Goal: Task Accomplishment & Management: Complete application form

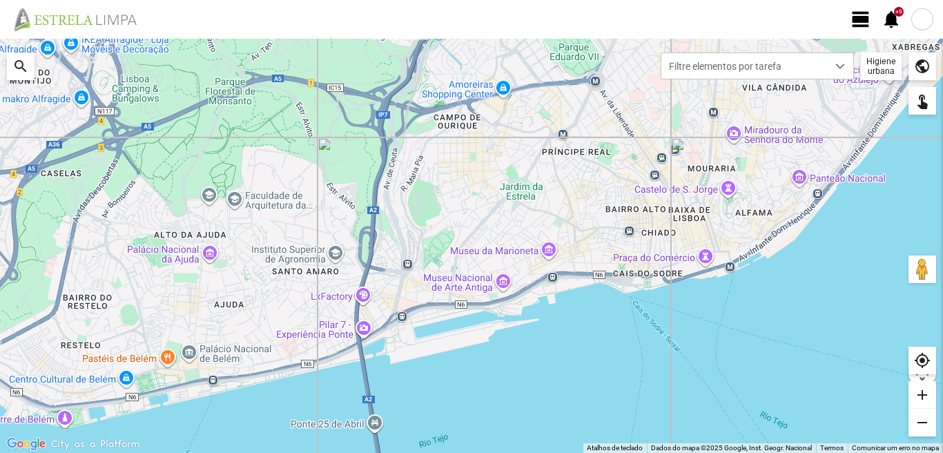
click at [858, 19] on span "view_day" at bounding box center [860, 19] width 21 height 21
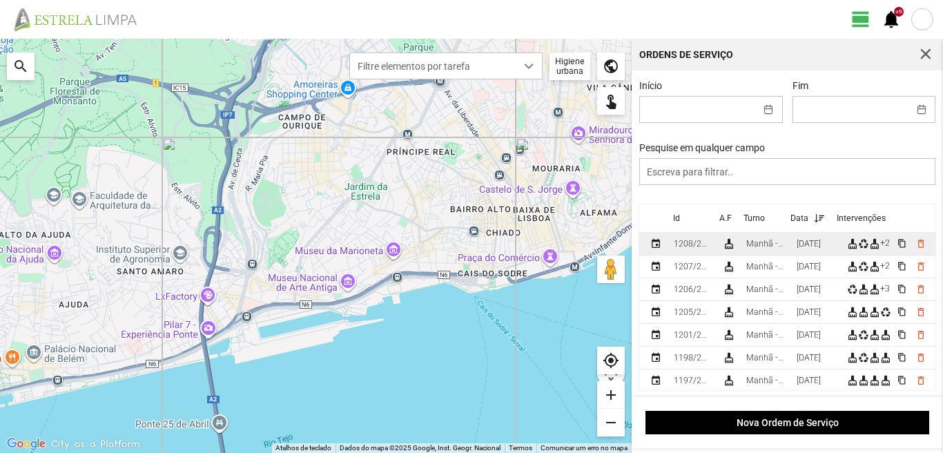
click at [808, 243] on div "[DATE]" at bounding box center [809, 244] width 24 height 10
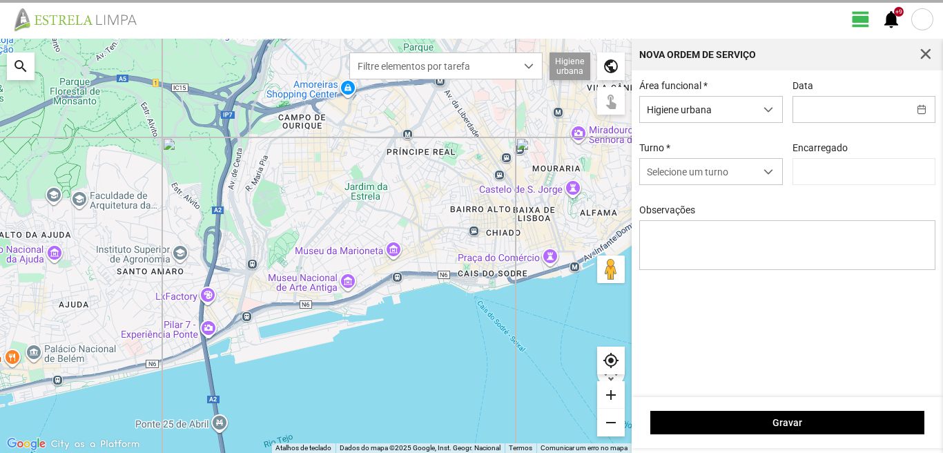
type input "[DATE]"
type input "[PERSON_NAME]"
type textarea "6-47-Eo38-ferias Ao serviço-10-17-22-25-36-39-44-45-49-50 condutor-[PERSON_NAME…"
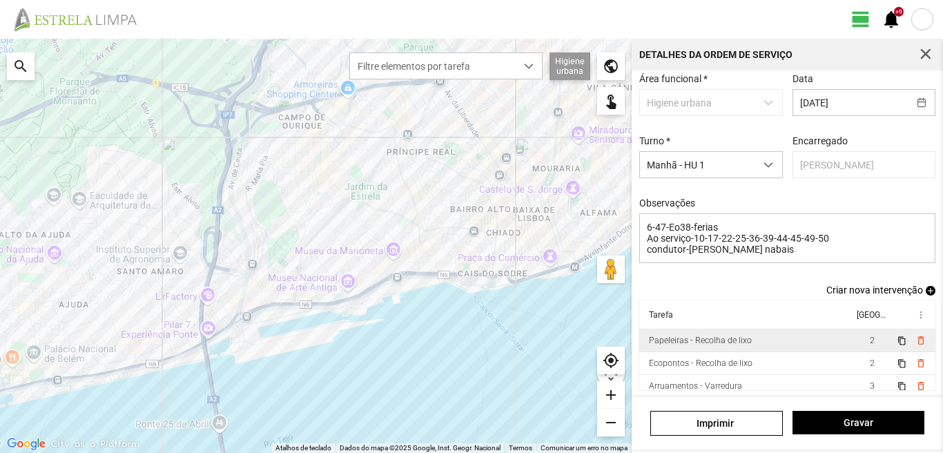
click at [817, 345] on td "Papeleiras - Recolha de lixo" at bounding box center [746, 340] width 214 height 23
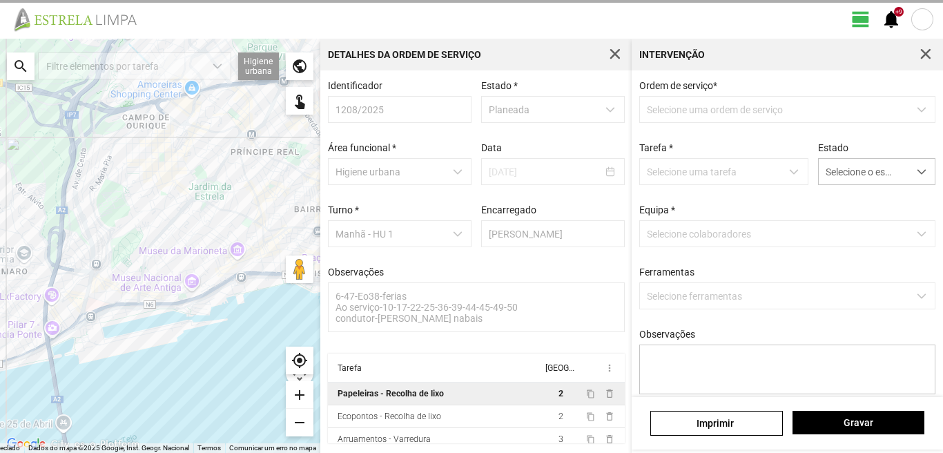
scroll to position [3, 0]
type textarea "serviço de papeleiras atribuido por [PERSON_NAME]"
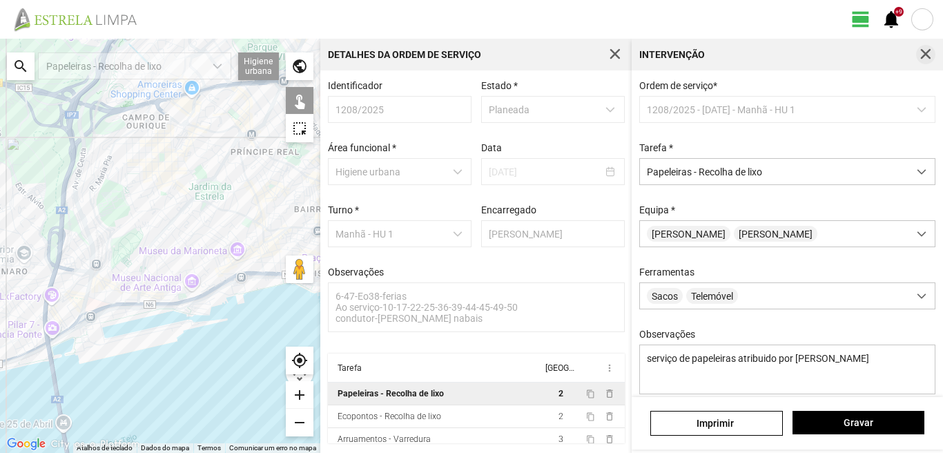
click at [929, 52] on span "button" at bounding box center [925, 54] width 12 height 12
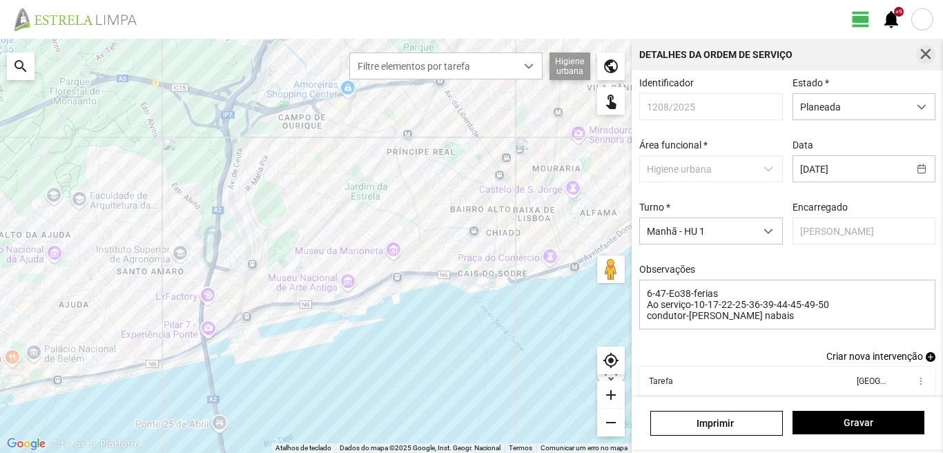
click at [921, 55] on span "button" at bounding box center [925, 54] width 12 height 12
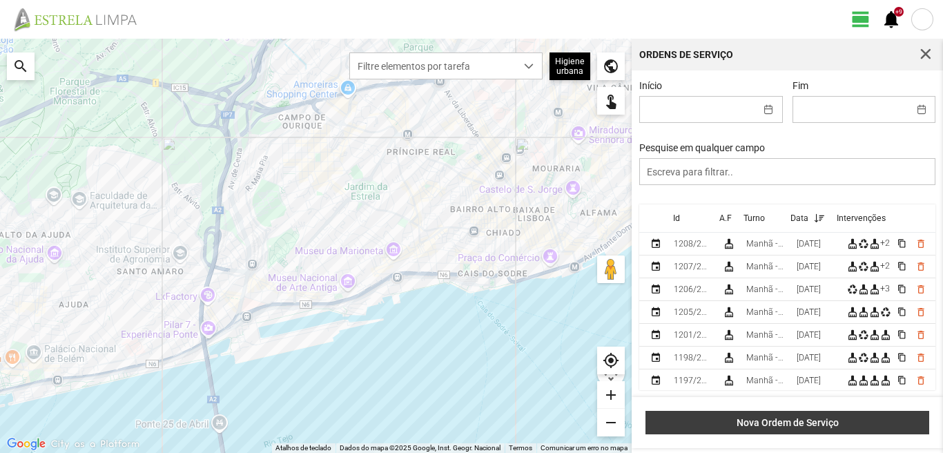
click at [765, 413] on button "Nova Ordem de Serviço" at bounding box center [787, 422] width 284 height 23
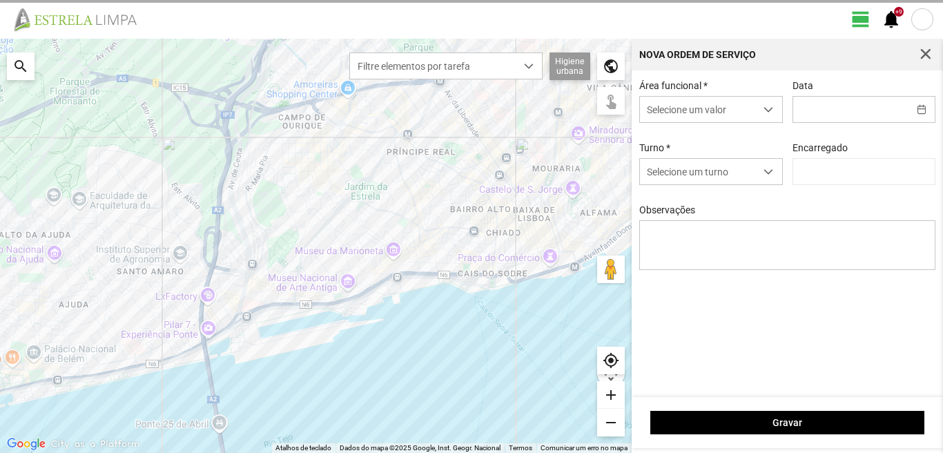
type input "[PERSON_NAME]"
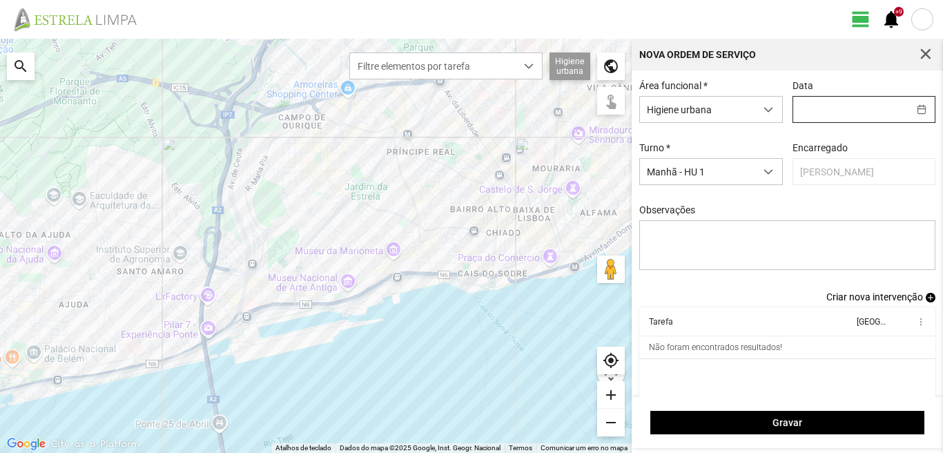
click at [841, 114] on input "text" at bounding box center [850, 110] width 115 height 26
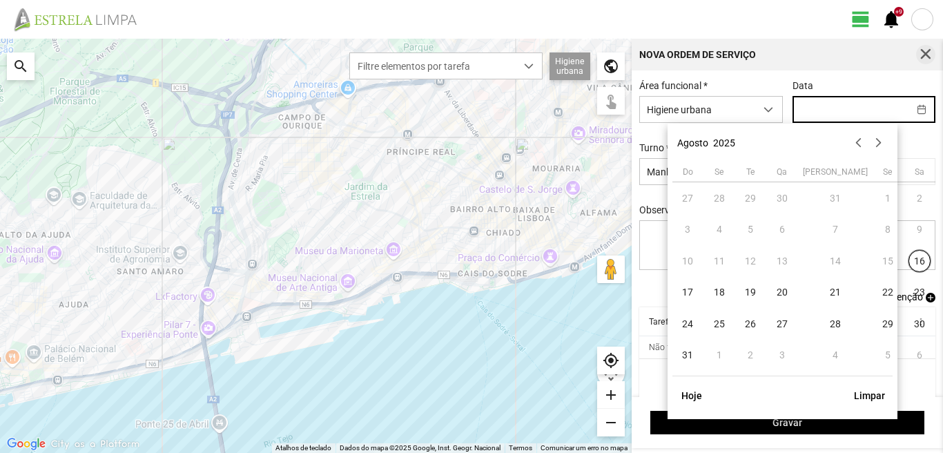
click at [925, 54] on span "button" at bounding box center [925, 54] width 12 height 12
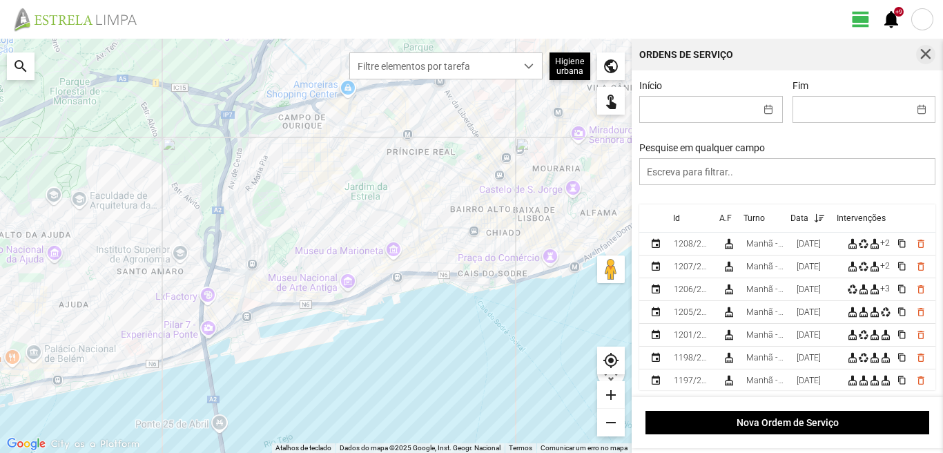
click at [922, 55] on span "button" at bounding box center [925, 54] width 12 height 12
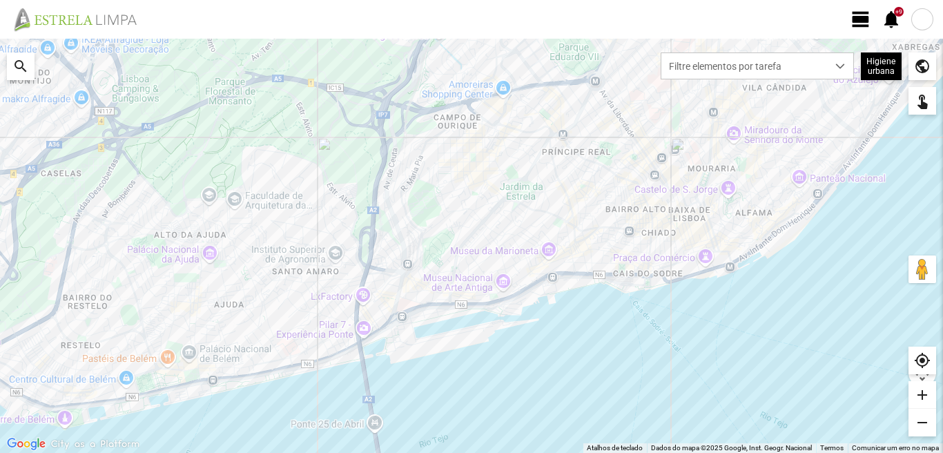
click at [917, 21] on div at bounding box center [922, 19] width 22 height 22
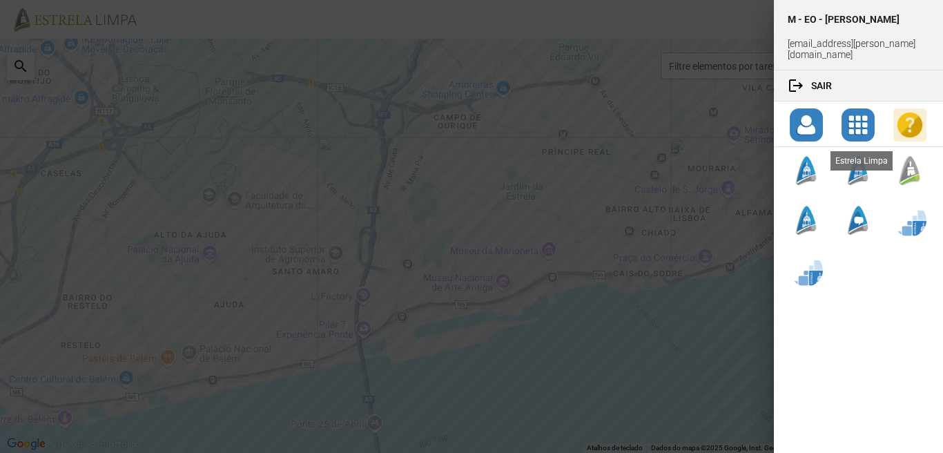
click at [914, 154] on div at bounding box center [909, 170] width 33 height 33
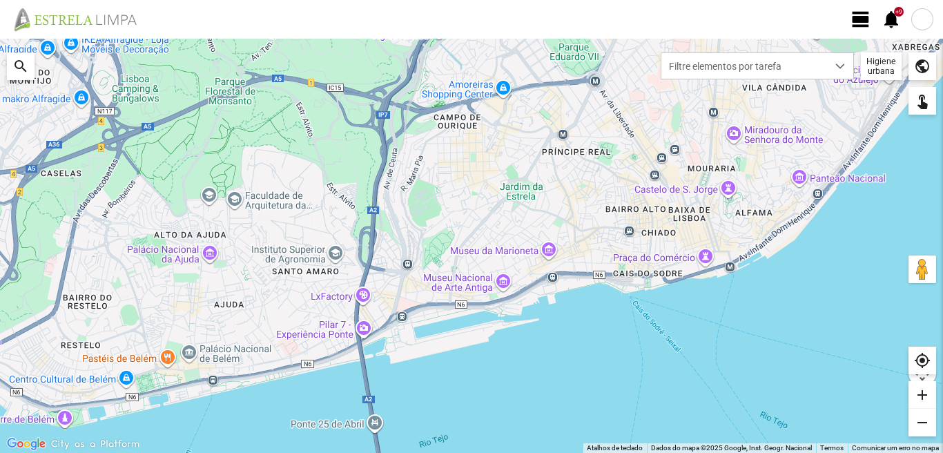
click at [857, 26] on span "view_day" at bounding box center [860, 19] width 21 height 21
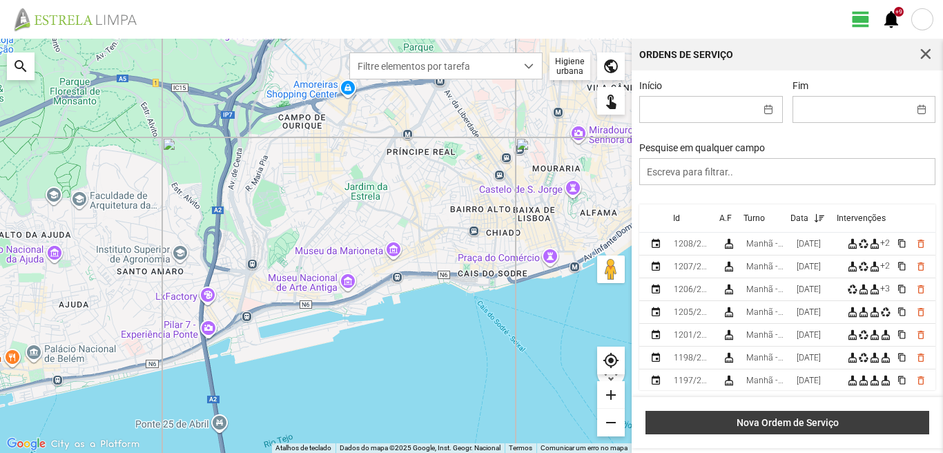
click at [755, 429] on button "Nova Ordem de Serviço" at bounding box center [787, 422] width 284 height 23
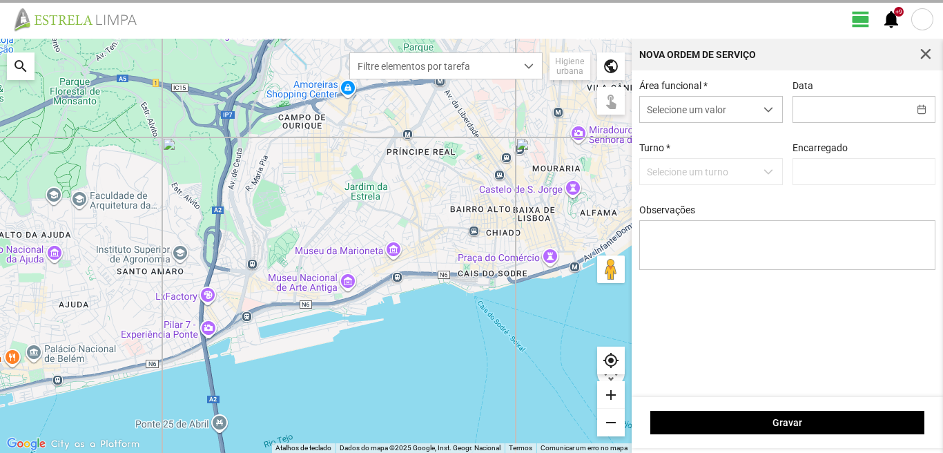
type input "[PERSON_NAME]"
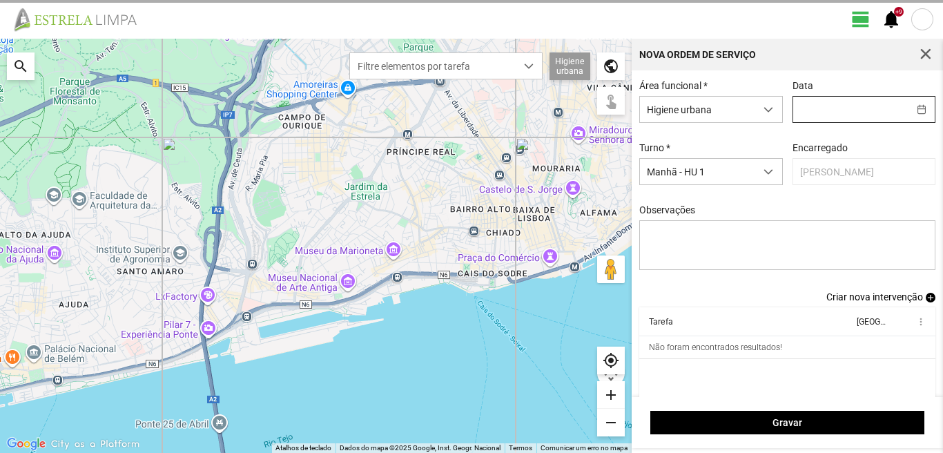
click at [800, 108] on input "text" at bounding box center [850, 110] width 115 height 26
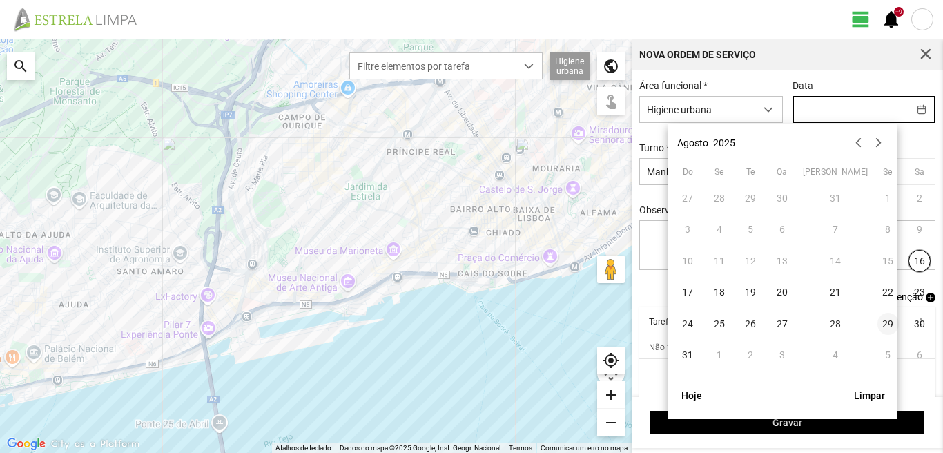
click at [877, 325] on span "29" at bounding box center [888, 324] width 22 height 22
type input "[DATE]"
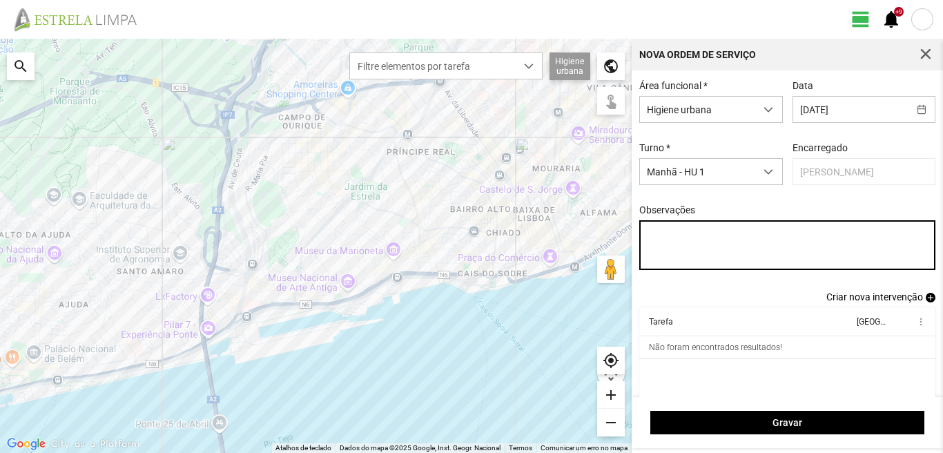
click at [650, 235] on textarea "Observações" at bounding box center [787, 245] width 297 height 50
type textarea "6-47-Eo38-ferias 17-descanso ao serviço-10-22-25-36-39-44-45-49-50"
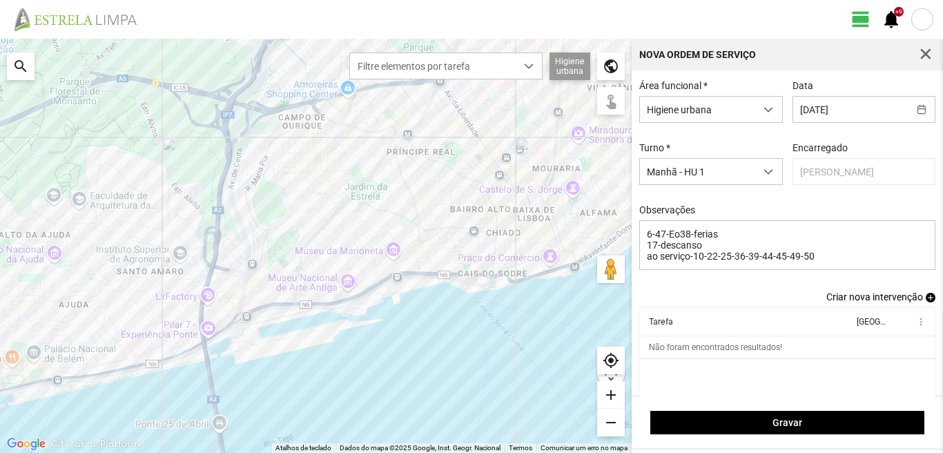
click at [926, 302] on span "add" at bounding box center [931, 298] width 10 height 10
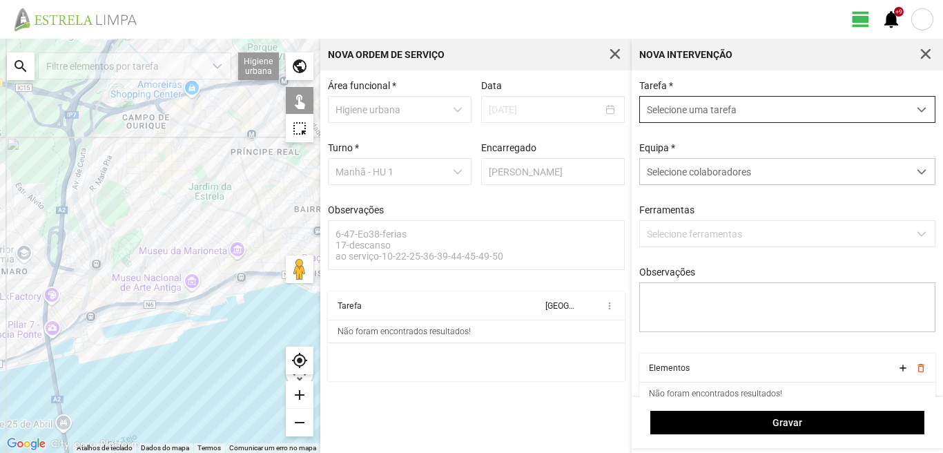
click at [670, 106] on span "Selecione uma tarefa" at bounding box center [774, 110] width 268 height 26
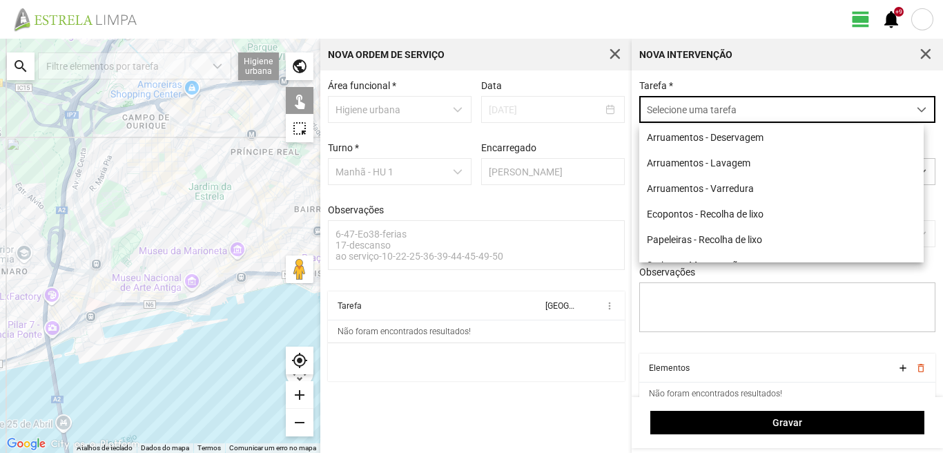
scroll to position [8, 61]
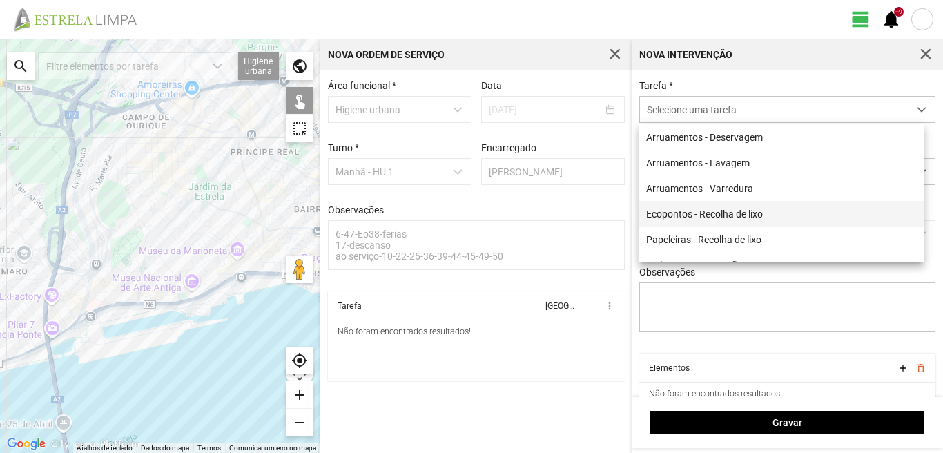
click at [670, 211] on li "Ecopontos - Recolha de lixo" at bounding box center [781, 214] width 284 height 26
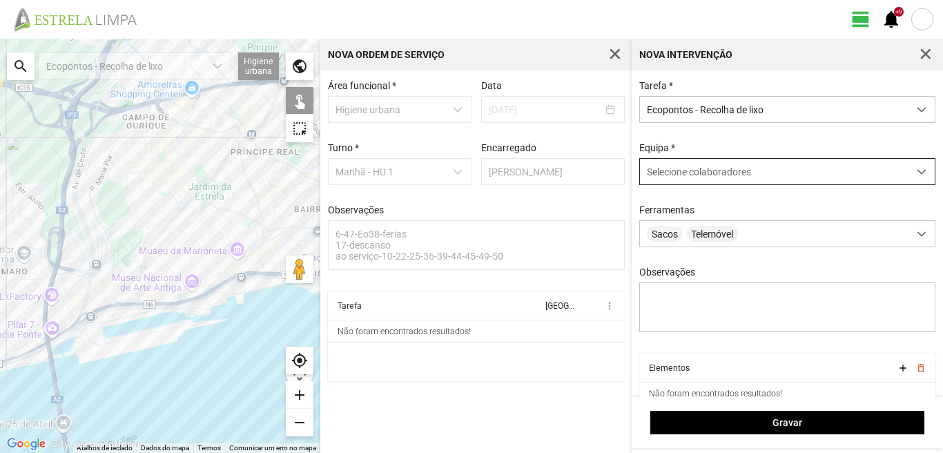
click at [690, 170] on span "Selecione colaboradores" at bounding box center [699, 171] width 104 height 11
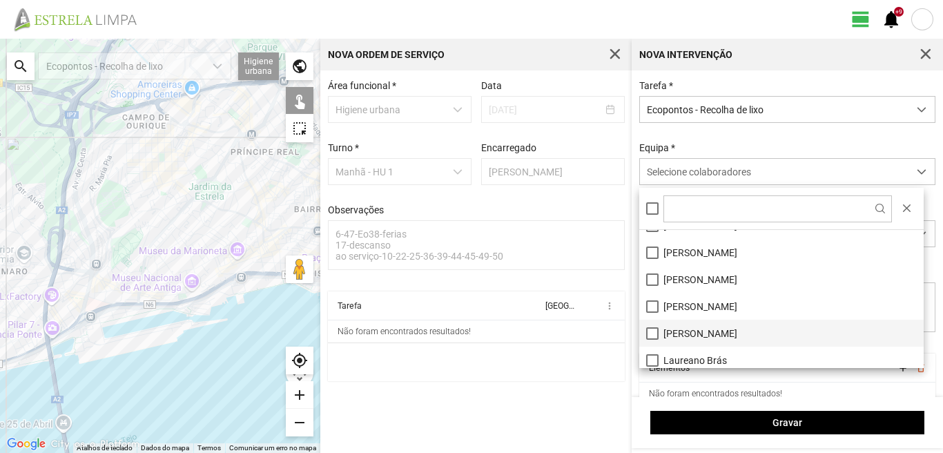
scroll to position [69, 0]
click at [653, 331] on li "[PERSON_NAME]" at bounding box center [781, 335] width 284 height 27
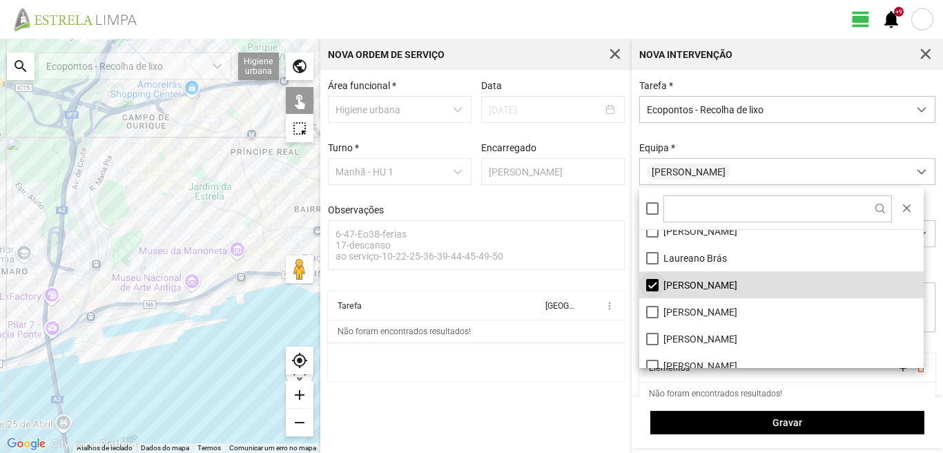
scroll to position [185, 0]
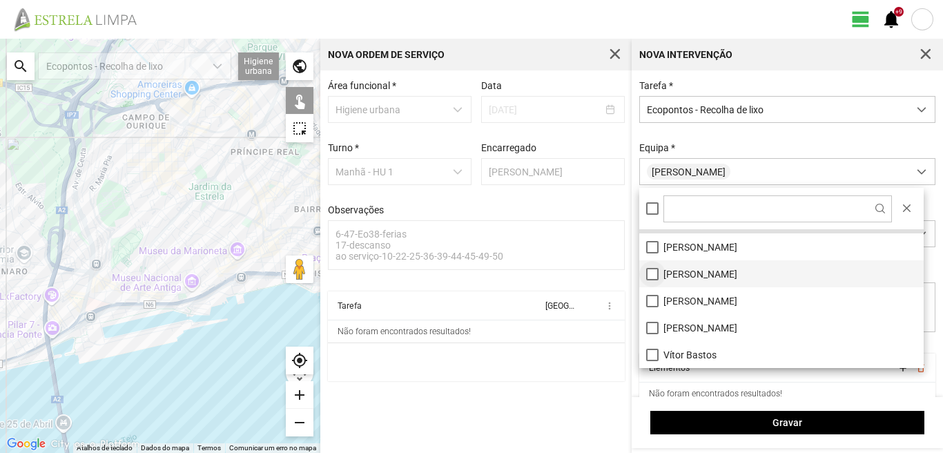
click at [650, 271] on li "[PERSON_NAME]" at bounding box center [781, 273] width 284 height 27
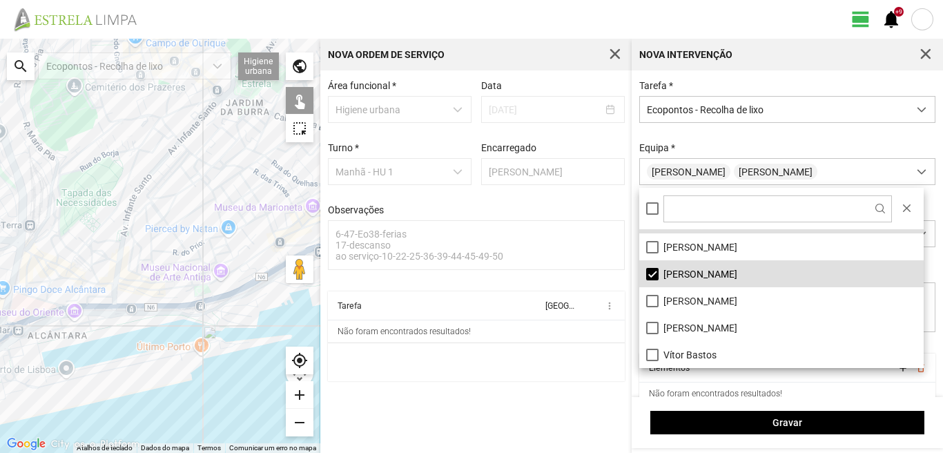
click at [110, 286] on div at bounding box center [160, 246] width 320 height 414
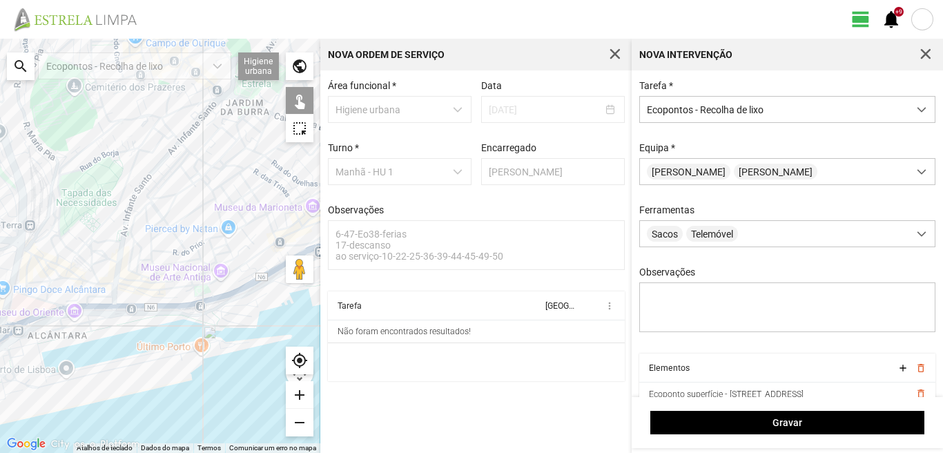
click at [128, 242] on div at bounding box center [160, 246] width 320 height 414
click at [121, 235] on div at bounding box center [160, 246] width 320 height 414
click at [163, 162] on div at bounding box center [160, 246] width 320 height 414
click at [165, 156] on div at bounding box center [160, 246] width 320 height 414
click at [70, 161] on div at bounding box center [160, 246] width 320 height 414
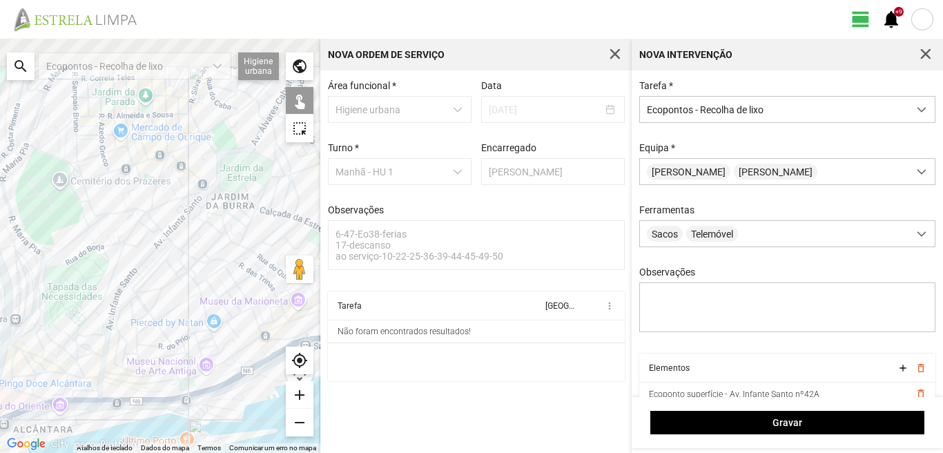
drag, startPoint x: 106, startPoint y: 165, endPoint x: 90, endPoint y: 268, distance: 104.1
click at [90, 268] on div at bounding box center [160, 246] width 320 height 414
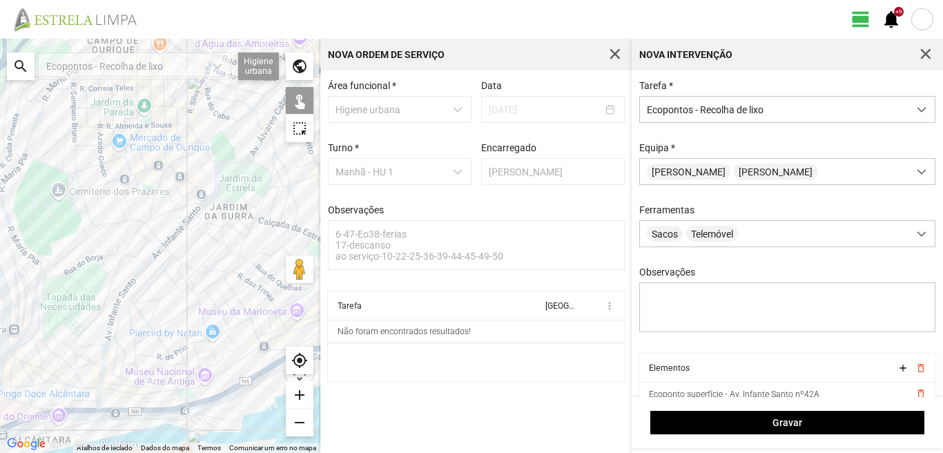
click at [75, 171] on div at bounding box center [160, 246] width 320 height 414
click at [115, 223] on div at bounding box center [160, 246] width 320 height 414
click at [168, 250] on div at bounding box center [160, 246] width 320 height 414
click at [166, 257] on div at bounding box center [160, 246] width 320 height 414
click at [163, 271] on div at bounding box center [160, 246] width 320 height 414
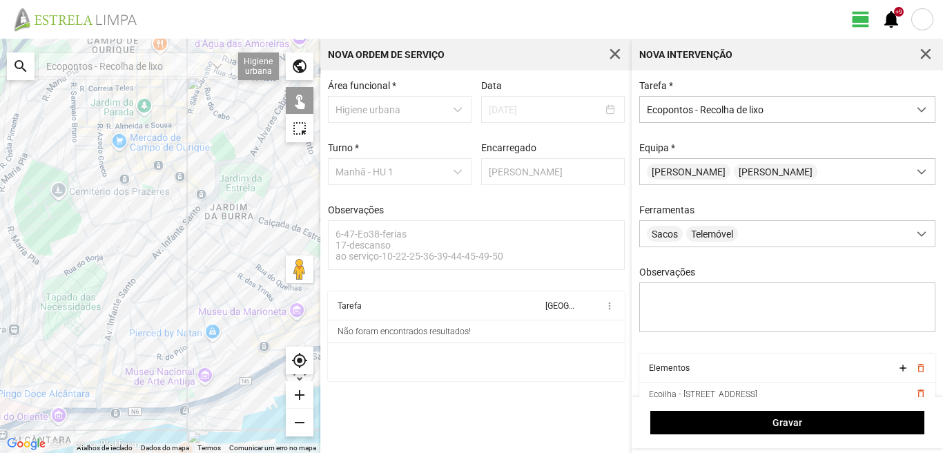
click at [173, 264] on div at bounding box center [160, 246] width 320 height 414
click at [170, 169] on div at bounding box center [160, 246] width 320 height 414
click at [182, 208] on div at bounding box center [160, 246] width 320 height 414
drag, startPoint x: 267, startPoint y: 171, endPoint x: 266, endPoint y: 188, distance: 16.6
click at [267, 174] on div at bounding box center [160, 246] width 320 height 414
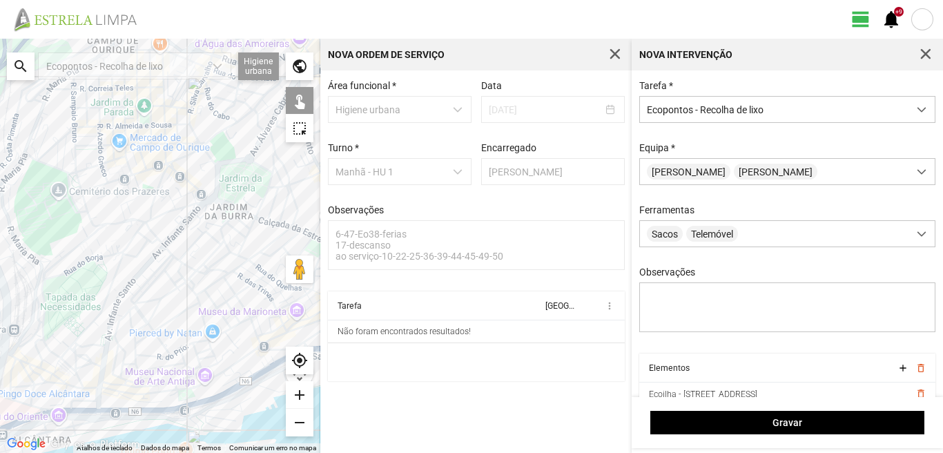
click at [254, 211] on div at bounding box center [160, 246] width 320 height 414
click at [267, 171] on div at bounding box center [160, 246] width 320 height 414
click at [258, 248] on div at bounding box center [160, 246] width 320 height 414
click at [250, 262] on div at bounding box center [160, 246] width 320 height 414
click at [222, 276] on div at bounding box center [160, 246] width 320 height 414
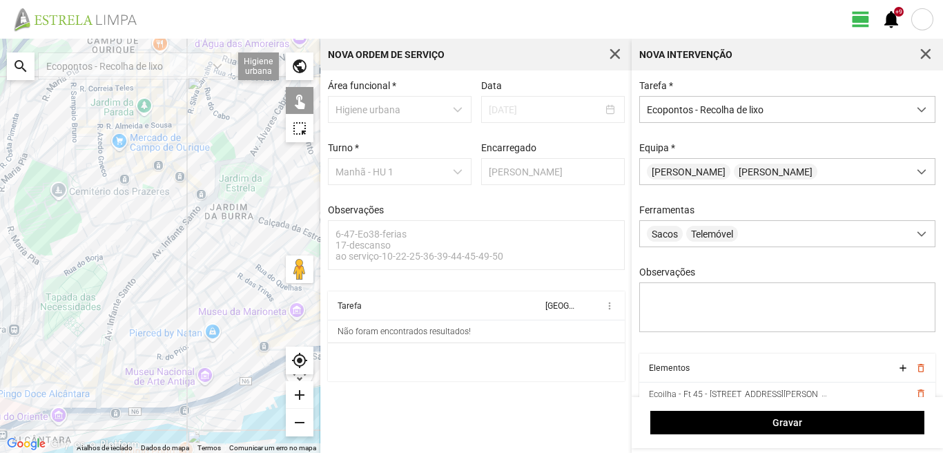
click at [204, 314] on div at bounding box center [160, 246] width 320 height 414
click at [228, 325] on div at bounding box center [160, 246] width 320 height 414
click at [250, 313] on div at bounding box center [160, 246] width 320 height 414
drag, startPoint x: 178, startPoint y: 340, endPoint x: 219, endPoint y: 239, distance: 109.0
click at [219, 239] on div at bounding box center [160, 246] width 320 height 414
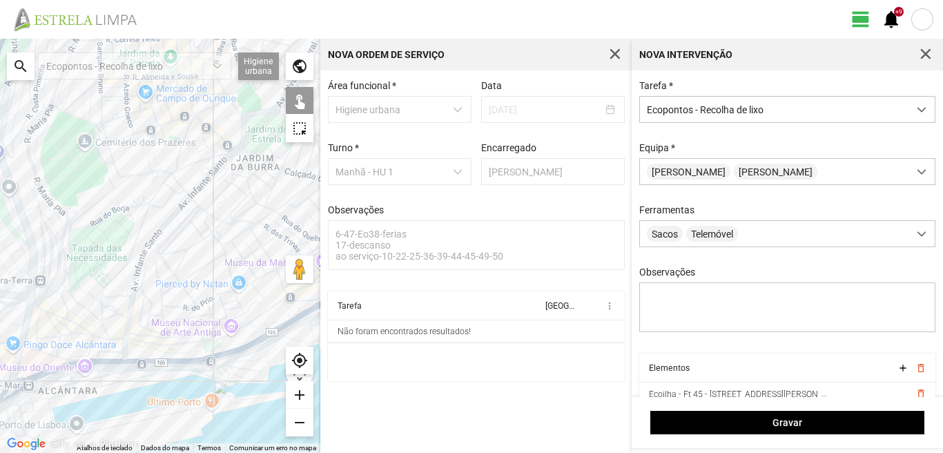
drag, startPoint x: 164, startPoint y: 312, endPoint x: 190, endPoint y: 263, distance: 55.6
click at [190, 263] on div at bounding box center [160, 246] width 320 height 414
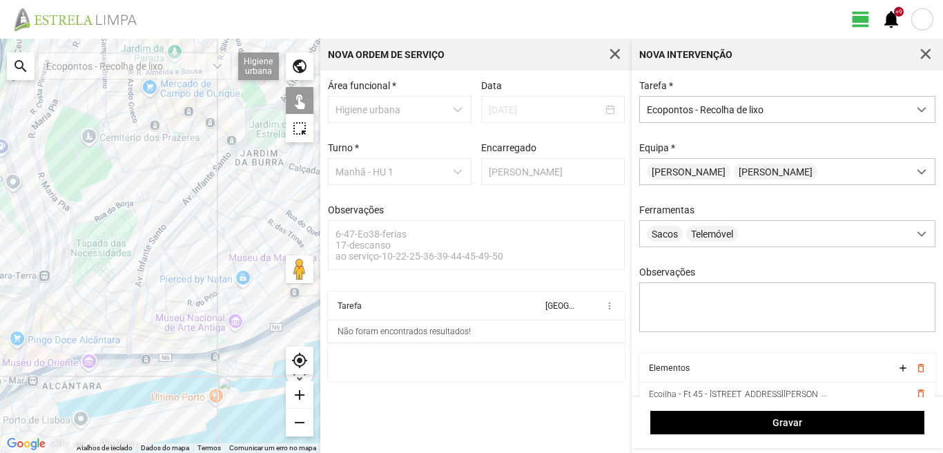
click at [92, 325] on div at bounding box center [160, 246] width 320 height 414
click at [153, 351] on div at bounding box center [160, 246] width 320 height 414
click at [185, 346] on div at bounding box center [160, 246] width 320 height 414
click at [252, 339] on div at bounding box center [160, 246] width 320 height 414
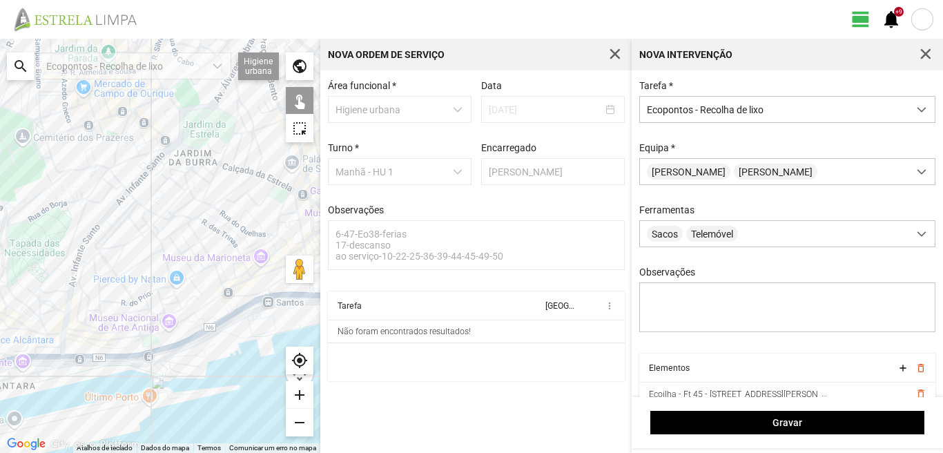
drag, startPoint x: 248, startPoint y: 302, endPoint x: 164, endPoint y: 298, distance: 84.3
click at [164, 298] on div at bounding box center [160, 246] width 320 height 414
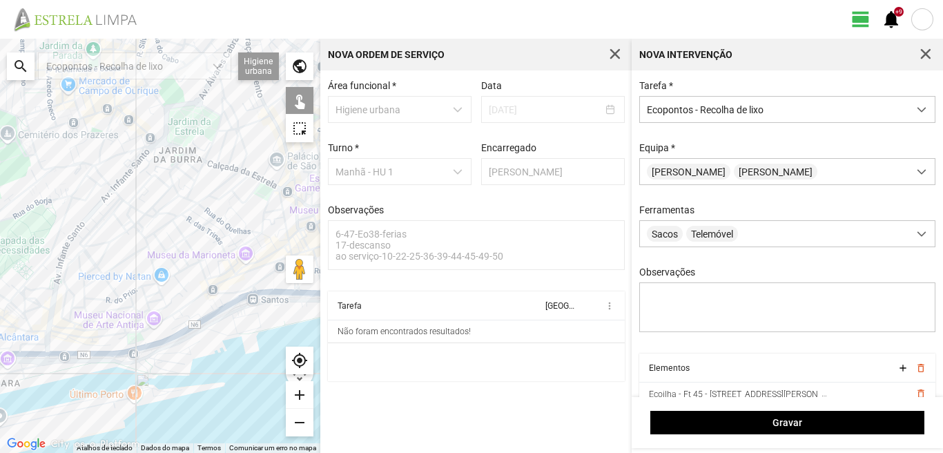
click at [204, 295] on div at bounding box center [160, 246] width 320 height 414
click at [218, 308] on div at bounding box center [160, 246] width 320 height 414
click at [233, 322] on div at bounding box center [160, 246] width 320 height 414
click at [224, 320] on div at bounding box center [160, 246] width 320 height 414
click at [249, 306] on div at bounding box center [160, 246] width 320 height 414
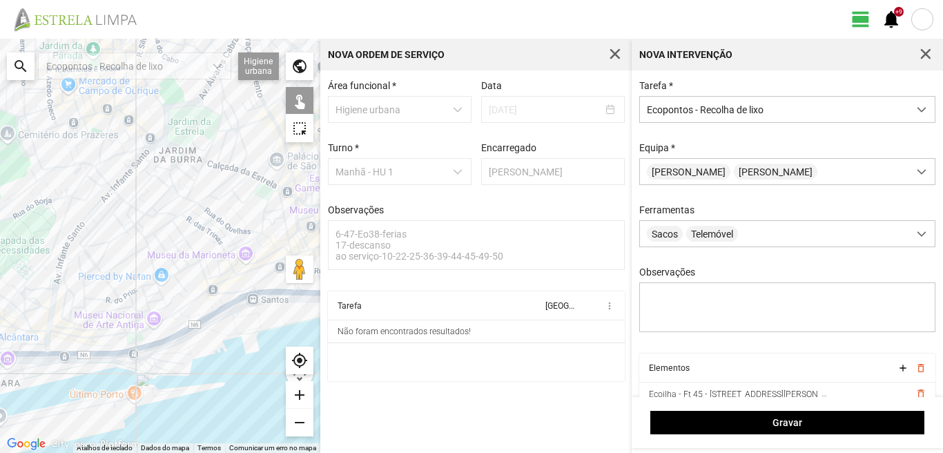
click at [291, 303] on div at bounding box center [160, 246] width 320 height 414
drag, startPoint x: 257, startPoint y: 291, endPoint x: 253, endPoint y: 280, distance: 12.4
click at [257, 291] on div at bounding box center [160, 246] width 320 height 414
click at [242, 282] on div at bounding box center [160, 246] width 320 height 414
click at [243, 276] on div at bounding box center [160, 246] width 320 height 414
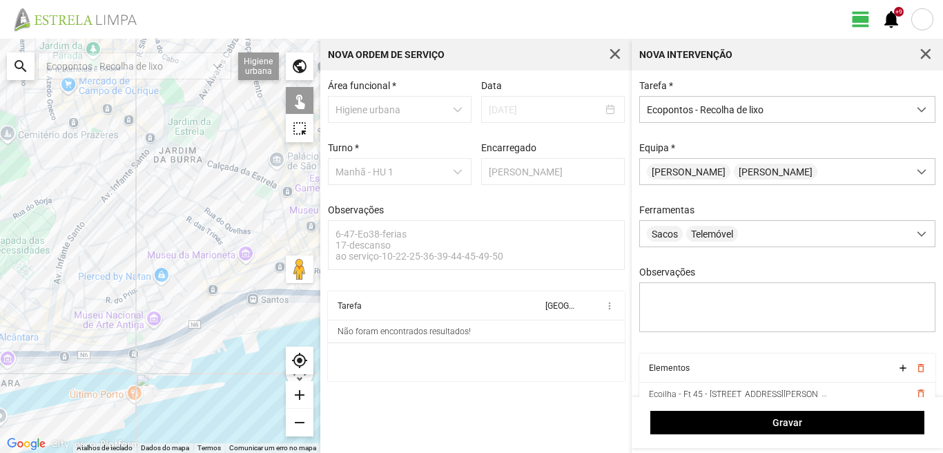
click at [268, 261] on div at bounding box center [160, 246] width 320 height 414
click at [274, 269] on div at bounding box center [160, 246] width 320 height 414
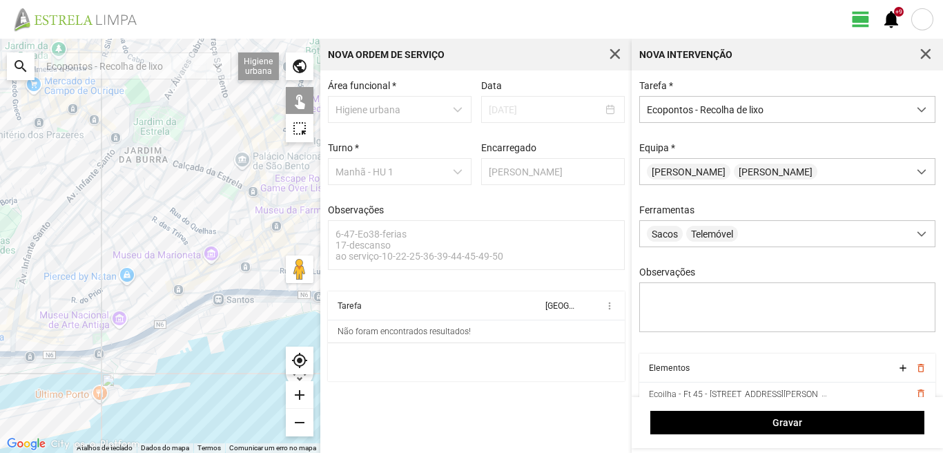
drag, startPoint x: 248, startPoint y: 269, endPoint x: 208, endPoint y: 264, distance: 40.4
click at [210, 269] on div at bounding box center [160, 246] width 320 height 414
click at [226, 231] on div at bounding box center [160, 246] width 320 height 414
click at [225, 226] on div at bounding box center [160, 246] width 320 height 414
click at [249, 243] on div at bounding box center [160, 246] width 320 height 414
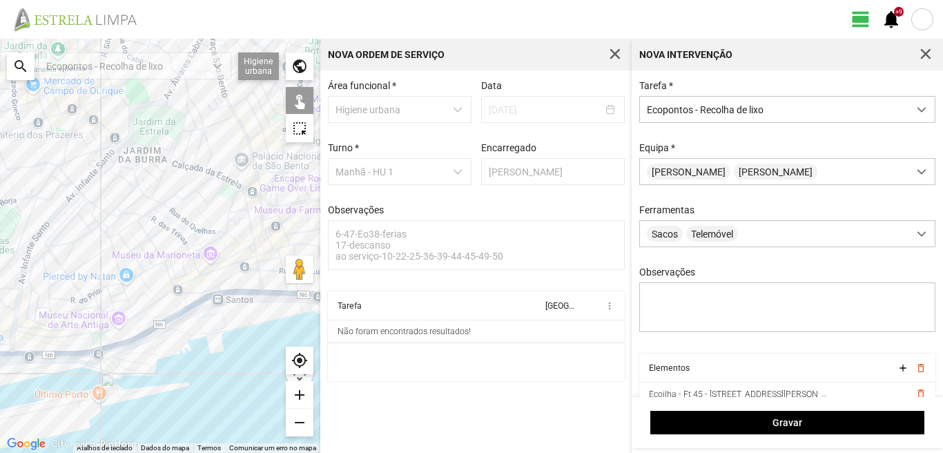
click at [235, 215] on div at bounding box center [160, 246] width 320 height 414
click at [241, 192] on div at bounding box center [160, 246] width 320 height 414
click at [235, 162] on div at bounding box center [160, 246] width 320 height 414
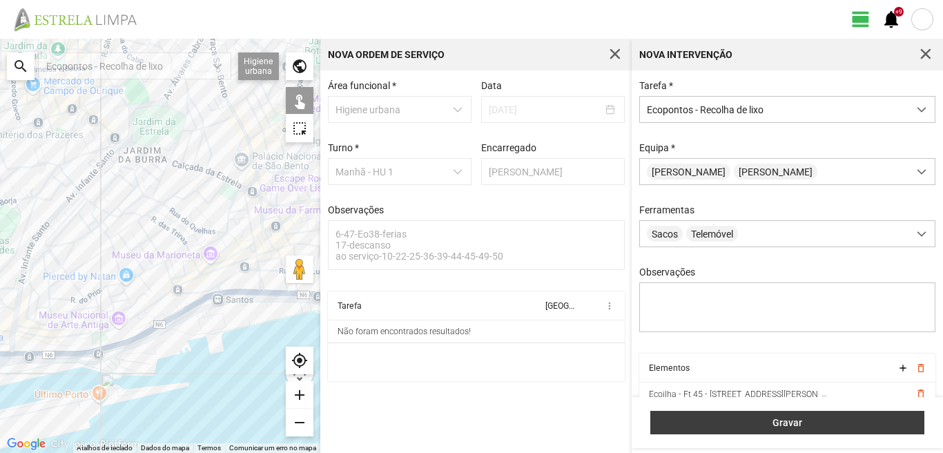
click at [805, 416] on button "Gravar" at bounding box center [787, 422] width 274 height 23
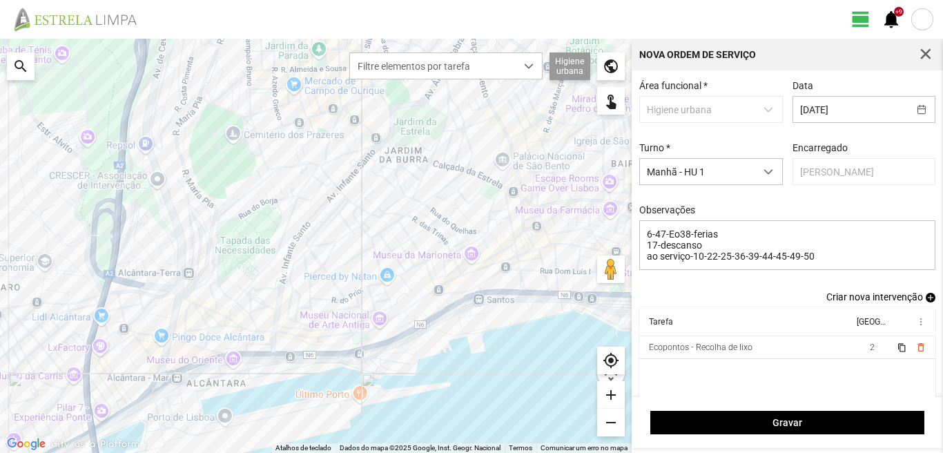
click at [926, 302] on span "add" at bounding box center [931, 298] width 10 height 10
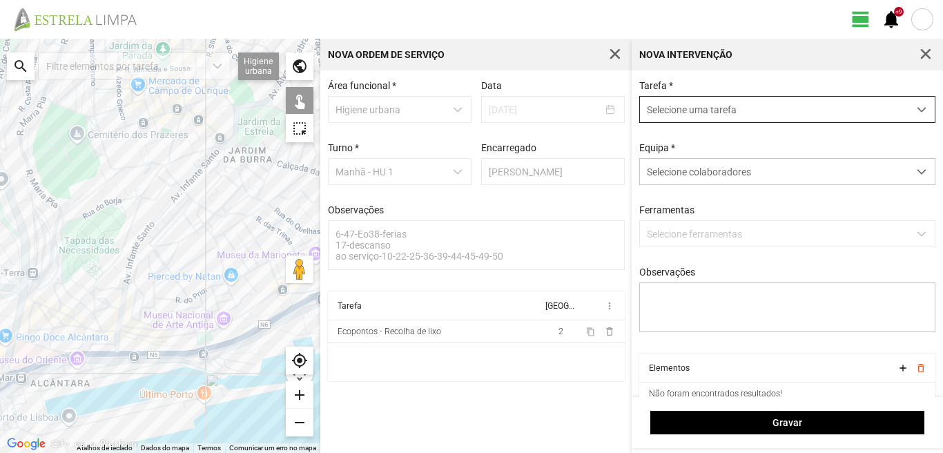
click at [676, 108] on span "Selecione uma tarefa" at bounding box center [774, 110] width 268 height 26
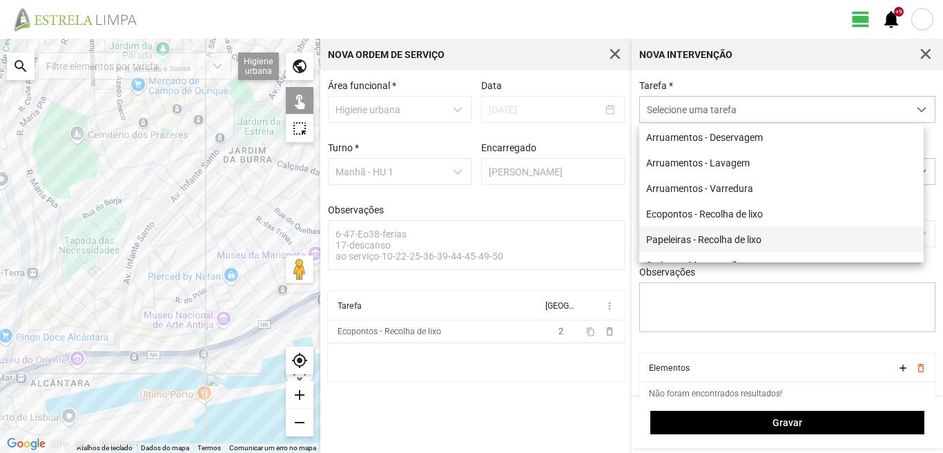
drag, startPoint x: 674, startPoint y: 238, endPoint x: 673, endPoint y: 251, distance: 13.1
click at [674, 240] on li "Papeleiras - Recolha de lixo" at bounding box center [781, 239] width 284 height 26
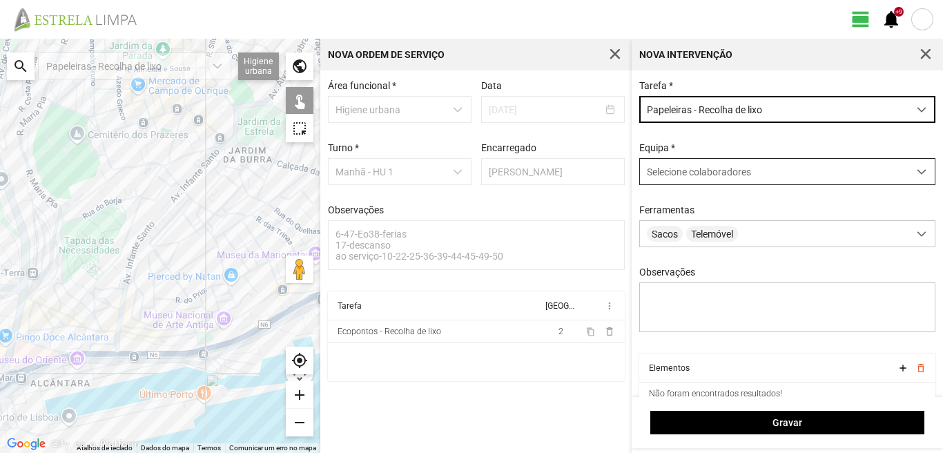
click at [692, 168] on span "Selecione colaboradores" at bounding box center [699, 171] width 104 height 11
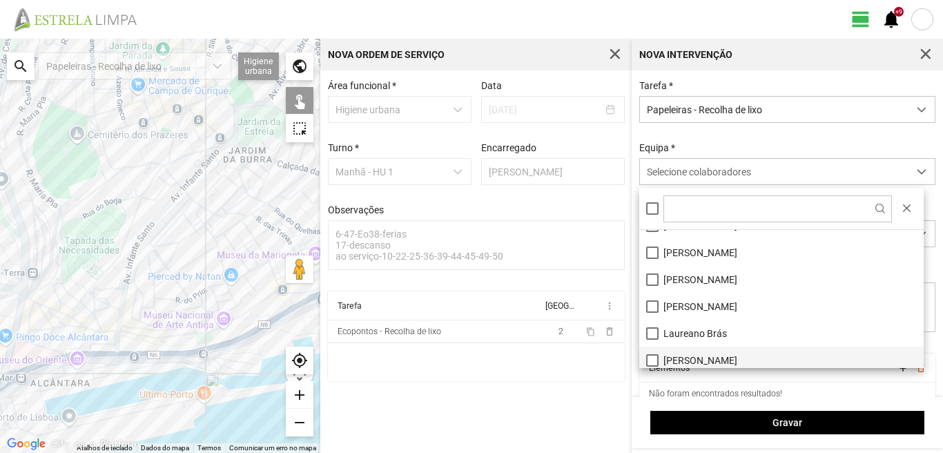
scroll to position [69, 0]
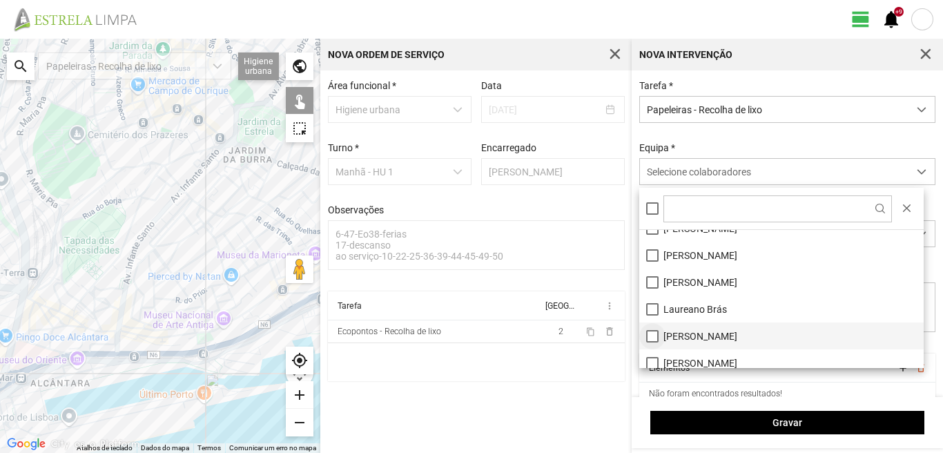
click at [656, 335] on li "[PERSON_NAME]" at bounding box center [781, 335] width 284 height 27
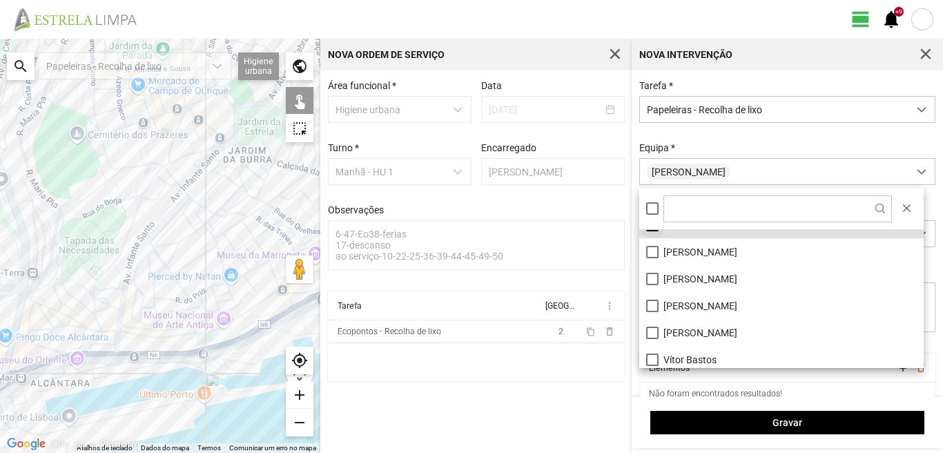
scroll to position [185, 0]
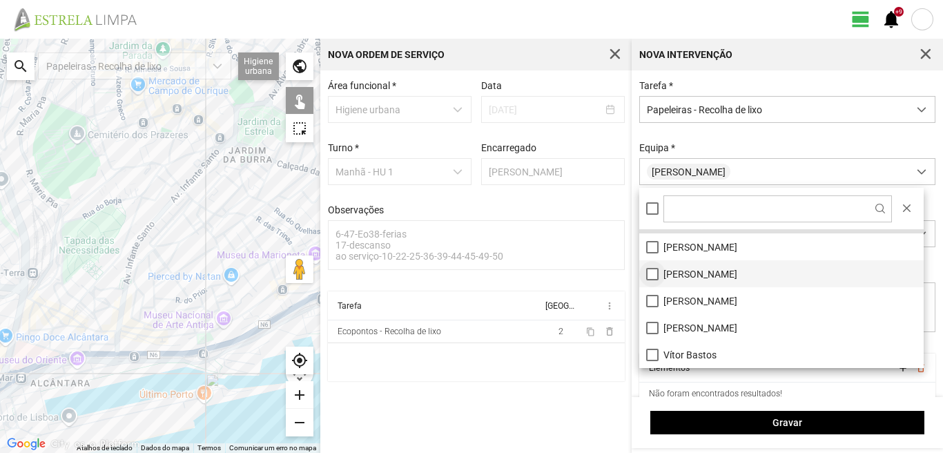
click at [650, 271] on li "Paulo Silva" at bounding box center [781, 273] width 284 height 27
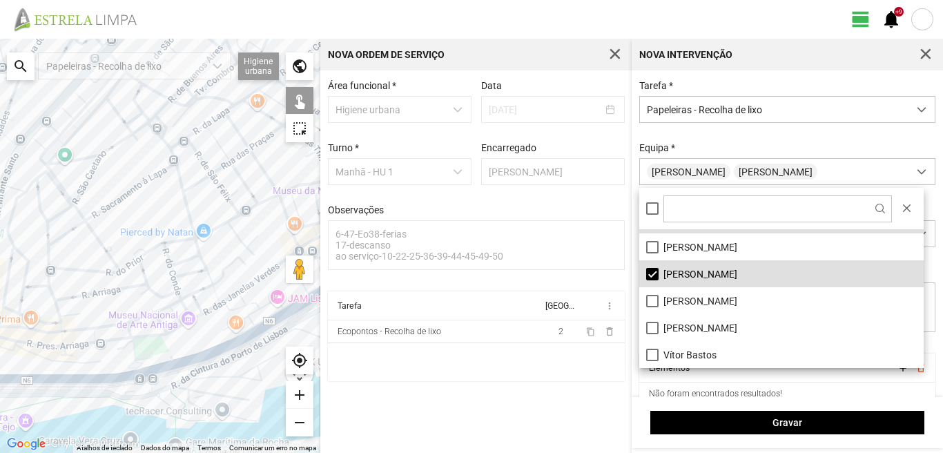
drag, startPoint x: 207, startPoint y: 326, endPoint x: 149, endPoint y: 380, distance: 78.7
click at [151, 378] on div at bounding box center [160, 246] width 320 height 414
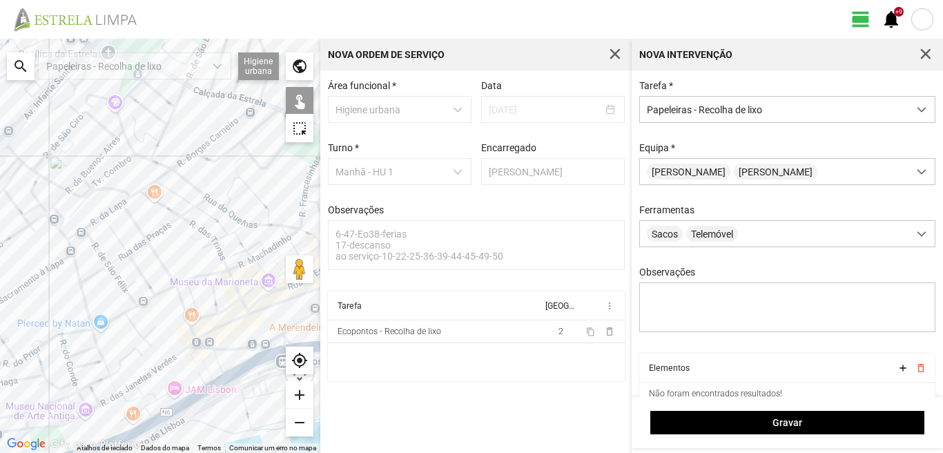
drag, startPoint x: 289, startPoint y: 367, endPoint x: 271, endPoint y: 373, distance: 19.9
click at [0, 39] on fbc-map "← Mover para a esquerda → Mover para a direita ↑ Mover para cima ↓ Mover para b…" at bounding box center [0, 39] width 0 height 0
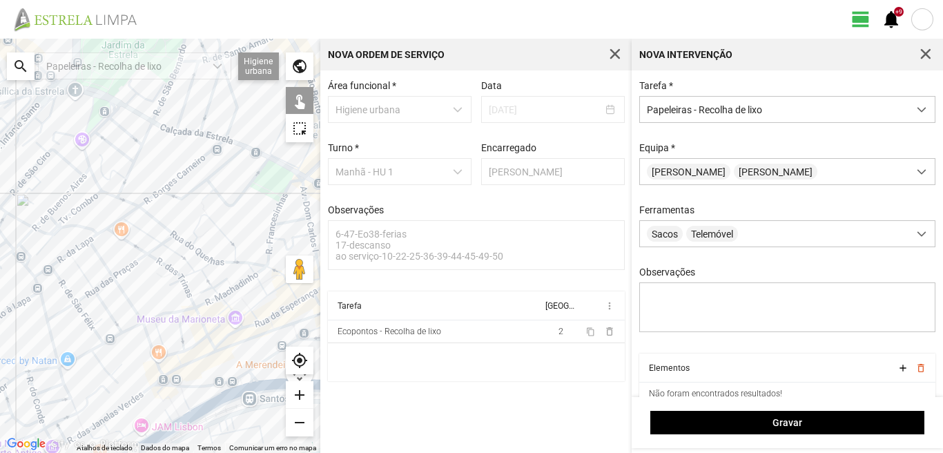
drag, startPoint x: 127, startPoint y: 235, endPoint x: 89, endPoint y: 277, distance: 57.2
click at [89, 277] on div at bounding box center [160, 246] width 320 height 414
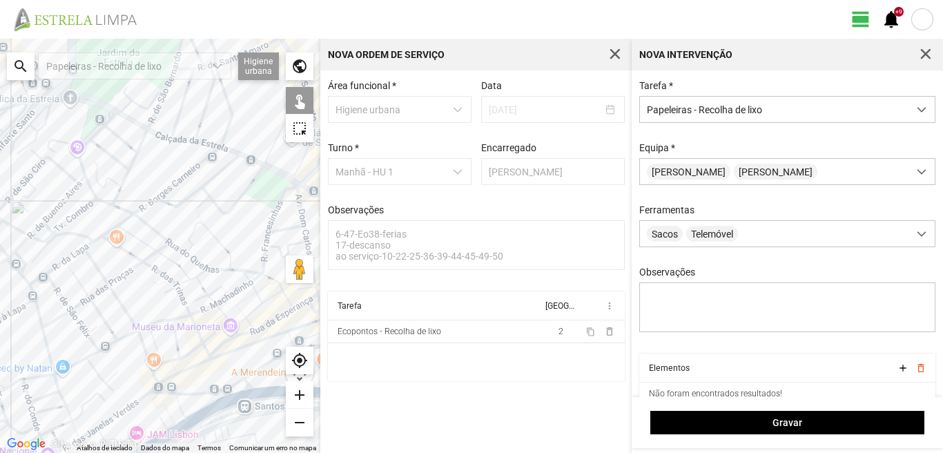
click at [185, 252] on div at bounding box center [160, 246] width 320 height 414
click at [197, 248] on div at bounding box center [160, 246] width 320 height 414
click at [195, 251] on div at bounding box center [160, 246] width 320 height 414
click at [197, 268] on div at bounding box center [160, 246] width 320 height 414
click at [234, 260] on div at bounding box center [160, 246] width 320 height 414
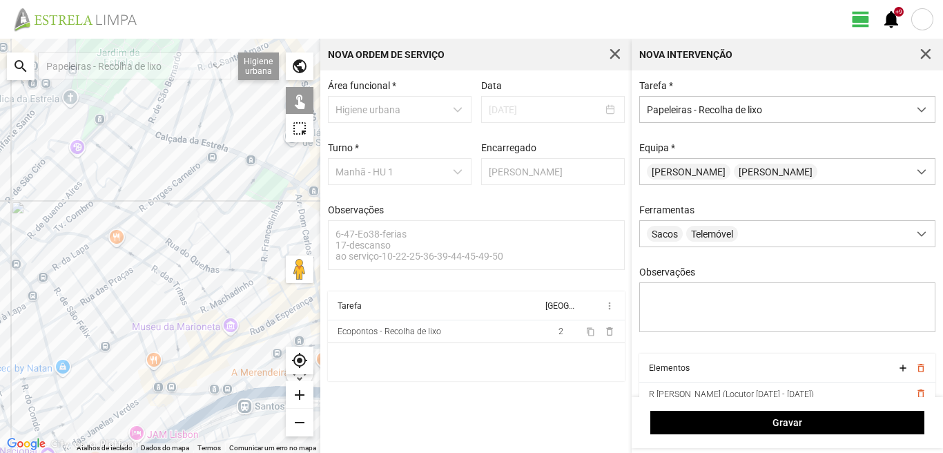
click at [227, 268] on div at bounding box center [160, 246] width 320 height 414
click at [231, 273] on div at bounding box center [160, 246] width 320 height 414
click at [249, 286] on div at bounding box center [160, 246] width 320 height 414
click at [269, 260] on div at bounding box center [160, 246] width 320 height 414
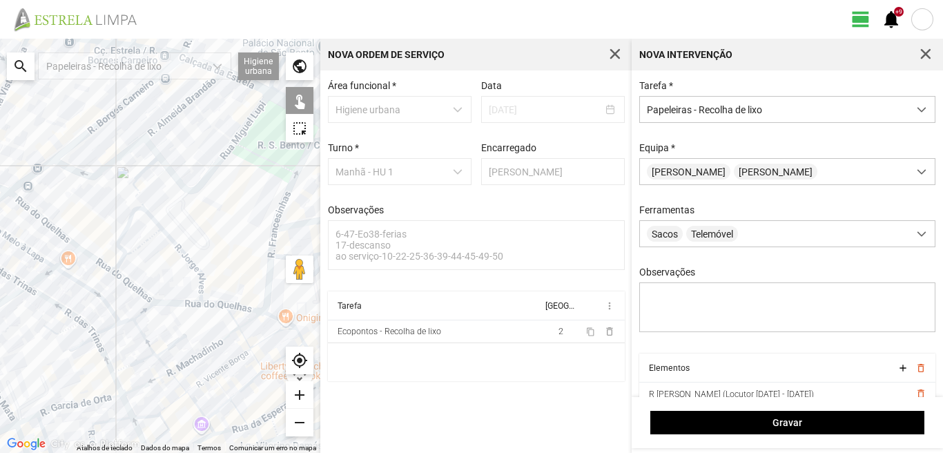
click at [256, 213] on div at bounding box center [160, 246] width 320 height 414
click at [255, 211] on div at bounding box center [160, 246] width 320 height 414
click at [256, 229] on div at bounding box center [160, 246] width 320 height 414
click at [273, 235] on div at bounding box center [160, 246] width 320 height 414
click at [275, 244] on div at bounding box center [160, 246] width 320 height 414
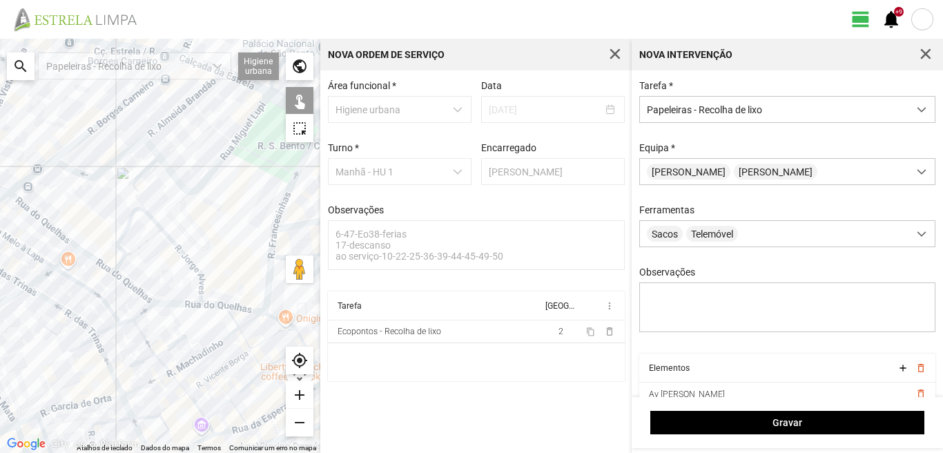
click at [253, 207] on div at bounding box center [160, 246] width 320 height 414
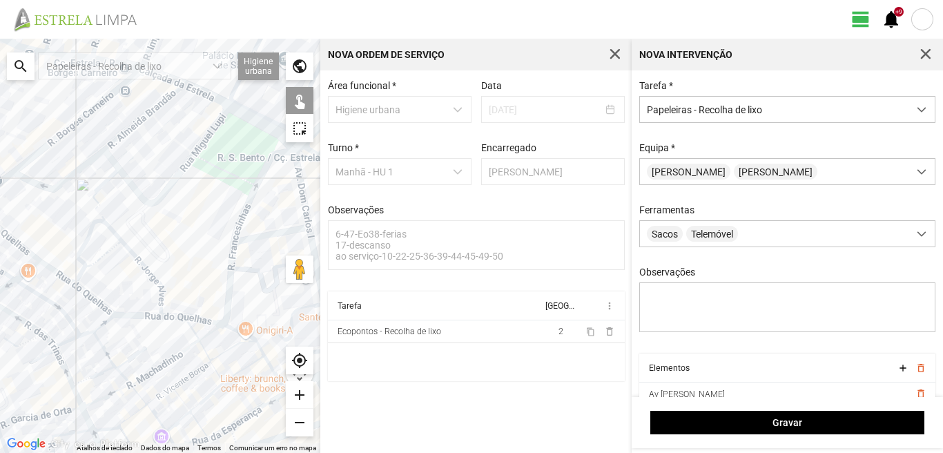
drag, startPoint x: 264, startPoint y: 244, endPoint x: 167, endPoint y: 265, distance: 99.0
click at [167, 265] on div at bounding box center [160, 246] width 320 height 414
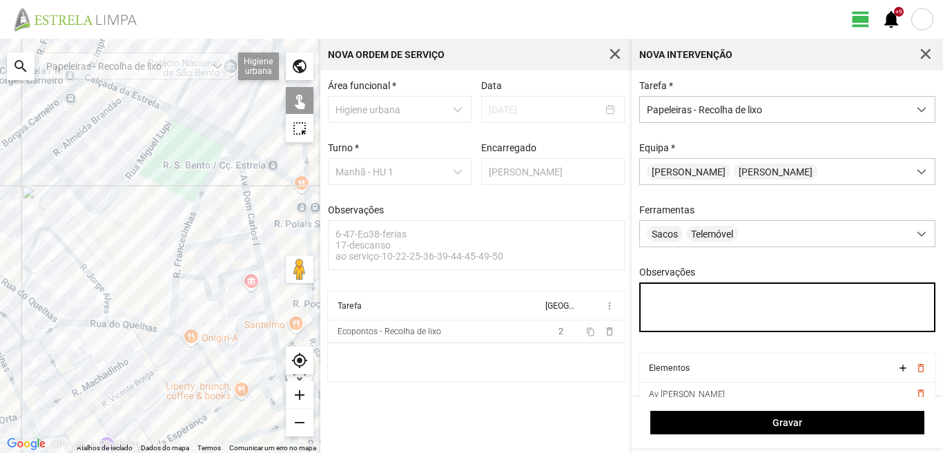
click at [660, 309] on textarea "Observações" at bounding box center [787, 307] width 297 height 50
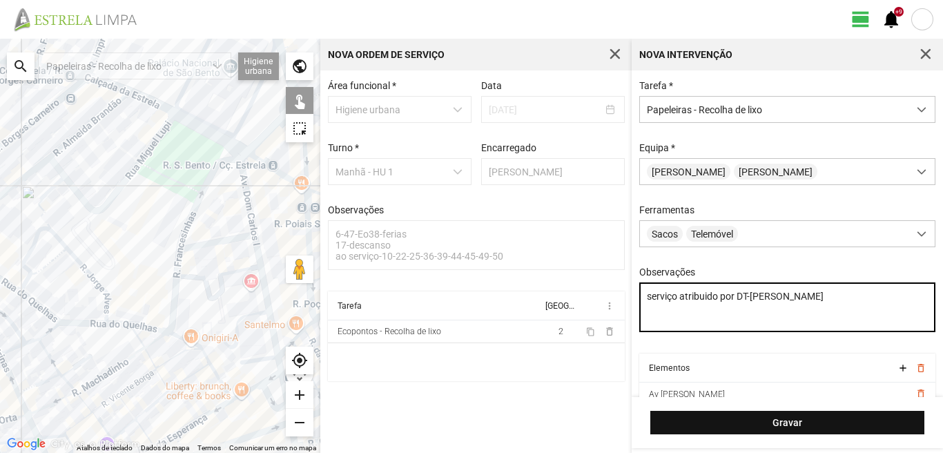
type textarea "serviço atribuido por DT-Mariana"
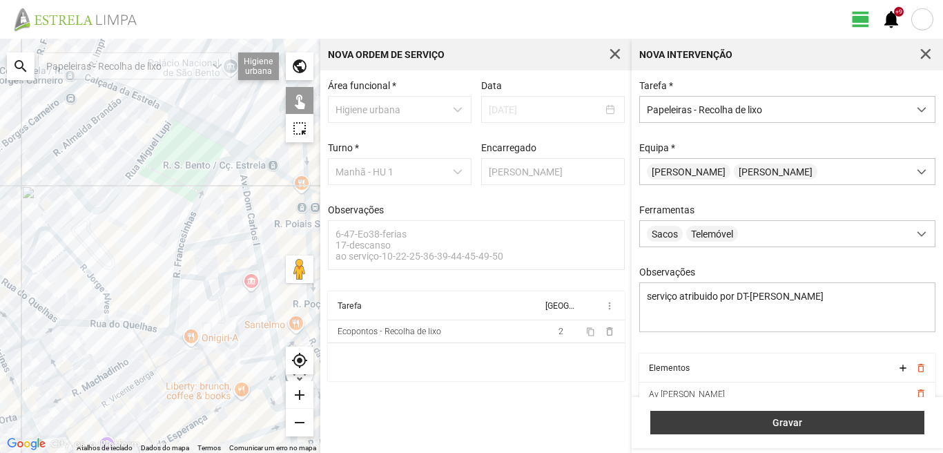
click at [722, 422] on span "Gravar" at bounding box center [788, 422] width 260 height 11
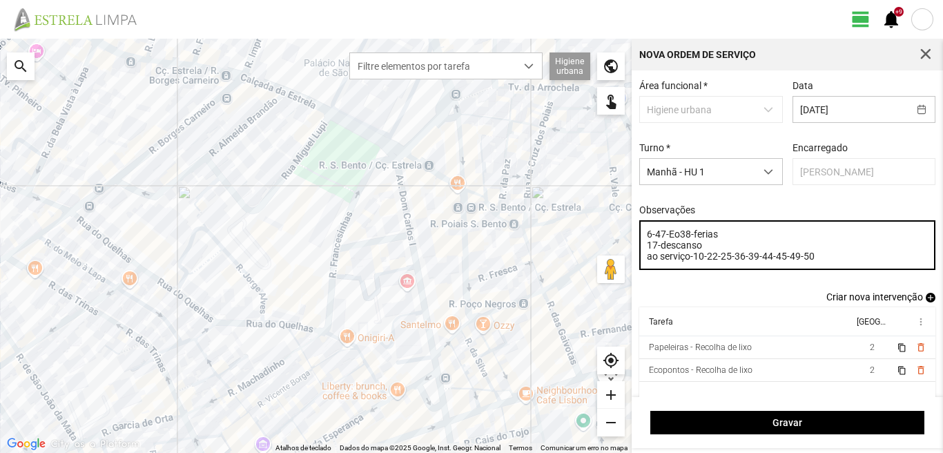
click at [819, 262] on textarea "6-47-Eo38-ferias 17-descanso ao serviço-10-22-25-36-39-44-45-49-50" at bounding box center [787, 245] width 297 height 50
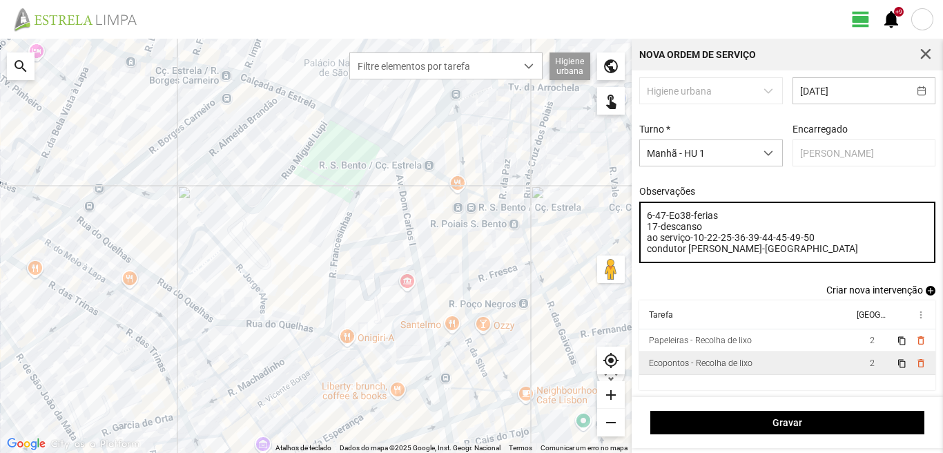
scroll to position [23, 0]
type textarea "6-47-Eo38-ferias 17-descanso ao serviço-10-22-25-36-39-44-45-49-50 condutor lui…"
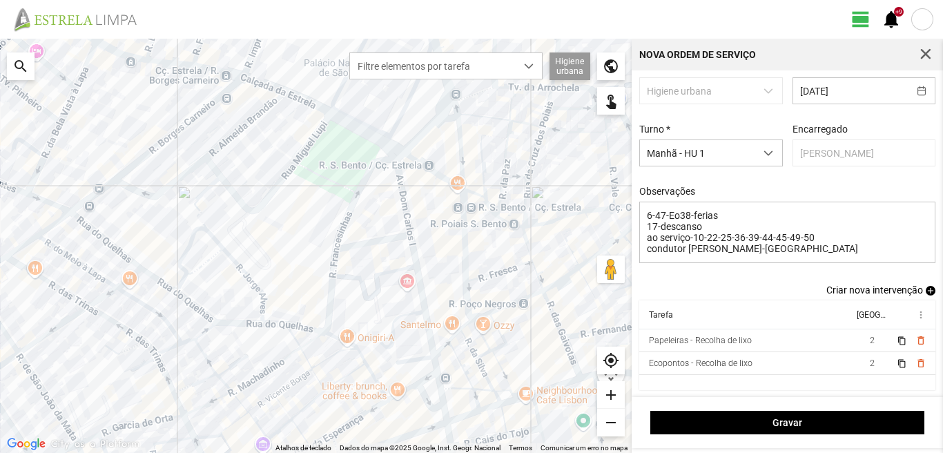
scroll to position [13, 0]
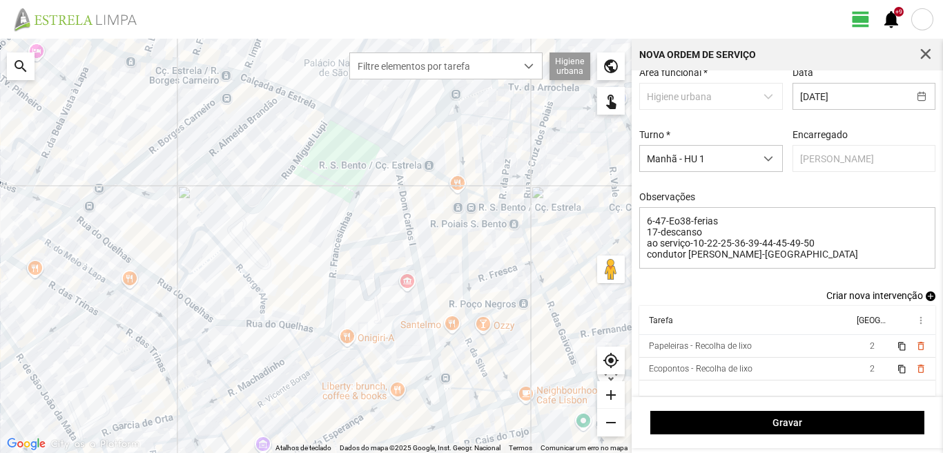
click at [917, 288] on div "Área funcional * Higiene urbana Data 29/08/2025 Turno * Manhã - HU 1 Encarregad…" at bounding box center [787, 233] width 311 height 326
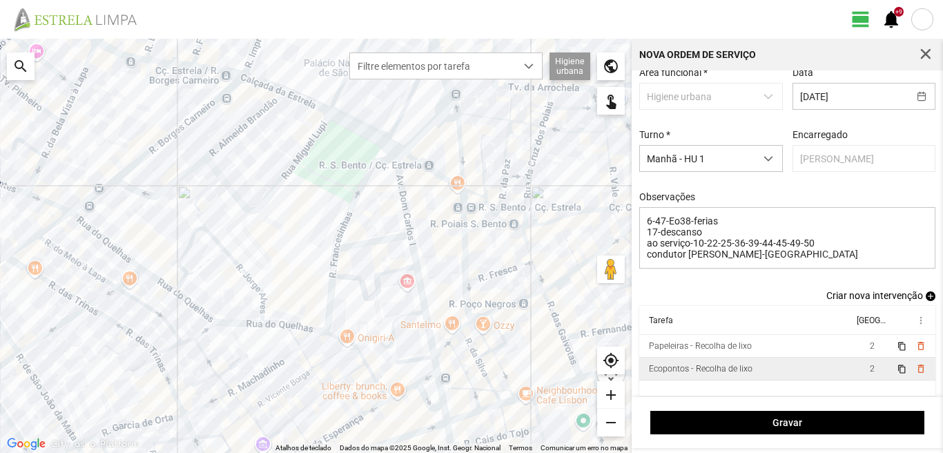
scroll to position [23, 0]
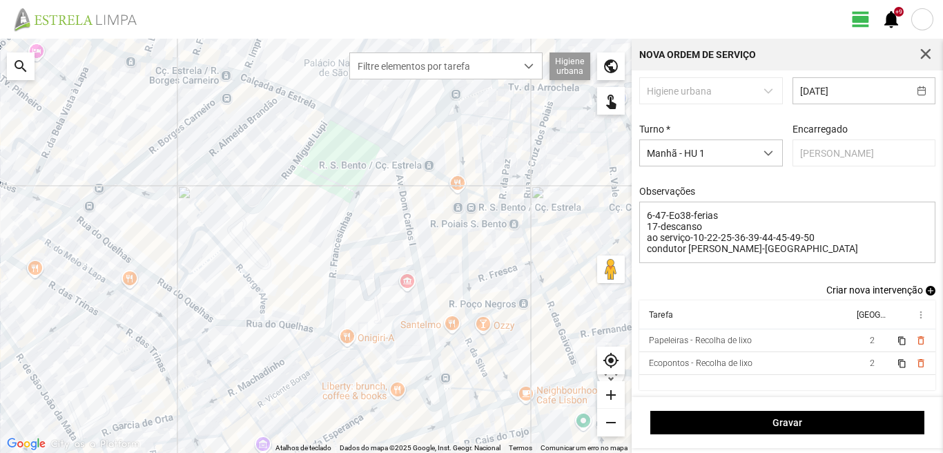
click at [918, 284] on link "Criar nova intervenção add" at bounding box center [880, 289] width 109 height 11
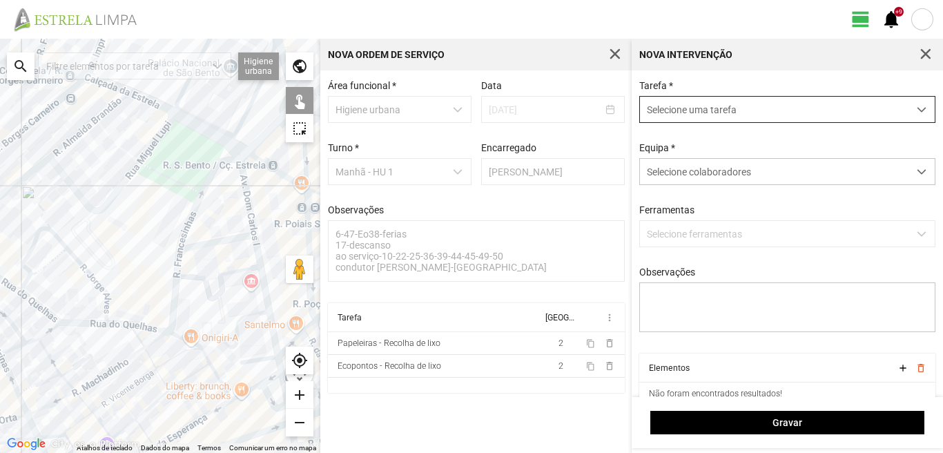
click at [690, 110] on span "Selecione uma tarefa" at bounding box center [774, 110] width 268 height 26
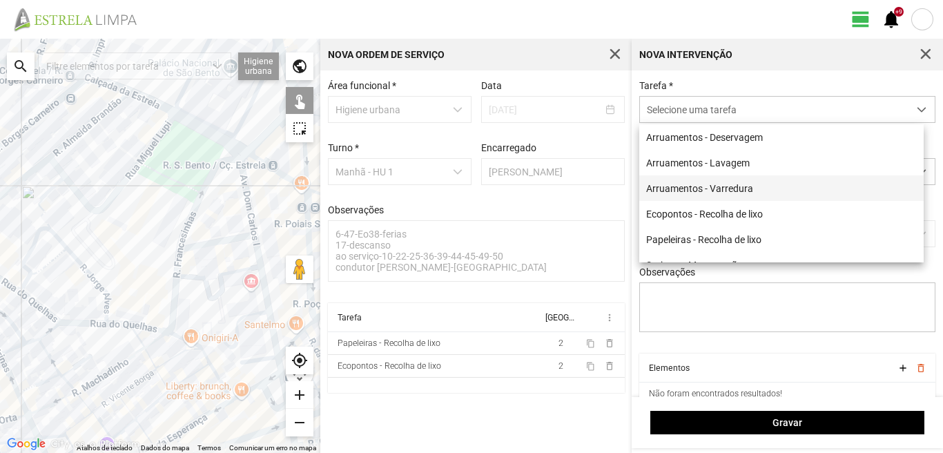
click at [707, 188] on li "Arruamentos - Varredura" at bounding box center [781, 188] width 284 height 26
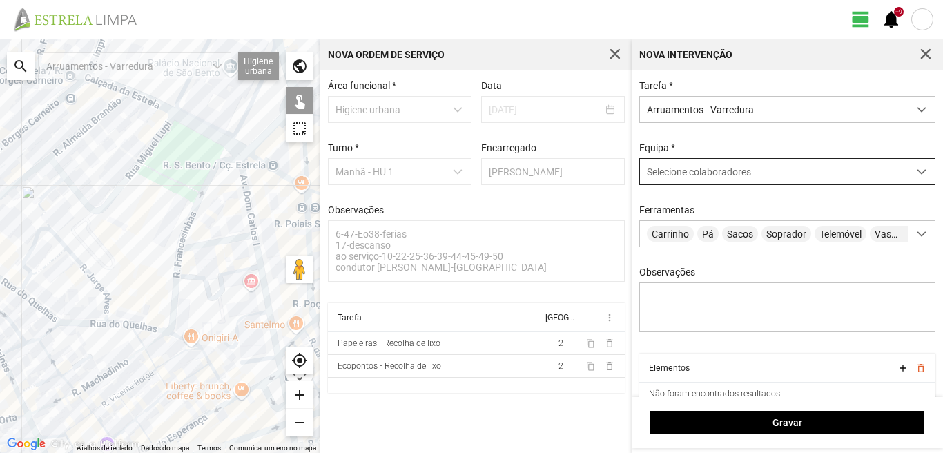
click at [699, 164] on div "Selecione colaboradores" at bounding box center [774, 172] width 268 height 26
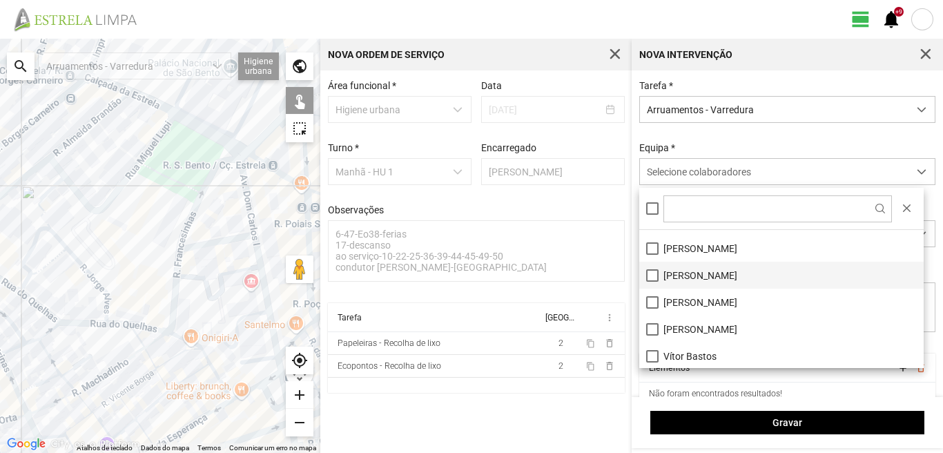
scroll to position [185, 0]
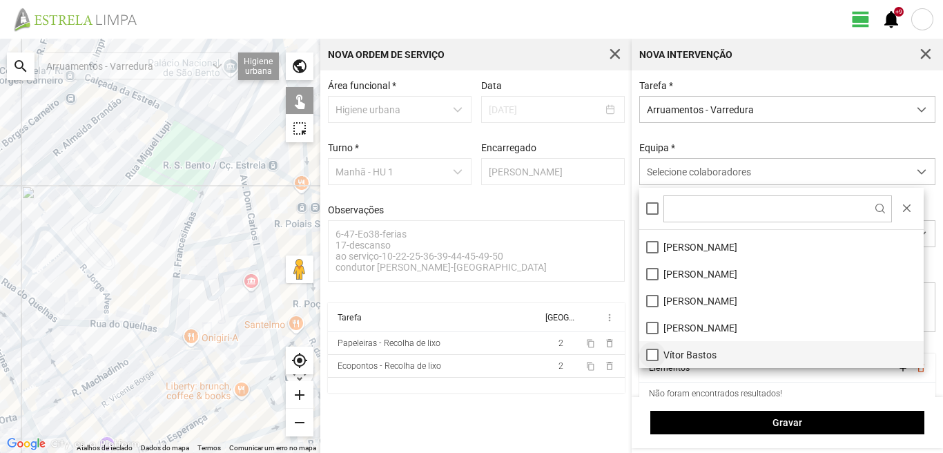
click at [651, 351] on li "Vítor Bastos" at bounding box center [781, 354] width 284 height 27
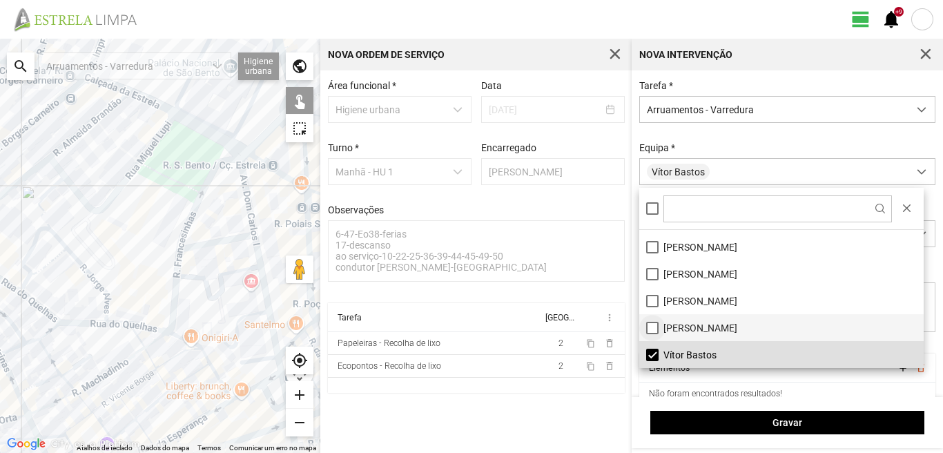
click at [652, 329] on li "Vanda Marques" at bounding box center [781, 327] width 284 height 27
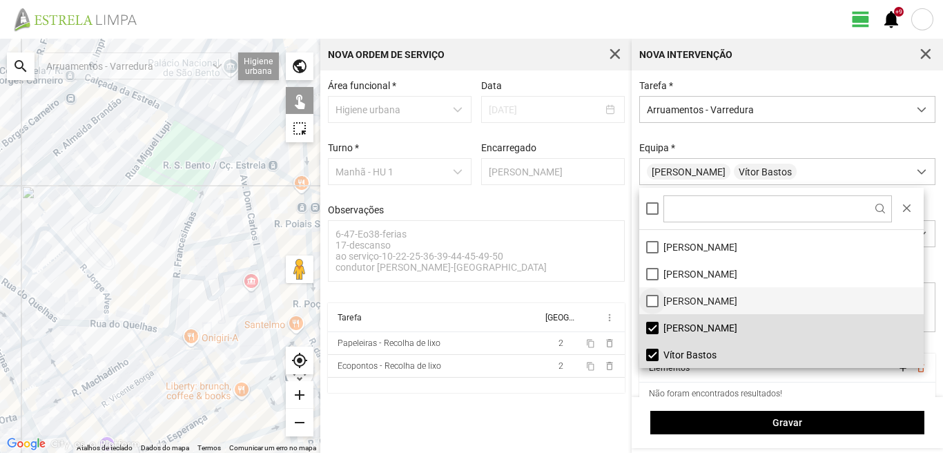
click at [650, 300] on li "Raul Peres" at bounding box center [781, 300] width 284 height 27
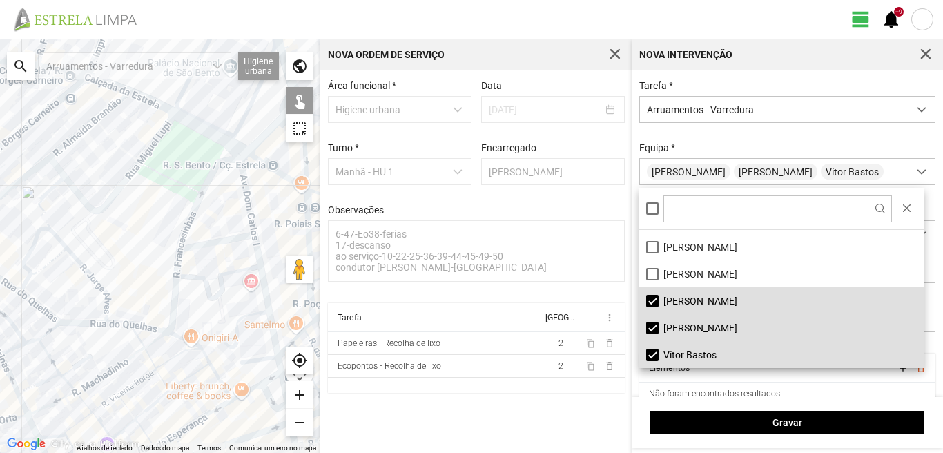
click at [244, 184] on div at bounding box center [160, 246] width 320 height 414
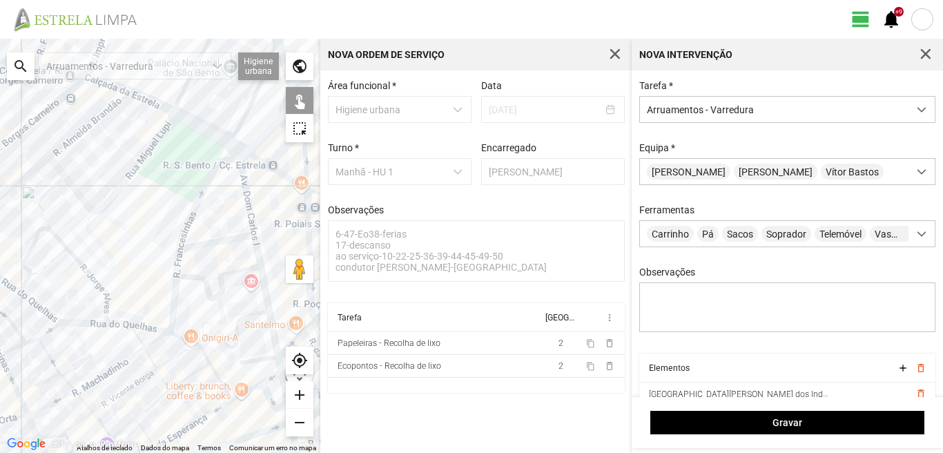
click at [210, 242] on div at bounding box center [160, 246] width 320 height 414
click at [257, 259] on div at bounding box center [160, 246] width 320 height 414
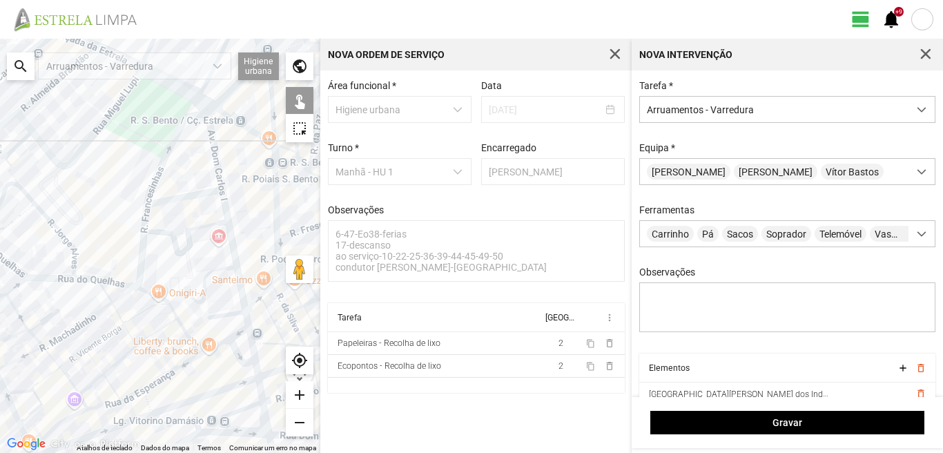
drag, startPoint x: 255, startPoint y: 313, endPoint x: 217, endPoint y: 245, distance: 77.6
click at [217, 246] on div at bounding box center [160, 246] width 320 height 414
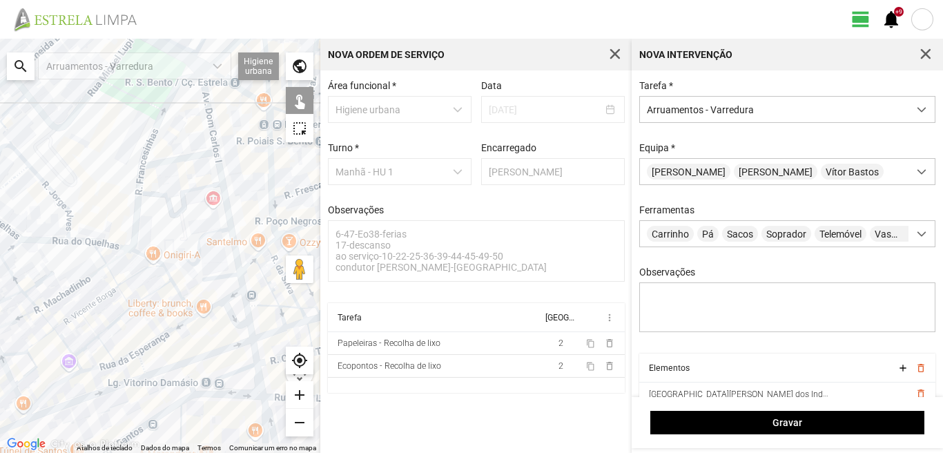
click at [227, 273] on div at bounding box center [160, 246] width 320 height 414
click at [240, 277] on div at bounding box center [160, 246] width 320 height 414
click at [244, 296] on div at bounding box center [160, 246] width 320 height 414
click at [229, 293] on div at bounding box center [160, 246] width 320 height 414
click at [231, 296] on div at bounding box center [160, 246] width 320 height 414
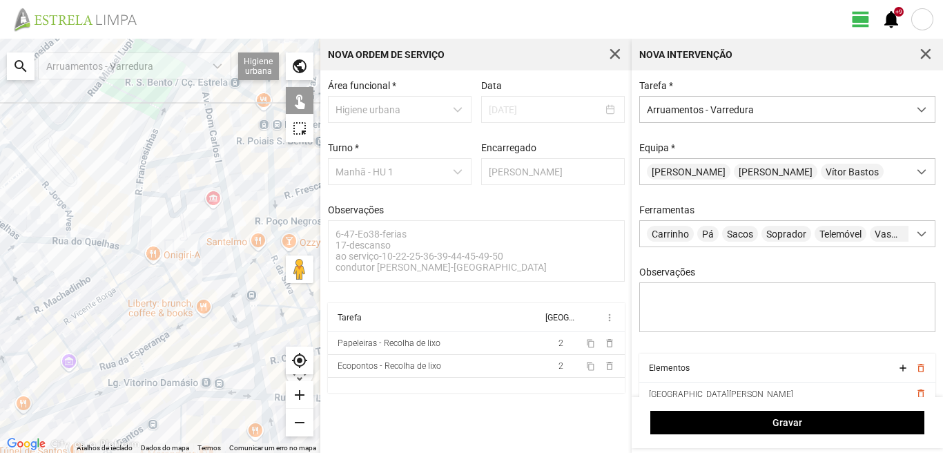
click at [213, 295] on div at bounding box center [160, 246] width 320 height 414
click at [227, 307] on div at bounding box center [160, 246] width 320 height 414
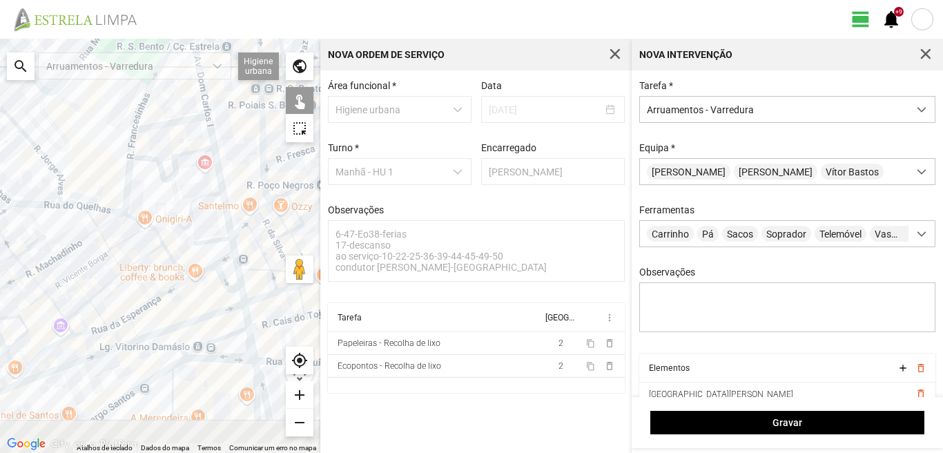
drag, startPoint x: 233, startPoint y: 320, endPoint x: 222, endPoint y: 256, distance: 64.5
click at [224, 271] on div at bounding box center [160, 246] width 320 height 414
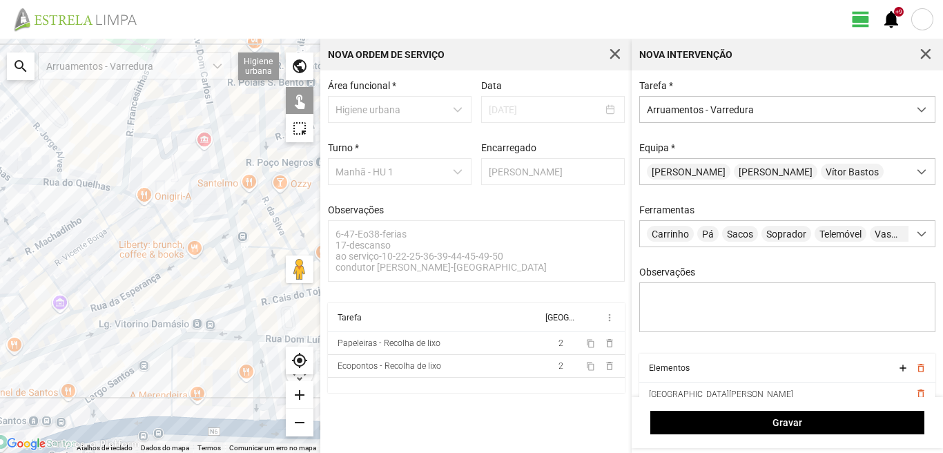
click at [239, 268] on div at bounding box center [160, 246] width 320 height 414
click at [242, 268] on div at bounding box center [160, 246] width 320 height 414
click at [245, 301] on div at bounding box center [160, 246] width 320 height 414
click at [226, 313] on div at bounding box center [160, 246] width 320 height 414
click at [251, 324] on div at bounding box center [160, 246] width 320 height 414
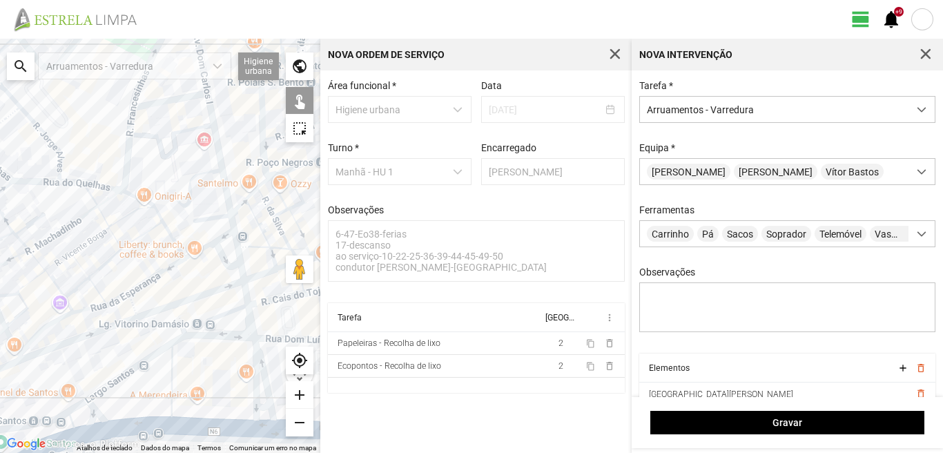
click at [260, 357] on div at bounding box center [160, 246] width 320 height 414
click at [250, 362] on div at bounding box center [160, 246] width 320 height 414
click at [254, 366] on div at bounding box center [160, 246] width 320 height 414
click at [233, 335] on div at bounding box center [160, 246] width 320 height 414
click at [170, 386] on div at bounding box center [160, 246] width 320 height 414
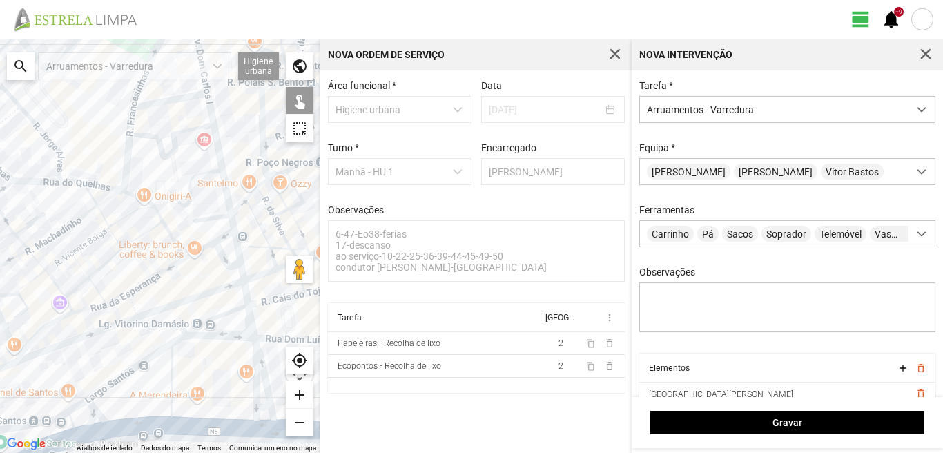
click at [208, 427] on div at bounding box center [160, 246] width 320 height 414
drag, startPoint x: 257, startPoint y: 407, endPoint x: 199, endPoint y: 409, distance: 58.0
click at [253, 406] on div at bounding box center [160, 246] width 320 height 414
click at [117, 375] on div at bounding box center [160, 246] width 320 height 414
click at [128, 427] on div at bounding box center [160, 246] width 320 height 414
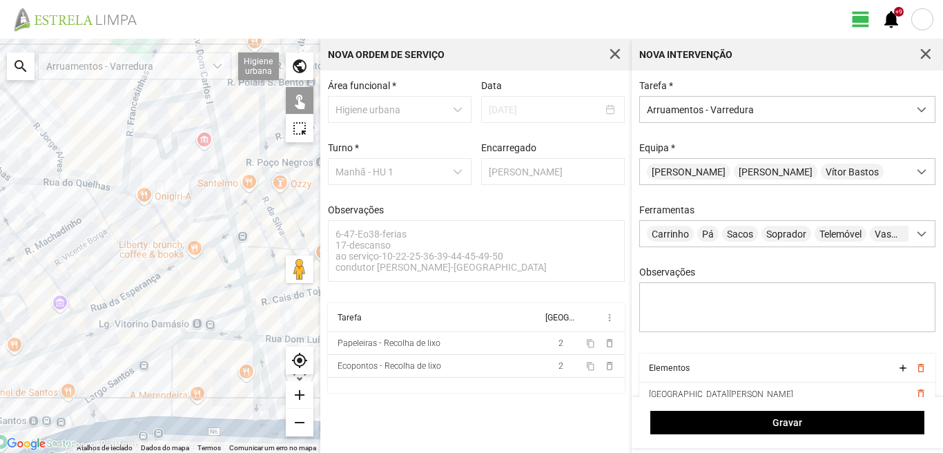
click at [128, 429] on div at bounding box center [160, 246] width 320 height 414
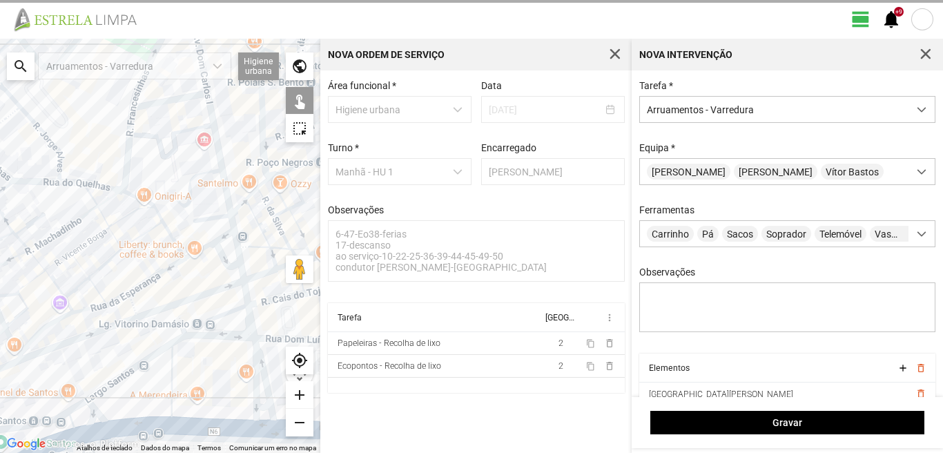
click at [128, 429] on div at bounding box center [160, 246] width 320 height 414
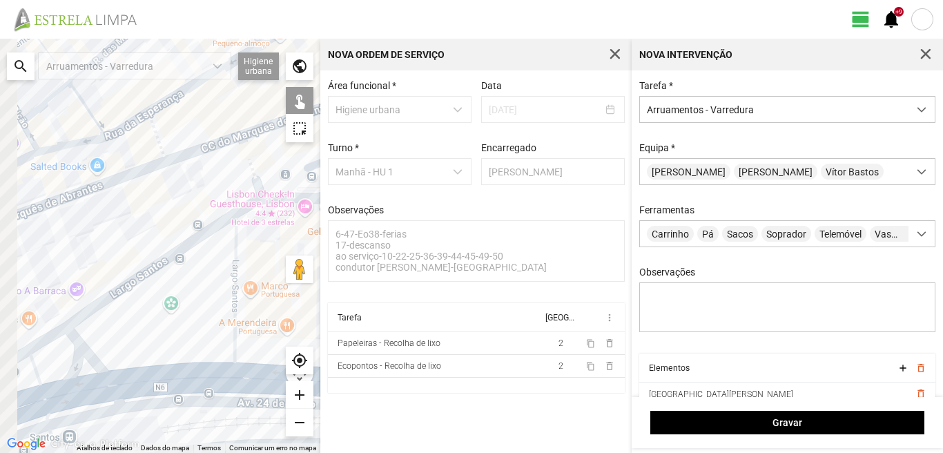
drag, startPoint x: 121, startPoint y: 419, endPoint x: 153, endPoint y: 356, distance: 70.7
click at [153, 356] on div at bounding box center [160, 246] width 320 height 414
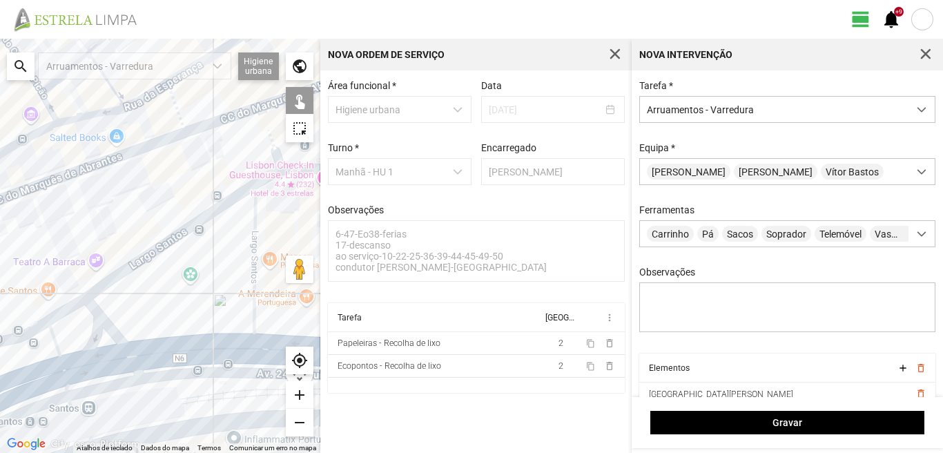
click at [101, 326] on div at bounding box center [160, 246] width 320 height 414
click at [50, 339] on div at bounding box center [160, 246] width 320 height 414
click at [62, 309] on div at bounding box center [160, 246] width 320 height 414
click at [81, 367] on div at bounding box center [160, 246] width 320 height 414
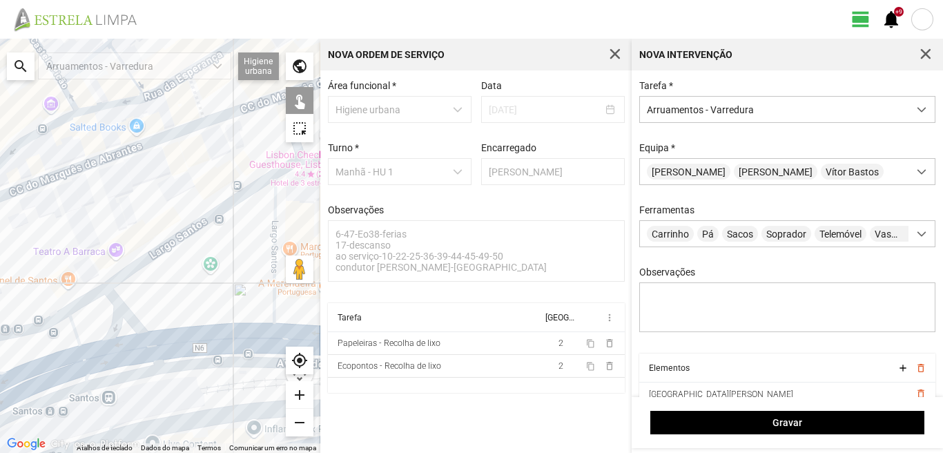
drag, startPoint x: 97, startPoint y: 348, endPoint x: 279, endPoint y: 304, distance: 186.8
click at [279, 304] on div at bounding box center [160, 246] width 320 height 414
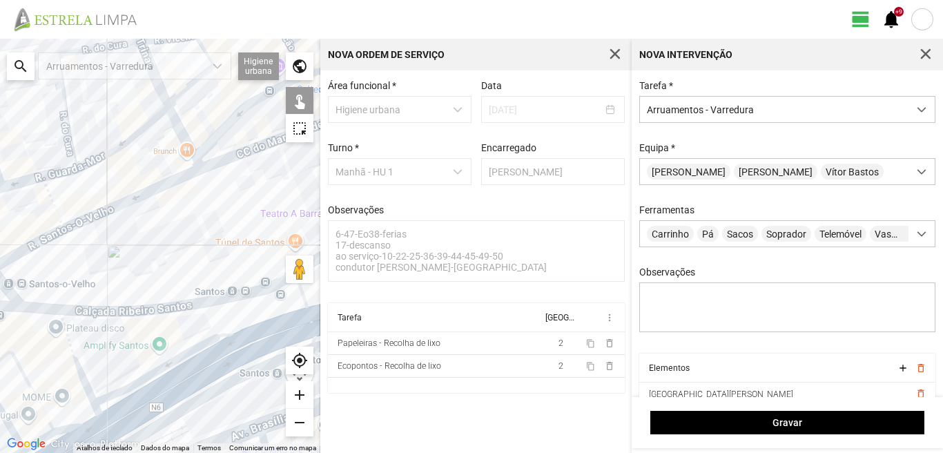
click at [77, 367] on div at bounding box center [160, 246] width 320 height 414
click at [28, 384] on div at bounding box center [160, 246] width 320 height 414
click at [28, 380] on div at bounding box center [160, 246] width 320 height 414
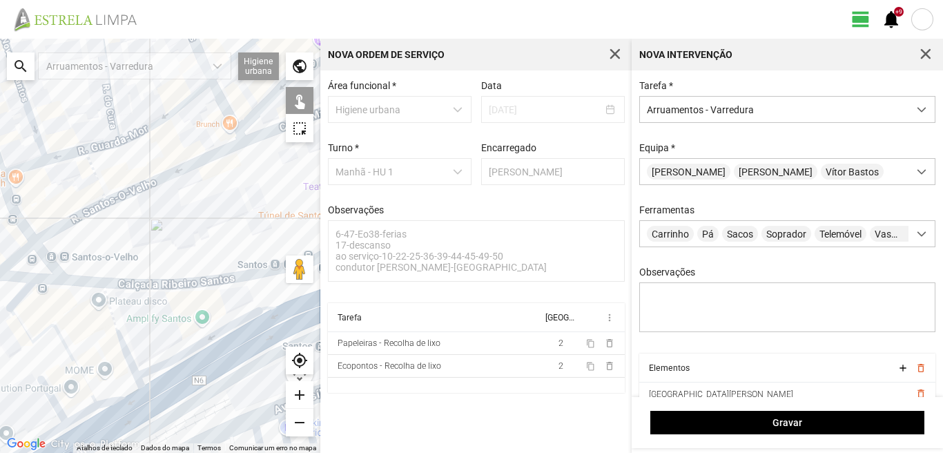
drag, startPoint x: 47, startPoint y: 367, endPoint x: 77, endPoint y: 348, distance: 36.0
click at [77, 348] on div at bounding box center [160, 246] width 320 height 414
click at [20, 295] on div at bounding box center [160, 246] width 320 height 414
click at [115, 393] on div at bounding box center [160, 246] width 320 height 414
click at [83, 416] on div at bounding box center [160, 246] width 320 height 414
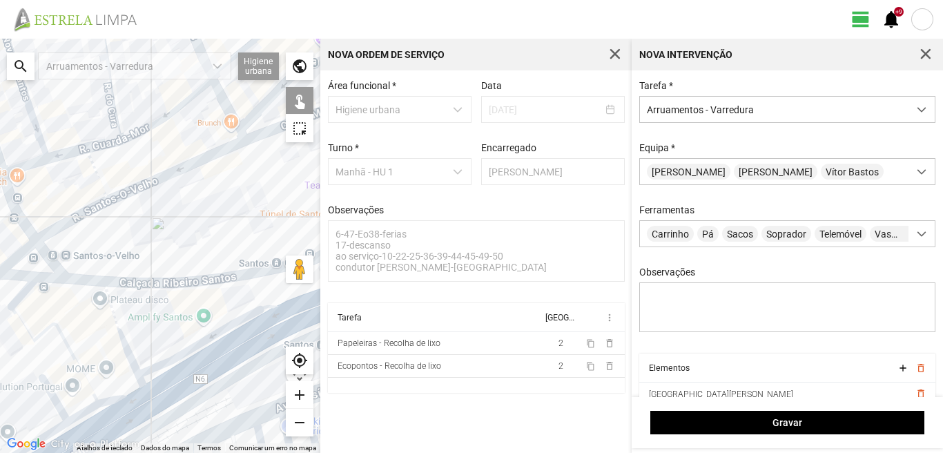
click at [55, 398] on div at bounding box center [160, 246] width 320 height 414
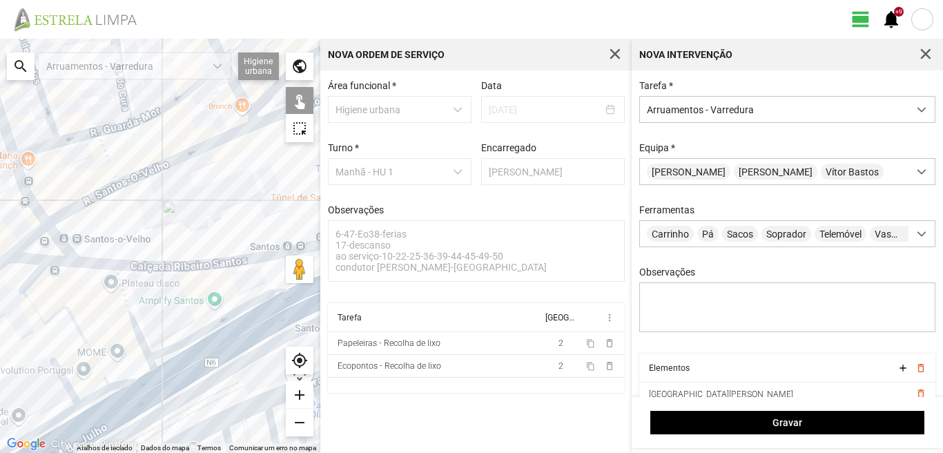
drag, startPoint x: 42, startPoint y: 385, endPoint x: 128, endPoint y: 315, distance: 111.4
click at [97, 326] on div at bounding box center [160, 246] width 320 height 414
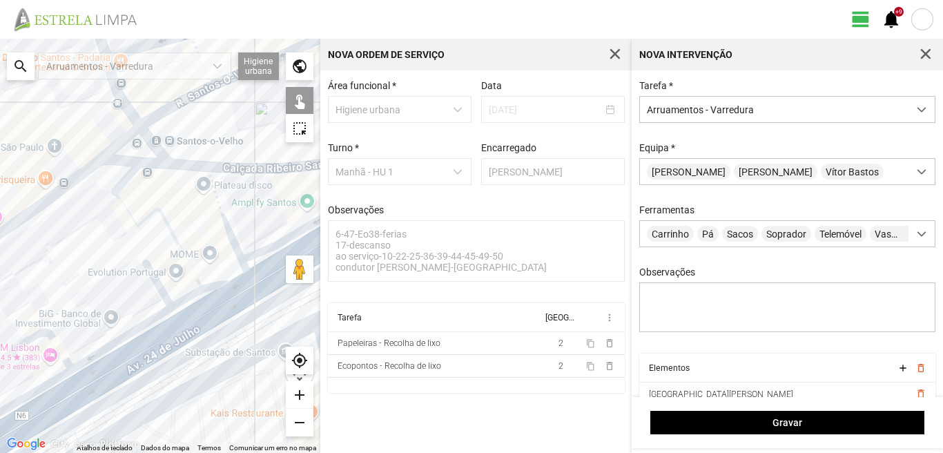
click at [130, 334] on div at bounding box center [160, 246] width 320 height 414
click at [196, 329] on div at bounding box center [160, 246] width 320 height 414
click at [198, 321] on div at bounding box center [160, 246] width 320 height 414
click at [158, 351] on div at bounding box center [160, 246] width 320 height 414
click at [41, 331] on div at bounding box center [160, 246] width 320 height 414
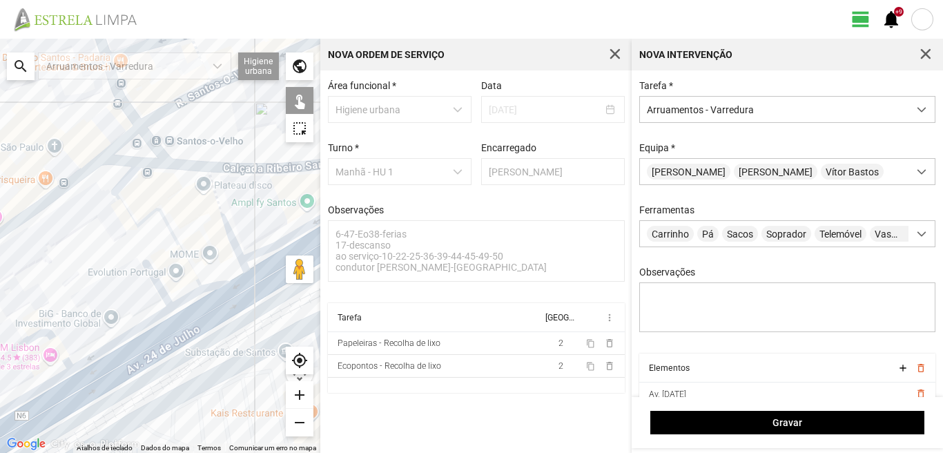
click at [42, 385] on div at bounding box center [160, 246] width 320 height 414
click at [61, 409] on div at bounding box center [160, 246] width 320 height 414
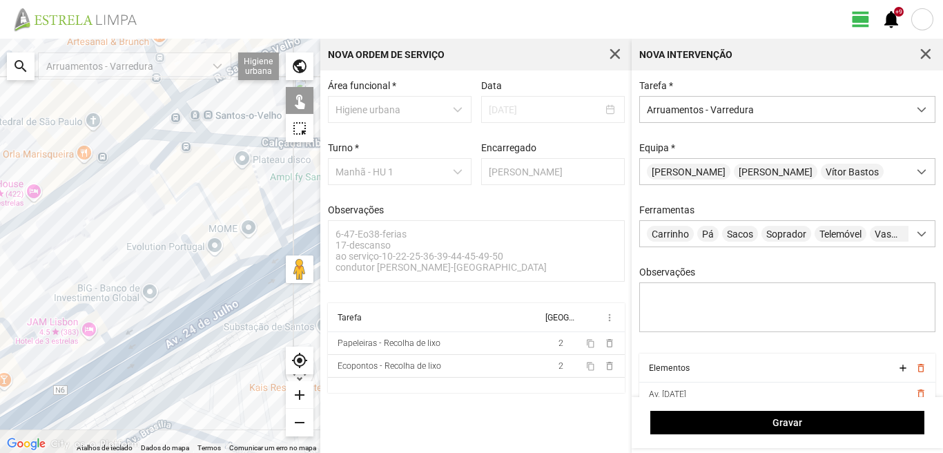
drag, startPoint x: 81, startPoint y: 388, endPoint x: 172, endPoint y: 342, distance: 102.2
click at [142, 355] on div at bounding box center [160, 246] width 320 height 414
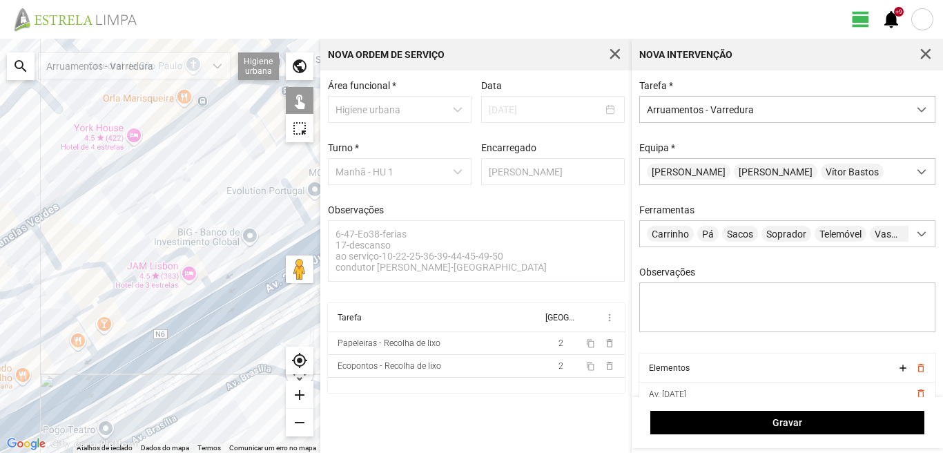
click at [49, 280] on div at bounding box center [160, 246] width 320 height 414
click at [86, 306] on div at bounding box center [160, 246] width 320 height 414
click at [50, 335] on div at bounding box center [160, 246] width 320 height 414
click at [86, 337] on div at bounding box center [160, 246] width 320 height 414
click at [76, 371] on div at bounding box center [160, 246] width 320 height 414
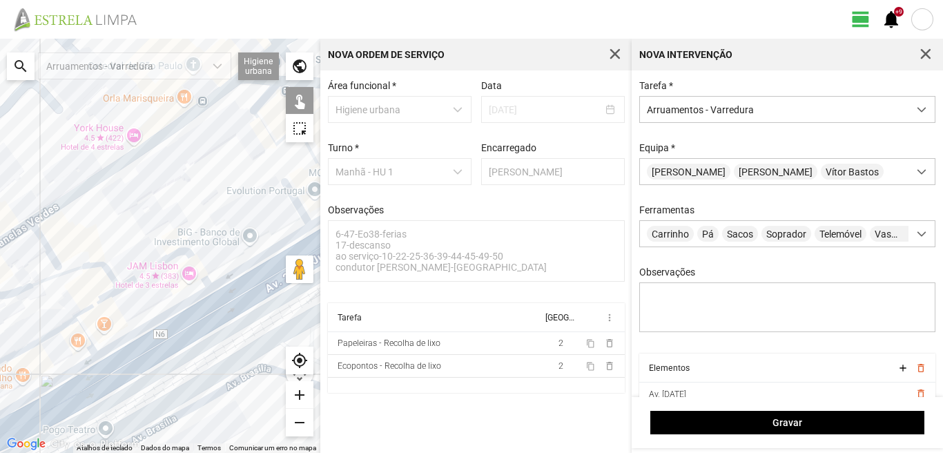
click at [84, 394] on div at bounding box center [160, 246] width 320 height 414
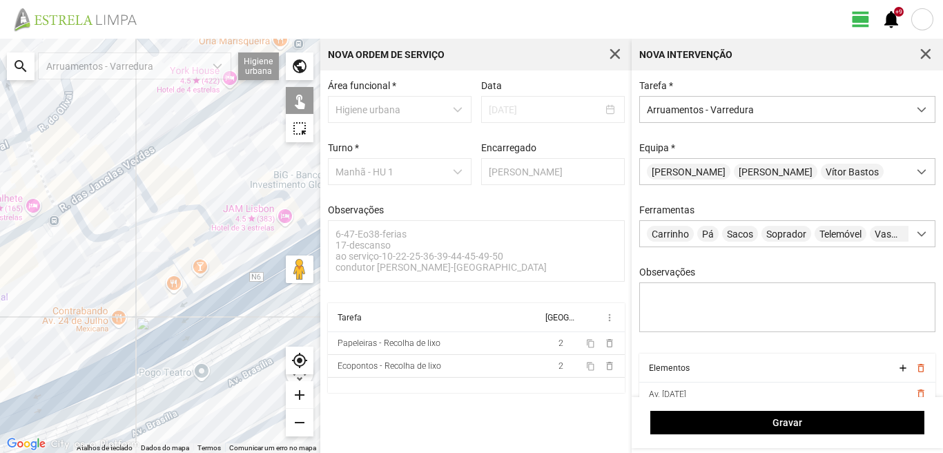
drag, startPoint x: 41, startPoint y: 381, endPoint x: 141, endPoint y: 322, distance: 116.0
click at [141, 322] on div at bounding box center [160, 246] width 320 height 414
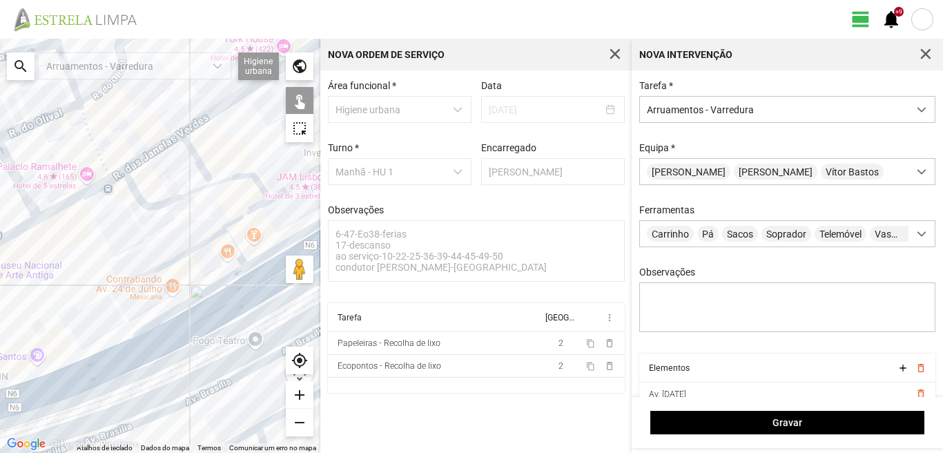
click at [60, 394] on div at bounding box center [160, 246] width 320 height 414
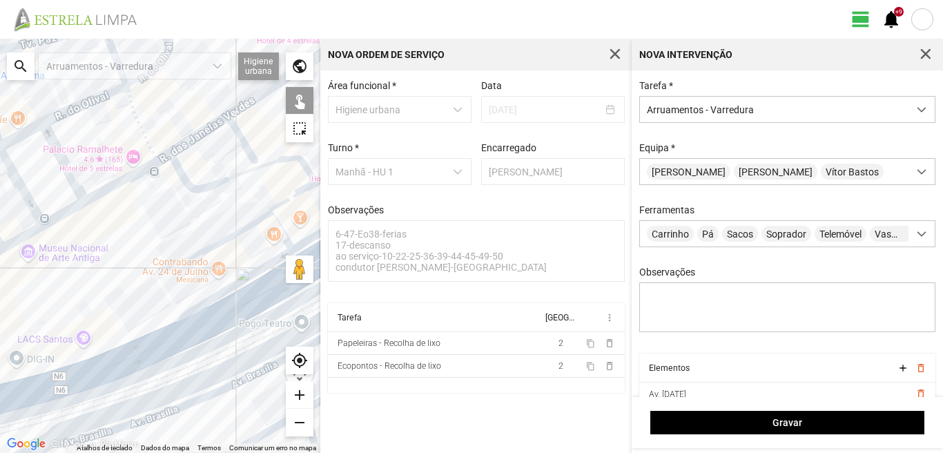
drag, startPoint x: 48, startPoint y: 359, endPoint x: 139, endPoint y: 339, distance: 94.0
click at [136, 340] on div at bounding box center [160, 246] width 320 height 414
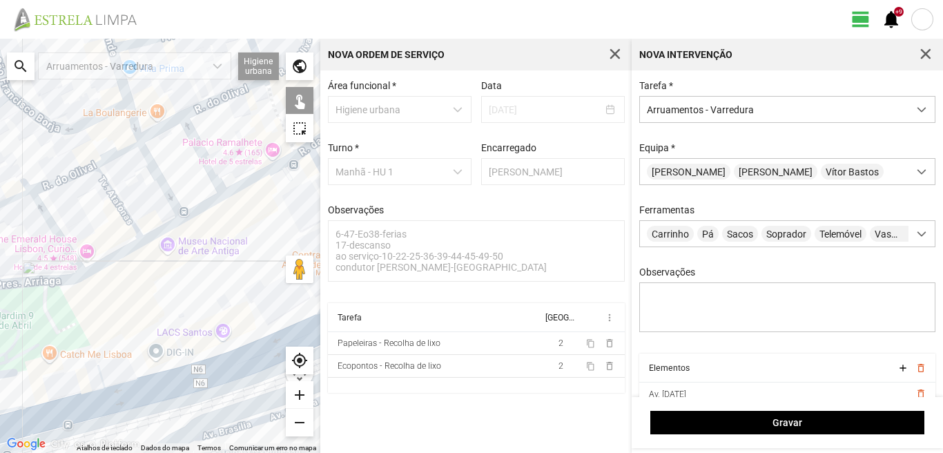
click at [38, 406] on div at bounding box center [160, 246] width 320 height 414
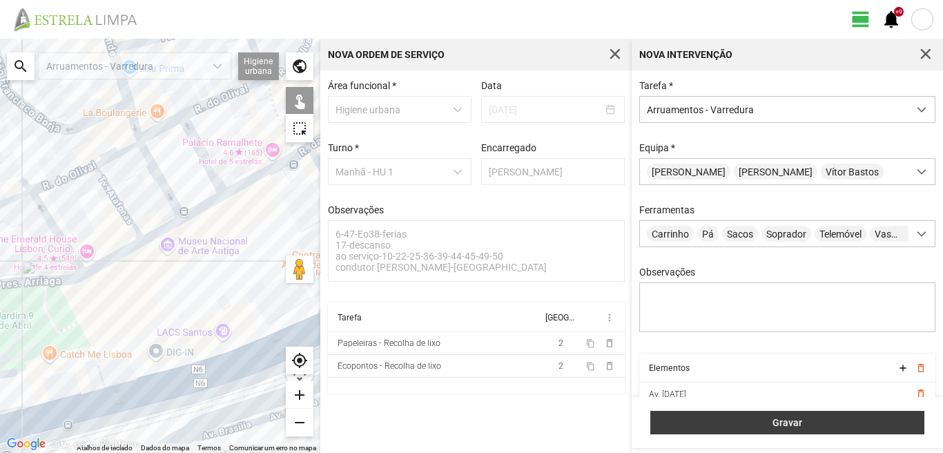
click at [738, 428] on span "Gravar" at bounding box center [788, 422] width 260 height 11
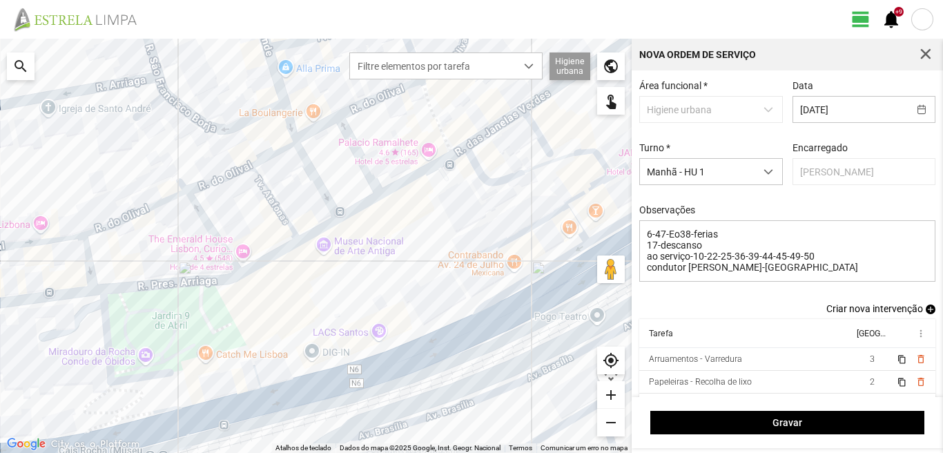
click at [926, 311] on span "add" at bounding box center [931, 309] width 10 height 10
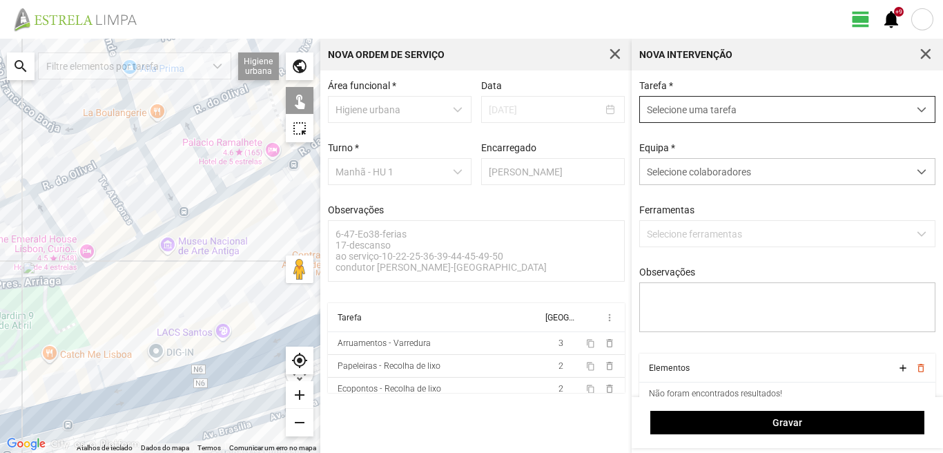
click at [750, 119] on span "Selecione uma tarefa" at bounding box center [774, 110] width 268 height 26
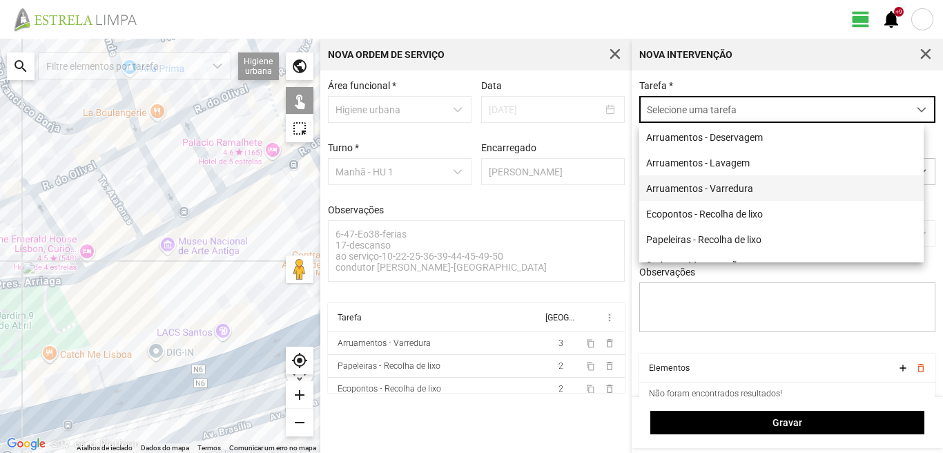
click at [705, 191] on li "Arruamentos - Varredura" at bounding box center [781, 188] width 284 height 26
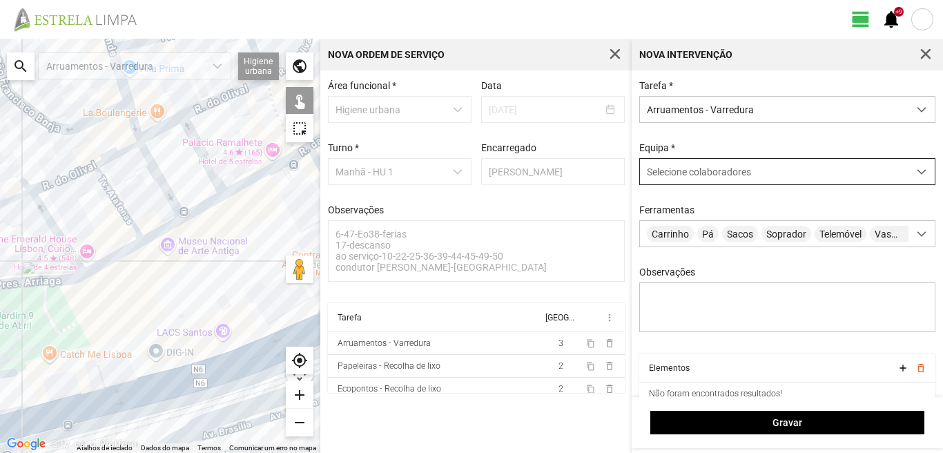
click at [720, 177] on span "Selecione colaboradores" at bounding box center [699, 171] width 104 height 11
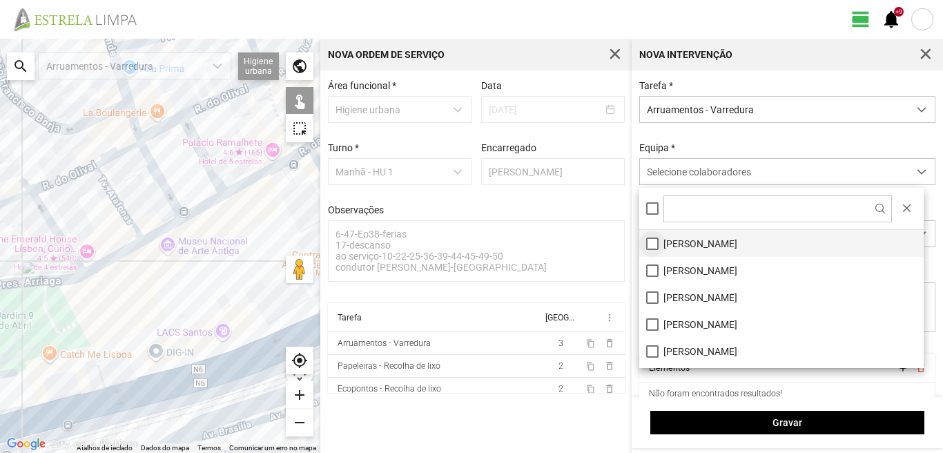
click at [652, 246] on li "Álvaro Marinho" at bounding box center [781, 243] width 284 height 27
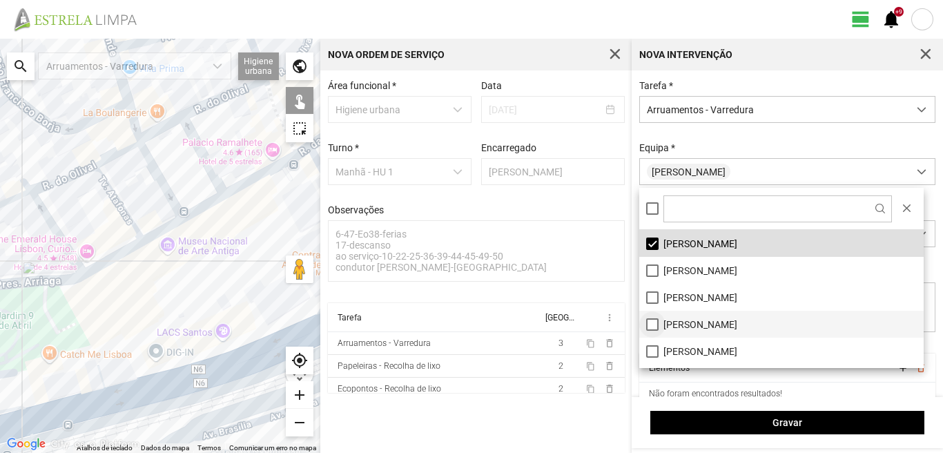
click at [652, 324] on li "Joaquim Dias" at bounding box center [781, 324] width 284 height 27
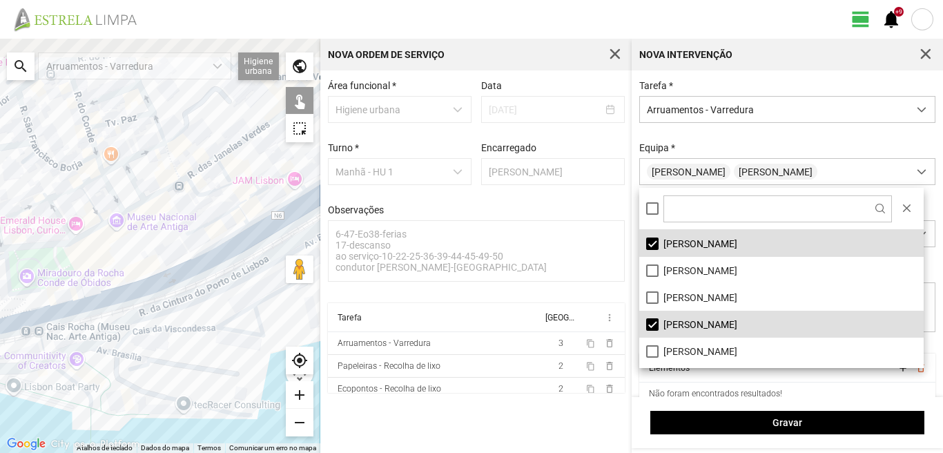
drag, startPoint x: 70, startPoint y: 165, endPoint x: 115, endPoint y: 253, distance: 98.8
click at [115, 253] on div at bounding box center [160, 246] width 320 height 414
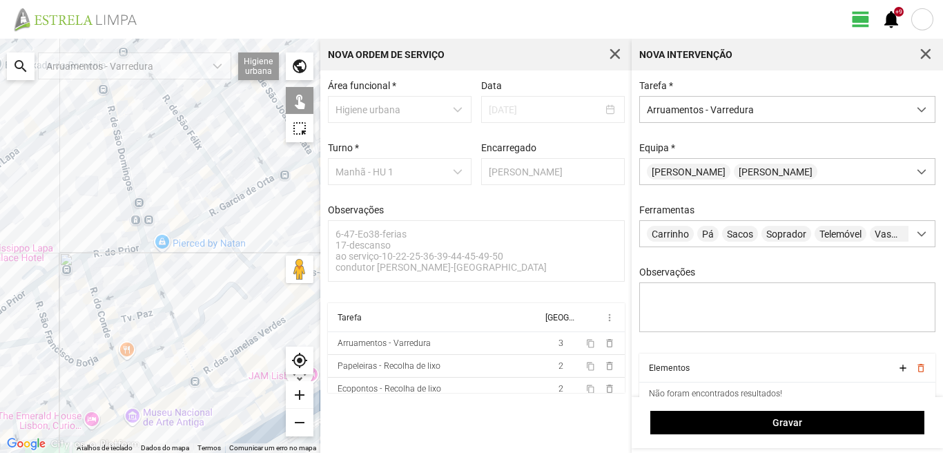
drag, startPoint x: 106, startPoint y: 224, endPoint x: 90, endPoint y: 233, distance: 17.9
click at [77, 286] on div at bounding box center [160, 246] width 320 height 414
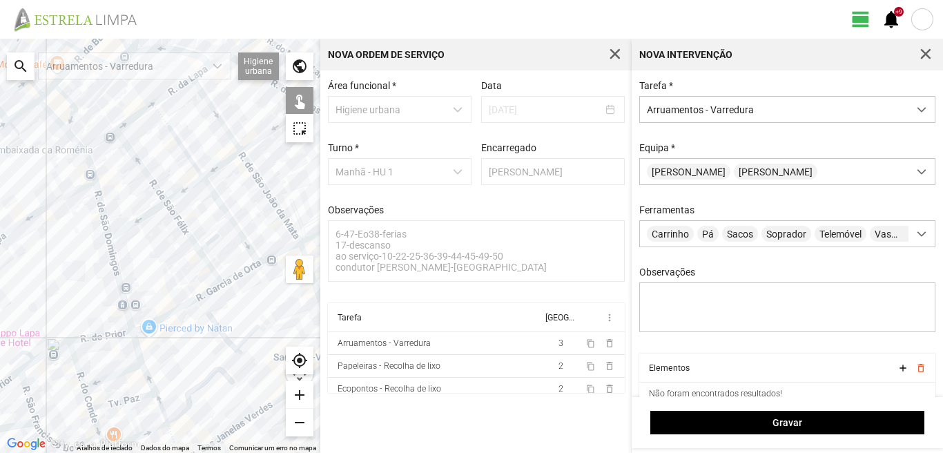
drag, startPoint x: 139, startPoint y: 135, endPoint x: 141, endPoint y: 265, distance: 129.8
click at [141, 265] on div at bounding box center [160, 246] width 320 height 414
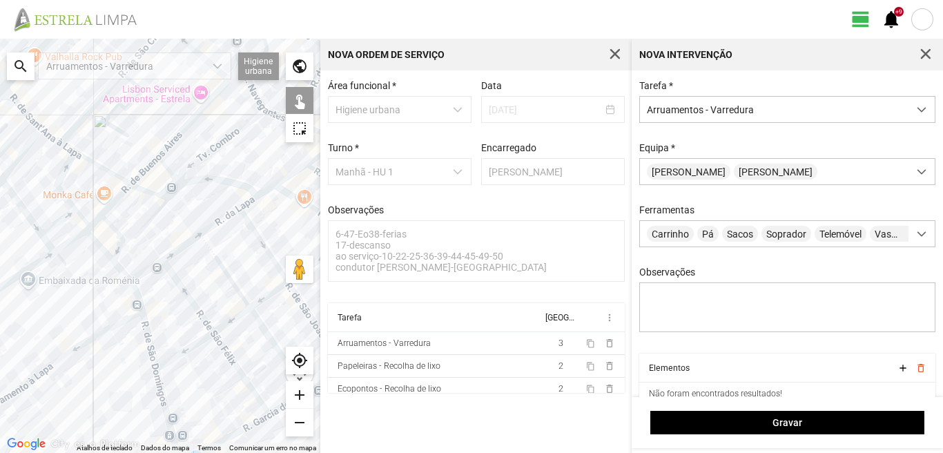
drag, startPoint x: 137, startPoint y: 211, endPoint x: 148, endPoint y: 224, distance: 16.7
click at [148, 224] on div at bounding box center [160, 246] width 320 height 414
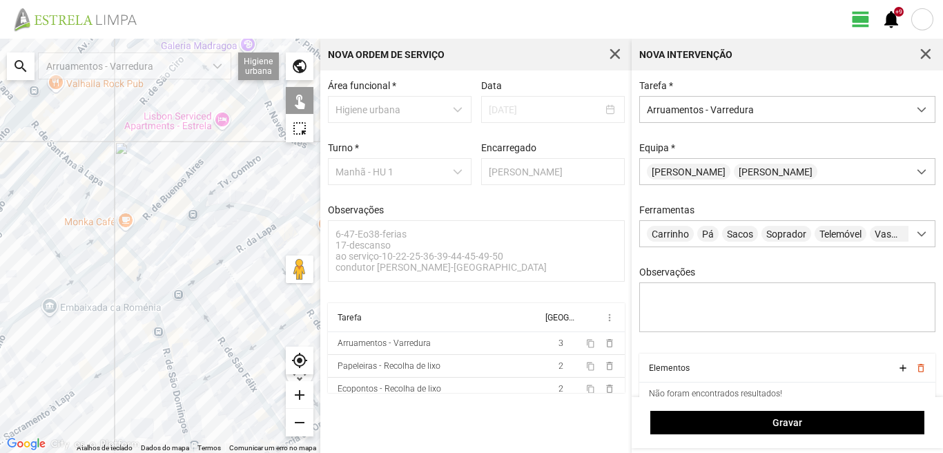
click at [166, 195] on div at bounding box center [160, 246] width 320 height 414
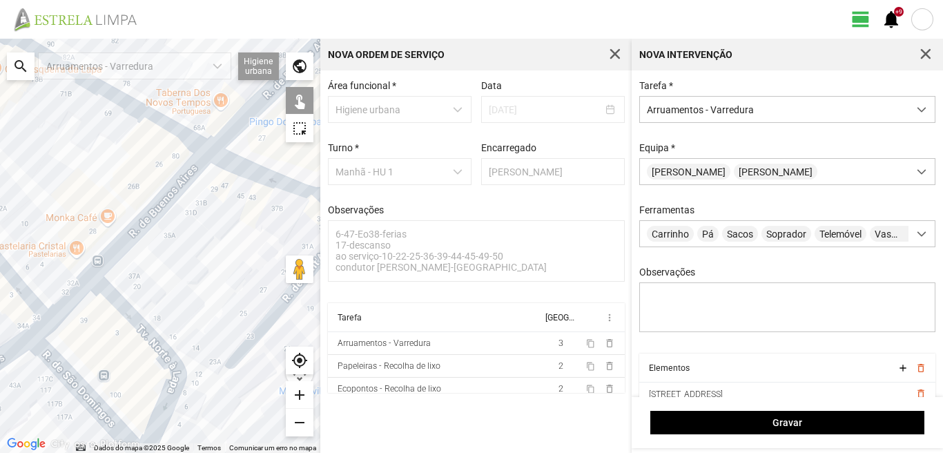
click at [137, 229] on div at bounding box center [160, 246] width 320 height 414
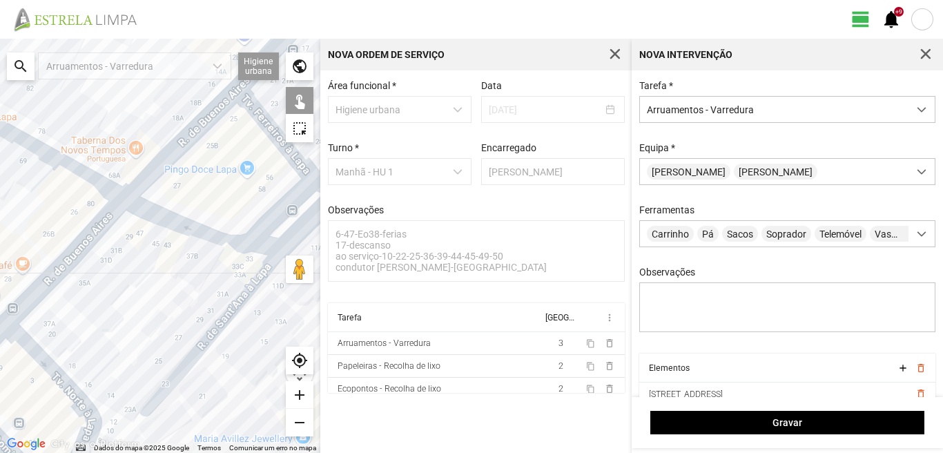
drag, startPoint x: 181, startPoint y: 190, endPoint x: 90, endPoint y: 244, distance: 105.8
click at [90, 244] on div at bounding box center [160, 246] width 320 height 414
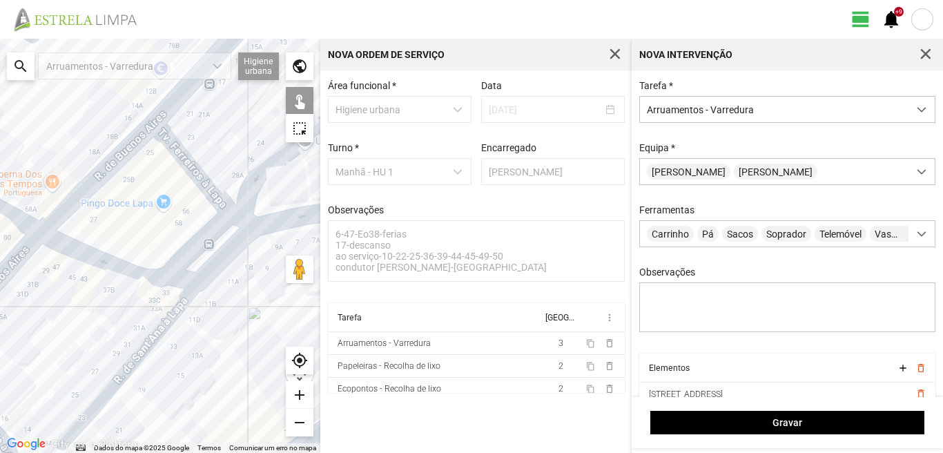
click at [191, 169] on div at bounding box center [160, 246] width 320 height 414
click at [199, 244] on div at bounding box center [160, 246] width 320 height 414
click at [198, 246] on div at bounding box center [160, 246] width 320 height 414
click at [101, 261] on div at bounding box center [160, 246] width 320 height 414
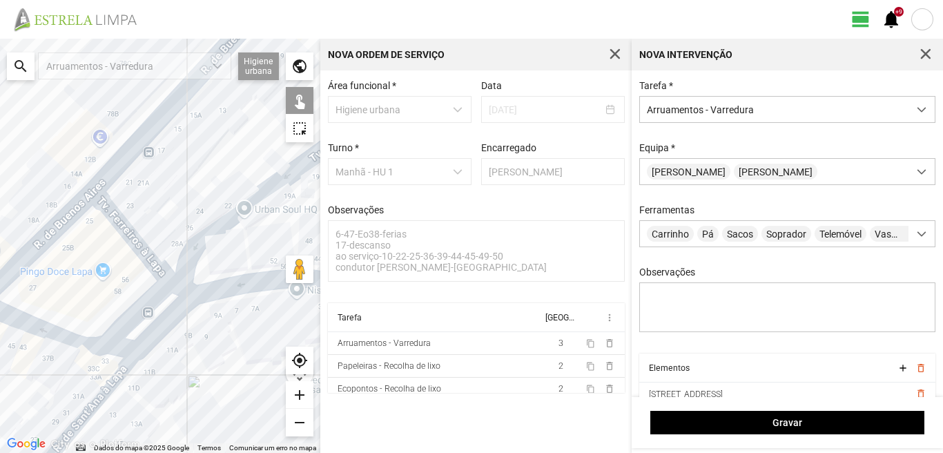
drag, startPoint x: 95, startPoint y: 230, endPoint x: 0, endPoint y: 280, distance: 107.8
click at [0, 280] on div at bounding box center [160, 246] width 320 height 414
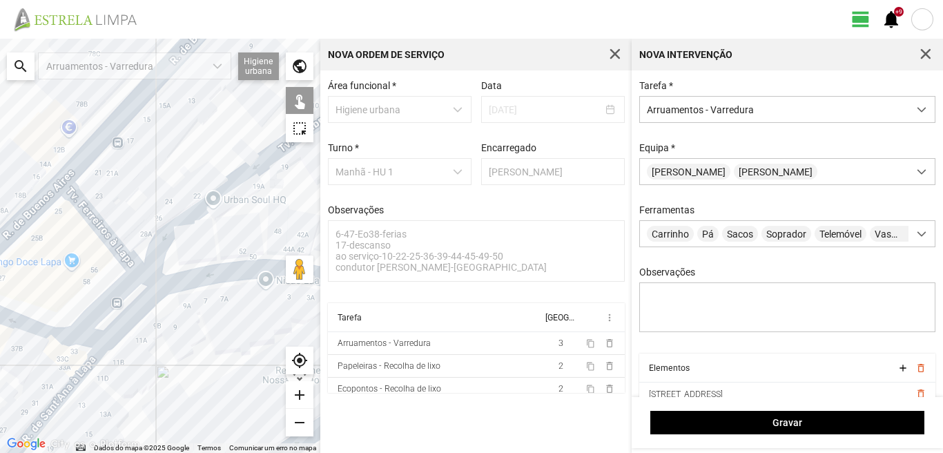
drag, startPoint x: 59, startPoint y: 256, endPoint x: 0, endPoint y: 222, distance: 68.3
click at [0, 222] on div at bounding box center [160, 246] width 320 height 414
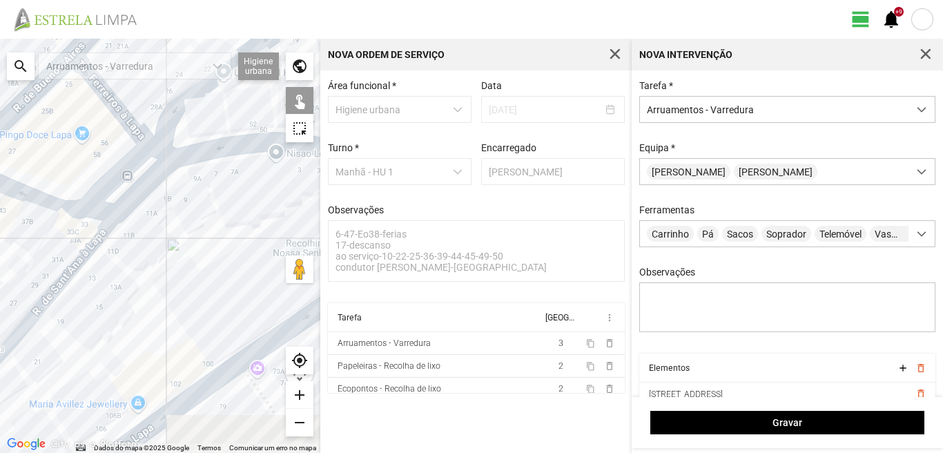
drag, startPoint x: 55, startPoint y: 309, endPoint x: 115, endPoint y: 211, distance: 114.9
click at [115, 211] on div at bounding box center [160, 246] width 320 height 414
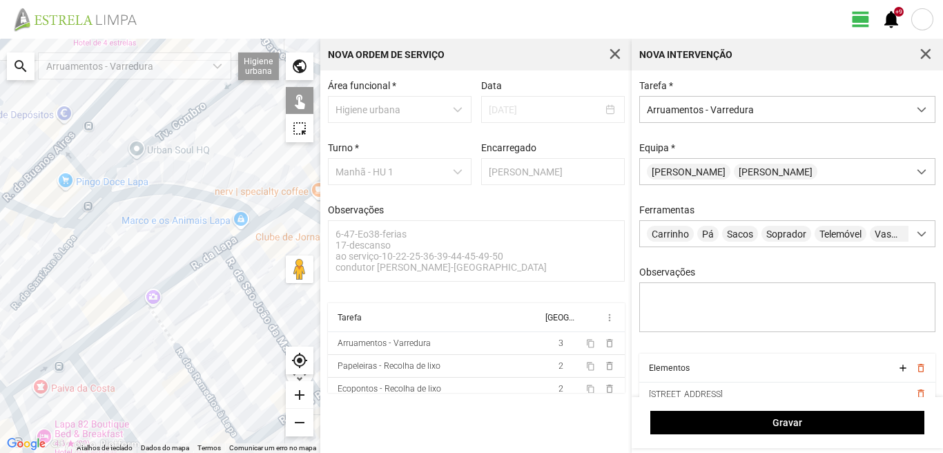
click at [51, 267] on div at bounding box center [160, 246] width 320 height 414
click at [100, 206] on div at bounding box center [160, 246] width 320 height 414
click at [92, 217] on div at bounding box center [160, 246] width 320 height 414
click at [88, 222] on div at bounding box center [160, 246] width 320 height 414
click at [113, 224] on div at bounding box center [160, 246] width 320 height 414
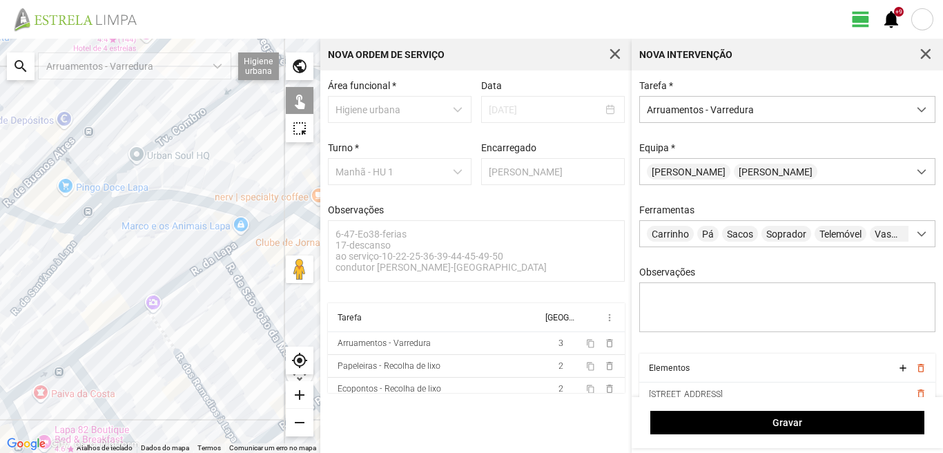
click at [117, 205] on div at bounding box center [160, 246] width 320 height 414
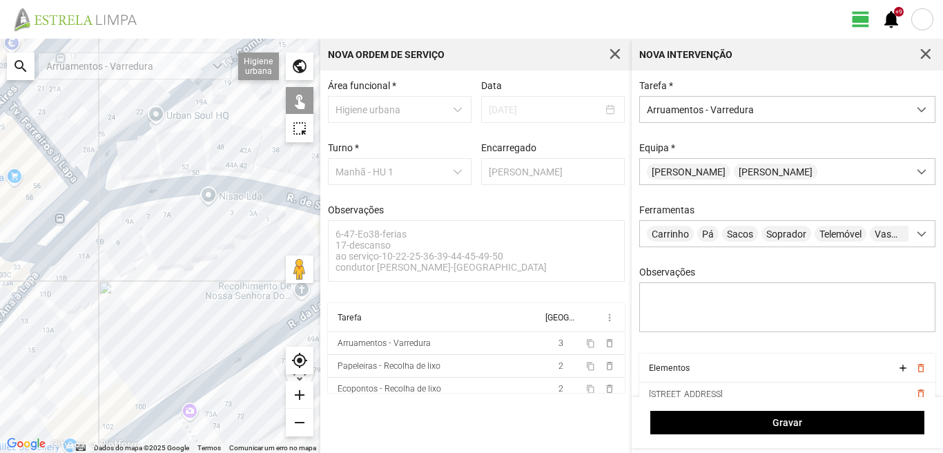
click at [84, 225] on div at bounding box center [160, 246] width 320 height 414
click at [31, 274] on div at bounding box center [160, 246] width 320 height 414
click at [31, 278] on div at bounding box center [160, 246] width 320 height 414
click at [156, 191] on div at bounding box center [160, 246] width 320 height 414
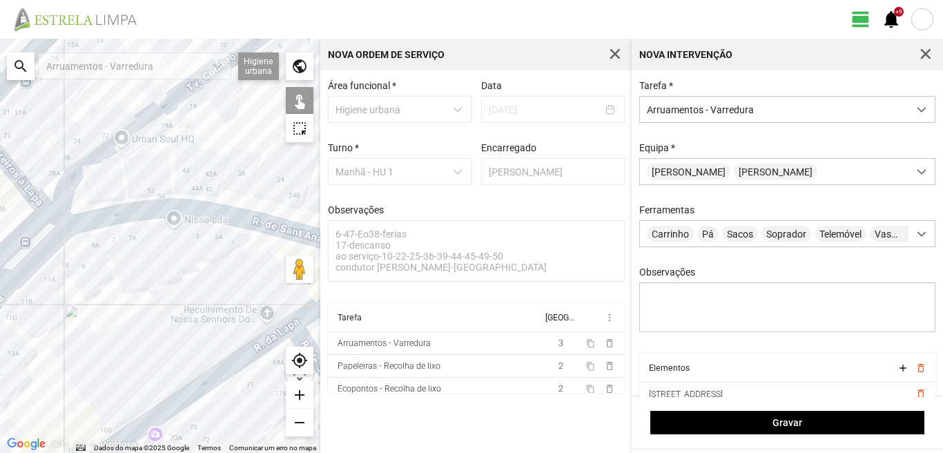
drag, startPoint x: 145, startPoint y: 139, endPoint x: 49, endPoint y: 199, distance: 113.2
click at [49, 199] on div at bounding box center [160, 246] width 320 height 414
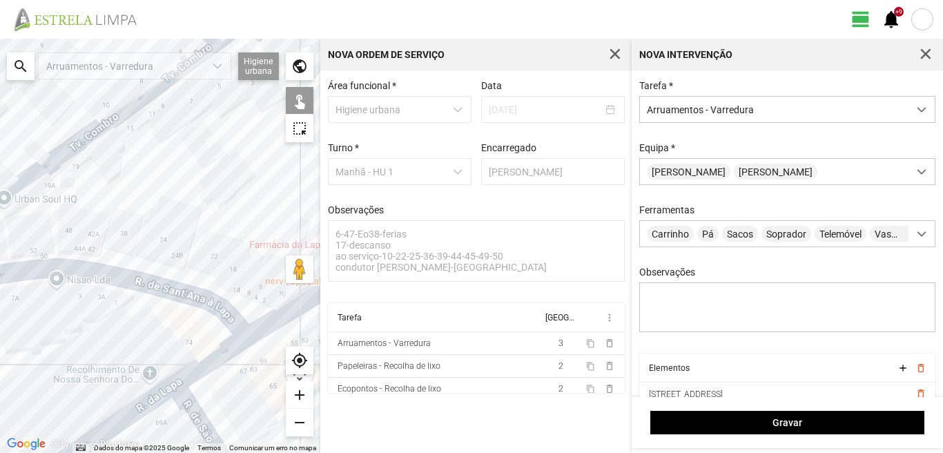
click at [45, 166] on div at bounding box center [160, 246] width 320 height 414
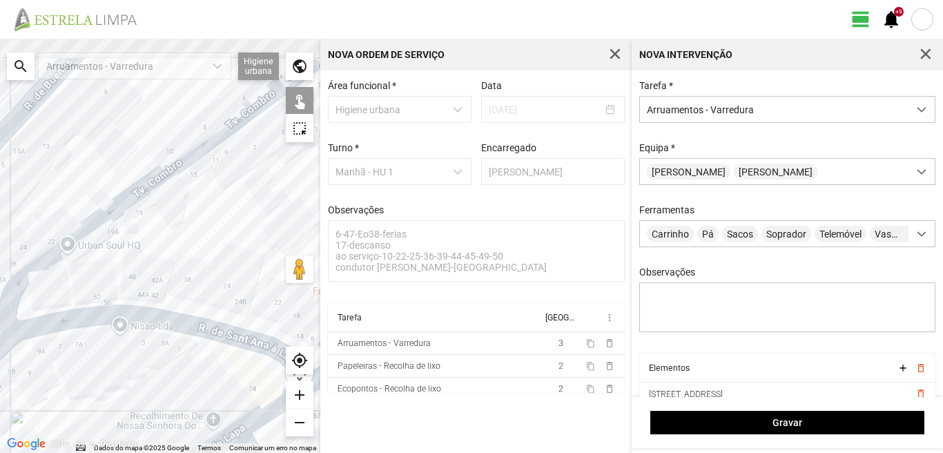
drag, startPoint x: 41, startPoint y: 162, endPoint x: 108, endPoint y: 208, distance: 81.8
click at [108, 208] on div at bounding box center [160, 246] width 320 height 414
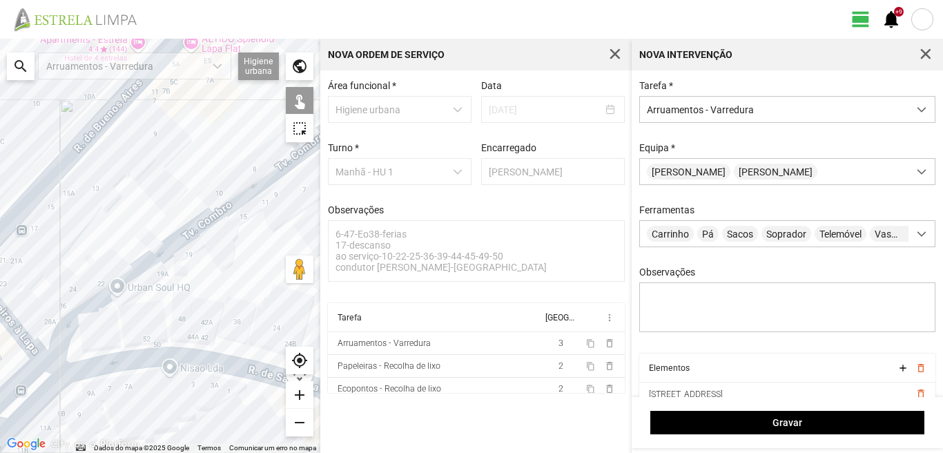
drag, startPoint x: 50, startPoint y: 179, endPoint x: 93, endPoint y: 210, distance: 52.9
click at [108, 228] on div at bounding box center [160, 246] width 320 height 414
click at [52, 181] on div at bounding box center [160, 246] width 320 height 414
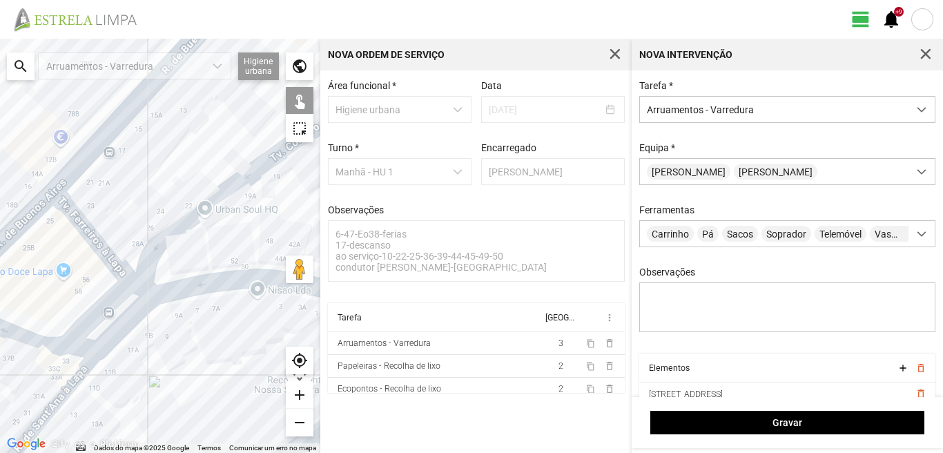
drag, startPoint x: 30, startPoint y: 273, endPoint x: 163, endPoint y: 190, distance: 156.6
click at [136, 190] on div at bounding box center [160, 246] width 320 height 414
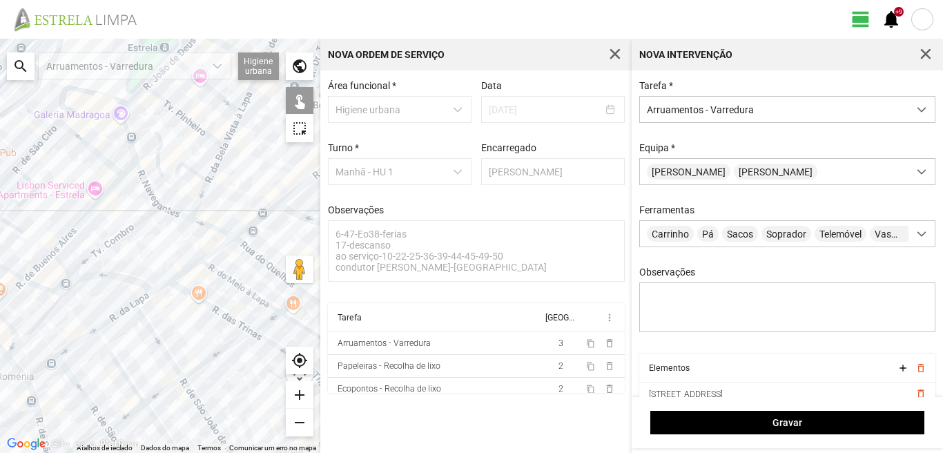
drag, startPoint x: 110, startPoint y: 202, endPoint x: 91, endPoint y: 230, distance: 33.3
click at [91, 233] on div at bounding box center [160, 246] width 320 height 414
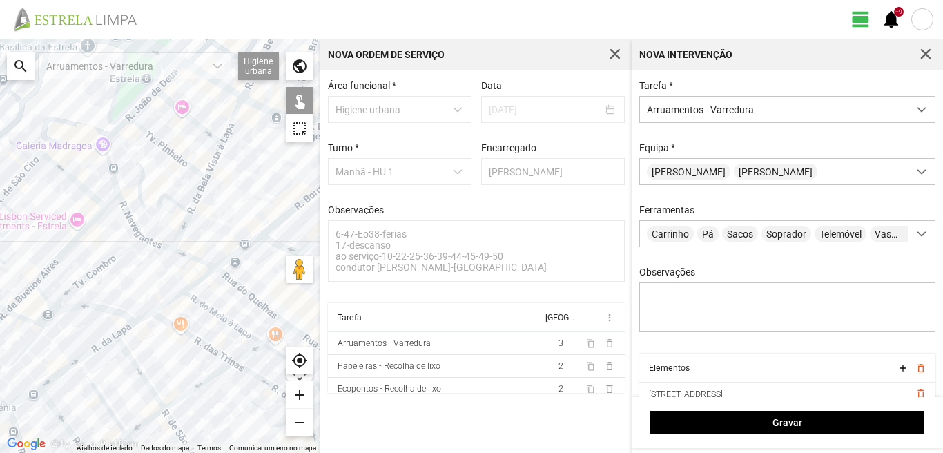
click at [70, 173] on div at bounding box center [160, 246] width 320 height 414
click at [70, 177] on div at bounding box center [160, 246] width 320 height 414
drag, startPoint x: 49, startPoint y: 215, endPoint x: 140, endPoint y: 175, distance: 99.5
click at [140, 175] on div at bounding box center [160, 246] width 320 height 414
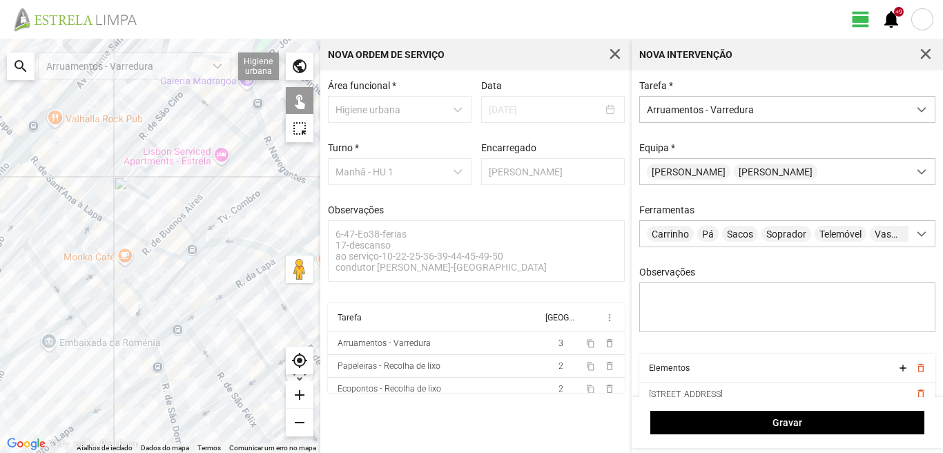
click at [125, 231] on div at bounding box center [160, 246] width 320 height 414
click at [84, 258] on div at bounding box center [160, 246] width 320 height 414
click at [115, 283] on div at bounding box center [160, 246] width 320 height 414
click at [101, 297] on div at bounding box center [160, 246] width 320 height 414
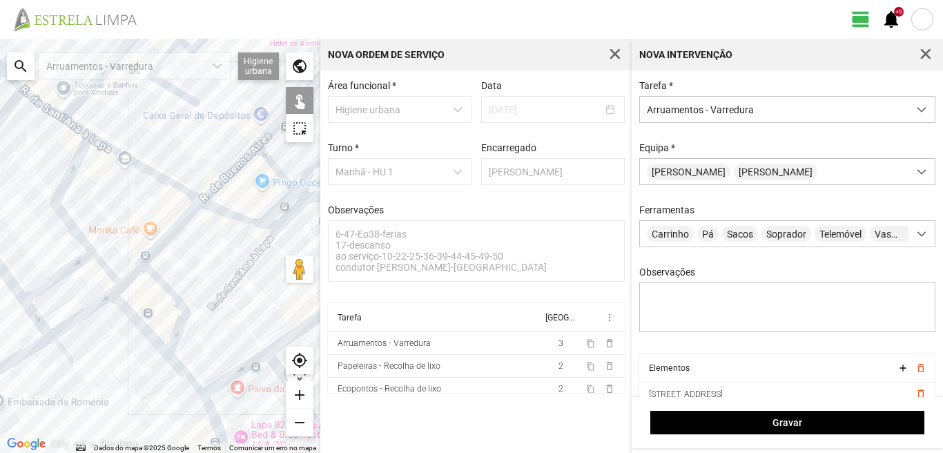
click at [56, 280] on div at bounding box center [160, 246] width 320 height 414
drag, startPoint x: 59, startPoint y: 266, endPoint x: 132, endPoint y: 235, distance: 79.5
click at [132, 235] on div at bounding box center [160, 246] width 320 height 414
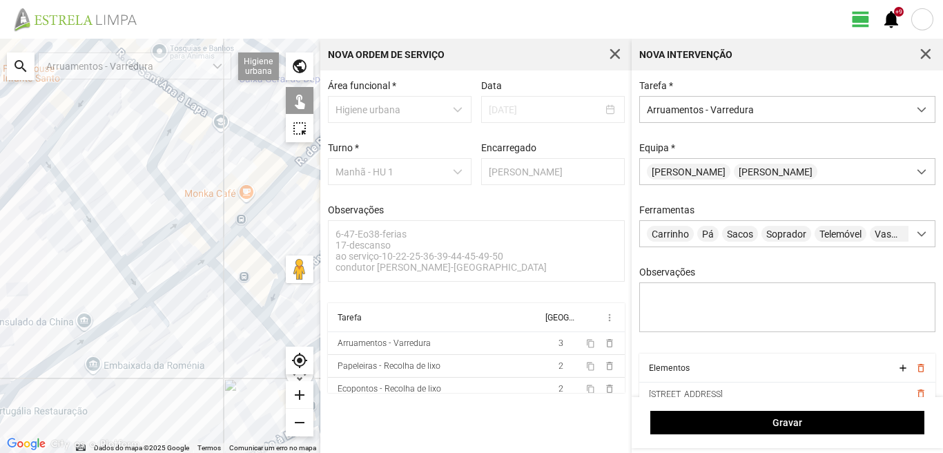
click at [98, 230] on div at bounding box center [160, 246] width 320 height 414
click at [70, 118] on div at bounding box center [160, 246] width 320 height 414
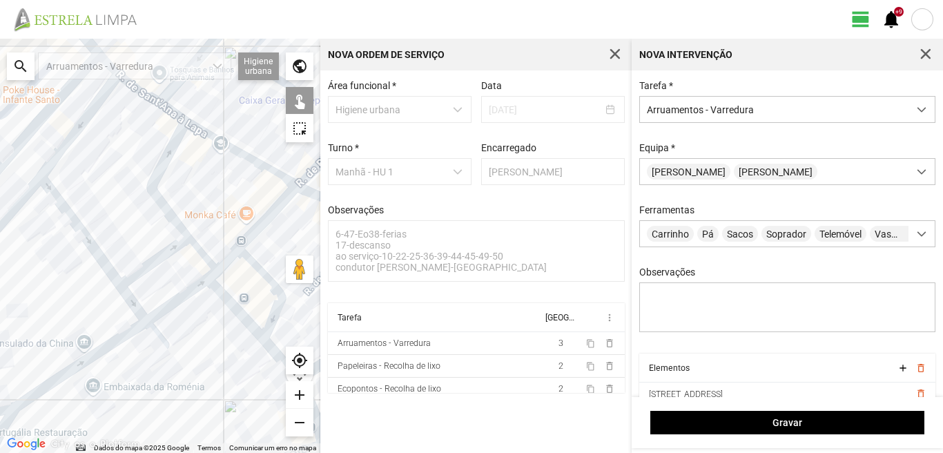
drag, startPoint x: 107, startPoint y: 102, endPoint x: 72, endPoint y: 202, distance: 105.4
click at [72, 202] on div at bounding box center [160, 246] width 320 height 414
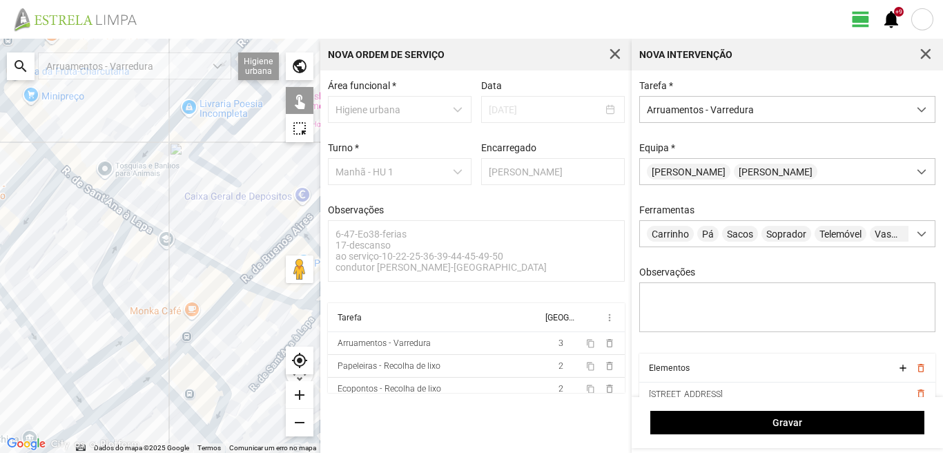
click at [75, 178] on div at bounding box center [160, 246] width 320 height 414
click at [110, 206] on div at bounding box center [160, 246] width 320 height 414
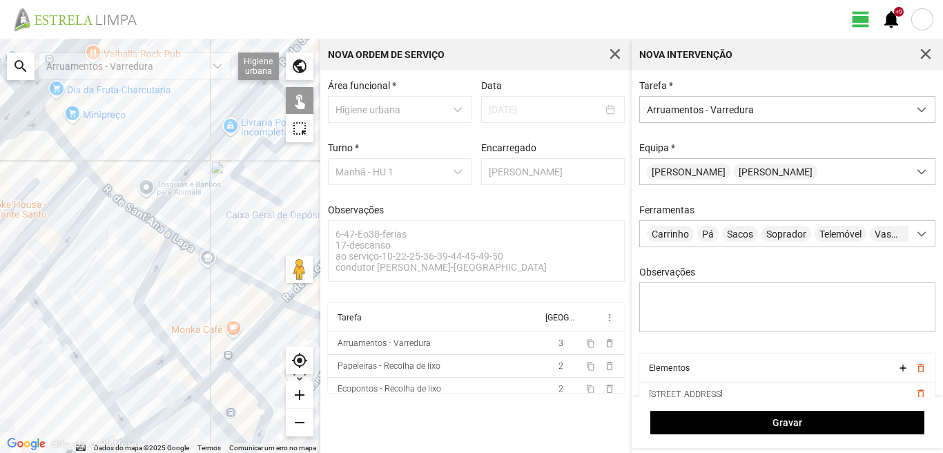
drag, startPoint x: 90, startPoint y: 188, endPoint x: 194, endPoint y: 241, distance: 117.0
click at [204, 239] on div at bounding box center [160, 246] width 320 height 414
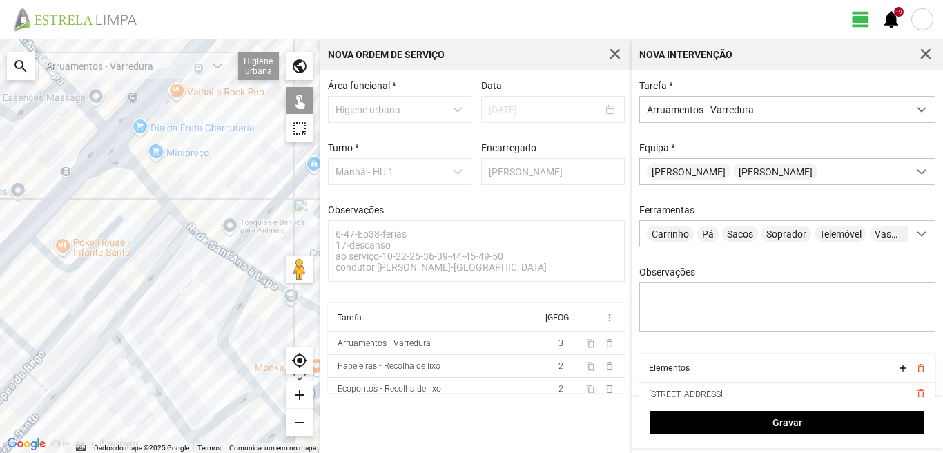
click at [149, 185] on div at bounding box center [160, 246] width 320 height 414
click at [177, 217] on div at bounding box center [160, 246] width 320 height 414
click at [135, 242] on div at bounding box center [160, 246] width 320 height 414
click at [106, 231] on div at bounding box center [160, 246] width 320 height 414
click at [101, 238] on div at bounding box center [160, 246] width 320 height 414
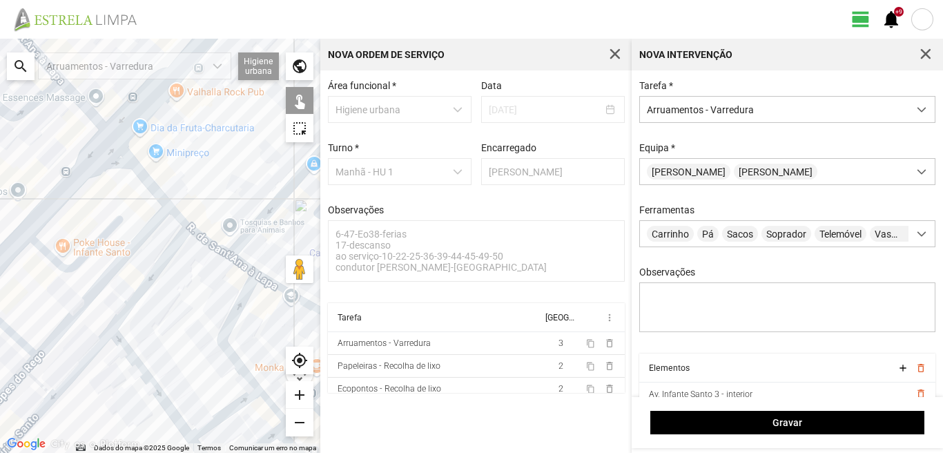
click at [24, 343] on div at bounding box center [160, 246] width 320 height 414
click at [72, 373] on div at bounding box center [160, 246] width 320 height 414
click at [39, 383] on div at bounding box center [160, 246] width 320 height 414
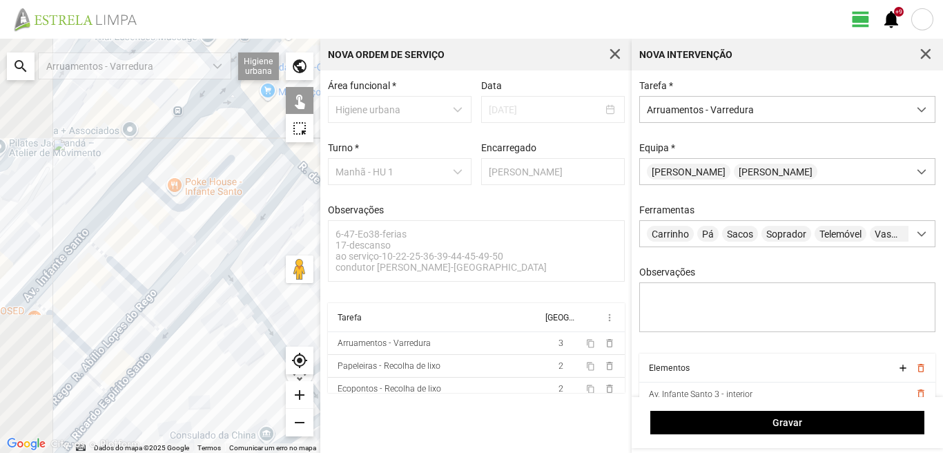
drag, startPoint x: 52, startPoint y: 367, endPoint x: 155, endPoint y: 313, distance: 116.4
click at [155, 313] on div at bounding box center [160, 246] width 320 height 414
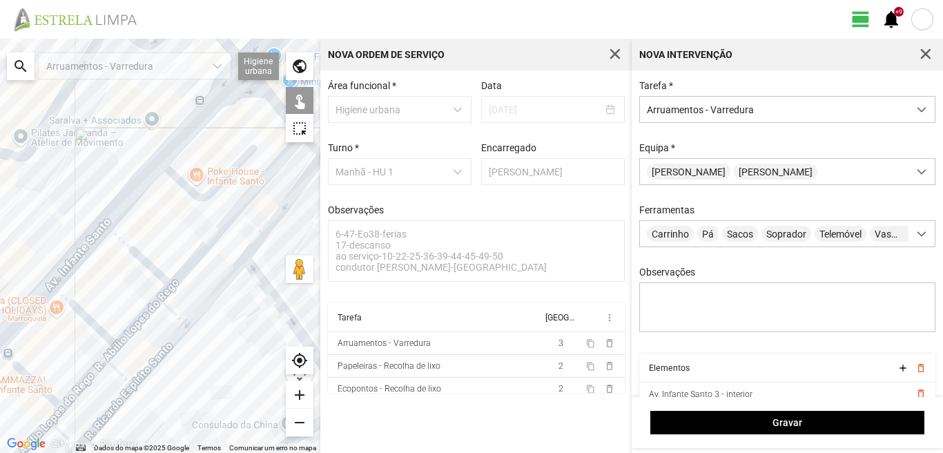
click at [150, 309] on div at bounding box center [160, 246] width 320 height 414
click at [86, 318] on div at bounding box center [160, 246] width 320 height 414
click at [94, 374] on div at bounding box center [160, 246] width 320 height 414
click at [117, 371] on div at bounding box center [160, 246] width 320 height 414
click at [148, 369] on div at bounding box center [160, 246] width 320 height 414
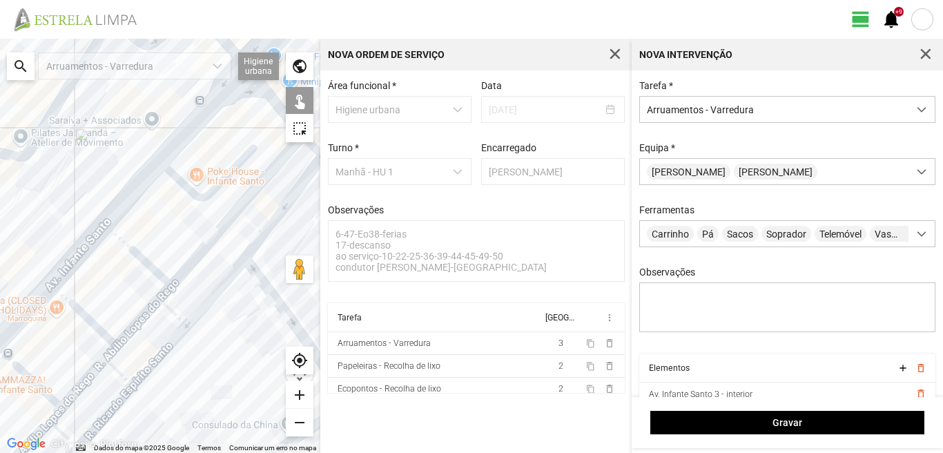
click at [113, 409] on div at bounding box center [160, 246] width 320 height 414
click at [36, 384] on div at bounding box center [160, 246] width 320 height 414
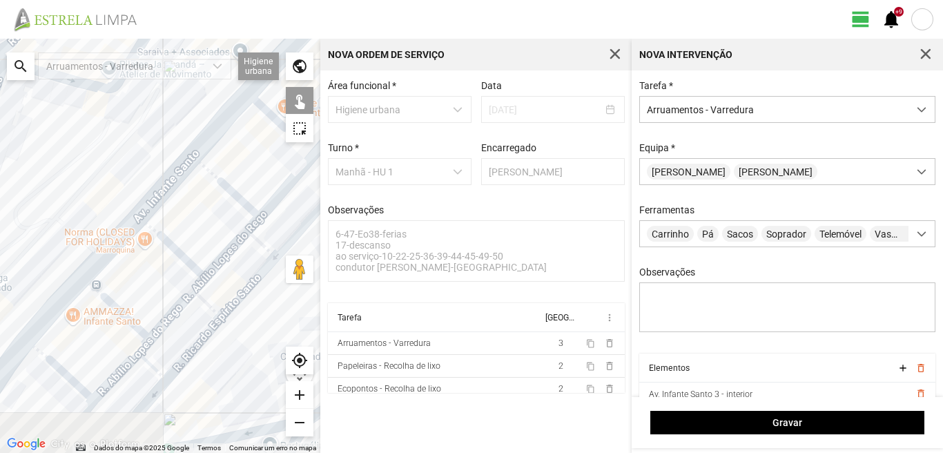
drag, startPoint x: 47, startPoint y: 385, endPoint x: 179, endPoint y: 280, distance: 169.5
click at [179, 280] on div at bounding box center [160, 246] width 320 height 414
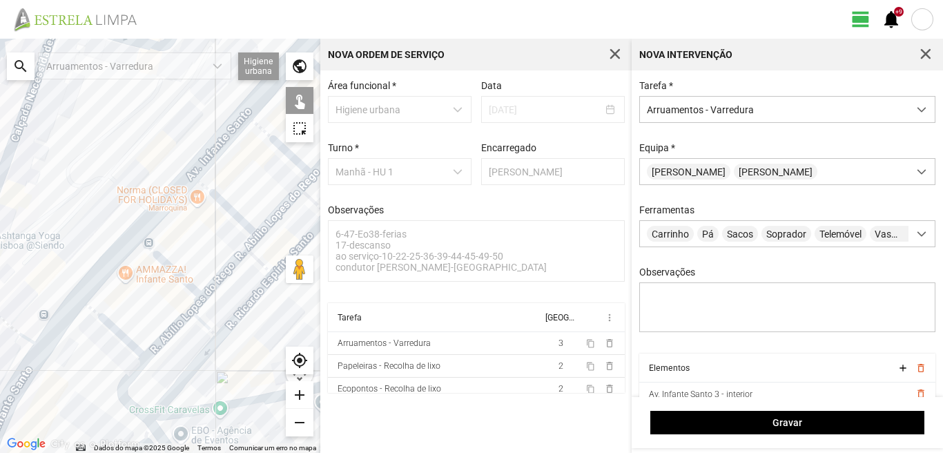
click at [108, 322] on div at bounding box center [160, 246] width 320 height 414
click at [172, 329] on div at bounding box center [160, 246] width 320 height 414
click at [199, 318] on div at bounding box center [160, 246] width 320 height 414
click at [197, 362] on div at bounding box center [160, 246] width 320 height 414
click at [124, 384] on div at bounding box center [160, 246] width 320 height 414
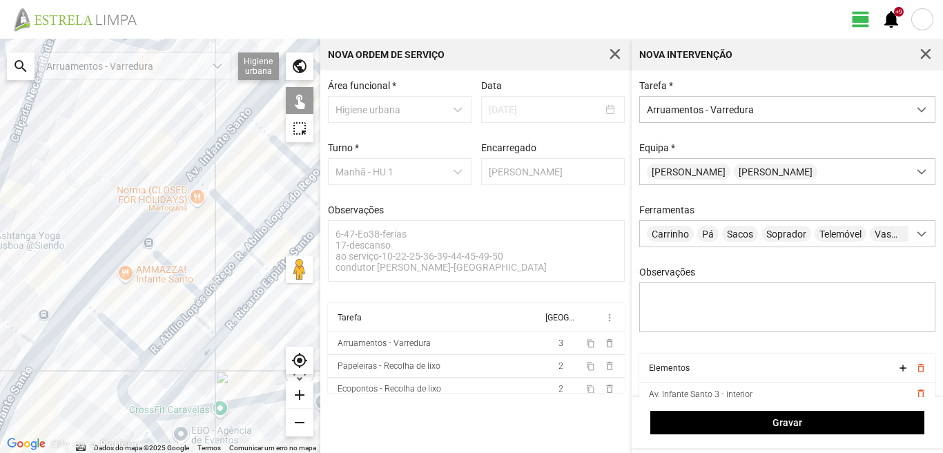
click at [156, 415] on div at bounding box center [160, 246] width 320 height 414
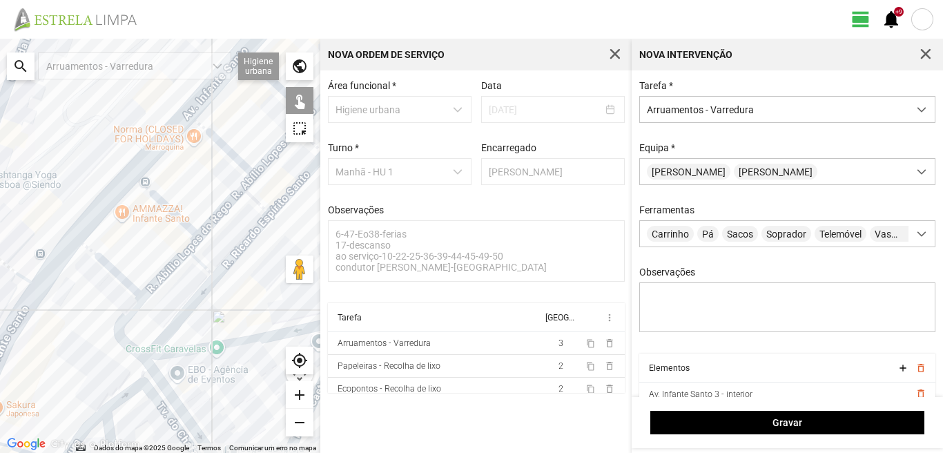
drag, startPoint x: 156, startPoint y: 420, endPoint x: 148, endPoint y: 328, distance: 92.1
click at [149, 329] on div at bounding box center [160, 246] width 320 height 414
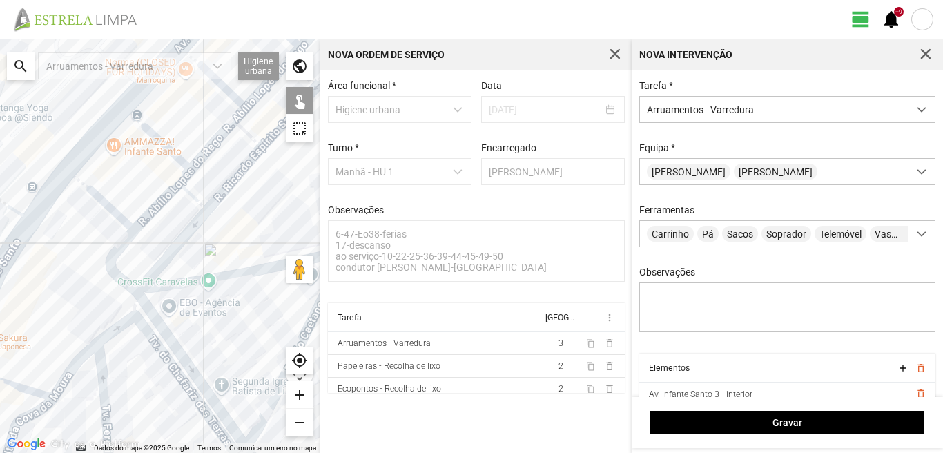
click at [164, 329] on div at bounding box center [160, 246] width 320 height 414
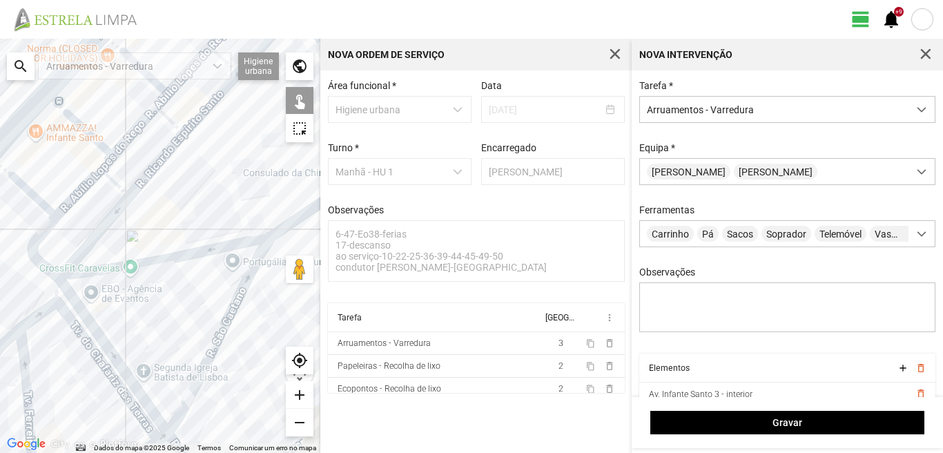
drag, startPoint x: 253, startPoint y: 340, endPoint x: 168, endPoint y: 327, distance: 85.9
click at [168, 327] on div at bounding box center [160, 246] width 320 height 414
click at [211, 353] on div at bounding box center [160, 246] width 320 height 414
click at [284, 225] on div at bounding box center [160, 246] width 320 height 414
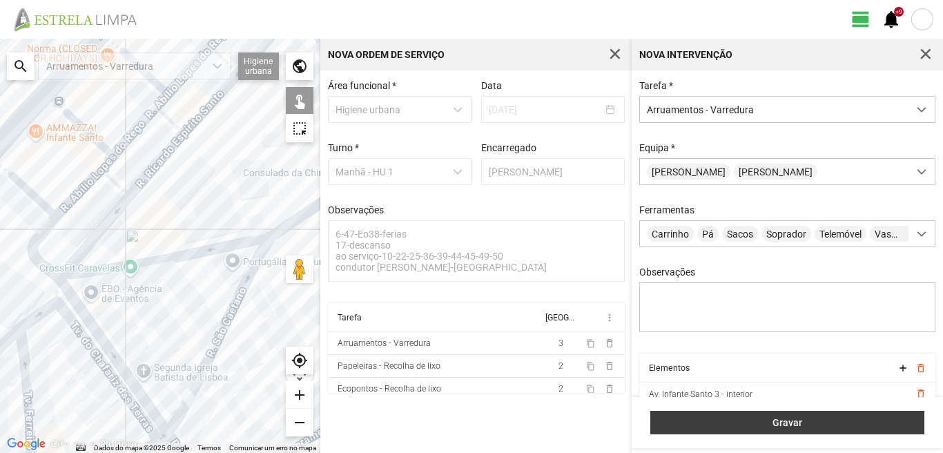
click at [830, 417] on span "Gravar" at bounding box center [788, 422] width 260 height 11
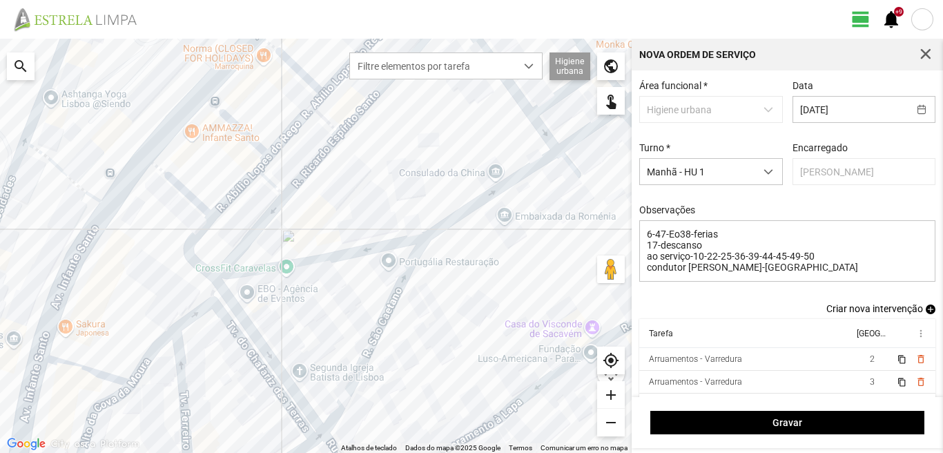
click at [926, 312] on span "add" at bounding box center [931, 309] width 10 height 10
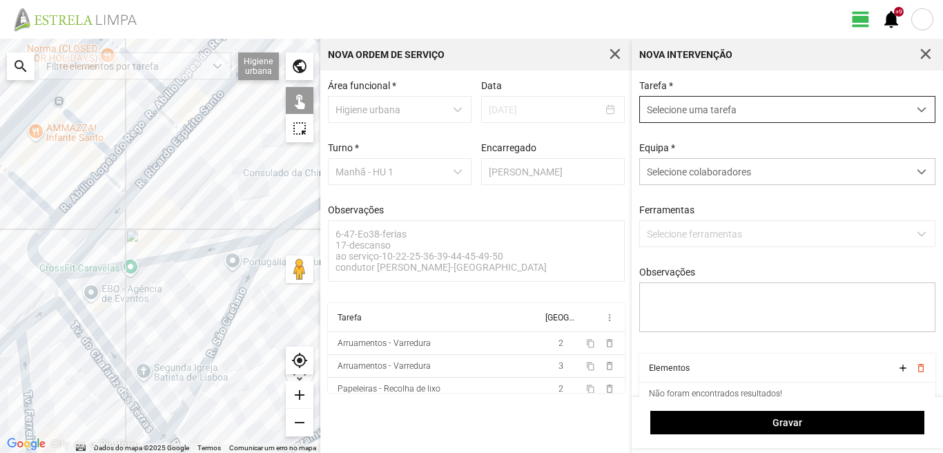
click at [745, 113] on span "Selecione uma tarefa" at bounding box center [774, 110] width 268 height 26
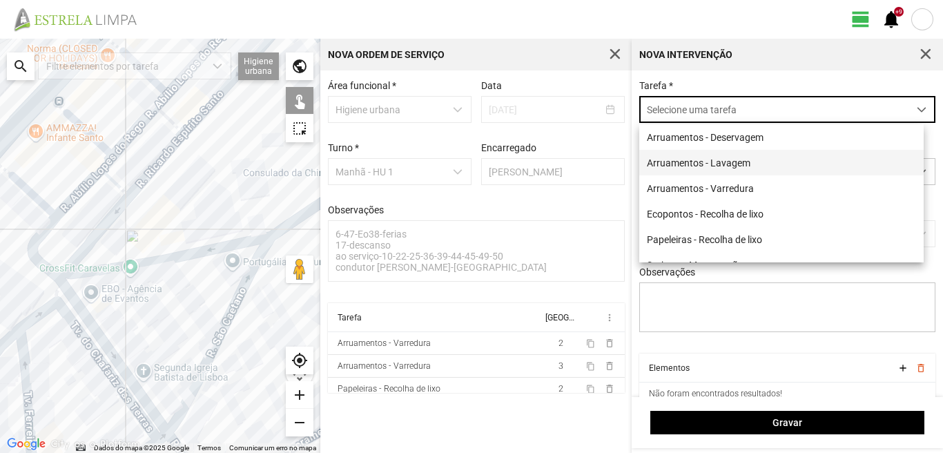
scroll to position [8, 61]
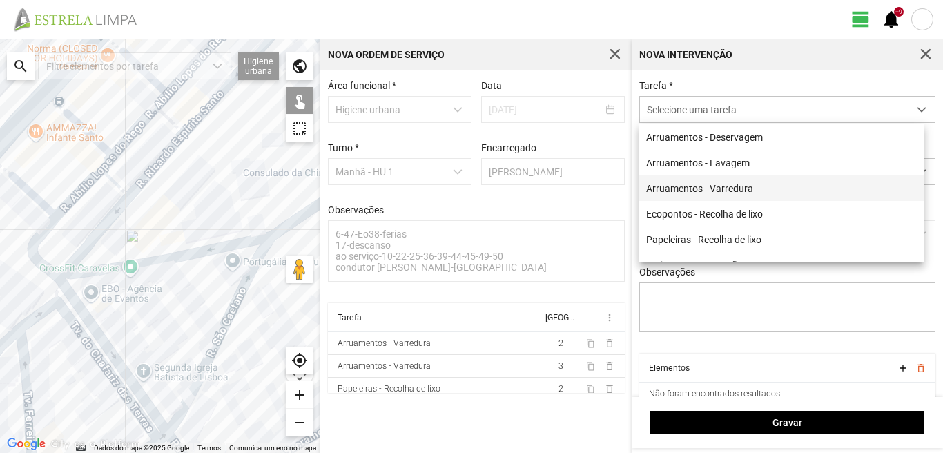
click at [718, 190] on li "Arruamentos - Varredura" at bounding box center [781, 188] width 284 height 26
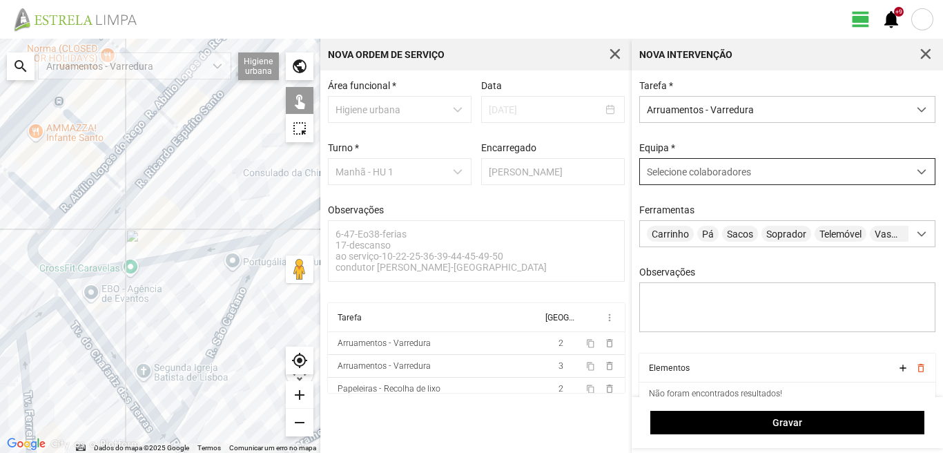
click at [694, 176] on span "Selecione colaboradores" at bounding box center [699, 171] width 104 height 11
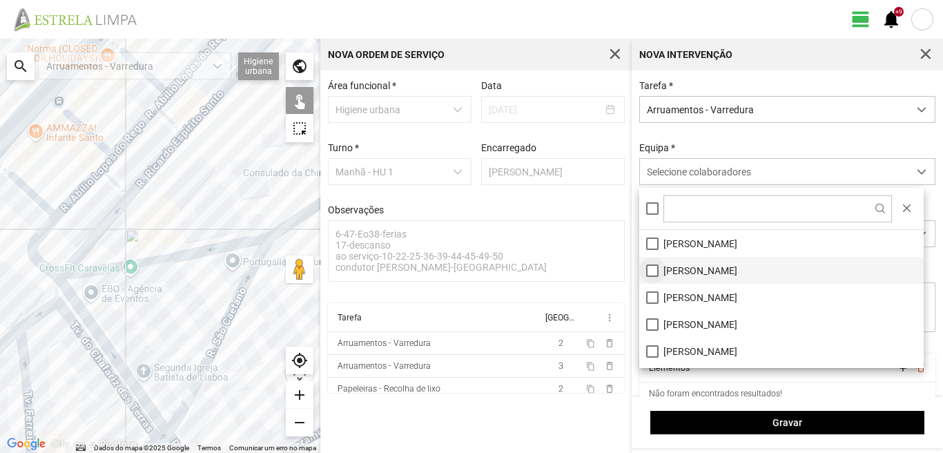
click at [649, 268] on li "Artur Pereira" at bounding box center [781, 270] width 284 height 27
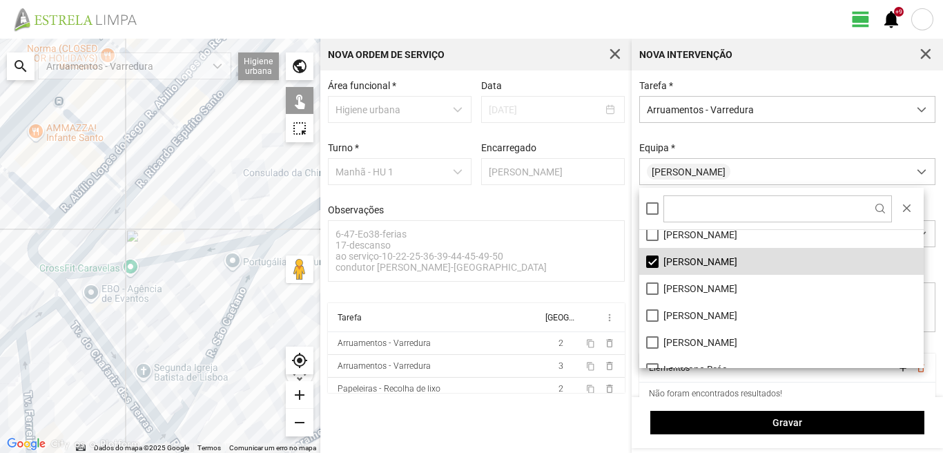
scroll to position [0, 0]
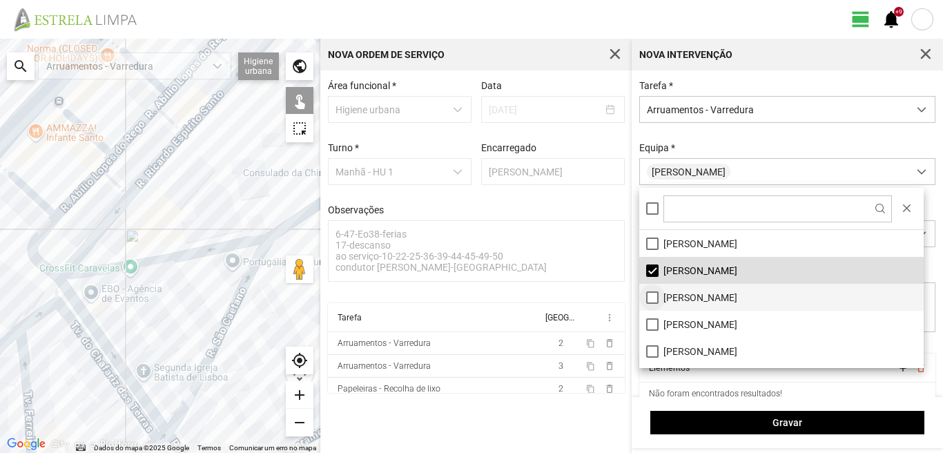
click at [652, 295] on li "Hélder Cunha" at bounding box center [781, 297] width 284 height 27
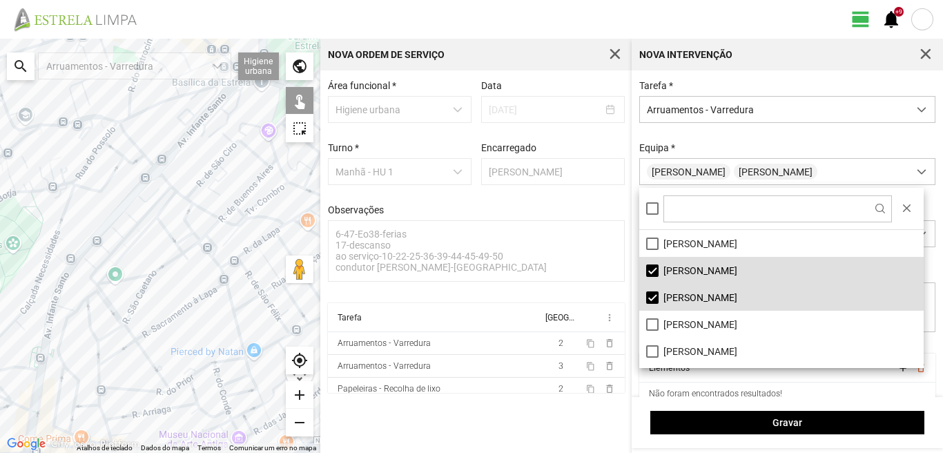
drag, startPoint x: 175, startPoint y: 187, endPoint x: 193, endPoint y: 245, distance: 60.7
click at [193, 245] on div at bounding box center [160, 246] width 320 height 414
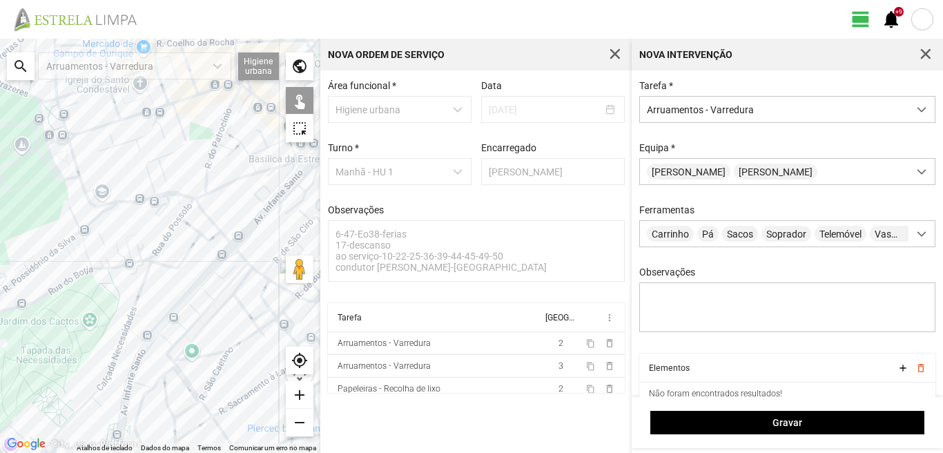
drag, startPoint x: 81, startPoint y: 287, endPoint x: 168, endPoint y: 314, distance: 90.4
click at [168, 314] on div at bounding box center [160, 246] width 320 height 414
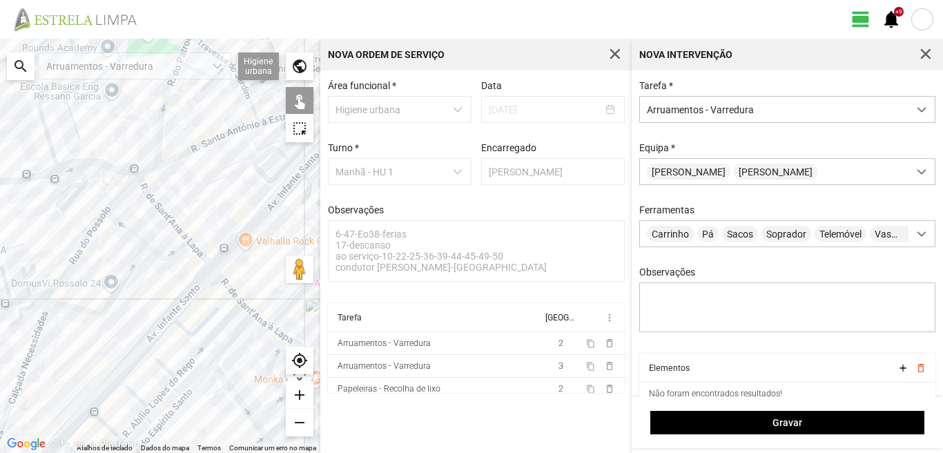
drag, startPoint x: 117, startPoint y: 284, endPoint x: 69, endPoint y: 284, distance: 47.6
click at [69, 284] on div at bounding box center [160, 246] width 320 height 414
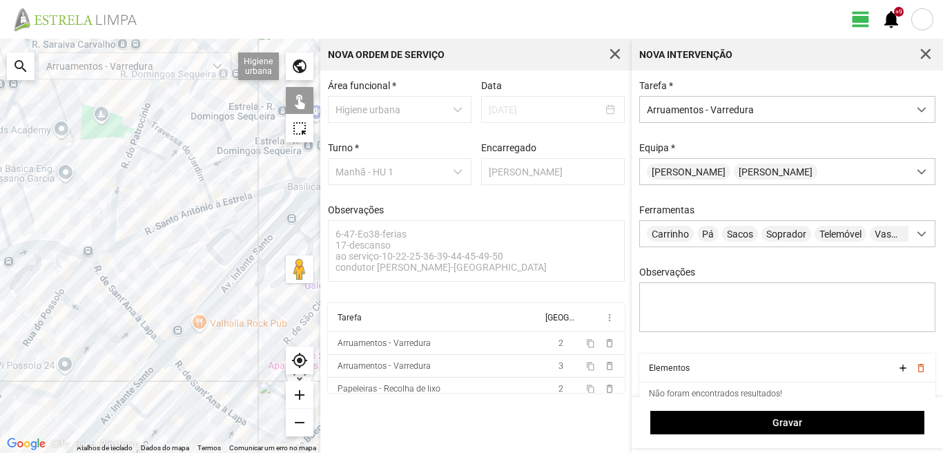
drag, startPoint x: 170, startPoint y: 299, endPoint x: 95, endPoint y: 335, distance: 83.7
click at [95, 335] on div at bounding box center [160, 246] width 320 height 414
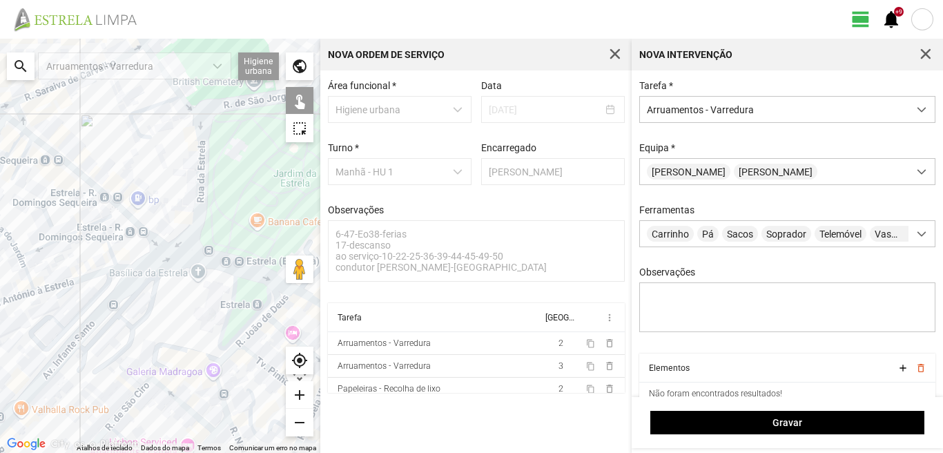
click at [232, 302] on div at bounding box center [160, 246] width 320 height 414
click at [246, 270] on div at bounding box center [160, 246] width 320 height 414
click at [159, 247] on div at bounding box center [160, 246] width 320 height 414
click at [163, 245] on div at bounding box center [160, 246] width 320 height 414
click at [150, 266] on div at bounding box center [160, 246] width 320 height 414
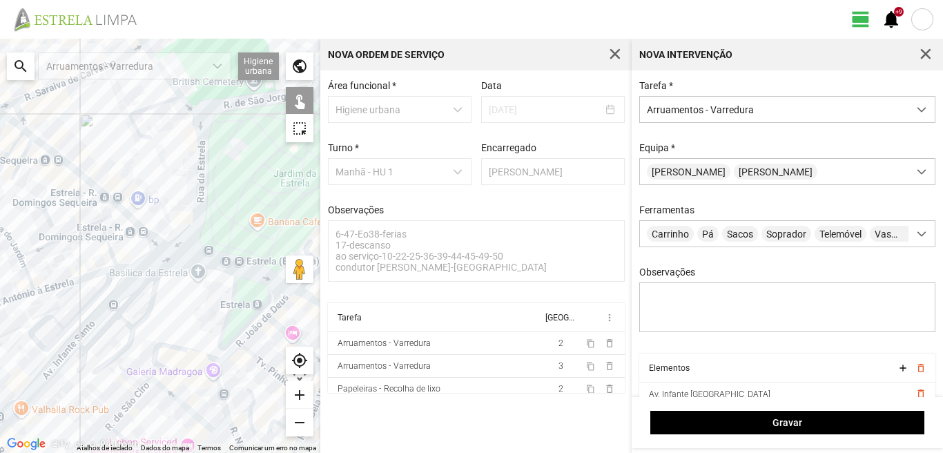
click at [128, 240] on div at bounding box center [160, 246] width 320 height 414
click at [111, 212] on div at bounding box center [160, 246] width 320 height 414
click at [115, 200] on div at bounding box center [160, 246] width 320 height 414
click at [110, 202] on div at bounding box center [160, 246] width 320 height 414
click at [27, 151] on div at bounding box center [160, 246] width 320 height 414
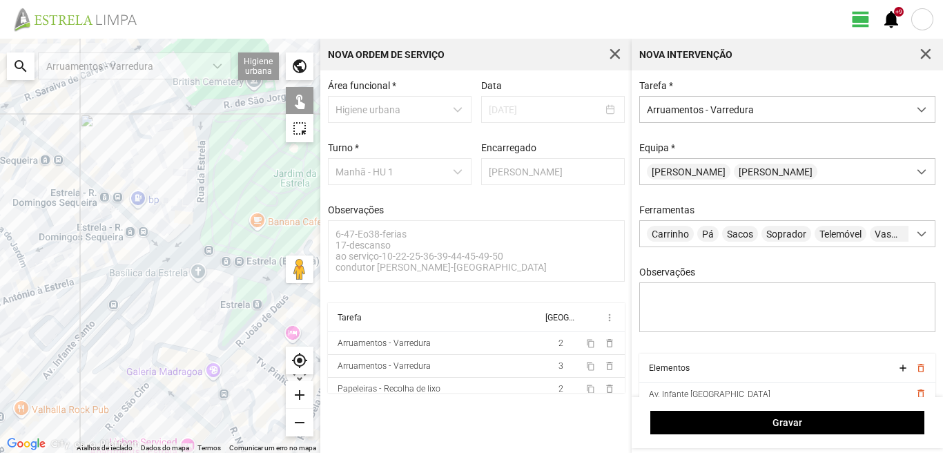
click at [16, 138] on div at bounding box center [160, 246] width 320 height 414
click at [21, 129] on div at bounding box center [160, 246] width 320 height 414
click at [28, 133] on div at bounding box center [160, 246] width 320 height 414
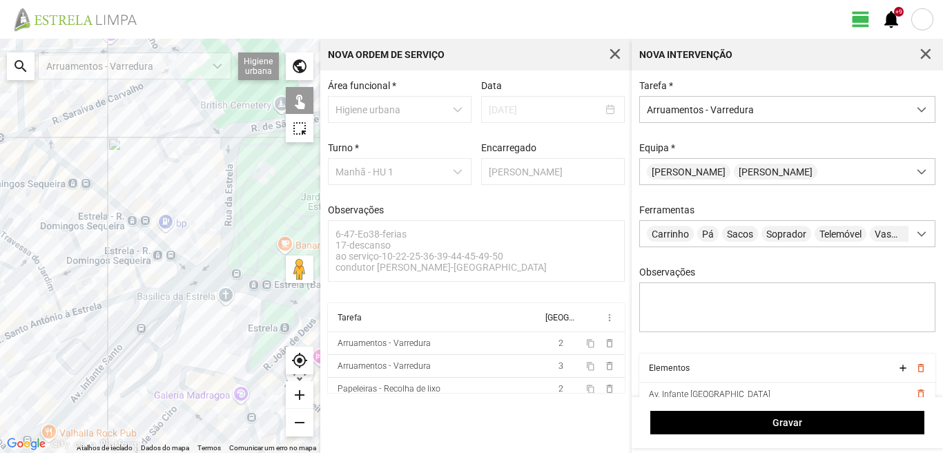
drag, startPoint x: 26, startPoint y: 141, endPoint x: 61, endPoint y: 177, distance: 49.8
click at [61, 177] on div at bounding box center [160, 246] width 320 height 414
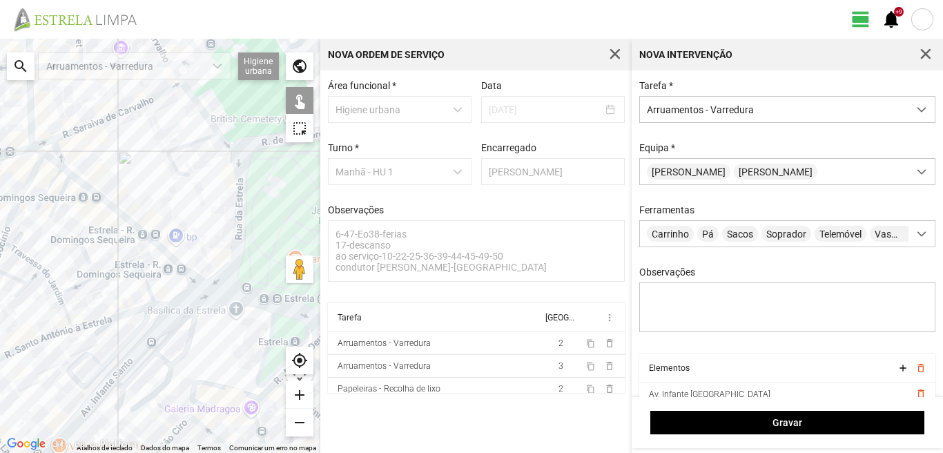
click at [37, 148] on div at bounding box center [160, 246] width 320 height 414
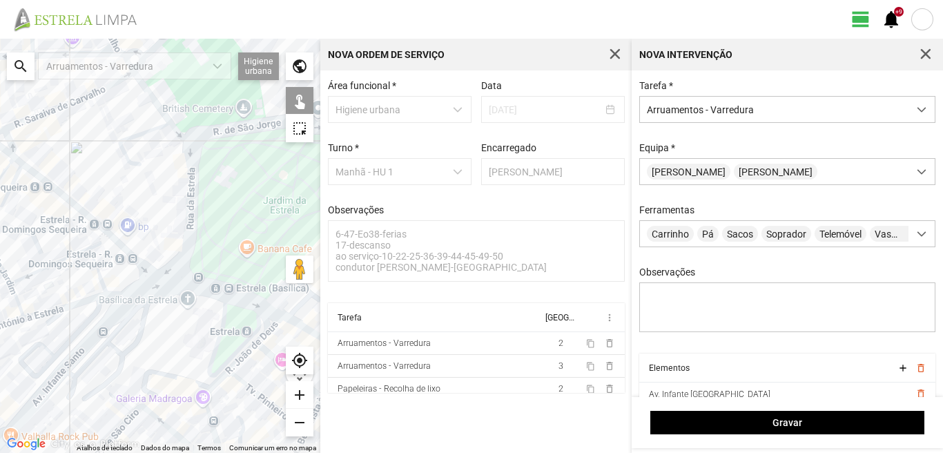
drag, startPoint x: 179, startPoint y: 267, endPoint x: 45, endPoint y: 228, distance: 139.4
click at [47, 233] on div at bounding box center [160, 246] width 320 height 414
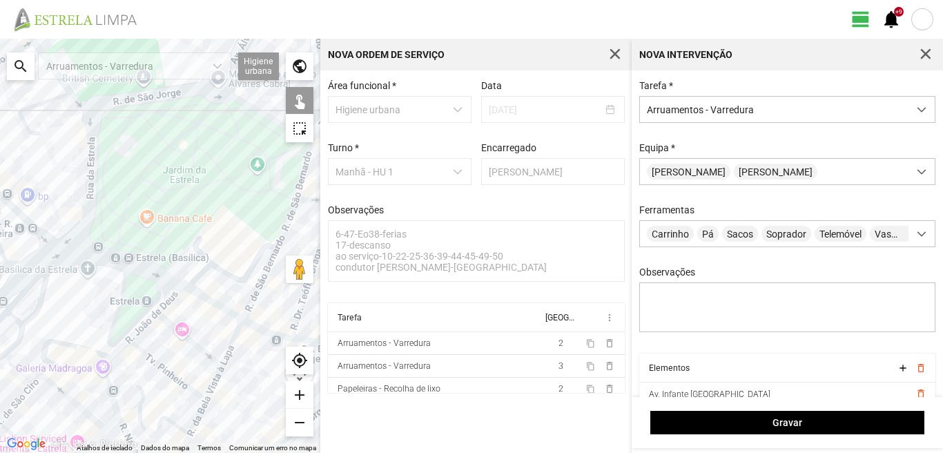
click at [196, 295] on div at bounding box center [160, 246] width 320 height 414
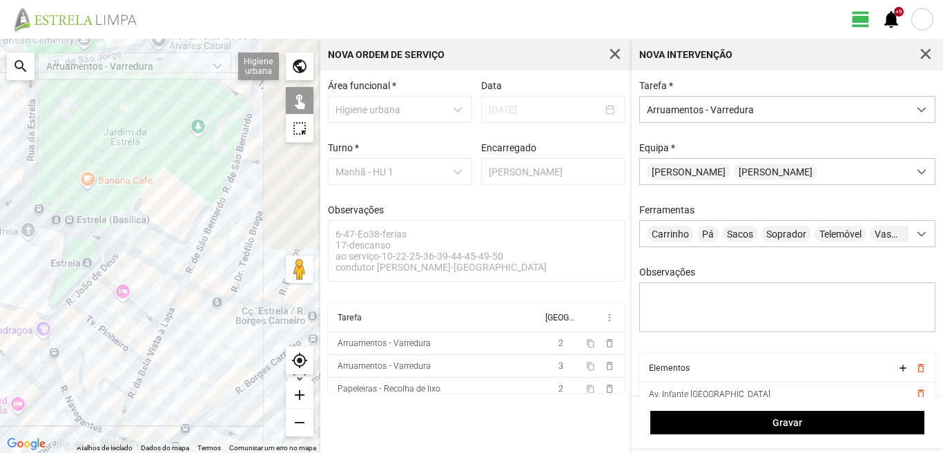
drag, startPoint x: 235, startPoint y: 311, endPoint x: 166, endPoint y: 265, distance: 82.7
click at [170, 268] on div at bounding box center [160, 246] width 320 height 414
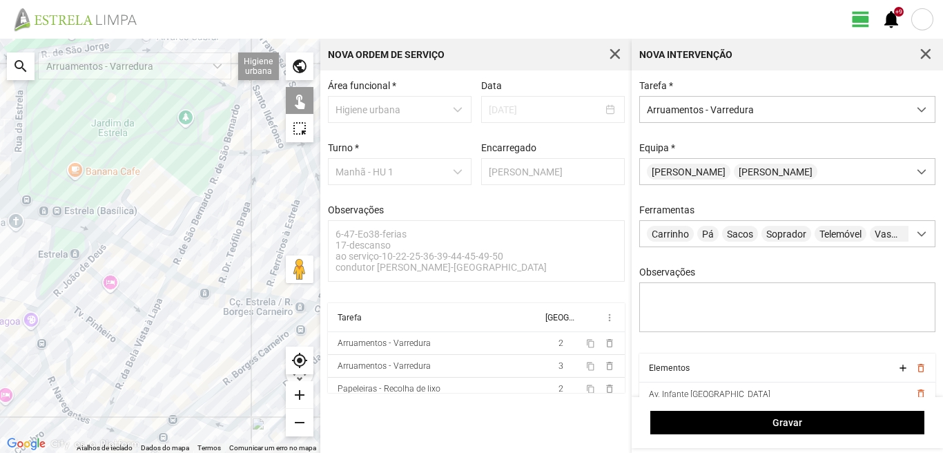
click at [197, 287] on div at bounding box center [160, 246] width 320 height 414
click at [244, 292] on div at bounding box center [160, 246] width 320 height 414
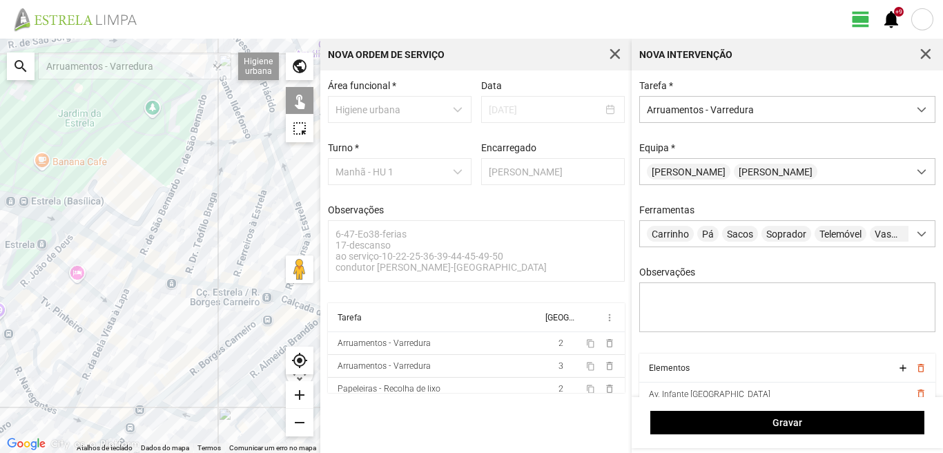
drag, startPoint x: 244, startPoint y: 292, endPoint x: 158, endPoint y: 264, distance: 90.1
click at [159, 264] on div at bounding box center [160, 246] width 320 height 414
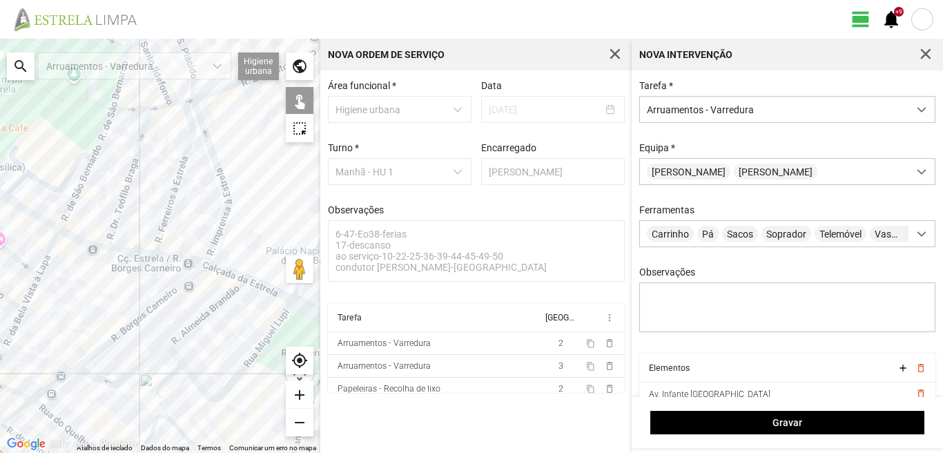
click at [169, 255] on div at bounding box center [160, 246] width 320 height 414
click at [219, 270] on div at bounding box center [160, 246] width 320 height 414
click at [257, 286] on div at bounding box center [160, 246] width 320 height 414
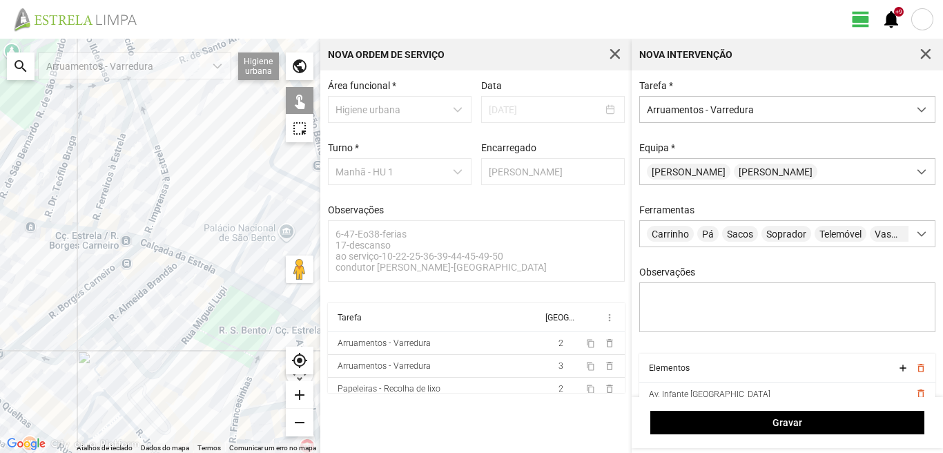
drag, startPoint x: 256, startPoint y: 285, endPoint x: 193, endPoint y: 262, distance: 67.5
click at [193, 262] on div at bounding box center [160, 246] width 320 height 414
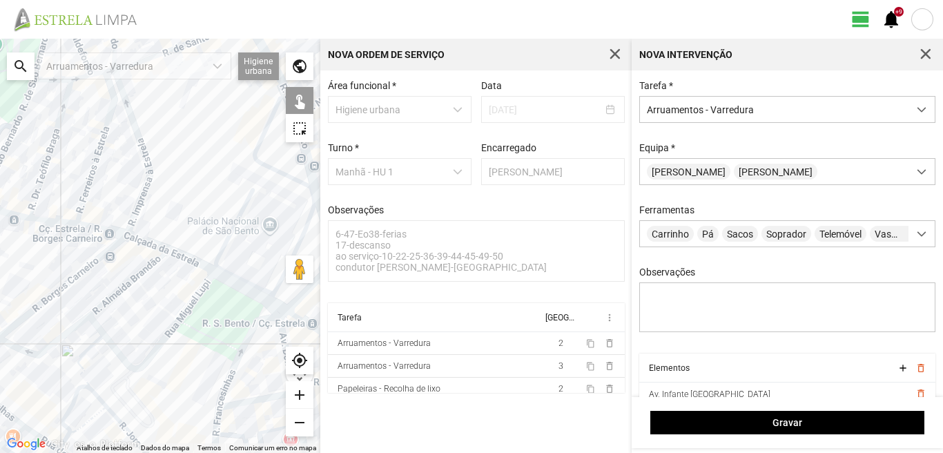
click at [232, 282] on div at bounding box center [160, 246] width 320 height 414
click at [276, 306] on div at bounding box center [160, 246] width 320 height 414
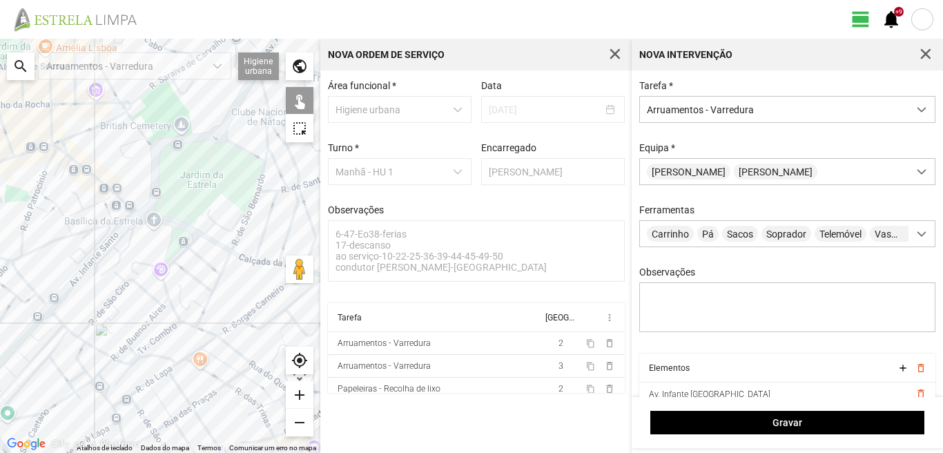
drag, startPoint x: 110, startPoint y: 282, endPoint x: 0, endPoint y: 319, distance: 115.7
click at [0, 319] on div at bounding box center [160, 246] width 320 height 414
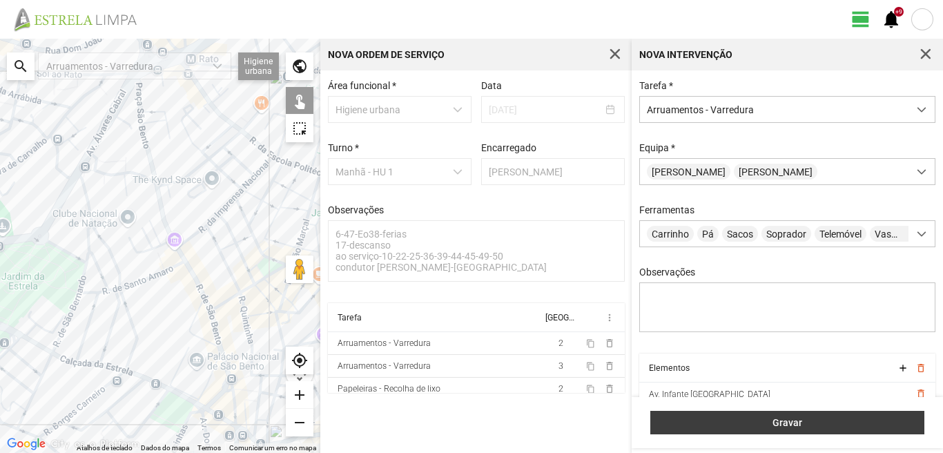
click at [799, 424] on span "Gravar" at bounding box center [788, 422] width 260 height 11
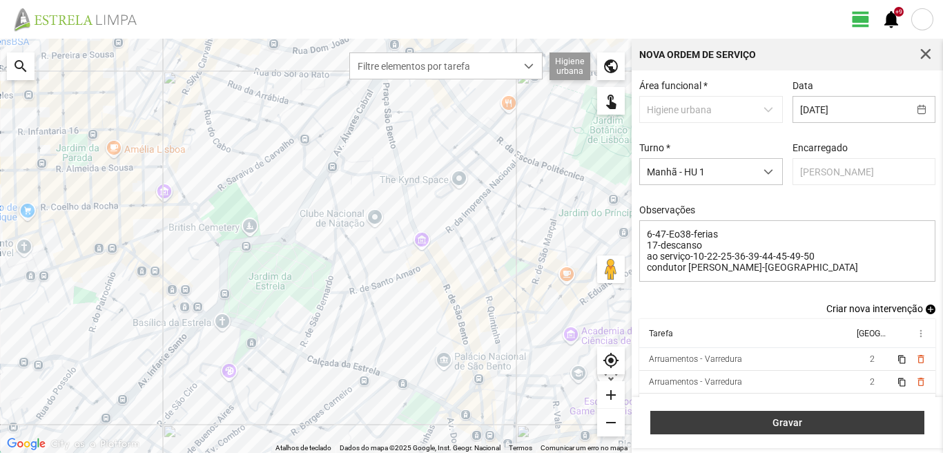
click at [797, 415] on button "Gravar" at bounding box center [787, 422] width 274 height 23
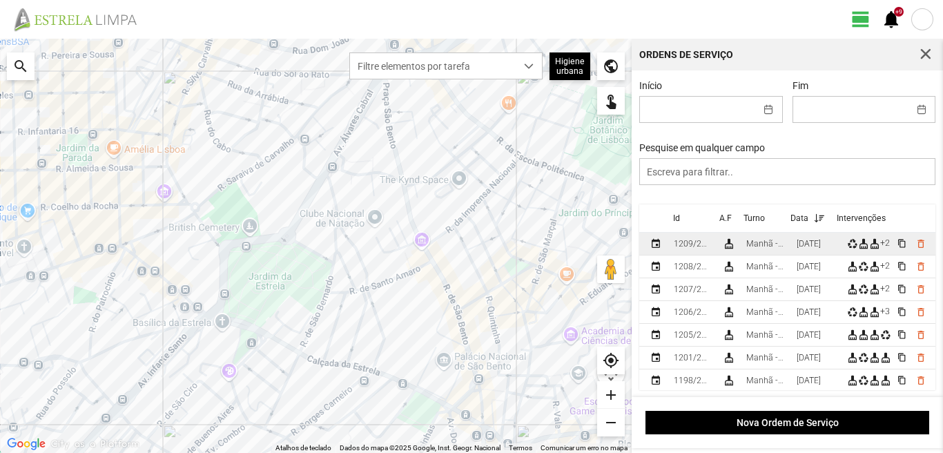
click at [821, 246] on div "29/08/2025" at bounding box center [809, 244] width 24 height 10
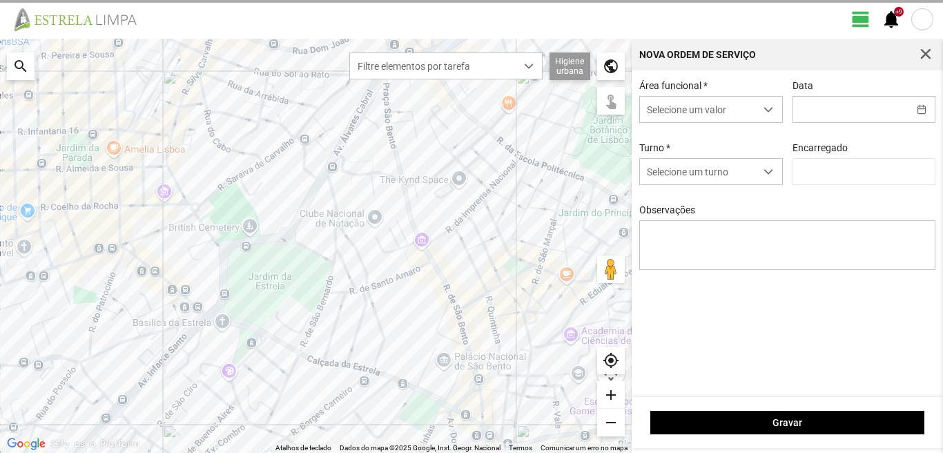
type input "29/08/2025"
type textarea "6-47-Eo38-ferias 17-descanso ao serviço-10-22-25-36-39-44-45-49-50 condutor lui…"
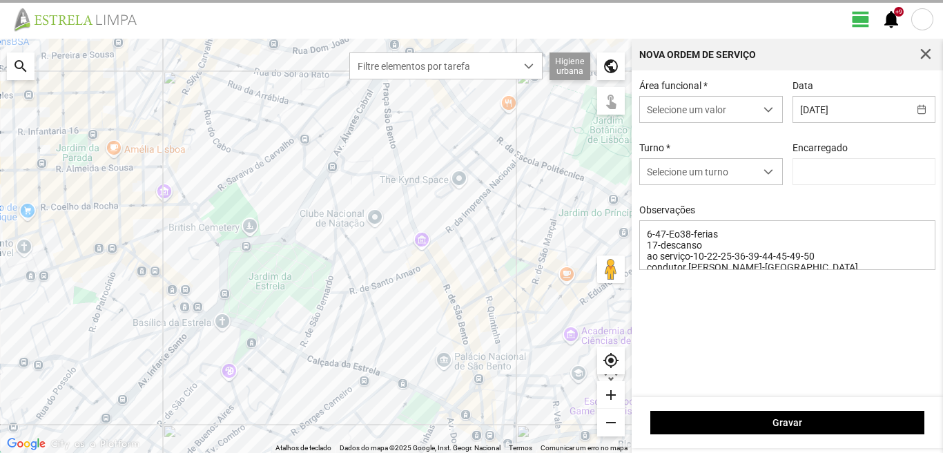
type input "[PERSON_NAME]"
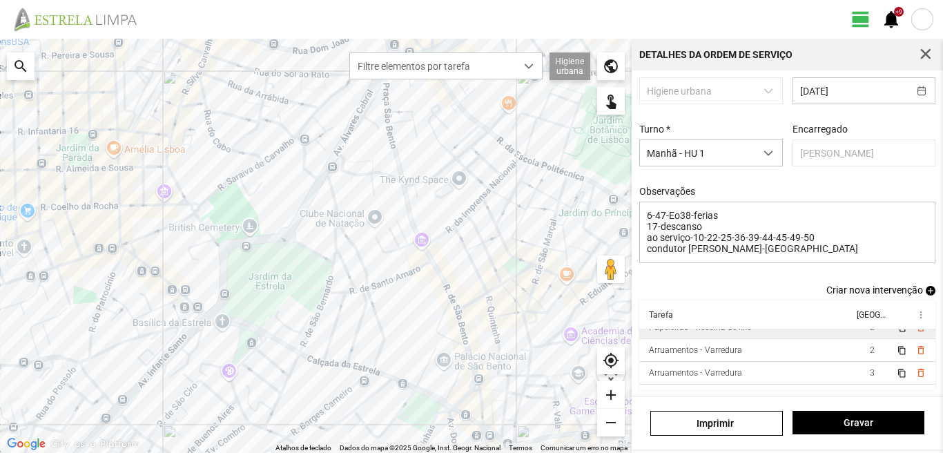
scroll to position [53, 0]
click at [929, 52] on span "button" at bounding box center [925, 54] width 12 height 12
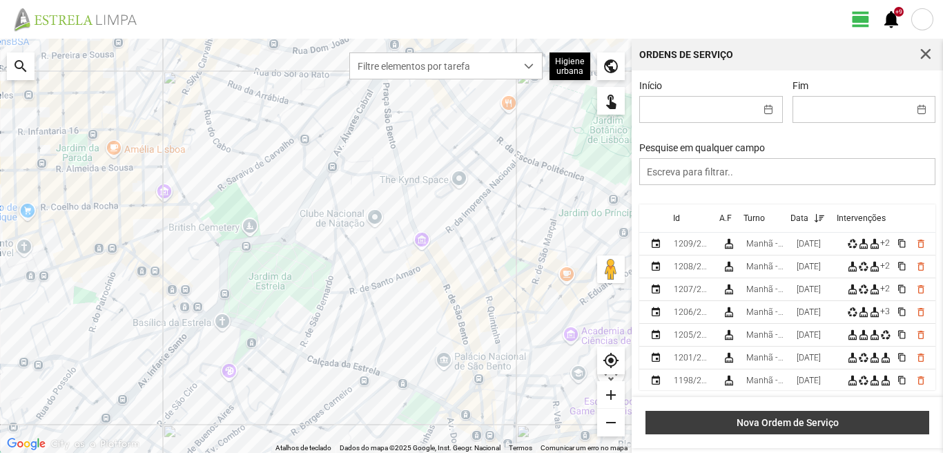
click at [839, 421] on span "Nova Ordem de Serviço" at bounding box center [787, 422] width 269 height 11
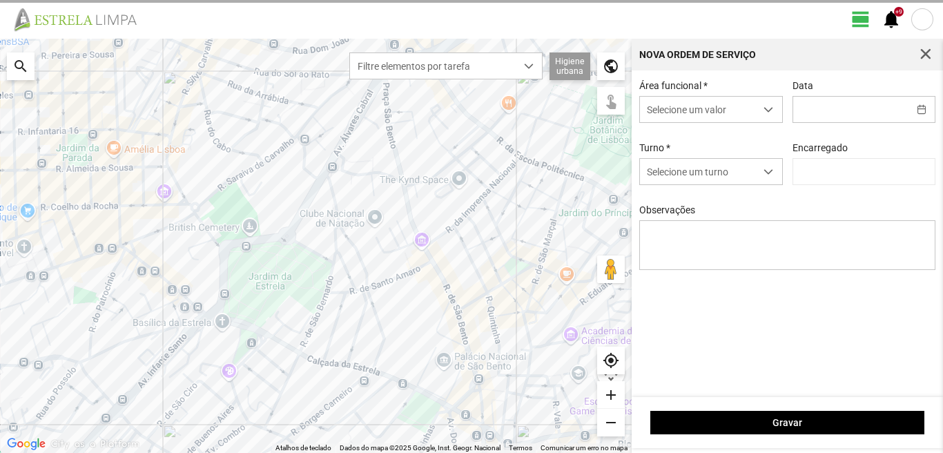
type input "[PERSON_NAME]"
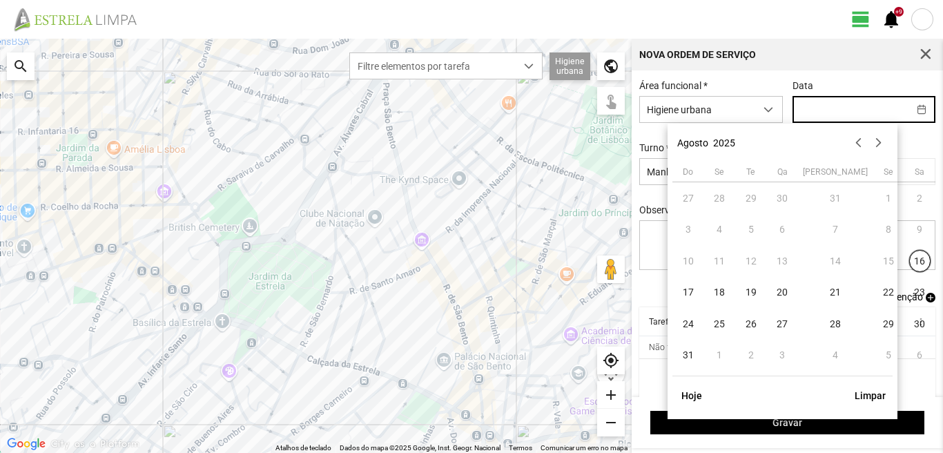
click at [796, 106] on input "text" at bounding box center [850, 110] width 115 height 26
click at [908, 325] on span "30" at bounding box center [919, 324] width 22 height 22
type input "30/08/2025"
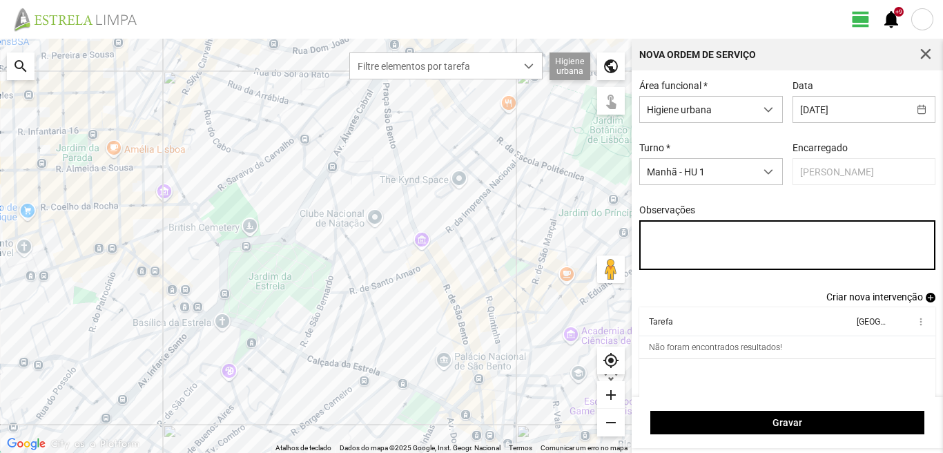
click at [648, 235] on textarea "Observações" at bounding box center [787, 245] width 297 height 50
click at [654, 236] on textarea "6-22-36-39-45-47-" at bounding box center [787, 245] width 297 height 50
click at [652, 238] on textarea "617-22-36-39-45-47-" at bounding box center [787, 245] width 297 height 50
click at [666, 237] on textarea "6-17-22-36-39-45-47-" at bounding box center [787, 245] width 297 height 50
click at [667, 237] on textarea "6-17-22-36-39-45-47-" at bounding box center [787, 245] width 297 height 50
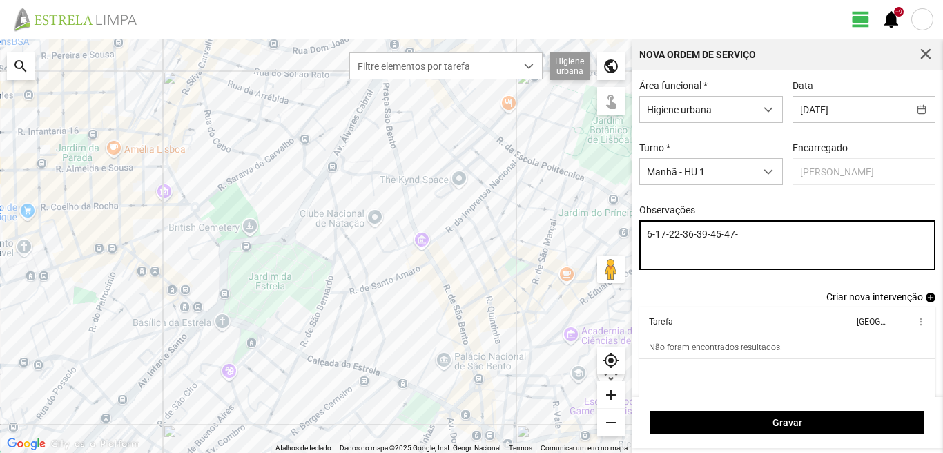
click at [677, 237] on textarea "6-17-22-36-39-45-47-" at bounding box center [787, 245] width 297 height 50
click at [754, 236] on textarea "6-17-22-25-36-39-45-47-" at bounding box center [787, 245] width 297 height 50
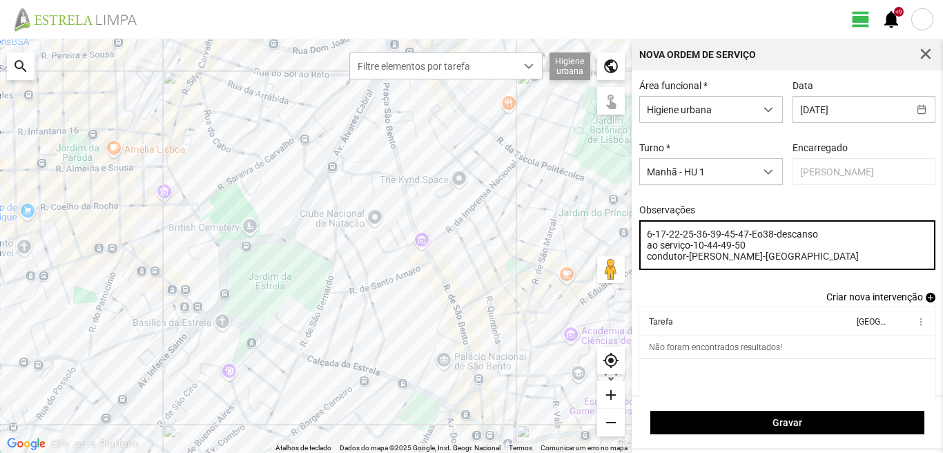
type textarea "6-17-22-25-36-39-45-47-Eo38-descanso ao serviço-10-44-49-50 condutor-luis-ajuda…"
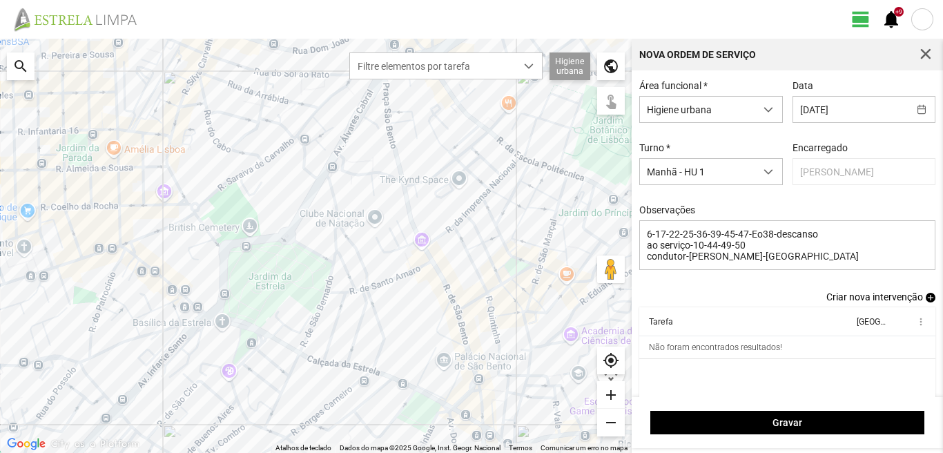
click at [926, 302] on span "add" at bounding box center [931, 298] width 10 height 10
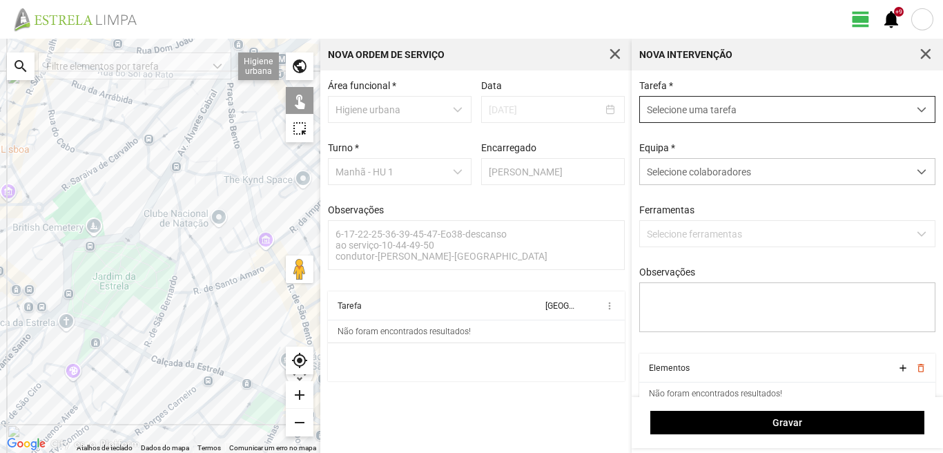
click at [709, 118] on span "Selecione uma tarefa" at bounding box center [774, 110] width 268 height 26
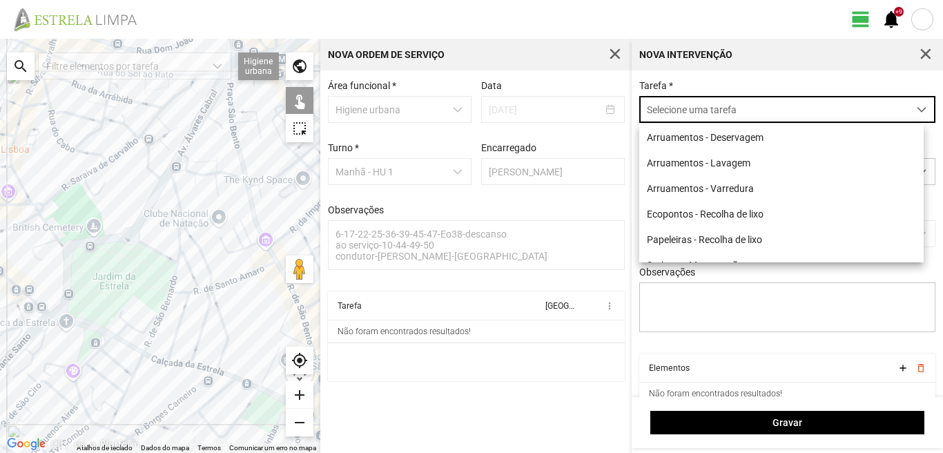
scroll to position [8, 61]
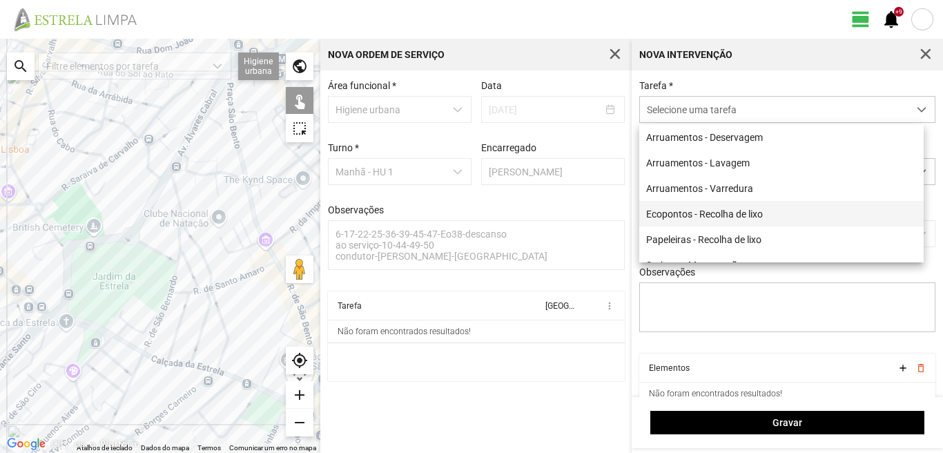
click at [690, 213] on li "Ecopontos - Recolha de lixo" at bounding box center [781, 214] width 284 height 26
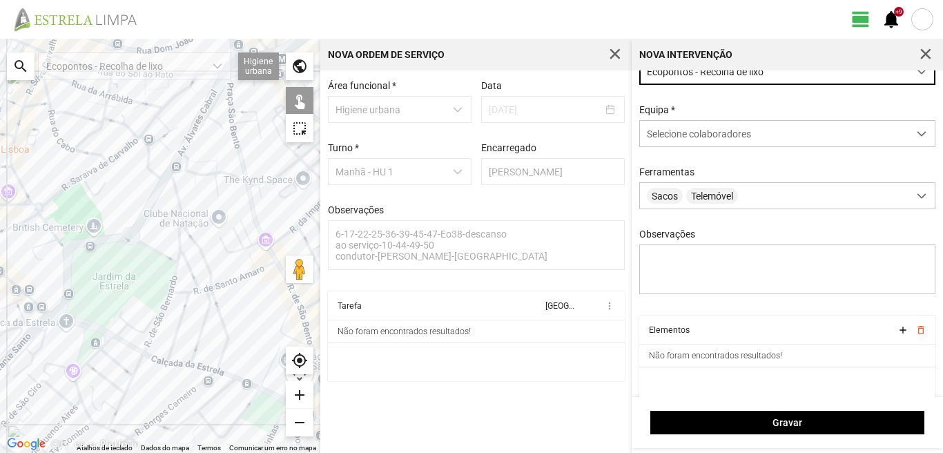
scroll to position [59, 0]
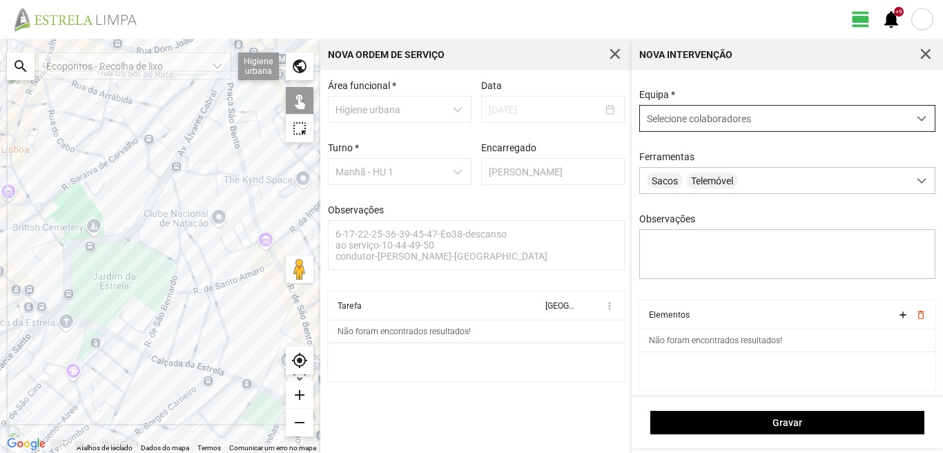
click at [716, 115] on span "Selecione colaboradores" at bounding box center [699, 118] width 104 height 11
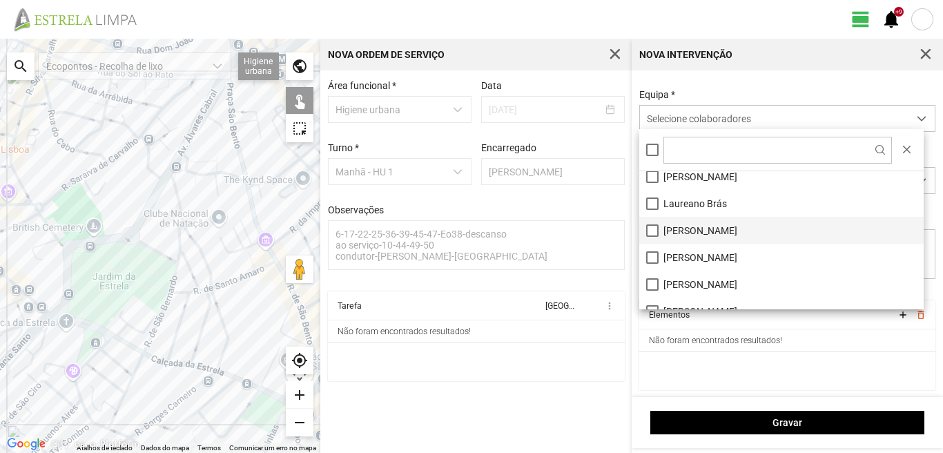
scroll to position [138, 0]
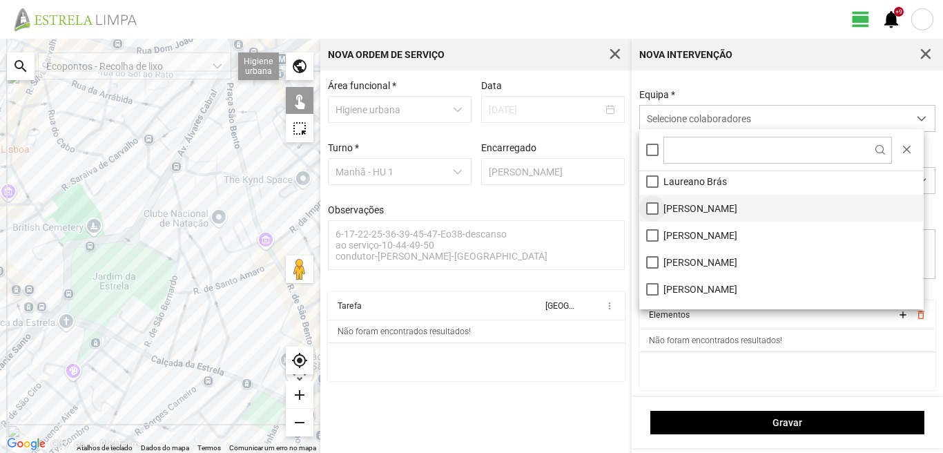
click at [654, 208] on li "[PERSON_NAME]" at bounding box center [781, 208] width 284 height 27
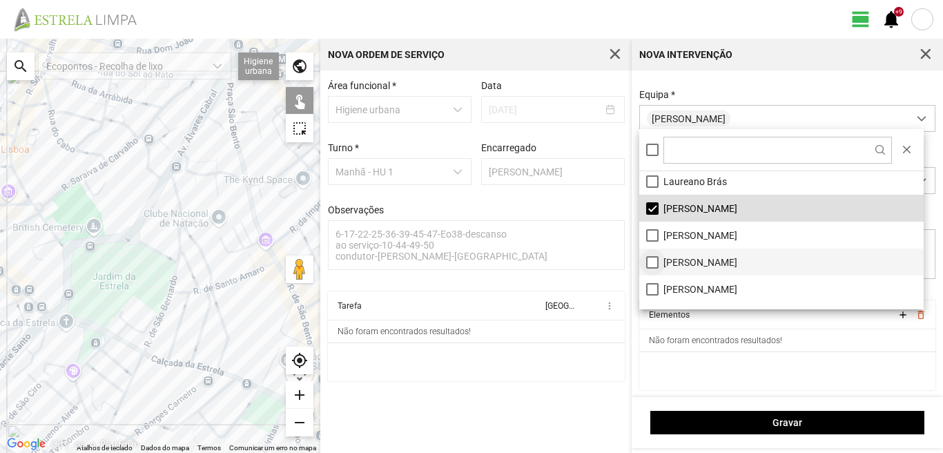
click at [651, 263] on li "Paulo Silva" at bounding box center [781, 261] width 284 height 27
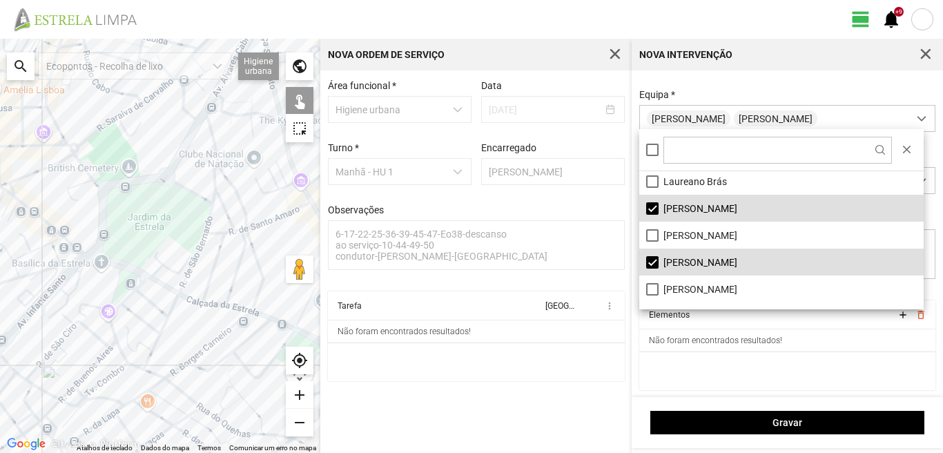
drag, startPoint x: 101, startPoint y: 360, endPoint x: 143, endPoint y: 290, distance: 81.1
click at [143, 290] on div at bounding box center [160, 246] width 320 height 414
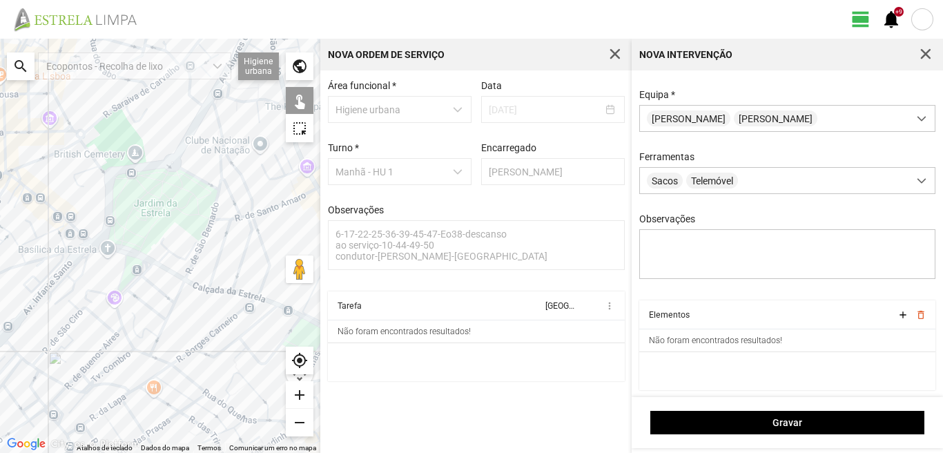
click at [189, 263] on div at bounding box center [160, 246] width 320 height 414
click at [211, 188] on div at bounding box center [160, 246] width 320 height 414
click at [37, 257] on div at bounding box center [160, 246] width 320 height 414
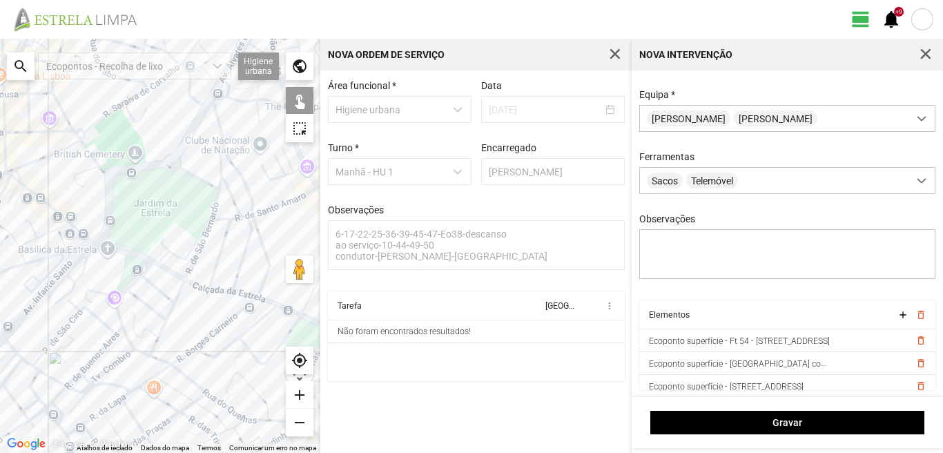
click at [12, 179] on div at bounding box center [160, 246] width 320 height 414
click at [200, 343] on div at bounding box center [160, 246] width 320 height 414
click at [183, 374] on div at bounding box center [160, 246] width 320 height 414
click at [121, 404] on div at bounding box center [160, 246] width 320 height 414
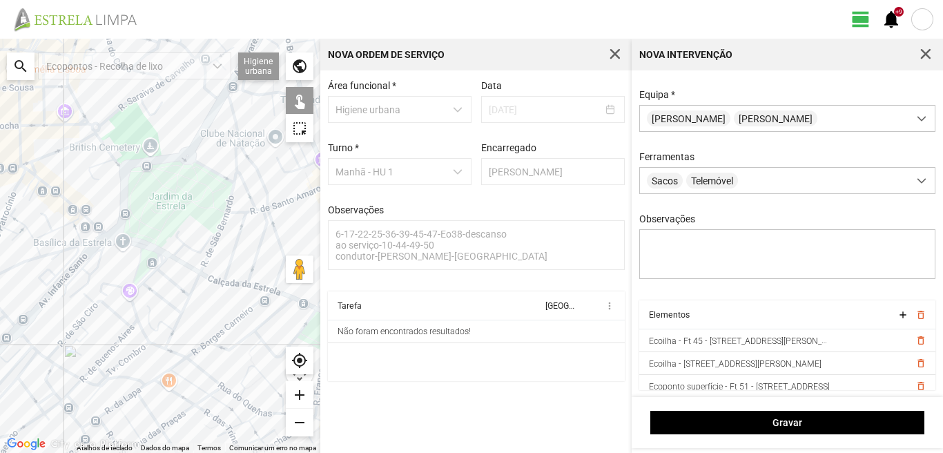
drag, startPoint x: 46, startPoint y: 355, endPoint x: 160, endPoint y: 302, distance: 125.7
click at [160, 302] on div at bounding box center [160, 246] width 320 height 414
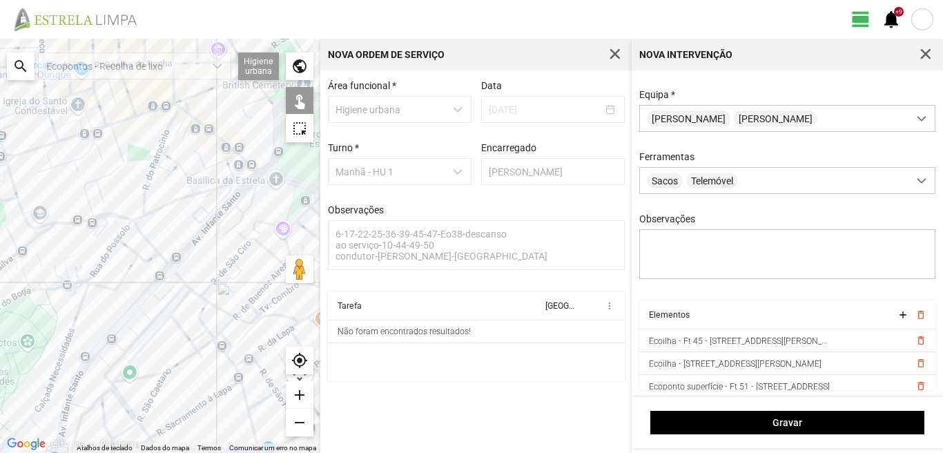
click at [176, 275] on div at bounding box center [160, 246] width 320 height 414
click at [178, 295] on div at bounding box center [160, 246] width 320 height 414
click at [175, 318] on div at bounding box center [160, 246] width 320 height 414
click at [143, 294] on div at bounding box center [160, 246] width 320 height 414
click at [130, 309] on div at bounding box center [160, 246] width 320 height 414
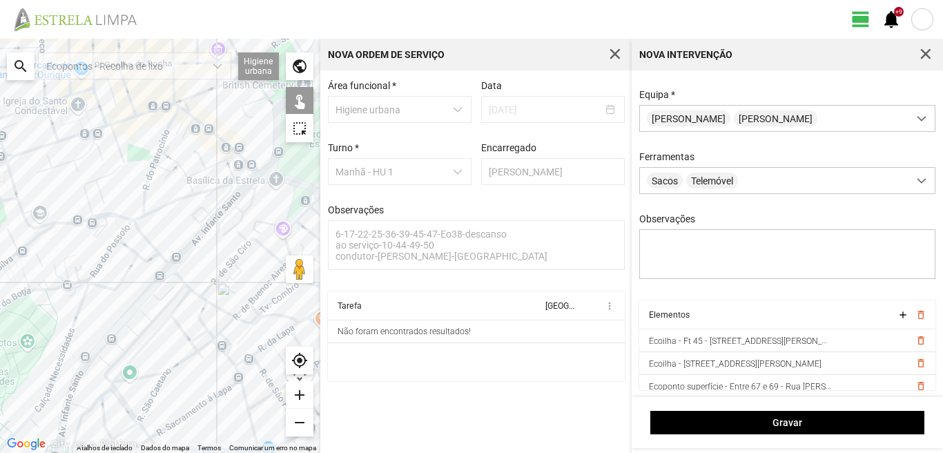
click at [76, 231] on div at bounding box center [160, 246] width 320 height 414
click at [75, 231] on div at bounding box center [160, 246] width 320 height 414
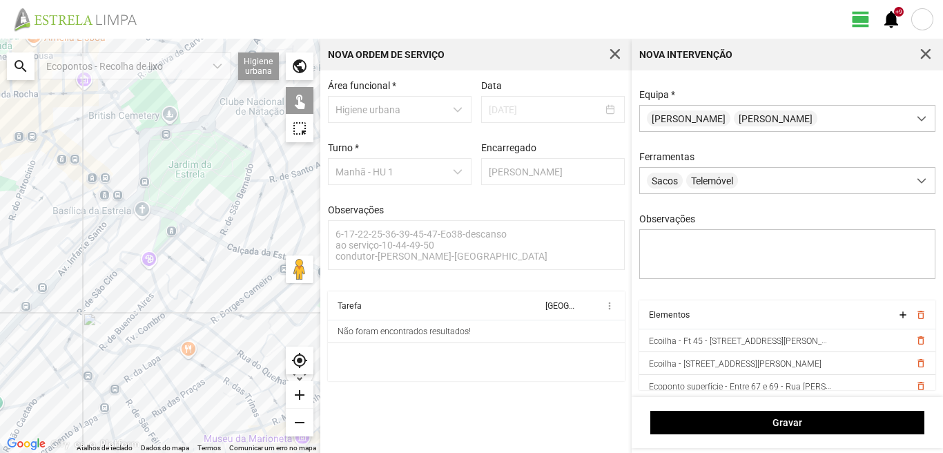
drag, startPoint x: 142, startPoint y: 320, endPoint x: 3, endPoint y: 353, distance: 142.5
click at [3, 353] on div at bounding box center [160, 246] width 320 height 414
click at [58, 337] on div at bounding box center [160, 246] width 320 height 414
click at [56, 324] on div at bounding box center [160, 246] width 320 height 414
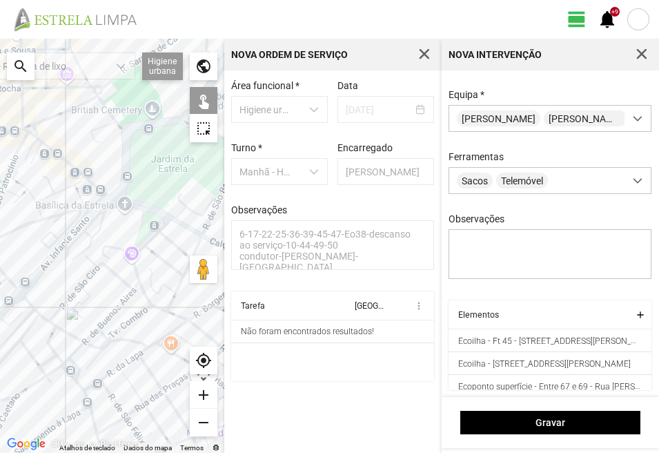
drag, startPoint x: 66, startPoint y: 328, endPoint x: 92, endPoint y: 324, distance: 25.8
click at [92, 324] on div at bounding box center [112, 246] width 224 height 414
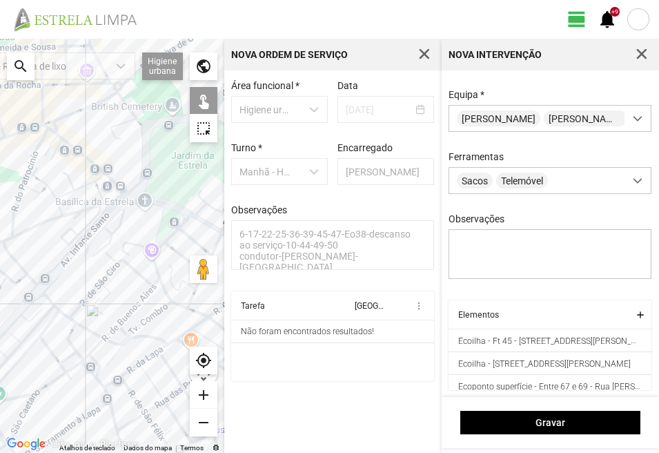
click at [58, 322] on div at bounding box center [112, 246] width 224 height 414
click at [121, 429] on div at bounding box center [112, 246] width 224 height 414
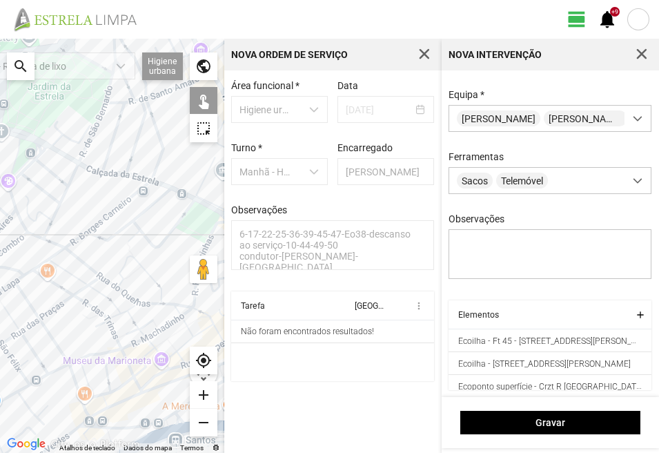
drag, startPoint x: 148, startPoint y: 375, endPoint x: 0, endPoint y: 306, distance: 163.7
click at [0, 306] on div at bounding box center [112, 246] width 224 height 414
drag, startPoint x: 101, startPoint y: 224, endPoint x: 0, endPoint y: 284, distance: 118.3
click at [0, 284] on div at bounding box center [112, 246] width 224 height 414
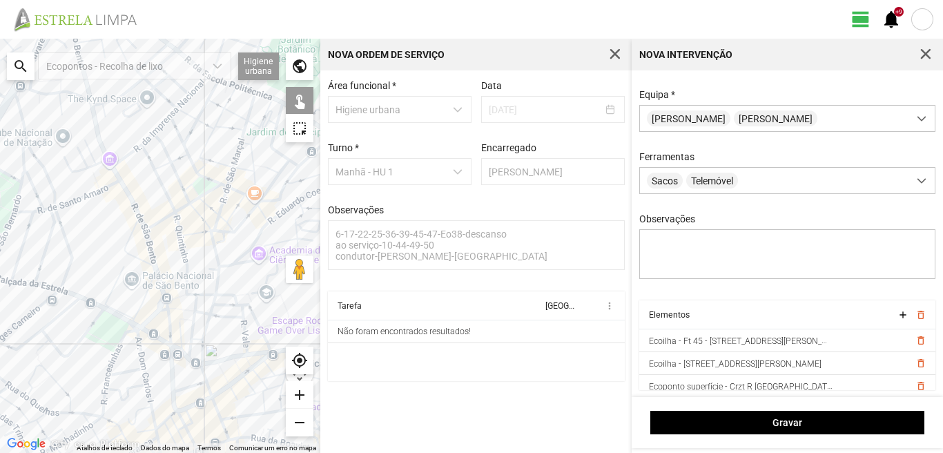
click at [120, 266] on div at bounding box center [160, 246] width 320 height 414
click at [124, 333] on div at bounding box center [160, 246] width 320 height 414
click at [126, 373] on div at bounding box center [160, 246] width 320 height 414
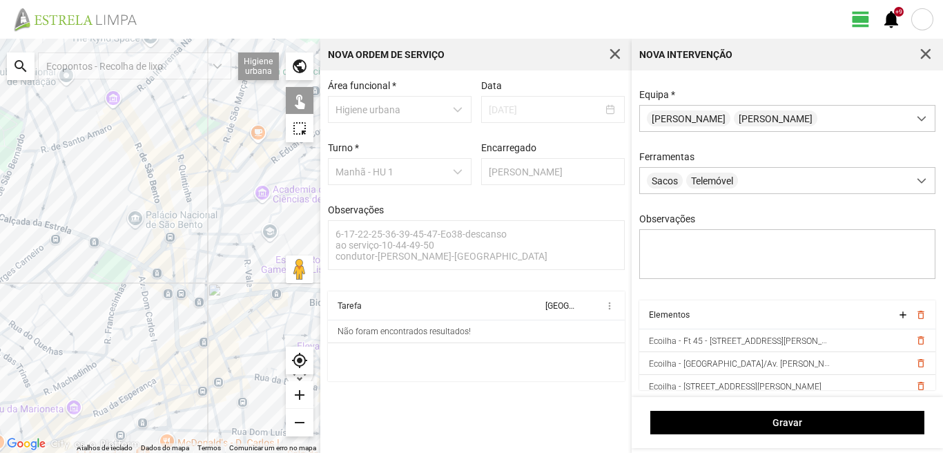
drag, startPoint x: 108, startPoint y: 397, endPoint x: 108, endPoint y: 333, distance: 63.5
click at [108, 335] on div at bounding box center [160, 246] width 320 height 414
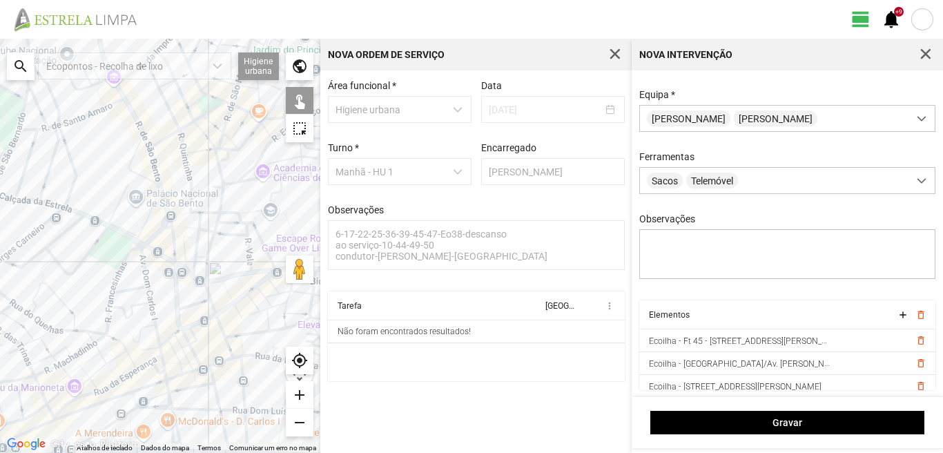
click at [111, 323] on div at bounding box center [160, 246] width 320 height 414
click at [113, 335] on div at bounding box center [160, 246] width 320 height 414
click at [153, 348] on div at bounding box center [160, 246] width 320 height 414
click at [126, 392] on div at bounding box center [160, 246] width 320 height 414
click at [135, 406] on div at bounding box center [160, 246] width 320 height 414
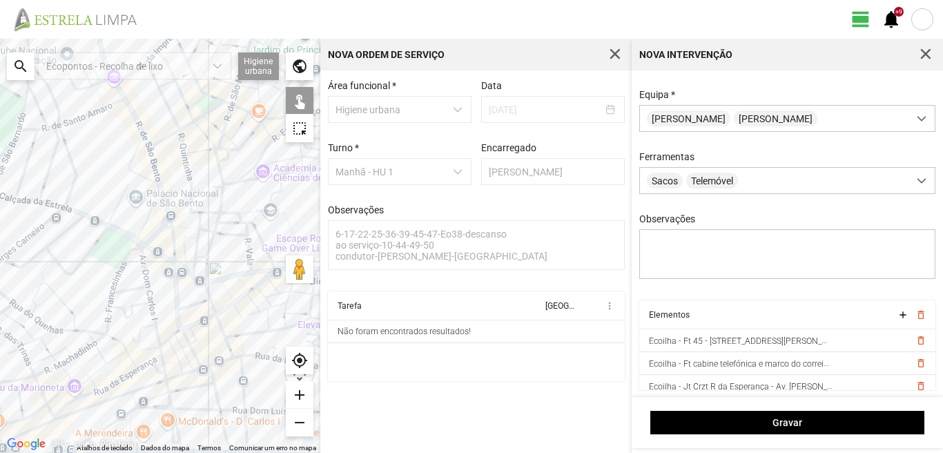
click at [64, 413] on div at bounding box center [160, 246] width 320 height 414
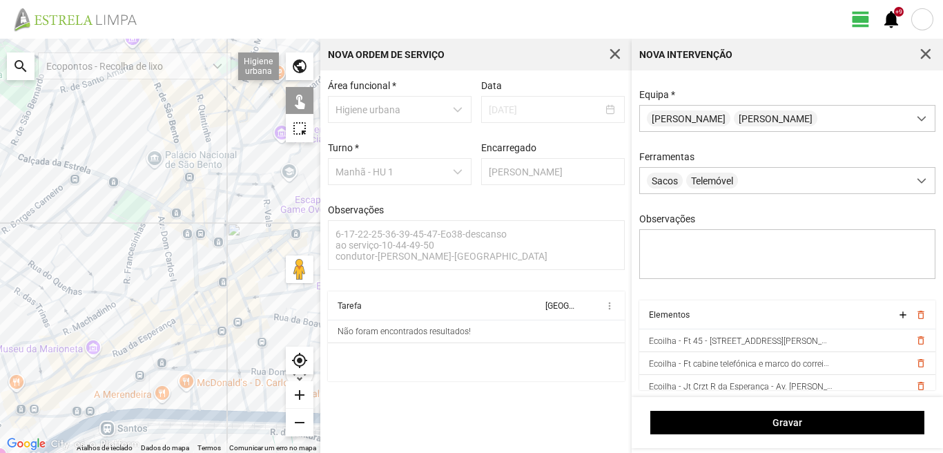
drag, startPoint x: 78, startPoint y: 399, endPoint x: 100, endPoint y: 302, distance: 99.8
click at [100, 309] on div at bounding box center [160, 246] width 320 height 414
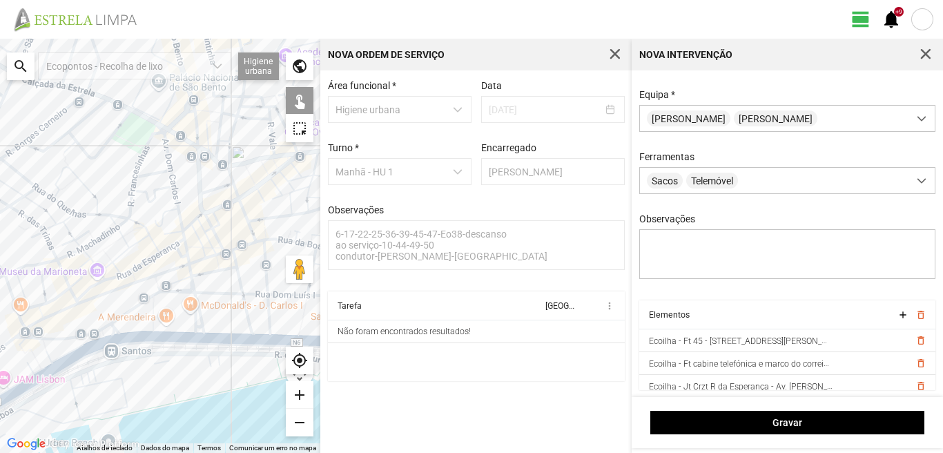
click at [111, 326] on div at bounding box center [160, 246] width 320 height 414
drag, startPoint x: 108, startPoint y: 364, endPoint x: 147, endPoint y: 364, distance: 38.7
click at [109, 364] on div at bounding box center [160, 246] width 320 height 414
click at [195, 357] on div at bounding box center [160, 246] width 320 height 414
click at [57, 387] on div at bounding box center [160, 246] width 320 height 414
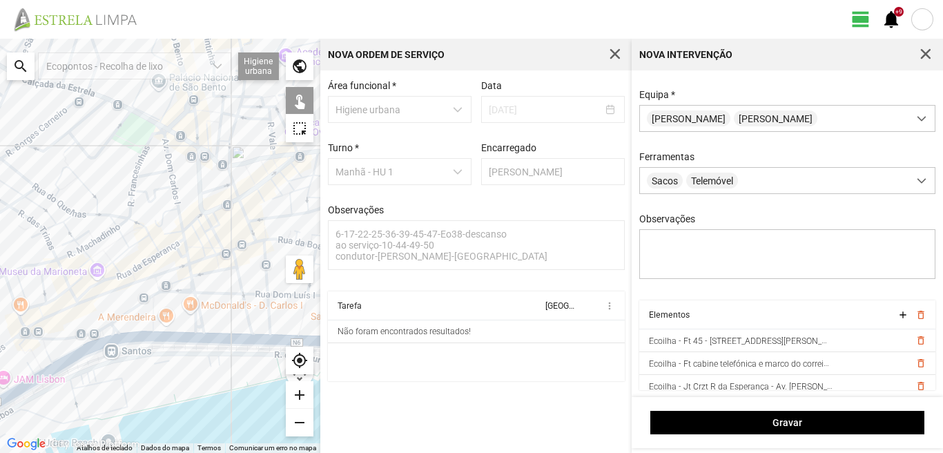
click at [41, 370] on div at bounding box center [160, 246] width 320 height 414
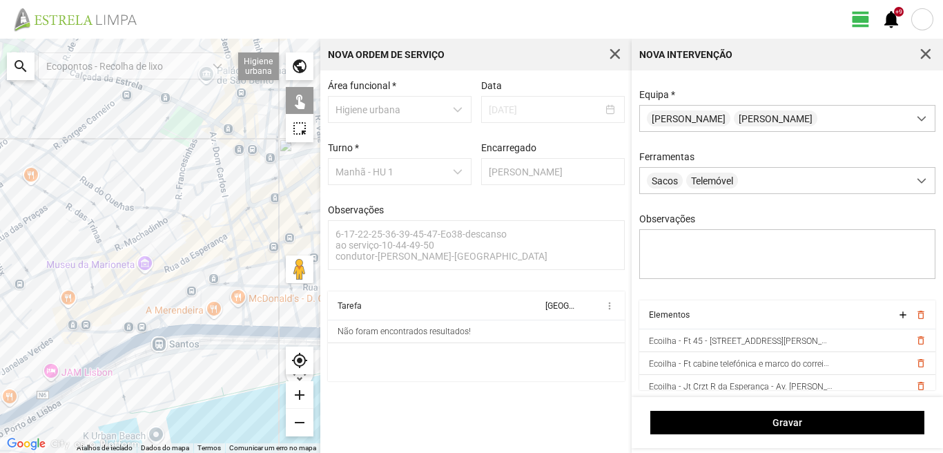
click at [99, 339] on div at bounding box center [160, 246] width 320 height 414
click at [57, 326] on div at bounding box center [160, 246] width 320 height 414
click at [54, 268] on div at bounding box center [160, 246] width 320 height 414
click at [60, 333] on div at bounding box center [160, 246] width 320 height 414
click at [14, 294] on div at bounding box center [160, 246] width 320 height 414
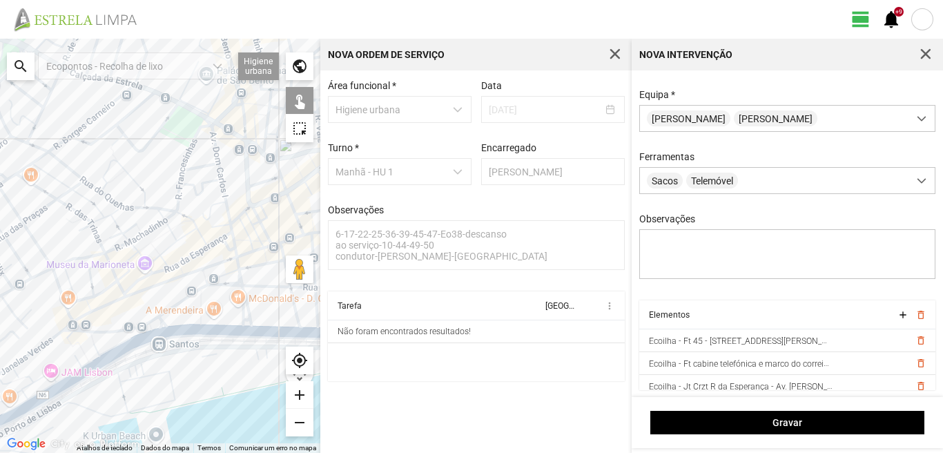
click at [10, 286] on div at bounding box center [160, 246] width 320 height 414
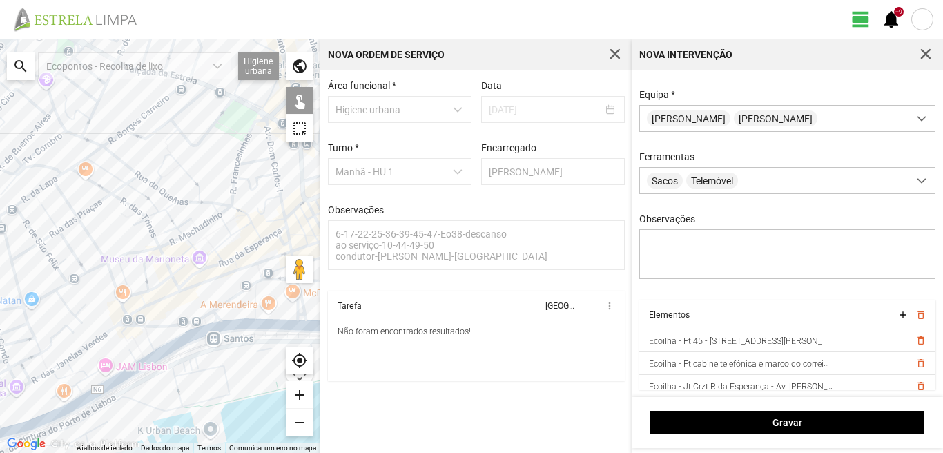
drag, startPoint x: 32, startPoint y: 305, endPoint x: 153, endPoint y: 295, distance: 120.5
click at [121, 297] on div at bounding box center [160, 246] width 320 height 414
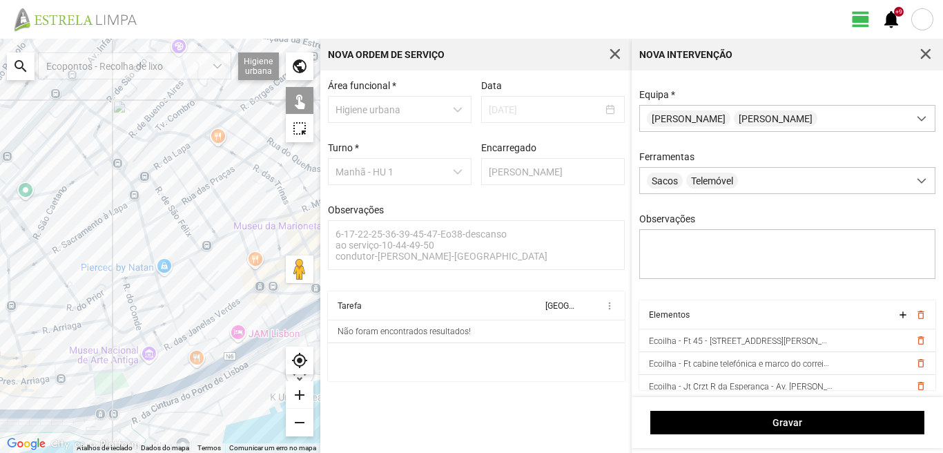
drag, startPoint x: 39, startPoint y: 331, endPoint x: 117, endPoint y: 289, distance: 88.9
click at [117, 290] on div at bounding box center [160, 246] width 320 height 414
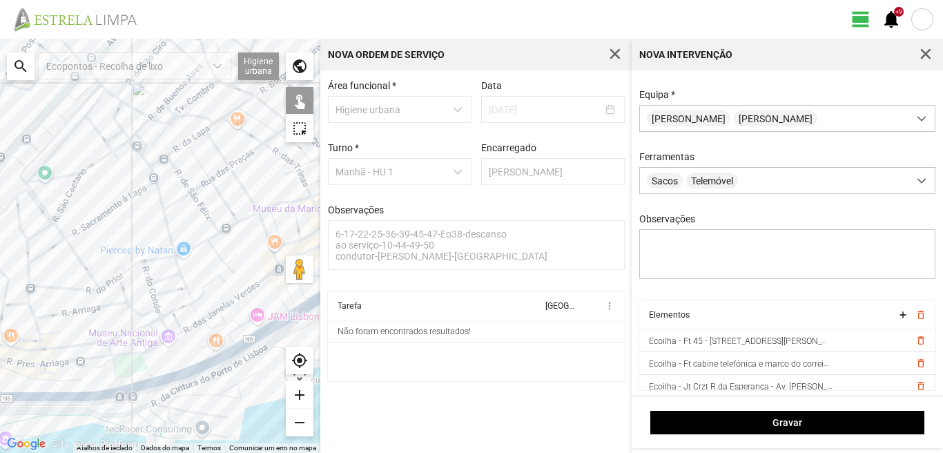
click at [199, 360] on div at bounding box center [160, 246] width 320 height 414
click at [75, 377] on div at bounding box center [160, 246] width 320 height 414
drag, startPoint x: 48, startPoint y: 375, endPoint x: 122, endPoint y: 336, distance: 83.4
click at [120, 338] on div at bounding box center [160, 246] width 320 height 414
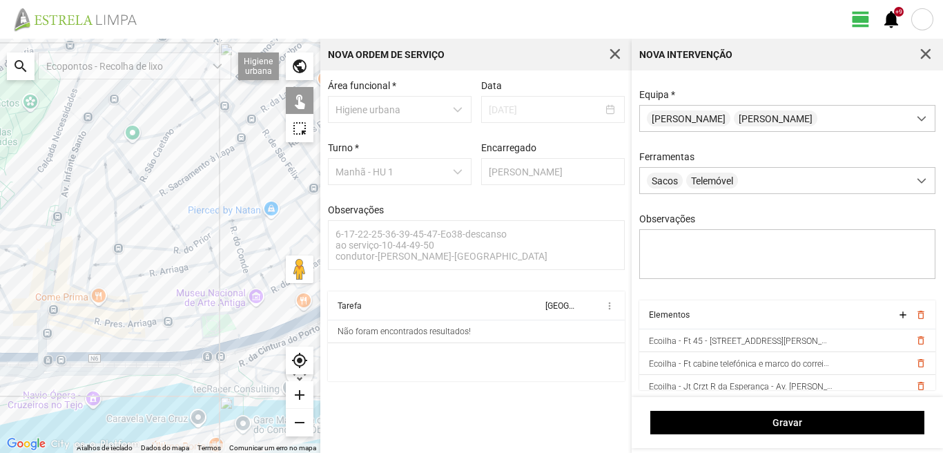
click at [99, 351] on div at bounding box center [160, 246] width 320 height 414
click at [38, 315] on div at bounding box center [160, 246] width 320 height 414
drag, startPoint x: 64, startPoint y: 230, endPoint x: 63, endPoint y: 223, distance: 6.9
click at [63, 228] on div at bounding box center [160, 246] width 320 height 414
click at [60, 217] on div at bounding box center [160, 246] width 320 height 414
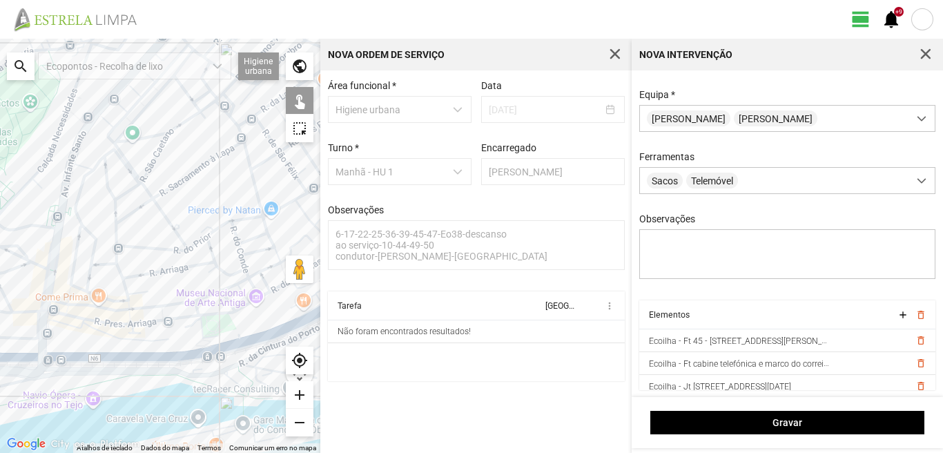
click at [68, 228] on div at bounding box center [160, 246] width 320 height 414
drag, startPoint x: 97, startPoint y: 186, endPoint x: 146, endPoint y: 294, distance: 118.9
click at [146, 294] on div at bounding box center [160, 246] width 320 height 414
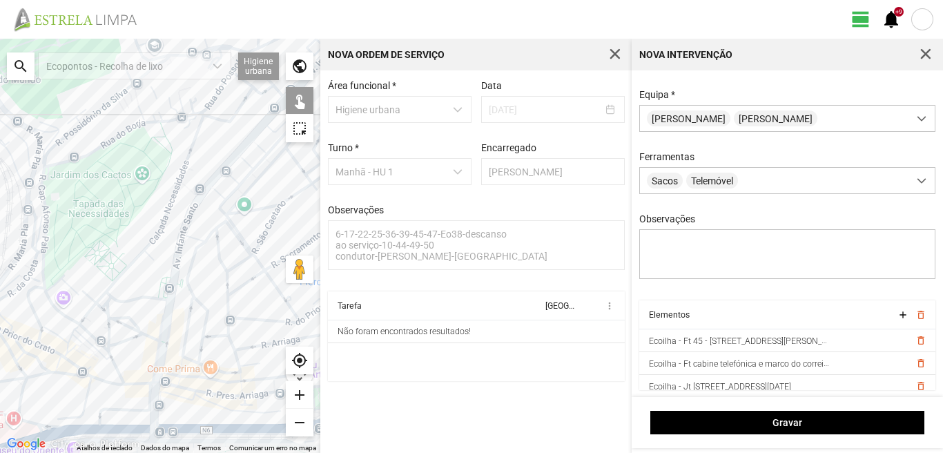
drag, startPoint x: 208, startPoint y: 306, endPoint x: 218, endPoint y: 336, distance: 31.9
click at [218, 336] on div at bounding box center [160, 246] width 320 height 414
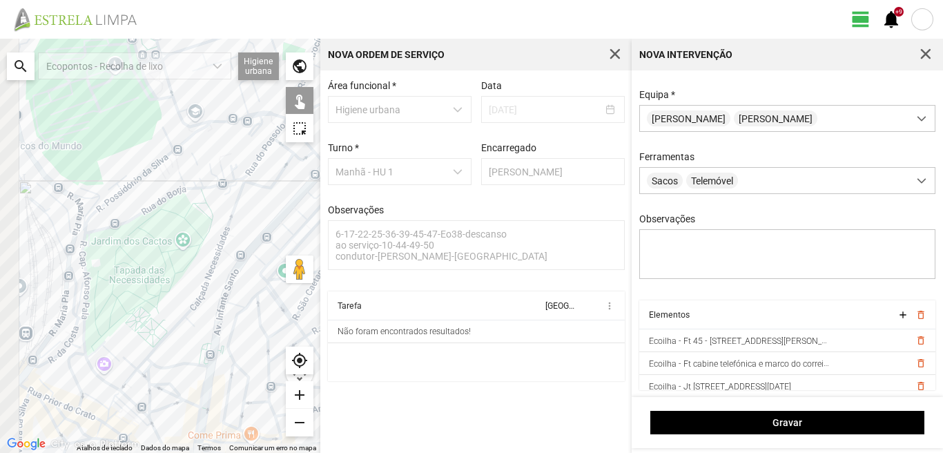
drag, startPoint x: 117, startPoint y: 233, endPoint x: 146, endPoint y: 260, distance: 40.5
click at [146, 260] on div at bounding box center [160, 246] width 320 height 414
click at [106, 211] on div at bounding box center [160, 246] width 320 height 414
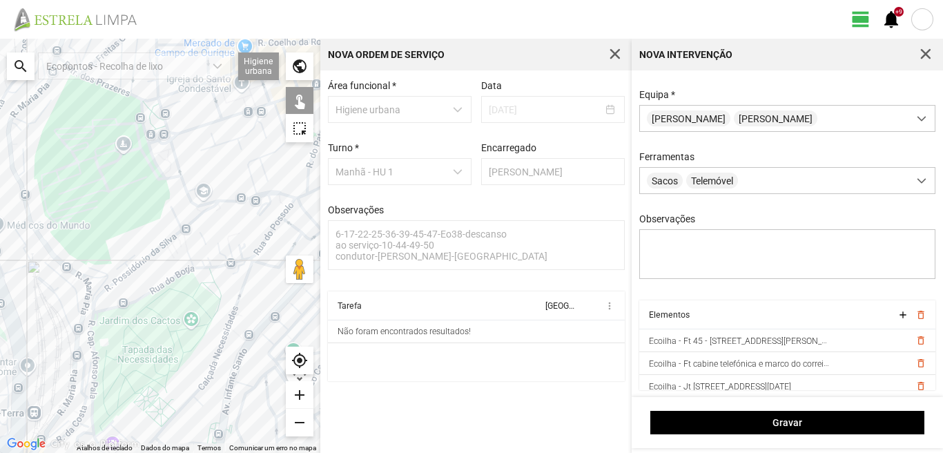
drag, startPoint x: 140, startPoint y: 224, endPoint x: 144, endPoint y: 320, distance: 96.7
click at [145, 340] on div at bounding box center [160, 246] width 320 height 414
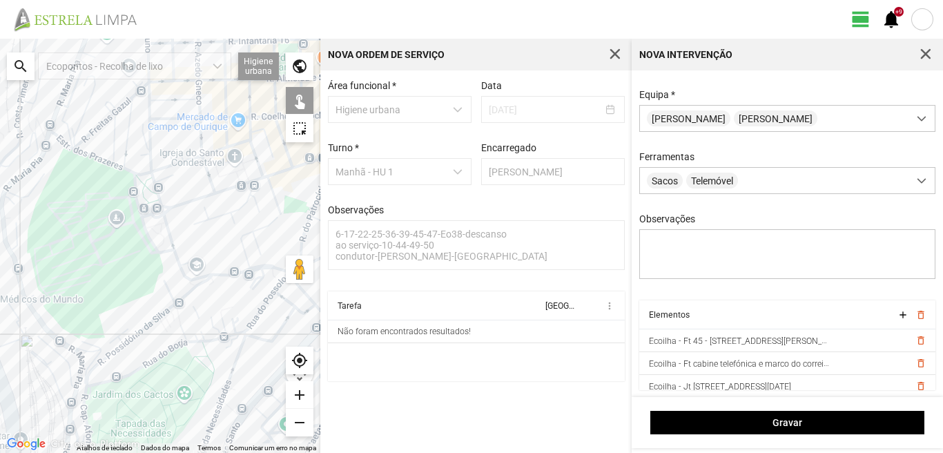
click at [146, 173] on div at bounding box center [160, 246] width 320 height 414
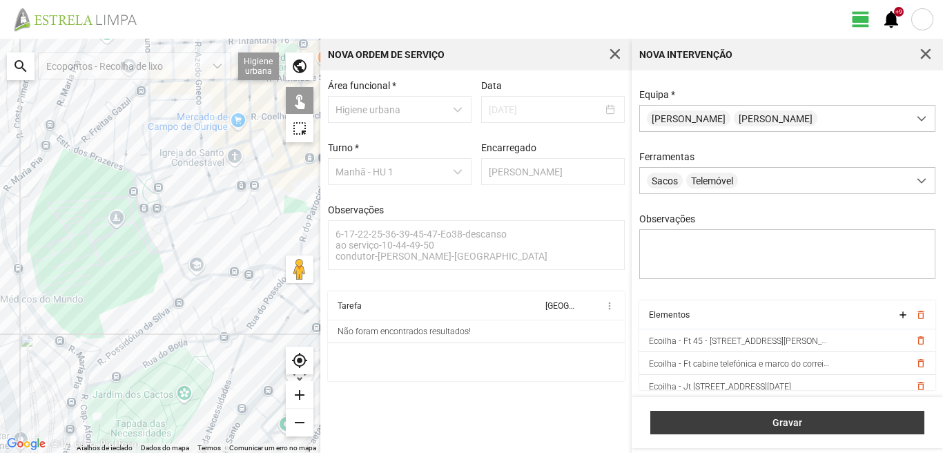
click at [741, 419] on span "Gravar" at bounding box center [788, 422] width 260 height 11
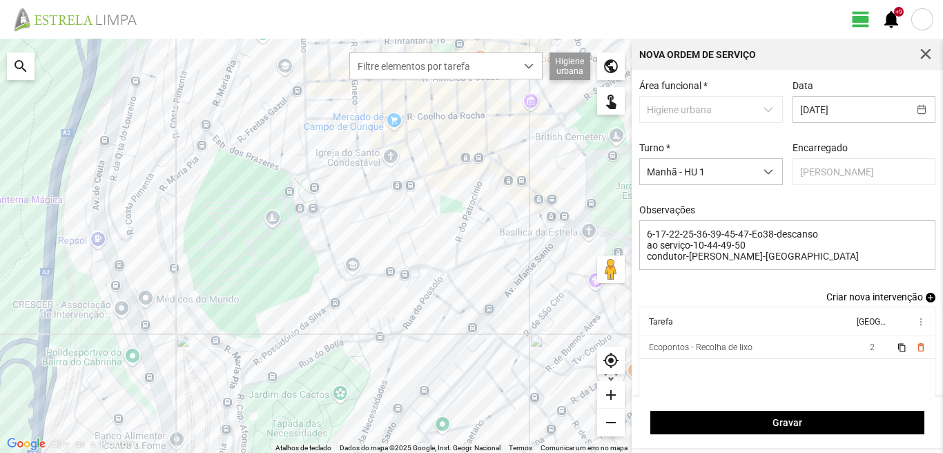
click at [926, 302] on span "add" at bounding box center [931, 298] width 10 height 10
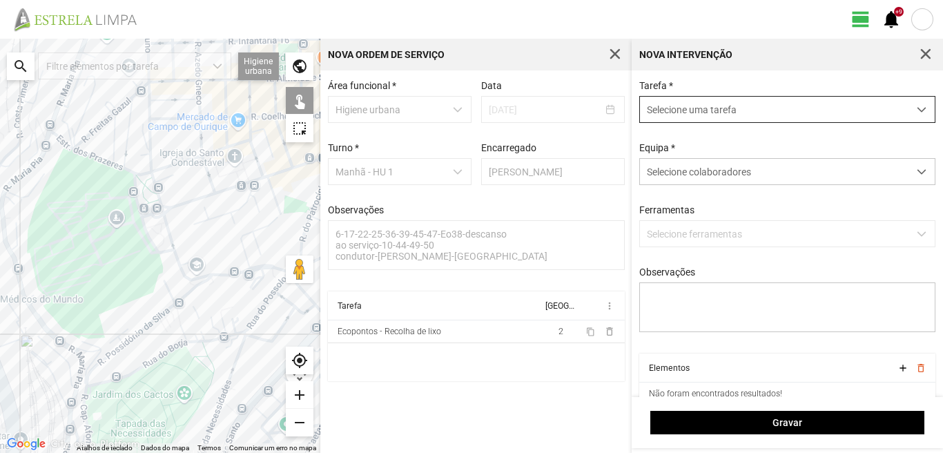
click at [701, 107] on span "Selecione uma tarefa" at bounding box center [774, 110] width 268 height 26
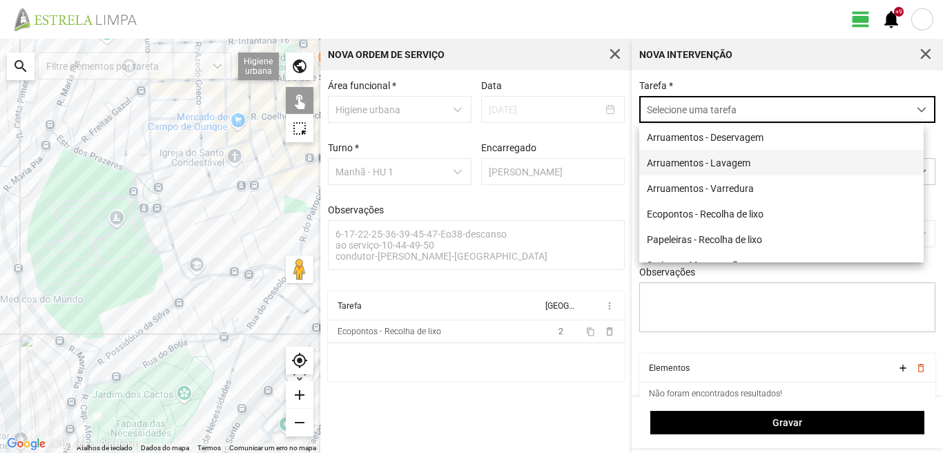
scroll to position [8, 61]
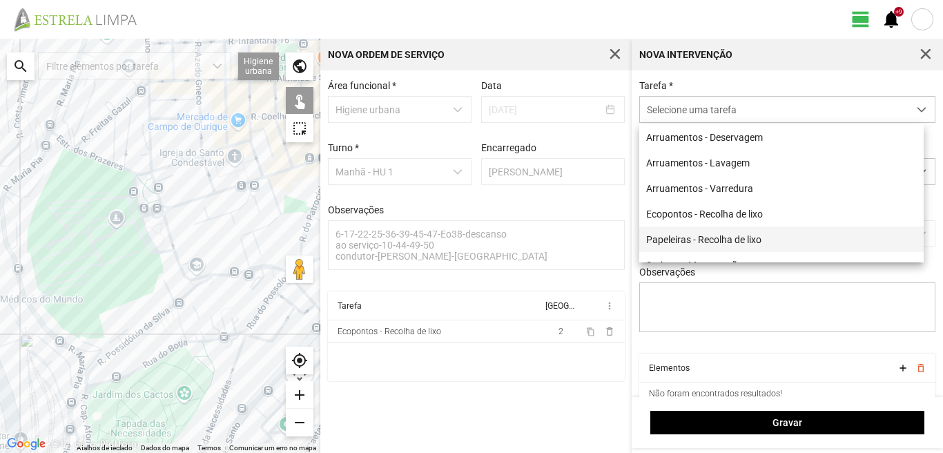
click at [682, 235] on li "Papeleiras - Recolha de lixo" at bounding box center [781, 239] width 284 height 26
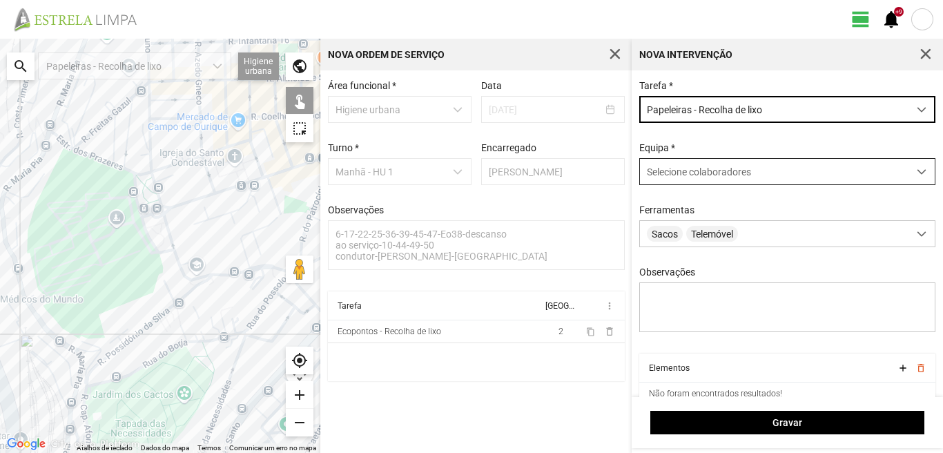
click at [737, 170] on span "Selecione colaboradores" at bounding box center [699, 171] width 104 height 11
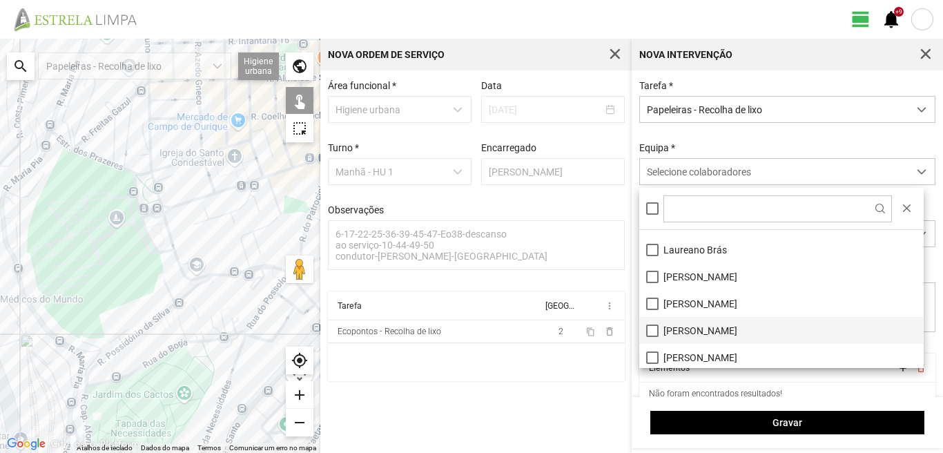
scroll to position [138, 0]
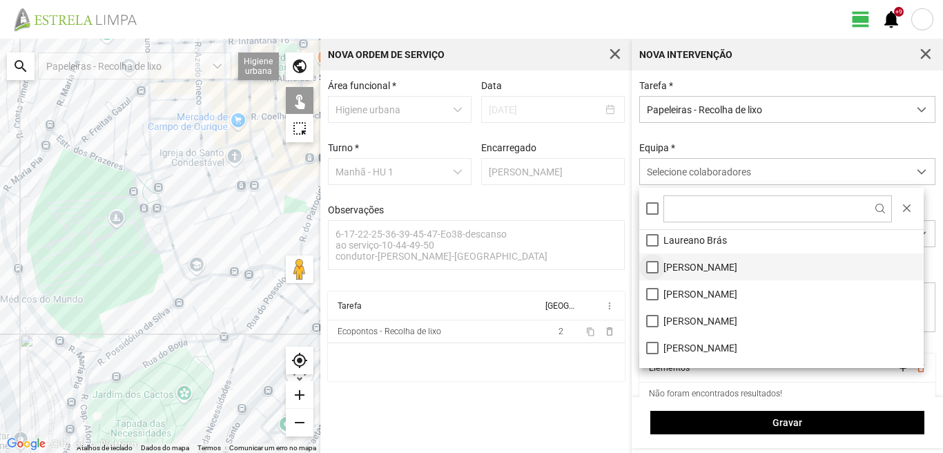
click at [652, 264] on li "[PERSON_NAME]" at bounding box center [781, 266] width 284 height 27
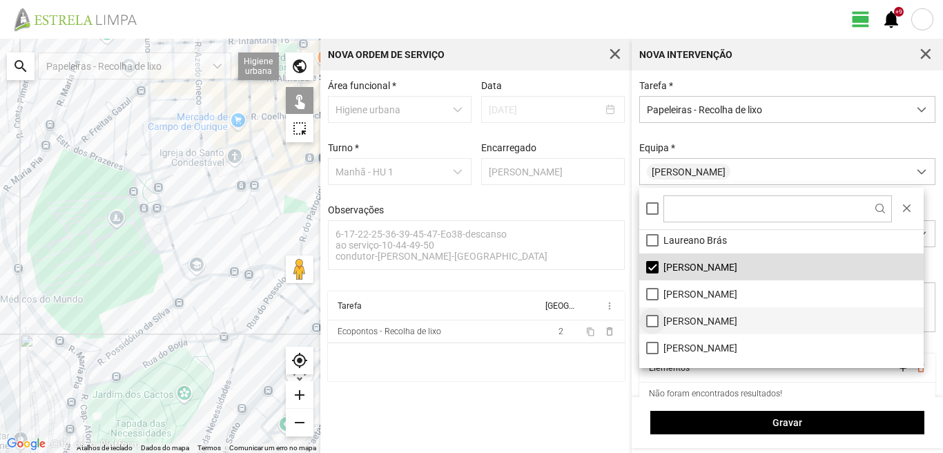
click at [652, 324] on li "Paulo Silva" at bounding box center [781, 320] width 284 height 27
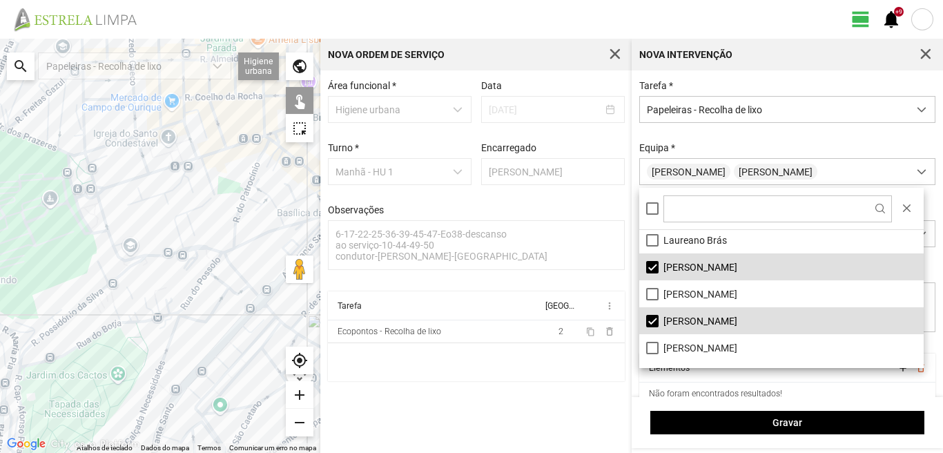
drag, startPoint x: 185, startPoint y: 374, endPoint x: 59, endPoint y: 337, distance: 131.0
click at [59, 337] on div at bounding box center [160, 246] width 320 height 414
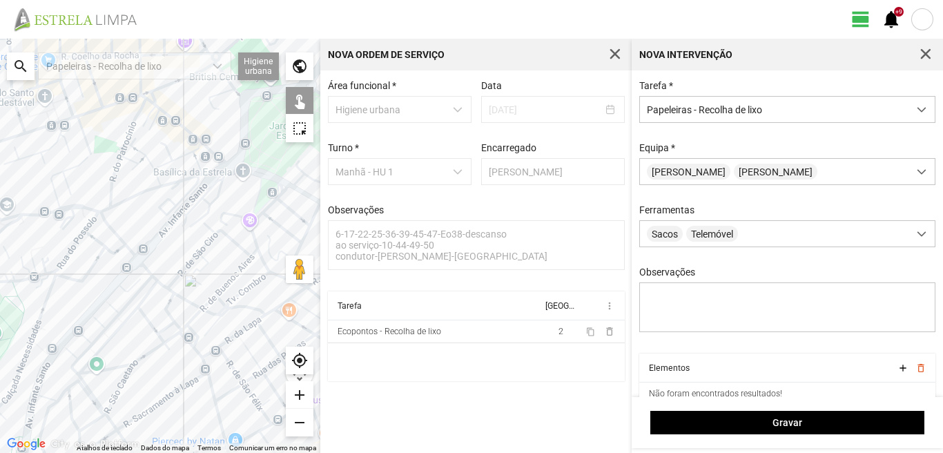
drag, startPoint x: 199, startPoint y: 377, endPoint x: 147, endPoint y: 352, distance: 58.0
click at [147, 352] on div at bounding box center [160, 246] width 320 height 414
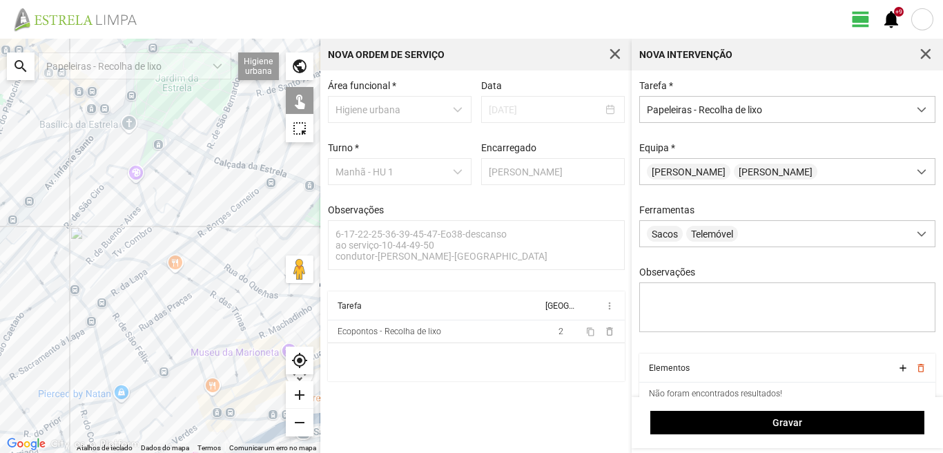
drag, startPoint x: 217, startPoint y: 332, endPoint x: 96, endPoint y: 304, distance: 123.9
click at [96, 304] on div at bounding box center [160, 246] width 320 height 414
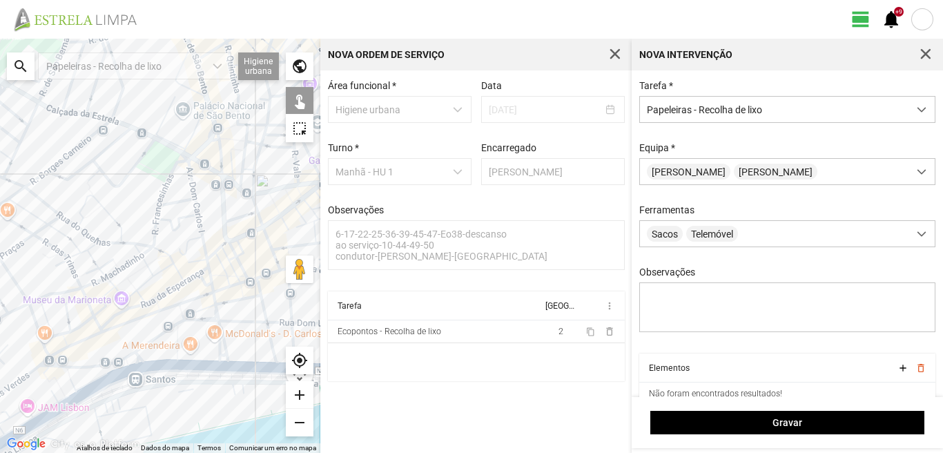
click at [139, 296] on div at bounding box center [160, 246] width 320 height 414
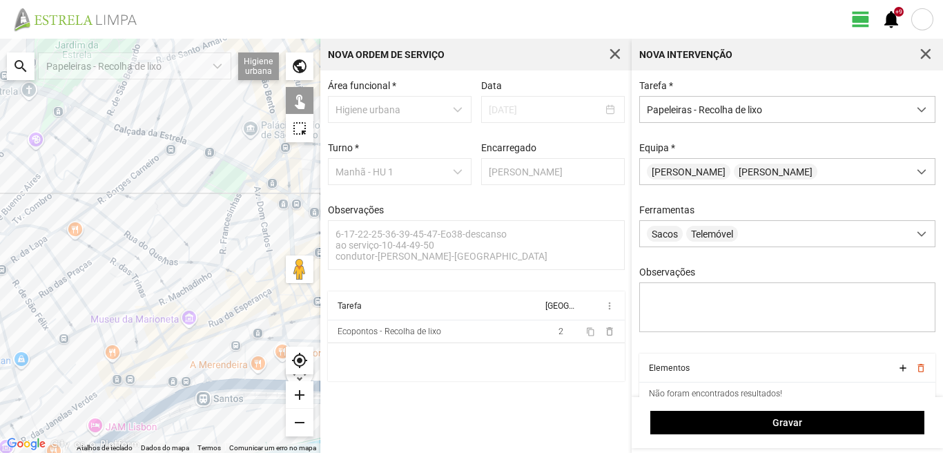
drag, startPoint x: 82, startPoint y: 275, endPoint x: 204, endPoint y: 308, distance: 125.7
click at [204, 308] on div at bounding box center [160, 246] width 320 height 414
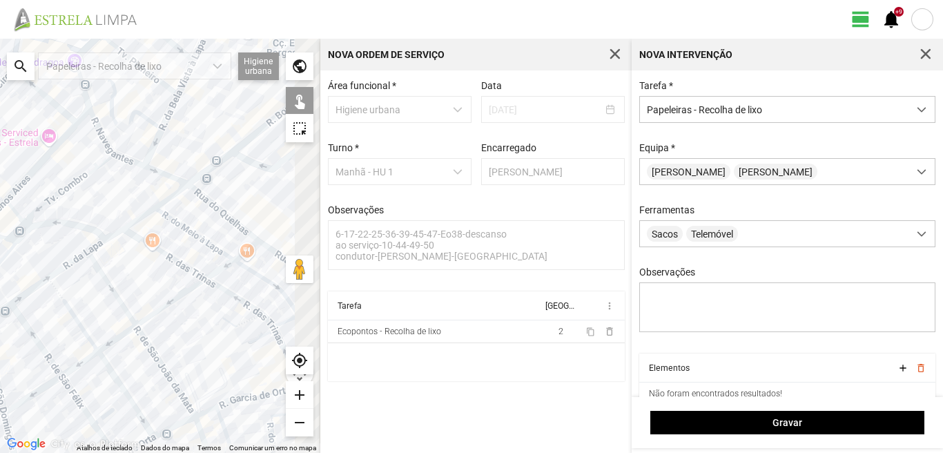
drag, startPoint x: 119, startPoint y: 286, endPoint x: 99, endPoint y: 286, distance: 20.7
click at [99, 286] on div at bounding box center [160, 246] width 320 height 414
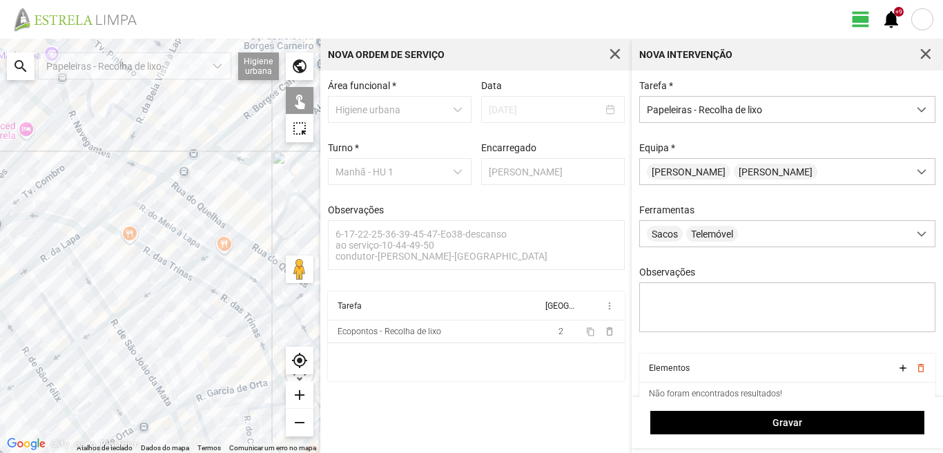
drag, startPoint x: 183, startPoint y: 358, endPoint x: 124, endPoint y: 298, distance: 84.4
click at [132, 318] on div at bounding box center [160, 246] width 320 height 414
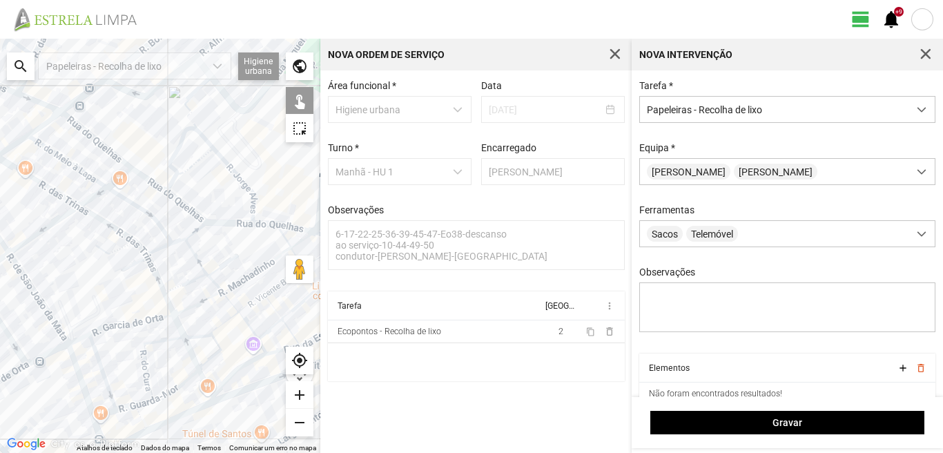
click at [253, 204] on div at bounding box center [160, 246] width 320 height 414
click at [253, 219] on div at bounding box center [160, 246] width 320 height 414
click at [259, 226] on div at bounding box center [160, 246] width 320 height 414
click at [194, 217] on div at bounding box center [160, 246] width 320 height 414
click at [172, 185] on div at bounding box center [160, 246] width 320 height 414
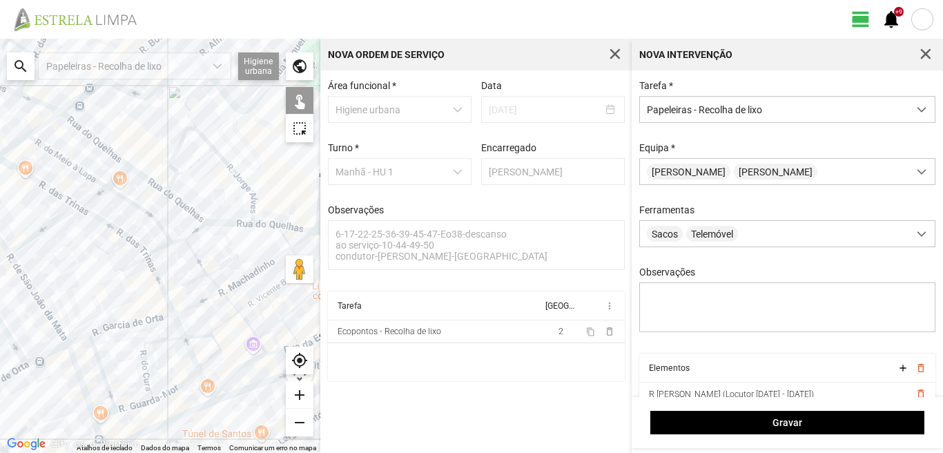
click at [178, 183] on div at bounding box center [160, 246] width 320 height 414
click at [186, 175] on div at bounding box center [160, 246] width 320 height 414
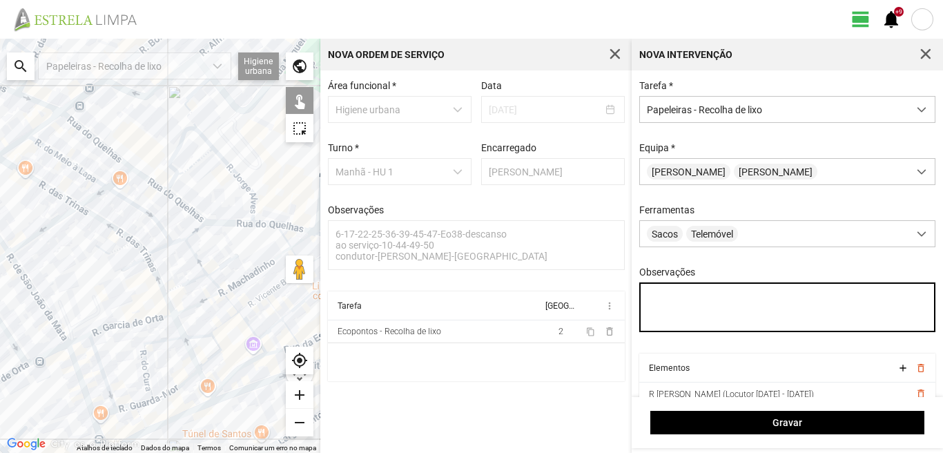
click at [644, 299] on textarea "Observações" at bounding box center [787, 307] width 297 height 50
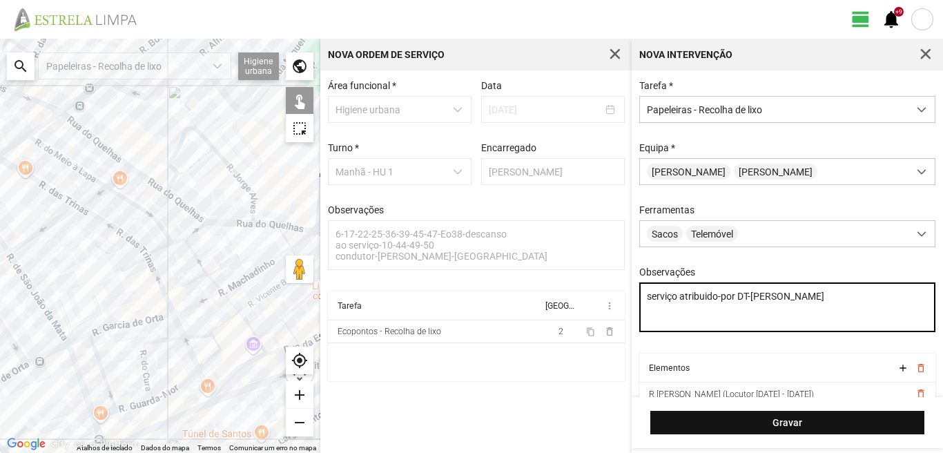
type textarea "serviço atribuido-por DT-Mariana"
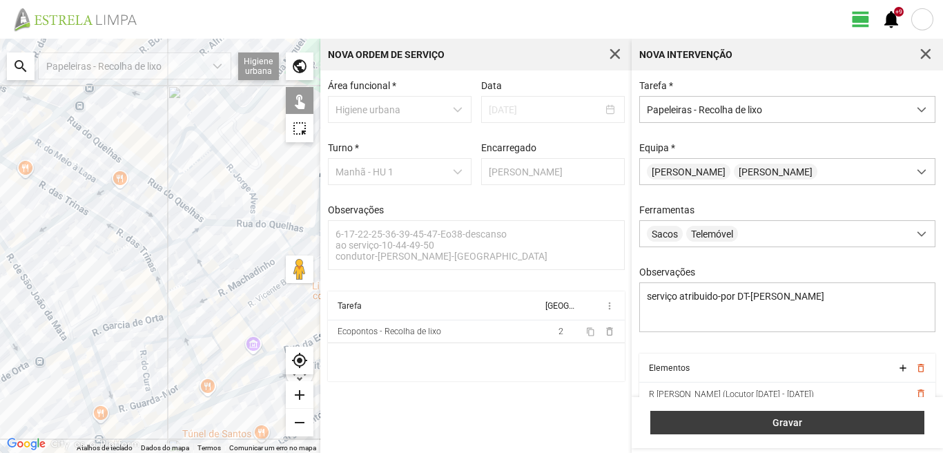
click at [823, 417] on span "Gravar" at bounding box center [788, 422] width 260 height 11
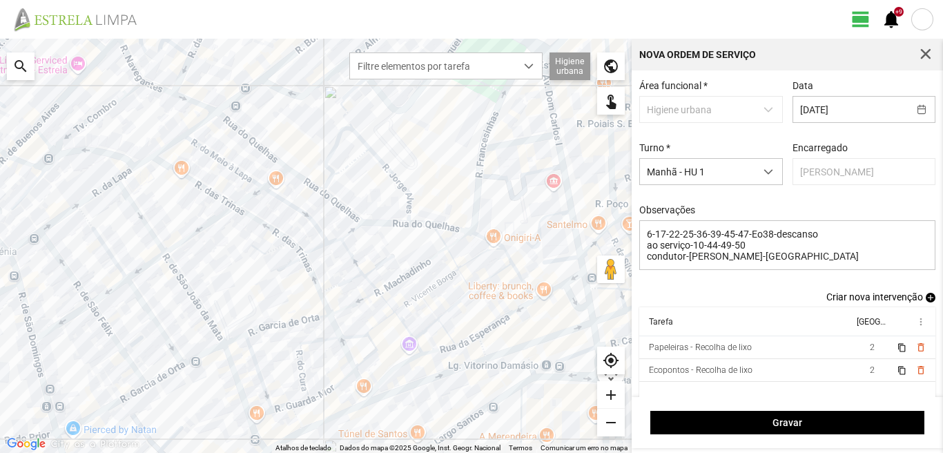
click at [926, 298] on span "add" at bounding box center [931, 298] width 10 height 10
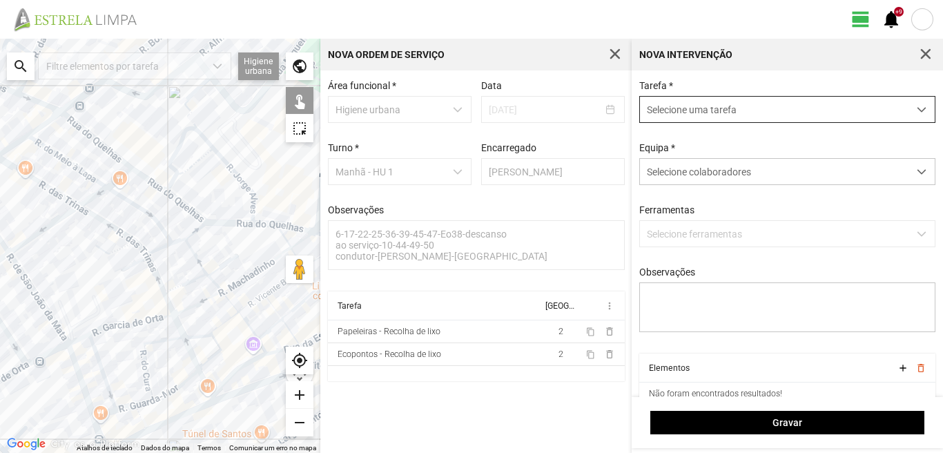
click at [683, 110] on span "Selecione uma tarefa" at bounding box center [774, 110] width 268 height 26
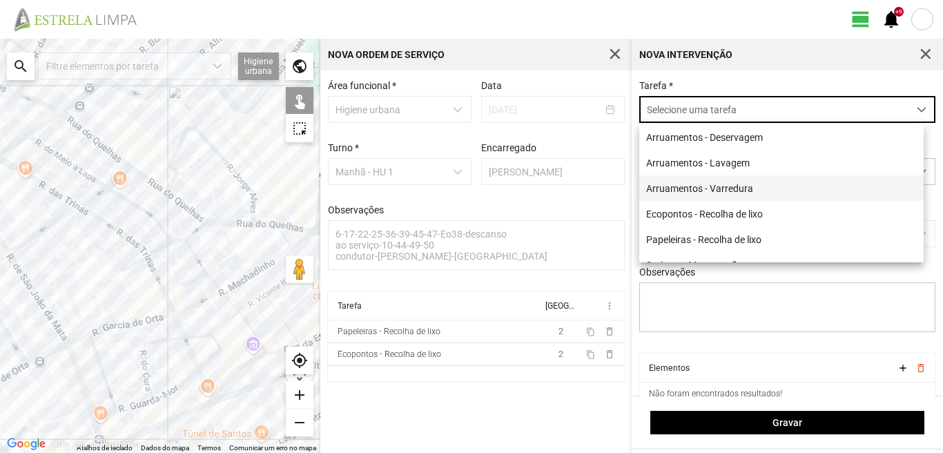
click at [687, 189] on li "Arruamentos - Varredura" at bounding box center [781, 188] width 284 height 26
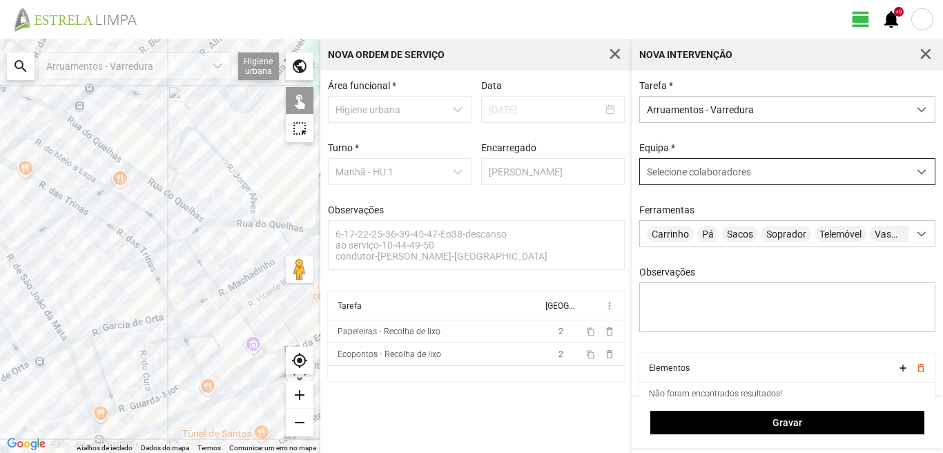
click at [714, 168] on span "Selecione colaboradores" at bounding box center [699, 171] width 104 height 11
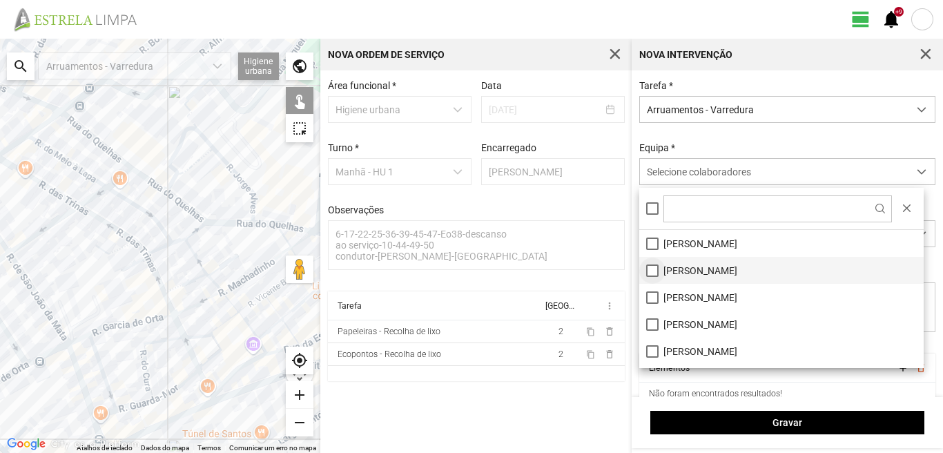
click at [647, 266] on li "Artur Pereira" at bounding box center [781, 270] width 284 height 27
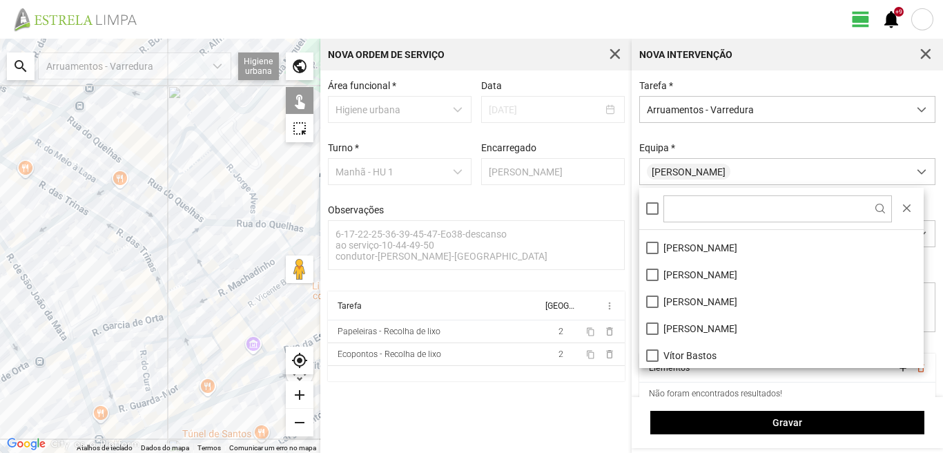
scroll to position [185, 0]
click at [654, 322] on li "Vanda Marques" at bounding box center [781, 327] width 284 height 27
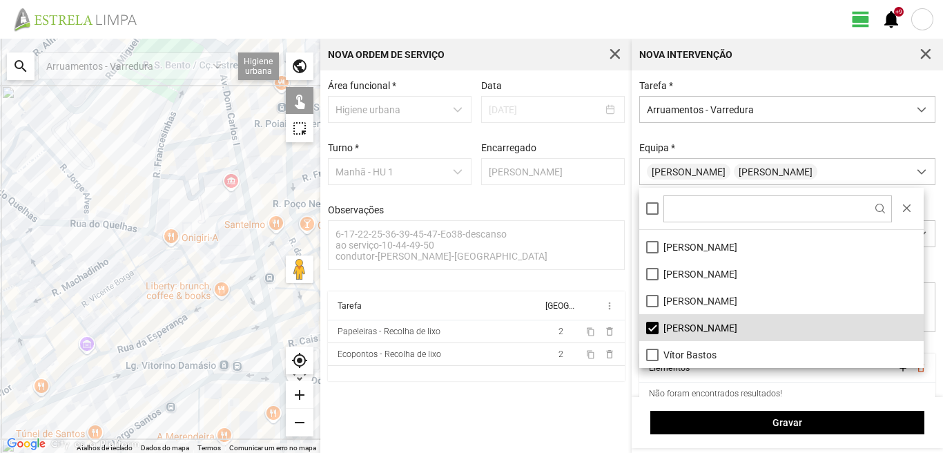
drag, startPoint x: 86, startPoint y: 295, endPoint x: 0, endPoint y: 295, distance: 86.3
click at [0, 295] on div at bounding box center [160, 246] width 320 height 414
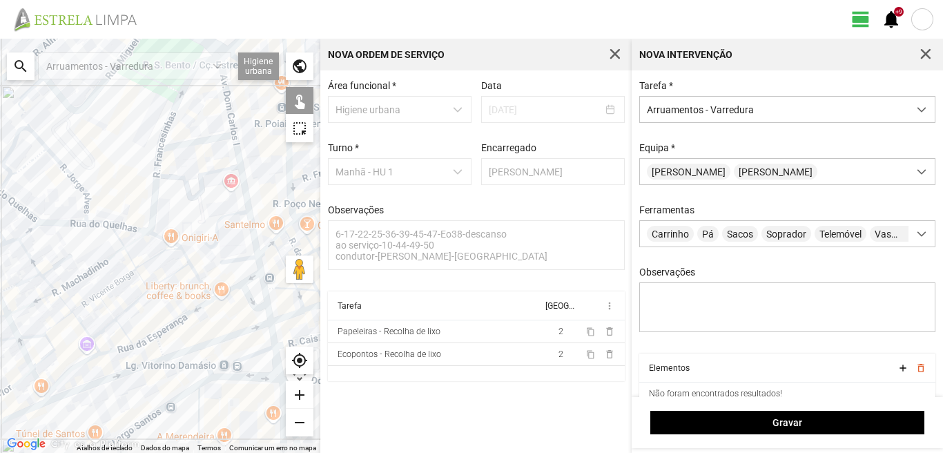
click at [228, 102] on div at bounding box center [160, 246] width 320 height 414
click at [204, 142] on div at bounding box center [160, 246] width 320 height 414
click at [238, 159] on div at bounding box center [160, 246] width 320 height 414
click at [248, 258] on div at bounding box center [160, 246] width 320 height 414
click at [259, 266] on div at bounding box center [160, 246] width 320 height 414
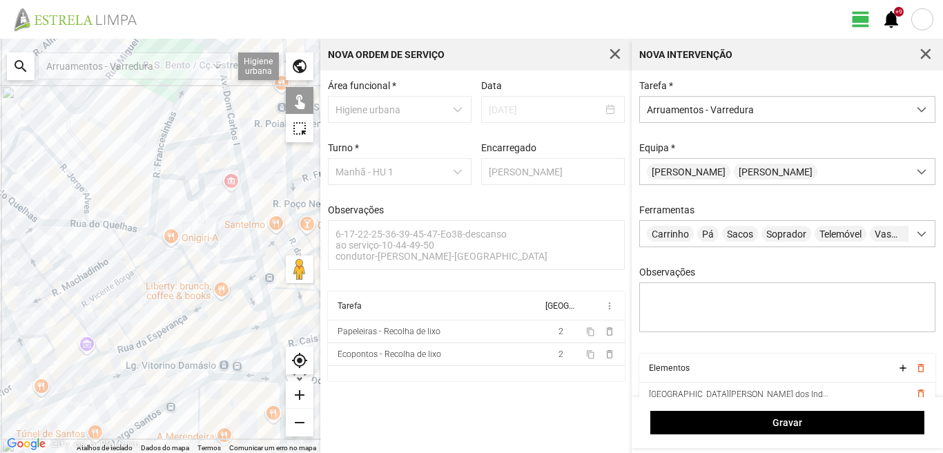
click at [228, 277] on div at bounding box center [160, 246] width 320 height 414
click at [231, 273] on div at bounding box center [160, 246] width 320 height 414
click at [253, 277] on div at bounding box center [160, 246] width 320 height 414
click at [247, 300] on div at bounding box center [160, 246] width 320 height 414
click at [266, 283] on div at bounding box center [160, 246] width 320 height 414
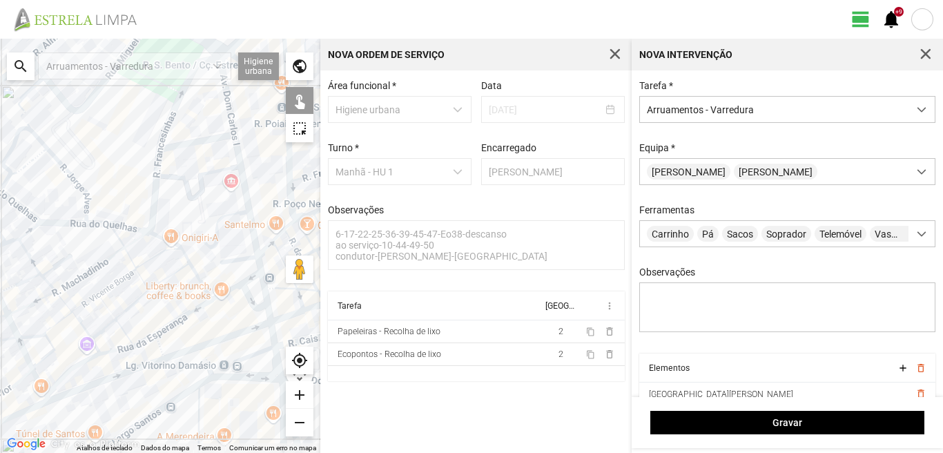
click at [270, 309] on div at bounding box center [160, 246] width 320 height 414
click at [270, 332] on div at bounding box center [160, 246] width 320 height 414
click at [254, 354] on div at bounding box center [160, 246] width 320 height 414
click at [275, 366] on div at bounding box center [160, 246] width 320 height 414
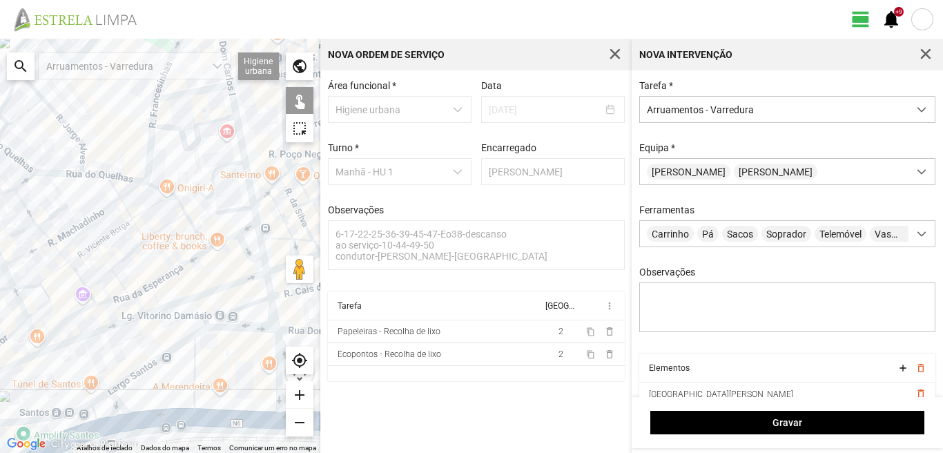
drag, startPoint x: 250, startPoint y: 349, endPoint x: 242, endPoint y: 292, distance: 57.2
click at [244, 301] on div at bounding box center [160, 246] width 320 height 414
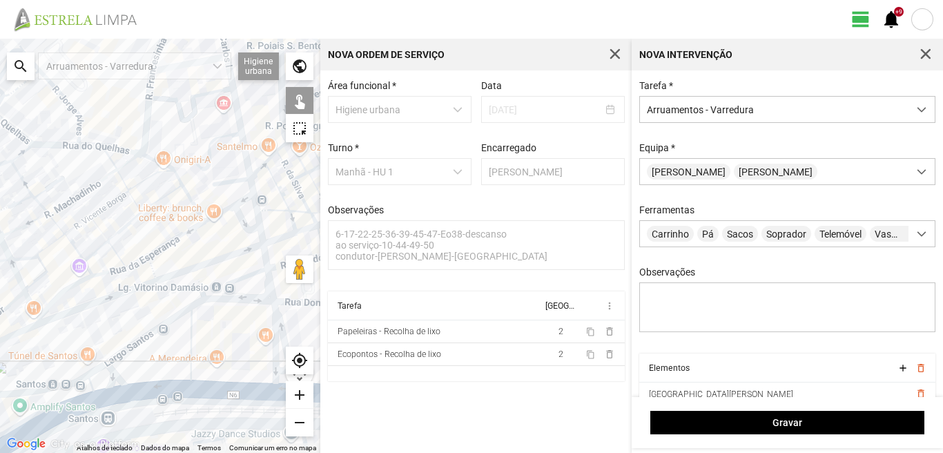
click at [242, 302] on div at bounding box center [160, 246] width 320 height 414
click at [280, 325] on div at bounding box center [160, 246] width 320 height 414
click at [271, 329] on div at bounding box center [160, 246] width 320 height 414
click at [277, 370] on div at bounding box center [160, 246] width 320 height 414
click at [191, 349] on div at bounding box center [160, 246] width 320 height 414
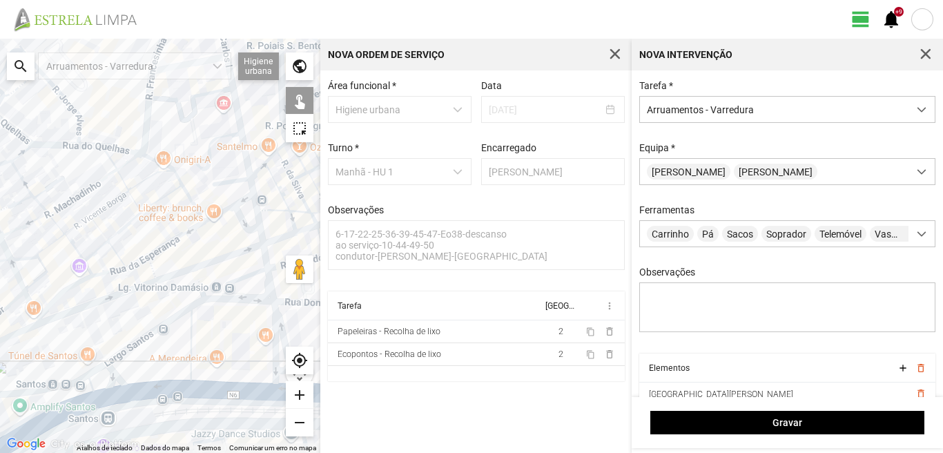
click at [158, 329] on div at bounding box center [160, 246] width 320 height 414
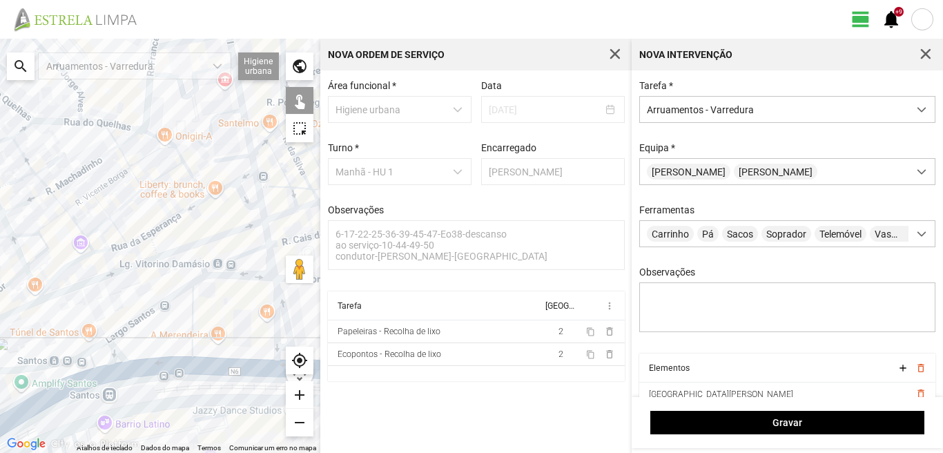
drag, startPoint x: 186, startPoint y: 324, endPoint x: 182, endPoint y: 255, distance: 69.1
click at [185, 267] on div at bounding box center [160, 246] width 320 height 414
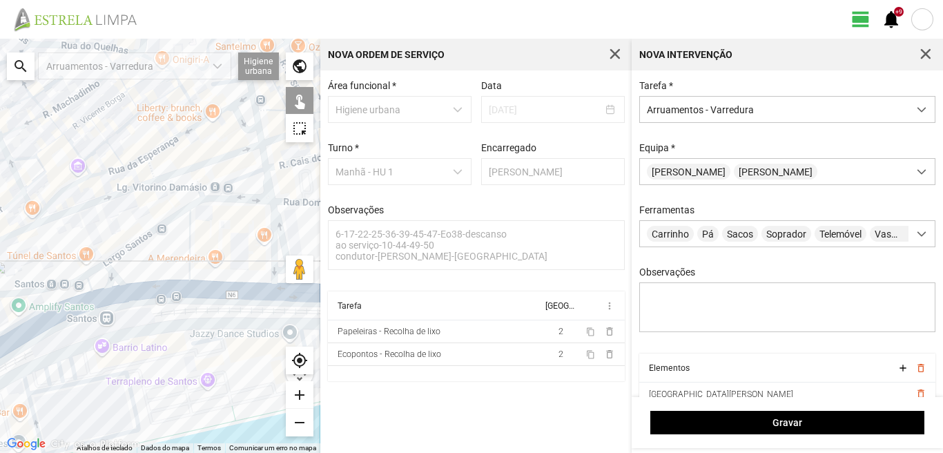
click at [217, 291] on div at bounding box center [160, 246] width 320 height 414
click at [217, 289] on div at bounding box center [160, 246] width 320 height 414
click at [153, 290] on div at bounding box center [160, 246] width 320 height 414
click at [114, 277] on div at bounding box center [160, 246] width 320 height 414
click at [92, 267] on div at bounding box center [160, 246] width 320 height 414
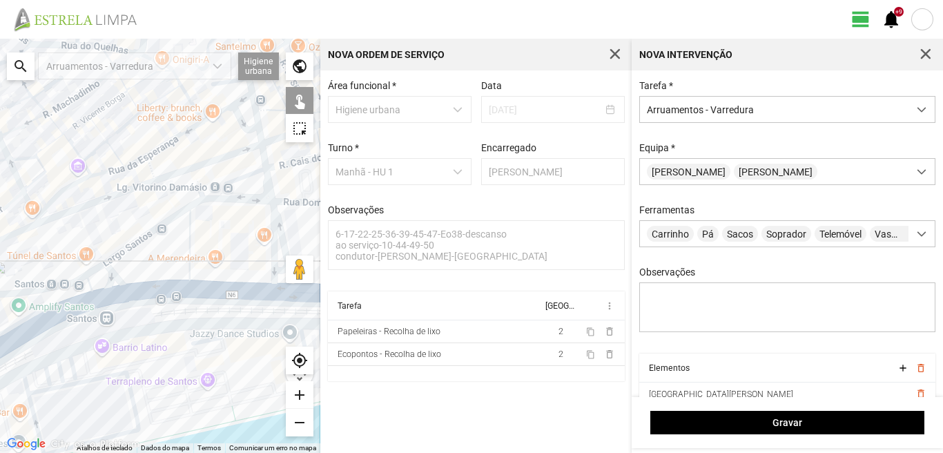
click at [95, 271] on div at bounding box center [160, 246] width 320 height 414
click at [94, 283] on div at bounding box center [160, 246] width 320 height 414
click at [108, 295] on div at bounding box center [160, 246] width 320 height 414
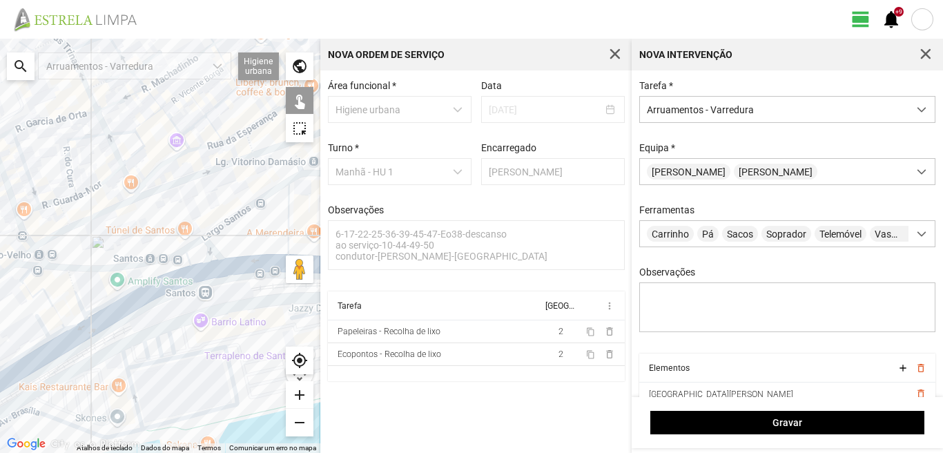
drag, startPoint x: 120, startPoint y: 295, endPoint x: 203, endPoint y: 277, distance: 84.9
click at [202, 277] on div at bounding box center [160, 246] width 320 height 414
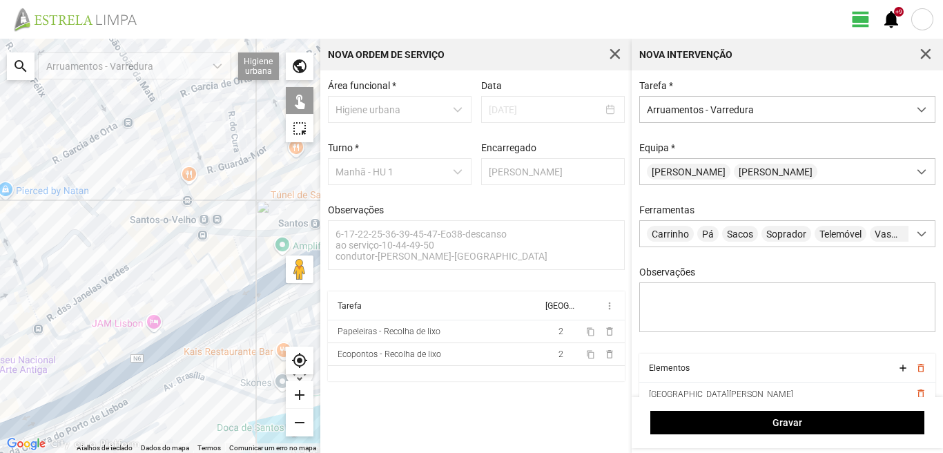
click at [190, 242] on div at bounding box center [160, 246] width 320 height 414
click at [194, 256] on div at bounding box center [160, 246] width 320 height 414
click at [240, 257] on div at bounding box center [160, 246] width 320 height 414
click at [241, 286] on div at bounding box center [160, 246] width 320 height 414
click at [213, 303] on div at bounding box center [160, 246] width 320 height 414
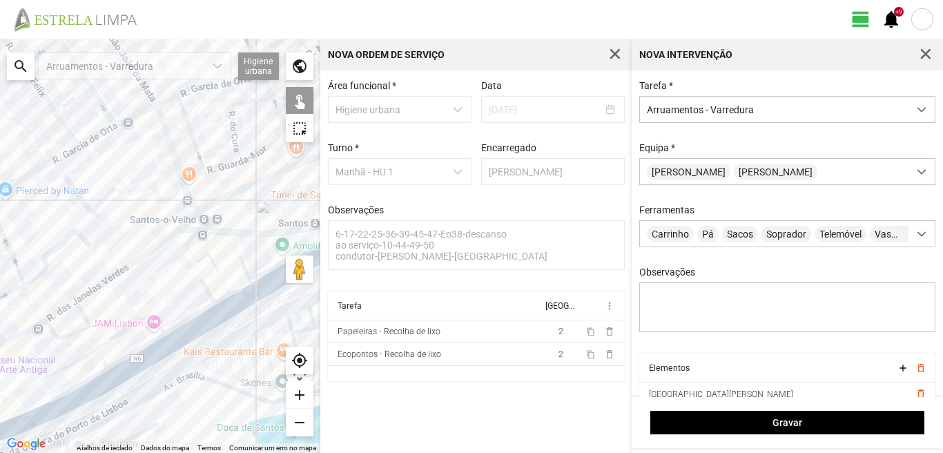
click at [221, 300] on div at bounding box center [160, 246] width 320 height 414
click at [213, 298] on div at bounding box center [160, 246] width 320 height 414
click at [228, 310] on div at bounding box center [160, 246] width 320 height 414
click at [220, 317] on div at bounding box center [160, 246] width 320 height 414
click at [166, 349] on div at bounding box center [160, 246] width 320 height 414
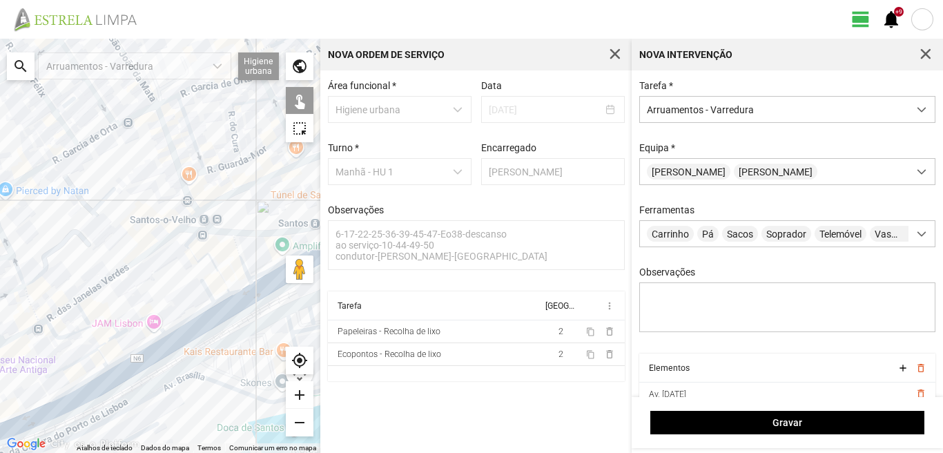
click at [99, 391] on div at bounding box center [160, 246] width 320 height 414
click at [135, 323] on div at bounding box center [160, 246] width 320 height 414
click at [86, 327] on div at bounding box center [160, 246] width 320 height 414
click at [103, 344] on div at bounding box center [160, 246] width 320 height 414
click at [116, 364] on div at bounding box center [160, 246] width 320 height 414
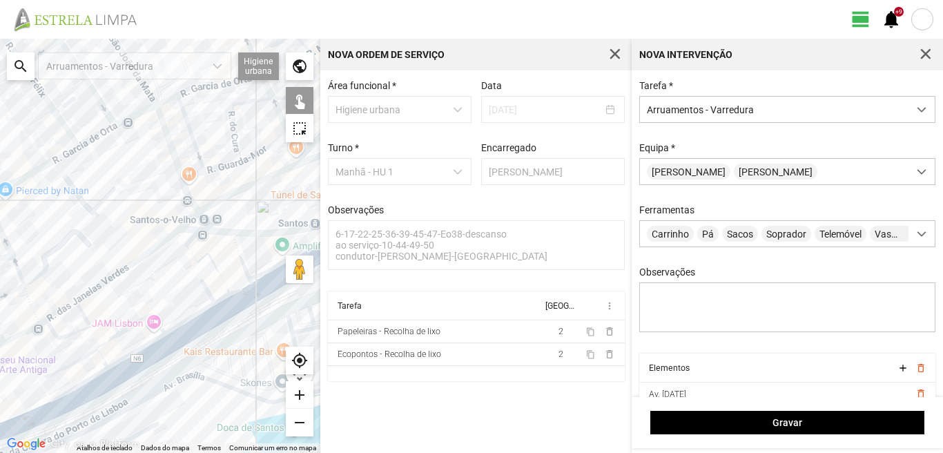
click at [104, 361] on div at bounding box center [160, 246] width 320 height 414
click at [83, 360] on div at bounding box center [160, 246] width 320 height 414
click at [84, 384] on div at bounding box center [160, 246] width 320 height 414
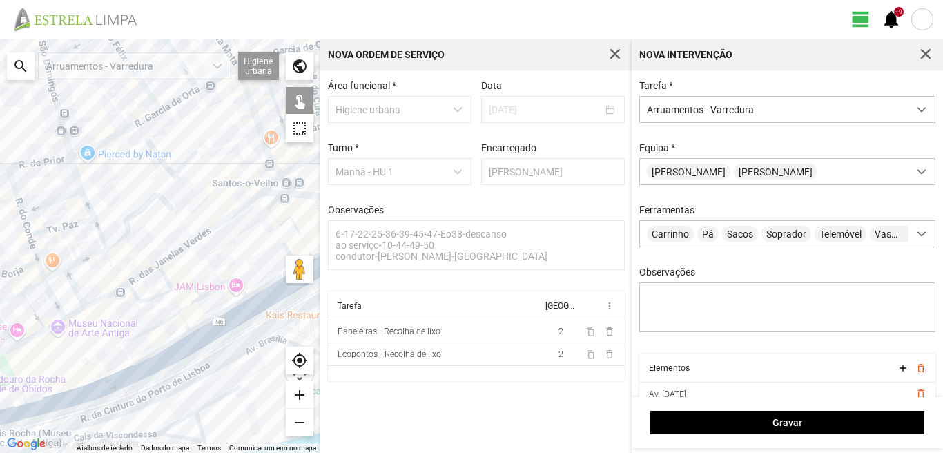
drag, startPoint x: 88, startPoint y: 371, endPoint x: 166, endPoint y: 338, distance: 85.4
click at [166, 338] on div at bounding box center [160, 246] width 320 height 414
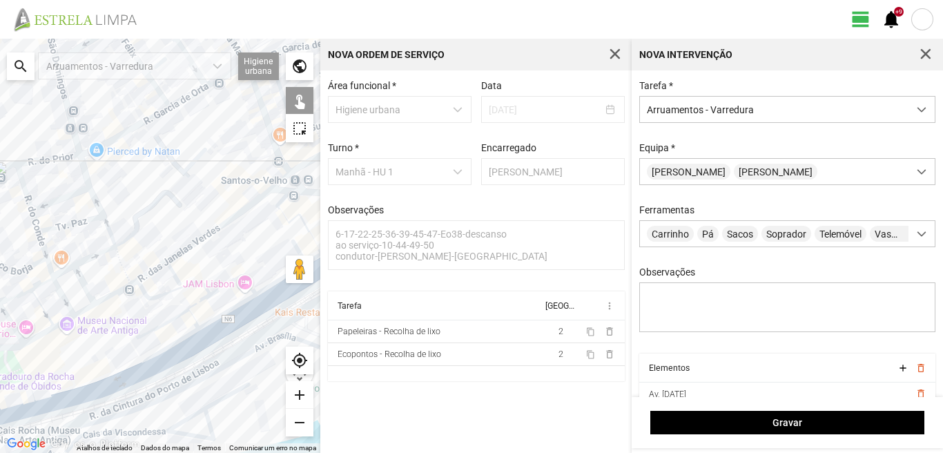
click at [78, 400] on div at bounding box center [160, 246] width 320 height 414
drag, startPoint x: 58, startPoint y: 378, endPoint x: 141, endPoint y: 362, distance: 84.9
click at [141, 362] on div at bounding box center [160, 246] width 320 height 414
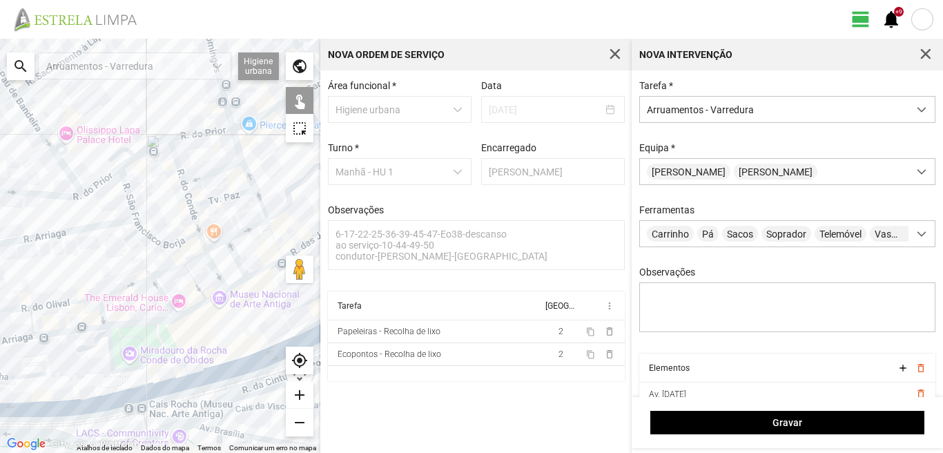
click at [144, 385] on div at bounding box center [160, 246] width 320 height 414
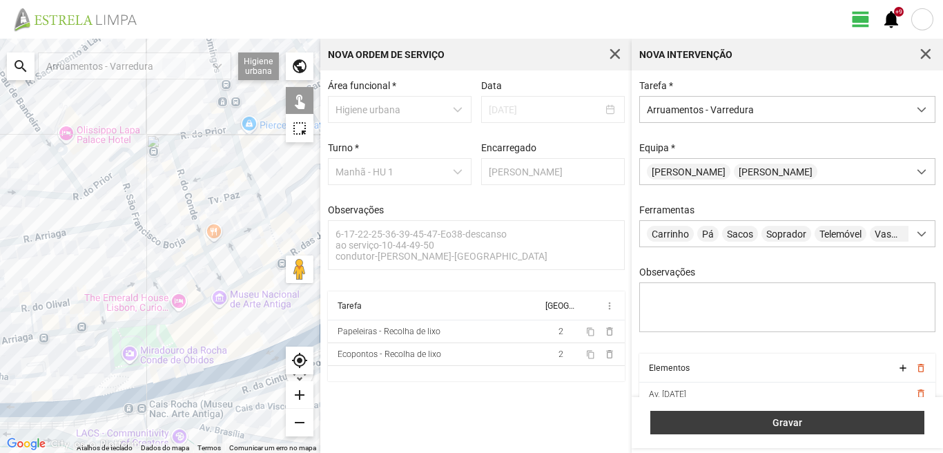
click at [772, 419] on span "Gravar" at bounding box center [788, 422] width 260 height 11
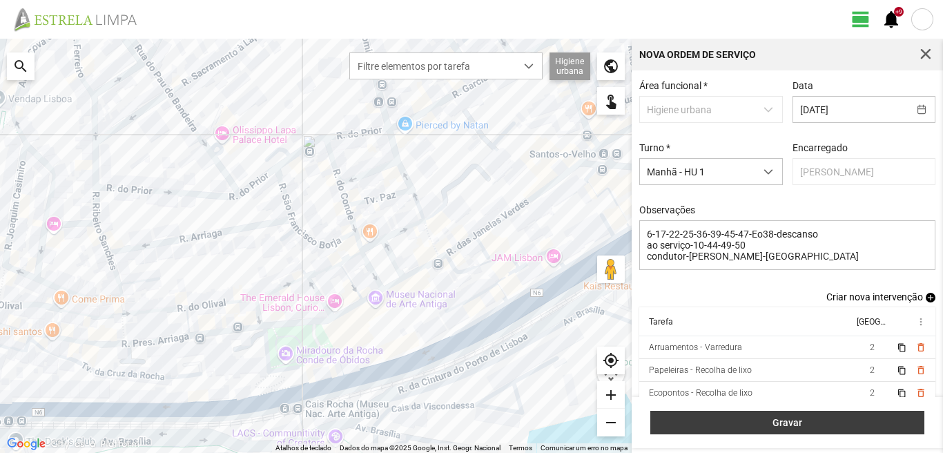
click at [839, 414] on button "Gravar" at bounding box center [787, 422] width 274 height 23
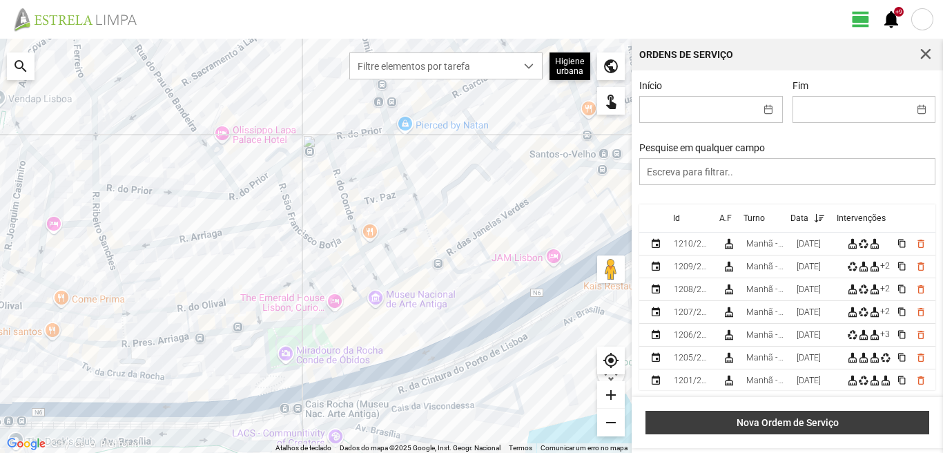
click at [774, 422] on span "Nova Ordem de Serviço" at bounding box center [787, 422] width 269 height 11
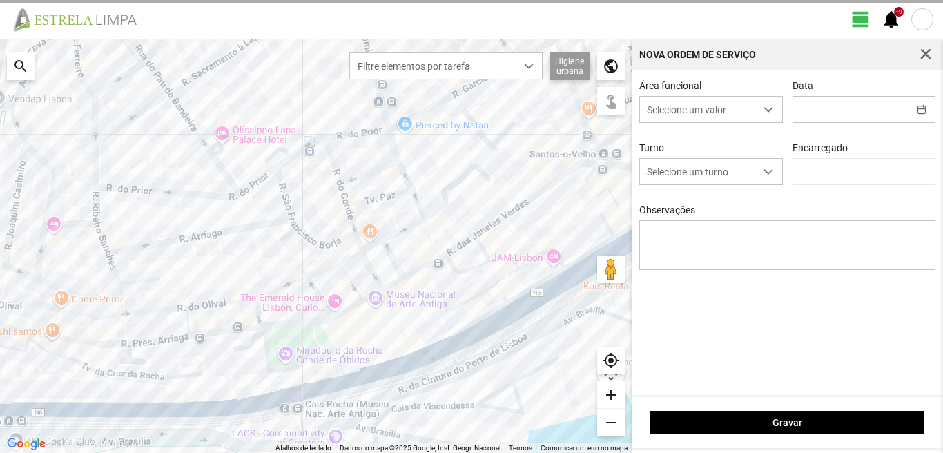
type input "[PERSON_NAME]"
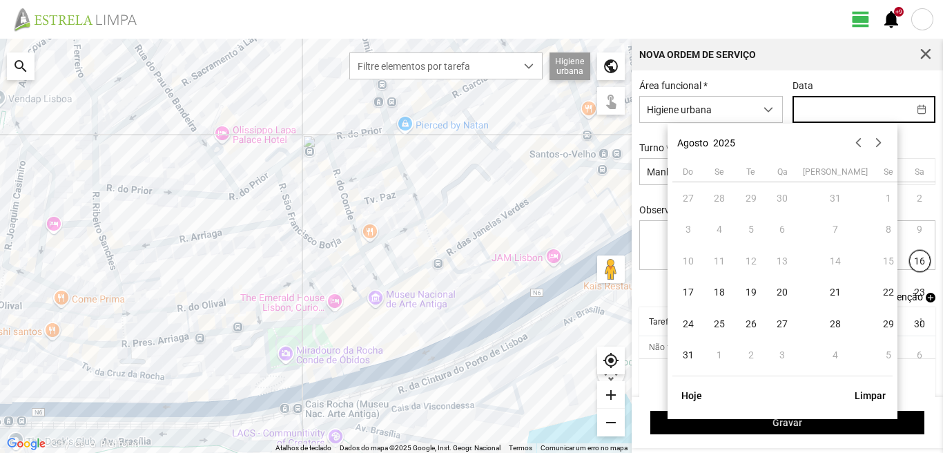
click at [797, 121] on input "text" at bounding box center [850, 110] width 115 height 26
click at [690, 349] on span "31" at bounding box center [688, 355] width 22 height 22
type input "31/08/2025"
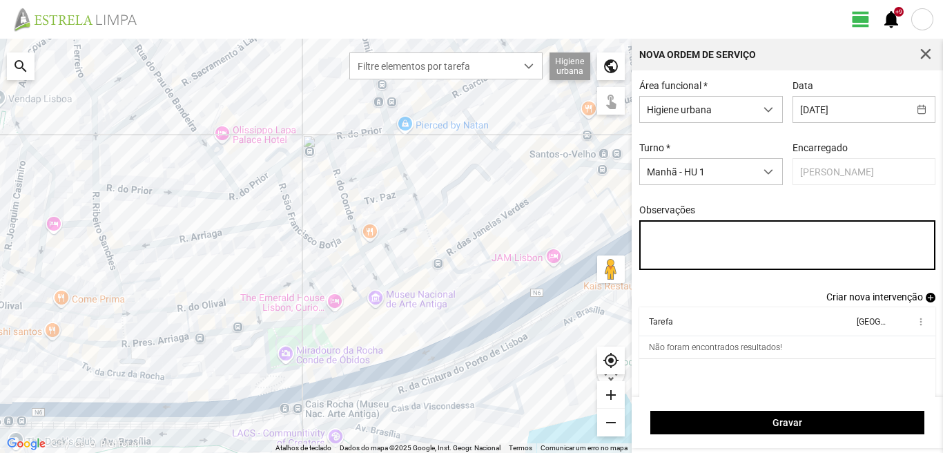
click at [656, 239] on textarea "Observações" at bounding box center [787, 245] width 297 height 50
click at [653, 236] on textarea "6-22-25-36-39-45-47-" at bounding box center [787, 245] width 297 height 50
click at [655, 237] on textarea "6-22-25-36-39-45-47-" at bounding box center [787, 245] width 297 height 50
click at [752, 237] on textarea "6-17-22-25-36-39-45-47-" at bounding box center [787, 245] width 297 height 50
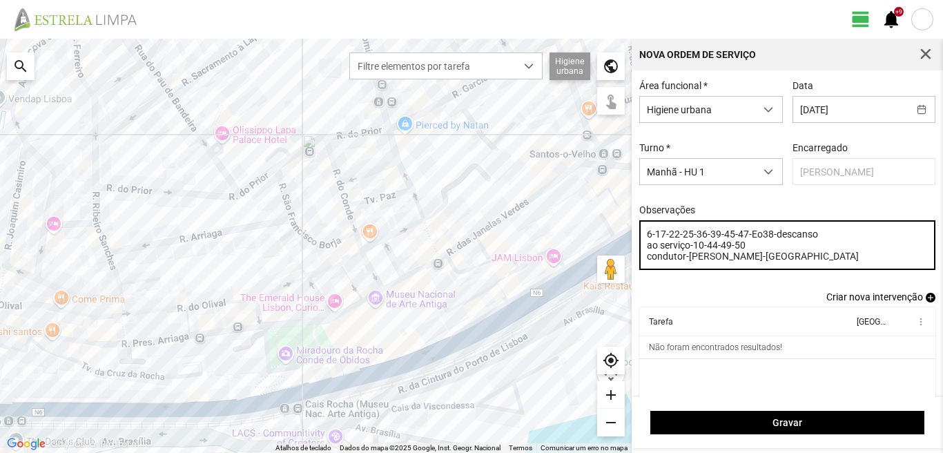
type textarea "6-17-22-25-36-39-45-47-Eo38-descanso ao serviço-10-44-49-50 condutor-luis-ajuda…"
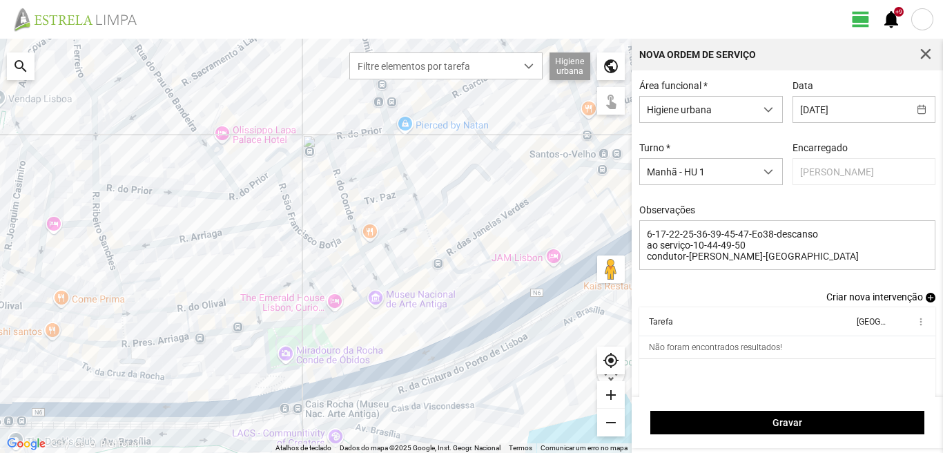
click at [926, 302] on span "add" at bounding box center [931, 298] width 10 height 10
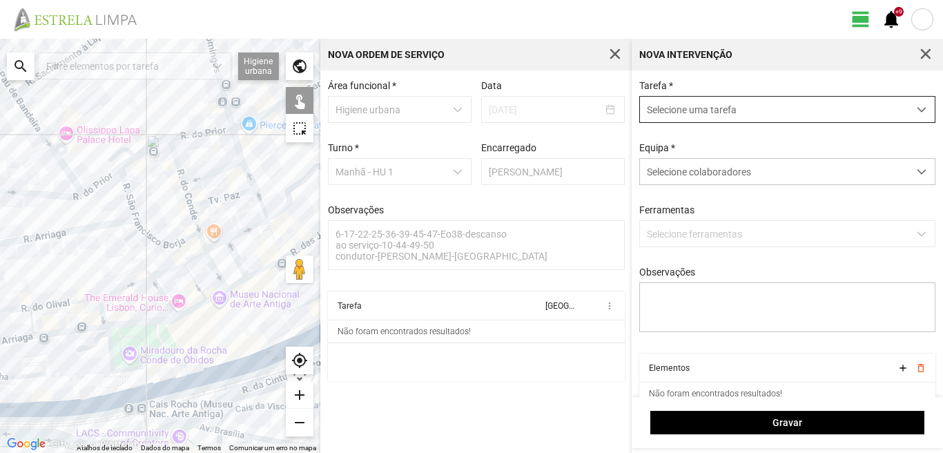
click at [765, 109] on span "Selecione uma tarefa" at bounding box center [774, 110] width 268 height 26
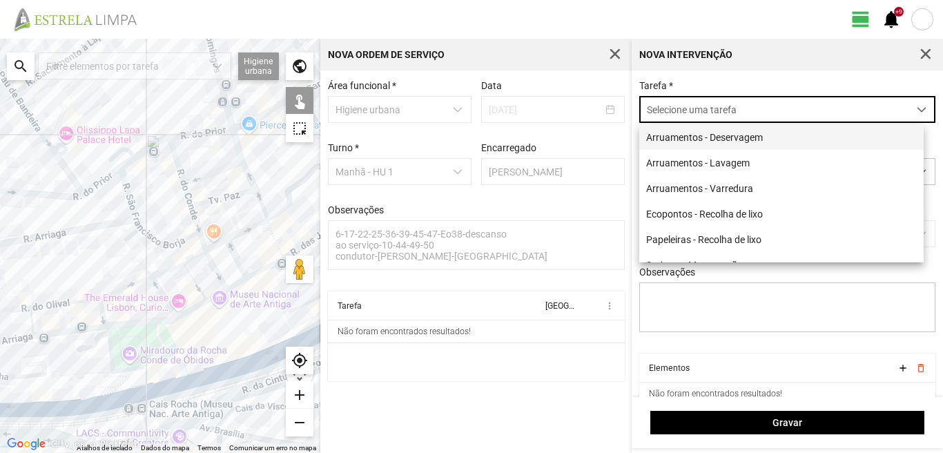
scroll to position [8, 61]
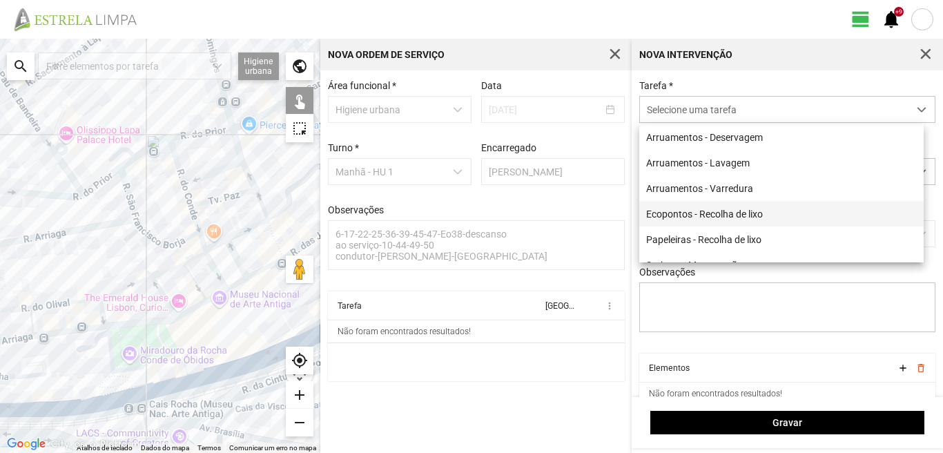
click at [677, 217] on li "Ecopontos - Recolha de lixo" at bounding box center [781, 214] width 284 height 26
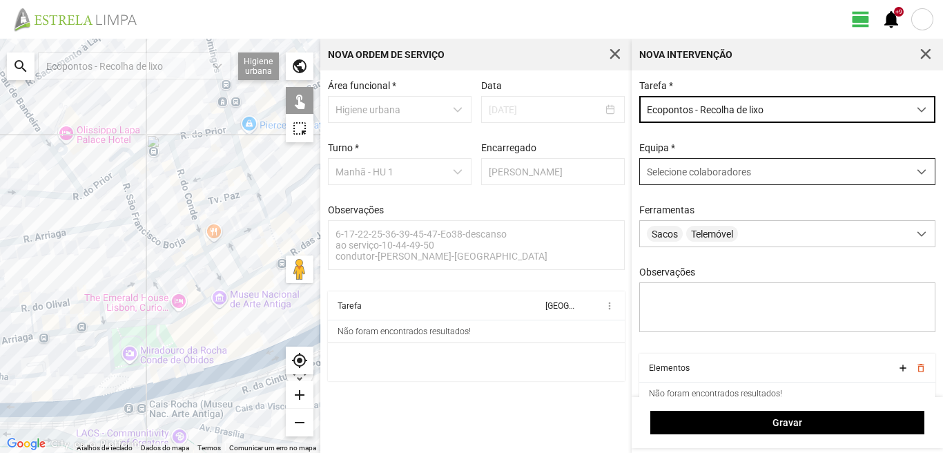
click at [686, 169] on span "Selecione colaboradores" at bounding box center [699, 171] width 104 height 11
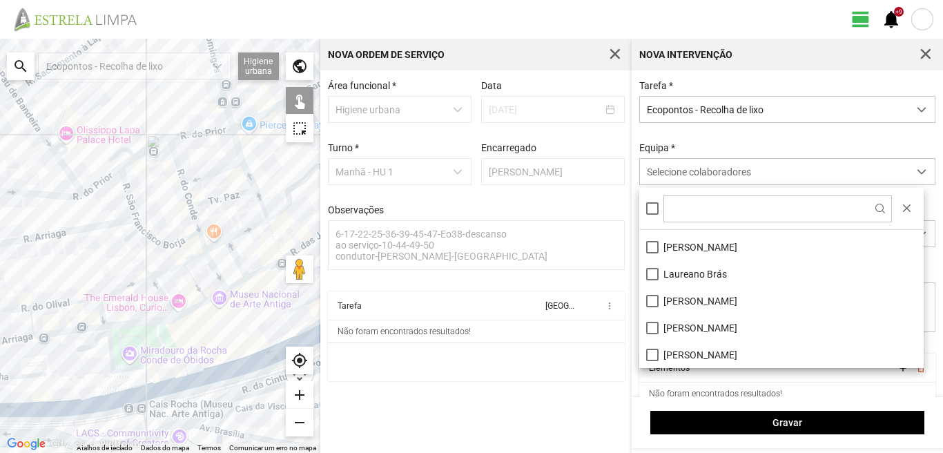
scroll to position [138, 0]
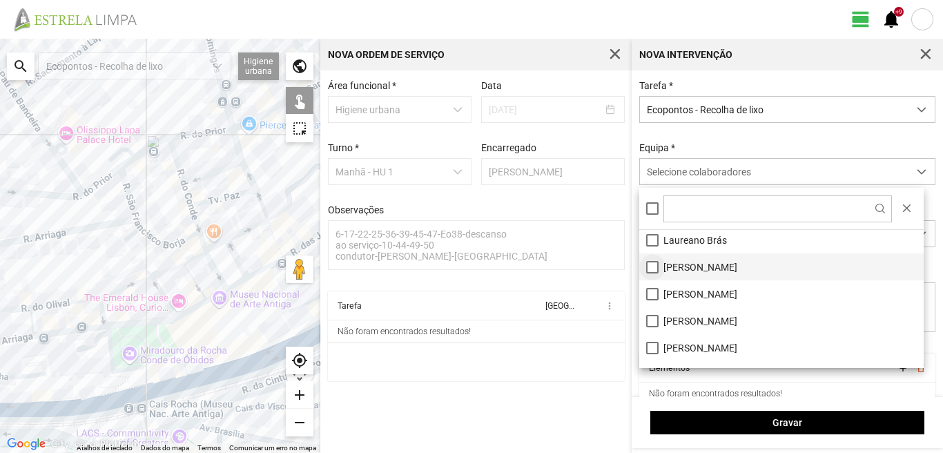
click at [652, 264] on li "[PERSON_NAME]" at bounding box center [781, 266] width 284 height 27
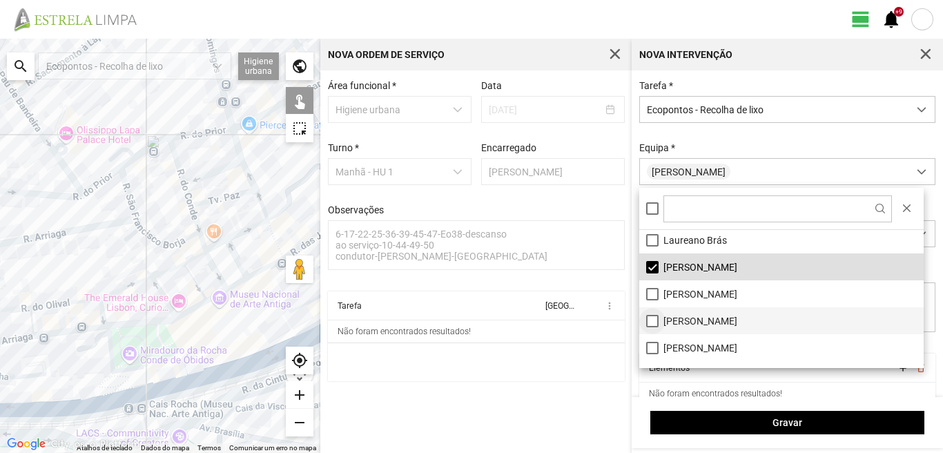
click at [652, 320] on li "Paulo Silva" at bounding box center [781, 320] width 284 height 27
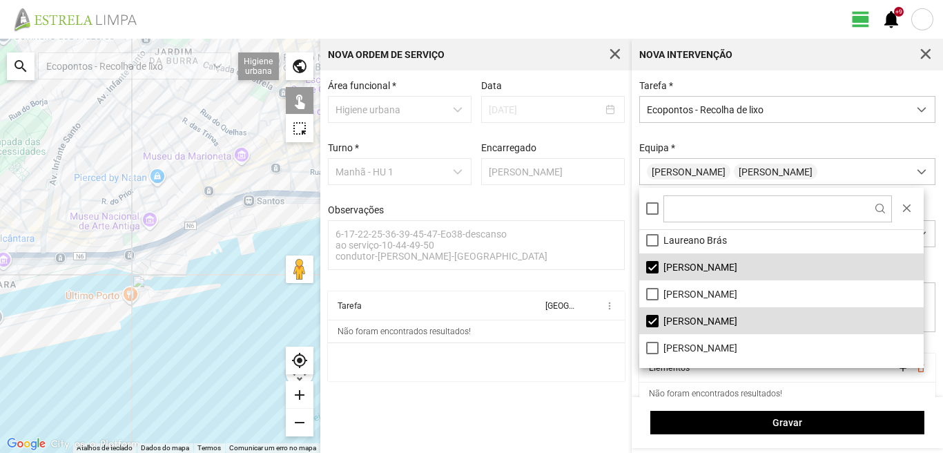
click at [88, 113] on div at bounding box center [160, 246] width 320 height 414
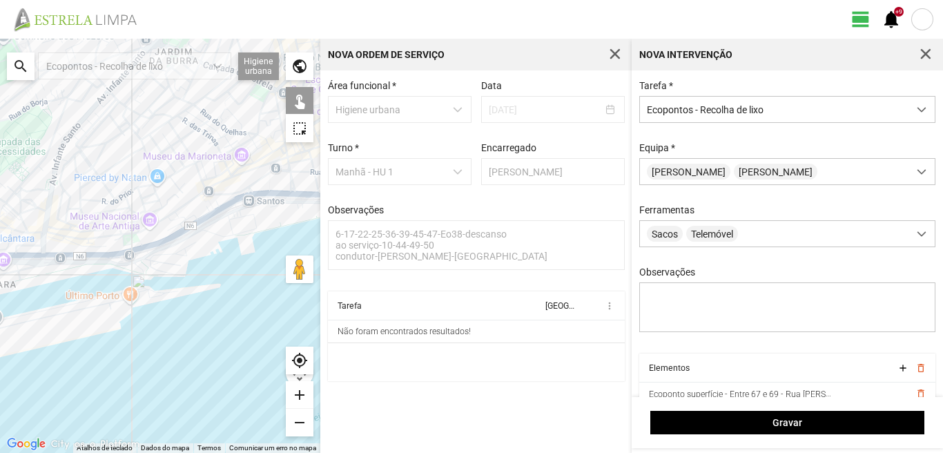
click at [95, 103] on div at bounding box center [160, 246] width 320 height 414
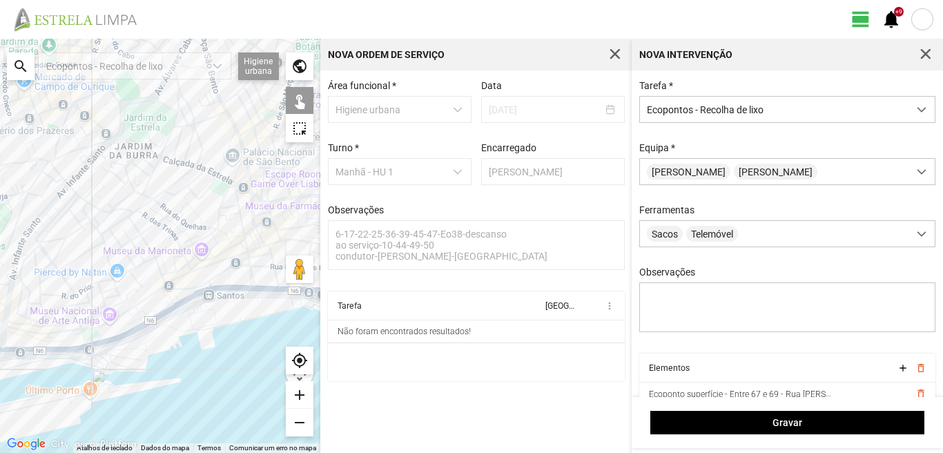
drag, startPoint x: 102, startPoint y: 108, endPoint x: 62, endPoint y: 208, distance: 107.2
click at [62, 208] on div at bounding box center [160, 246] width 320 height 414
click at [71, 184] on div at bounding box center [160, 246] width 320 height 414
click at [70, 187] on div at bounding box center [160, 246] width 320 height 414
click at [70, 199] on div at bounding box center [160, 246] width 320 height 414
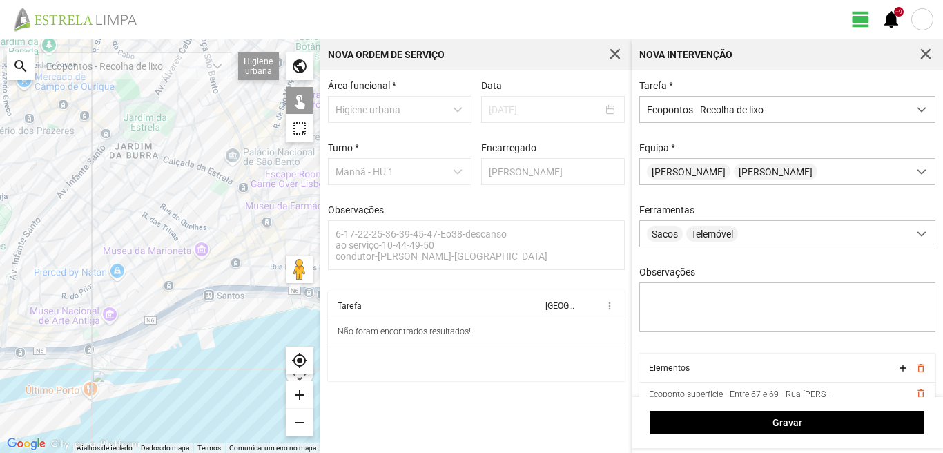
click at [70, 209] on div at bounding box center [160, 246] width 320 height 414
click at [79, 199] on div at bounding box center [160, 246] width 320 height 414
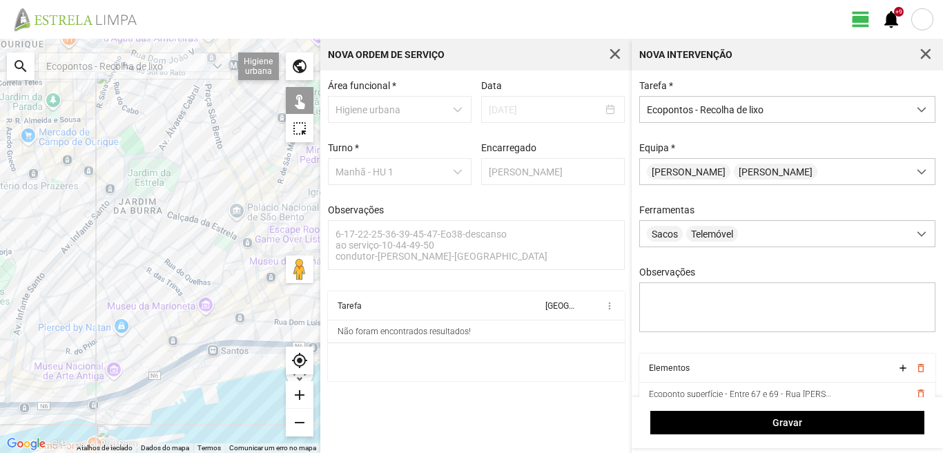
drag, startPoint x: 94, startPoint y: 175, endPoint x: 99, endPoint y: 231, distance: 56.9
click at [99, 231] on div at bounding box center [160, 246] width 320 height 414
drag, startPoint x: 81, startPoint y: 162, endPoint x: 85, endPoint y: 180, distance: 18.3
click at [81, 164] on div at bounding box center [160, 246] width 320 height 414
click at [86, 199] on div at bounding box center [160, 246] width 320 height 414
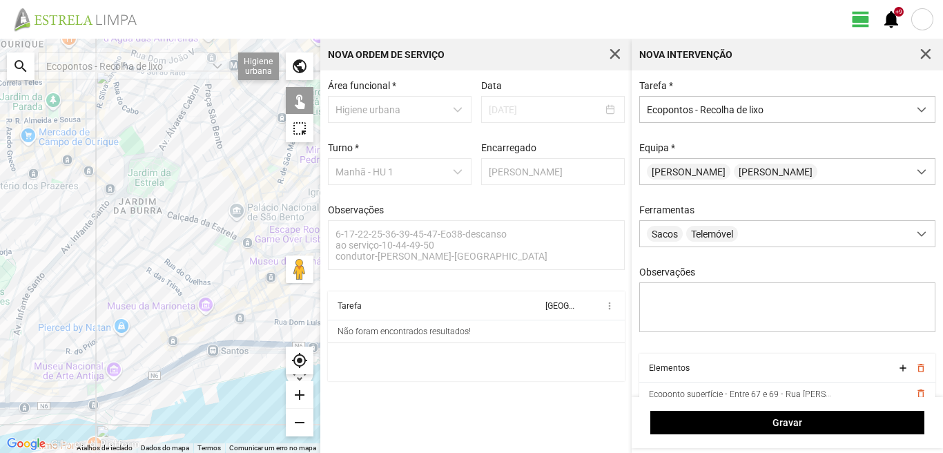
click at [90, 204] on div at bounding box center [160, 246] width 320 height 414
click at [179, 164] on div at bounding box center [160, 246] width 320 height 414
click at [80, 157] on div at bounding box center [160, 246] width 320 height 414
click at [21, 222] on div at bounding box center [160, 246] width 320 height 414
click at [168, 242] on div at bounding box center [160, 246] width 320 height 414
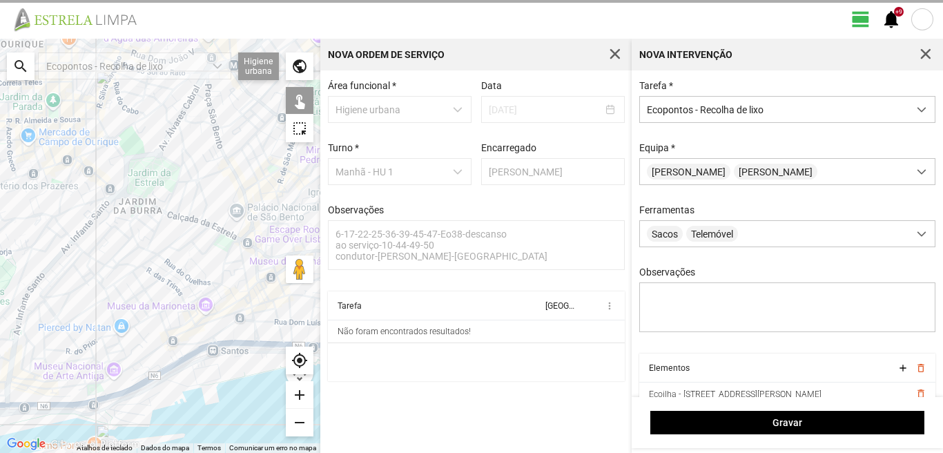
click at [168, 242] on div at bounding box center [160, 246] width 320 height 414
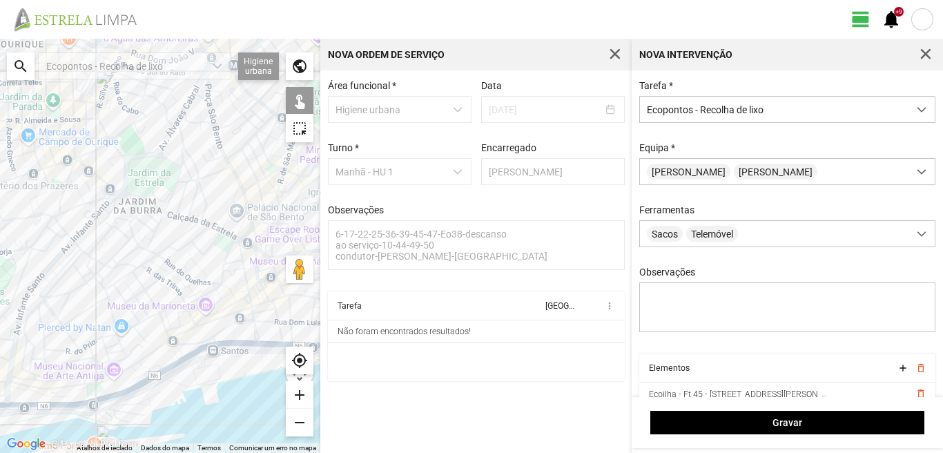
click at [162, 204] on div at bounding box center [160, 246] width 320 height 414
click at [168, 202] on div at bounding box center [160, 246] width 320 height 414
click at [228, 205] on div at bounding box center [160, 246] width 320 height 414
click at [130, 273] on div at bounding box center [160, 246] width 320 height 414
click at [162, 255] on div at bounding box center [160, 246] width 320 height 414
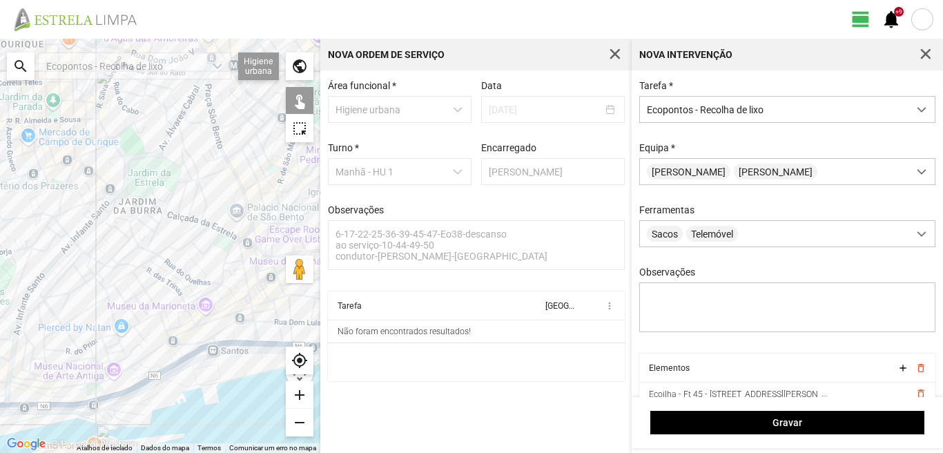
click at [221, 280] on div at bounding box center [160, 246] width 320 height 414
click at [222, 286] on div at bounding box center [160, 246] width 320 height 414
click at [231, 262] on div at bounding box center [160, 246] width 320 height 414
click at [228, 242] on div at bounding box center [160, 246] width 320 height 414
click at [243, 293] on div at bounding box center [160, 246] width 320 height 414
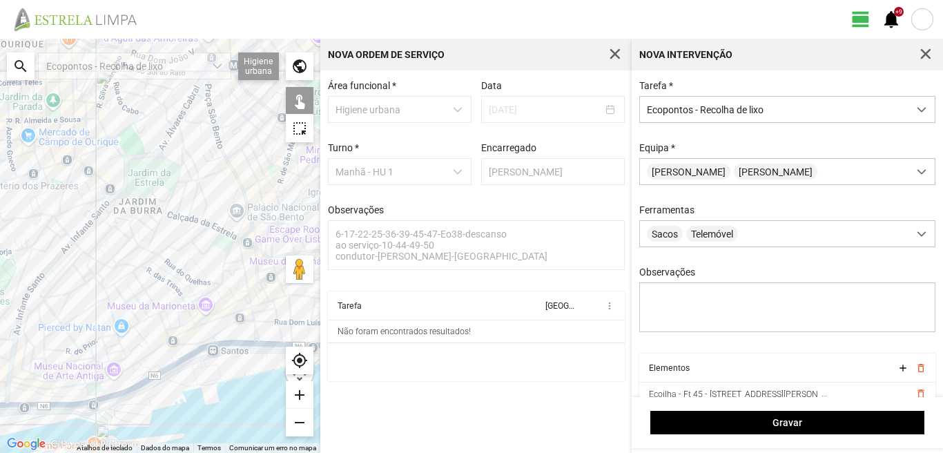
click at [227, 315] on div at bounding box center [160, 246] width 320 height 414
click at [235, 320] on div at bounding box center [160, 246] width 320 height 414
click at [250, 350] on div at bounding box center [160, 246] width 320 height 414
click at [253, 353] on div at bounding box center [160, 246] width 320 height 414
click at [211, 358] on div at bounding box center [160, 246] width 320 height 414
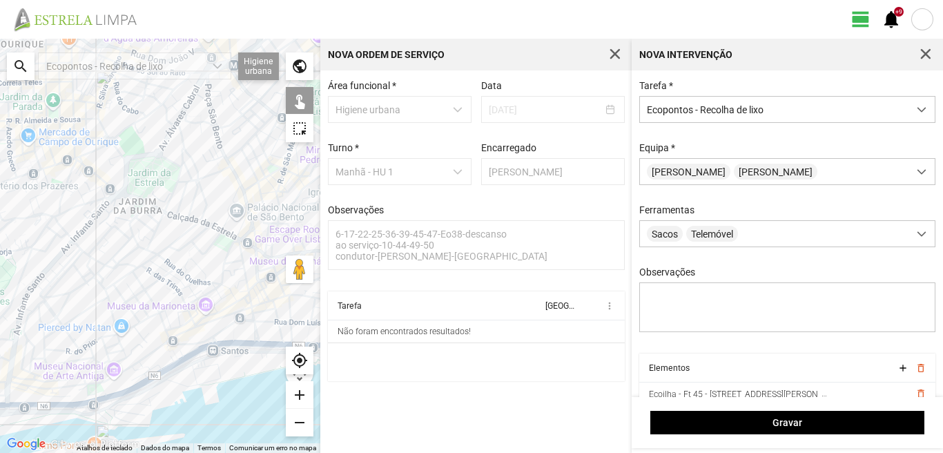
click at [213, 338] on div at bounding box center [160, 246] width 320 height 414
click at [203, 327] on div at bounding box center [160, 246] width 320 height 414
click at [157, 309] on div at bounding box center [160, 246] width 320 height 414
click at [115, 309] on div at bounding box center [160, 246] width 320 height 414
click at [141, 319] on div at bounding box center [160, 246] width 320 height 414
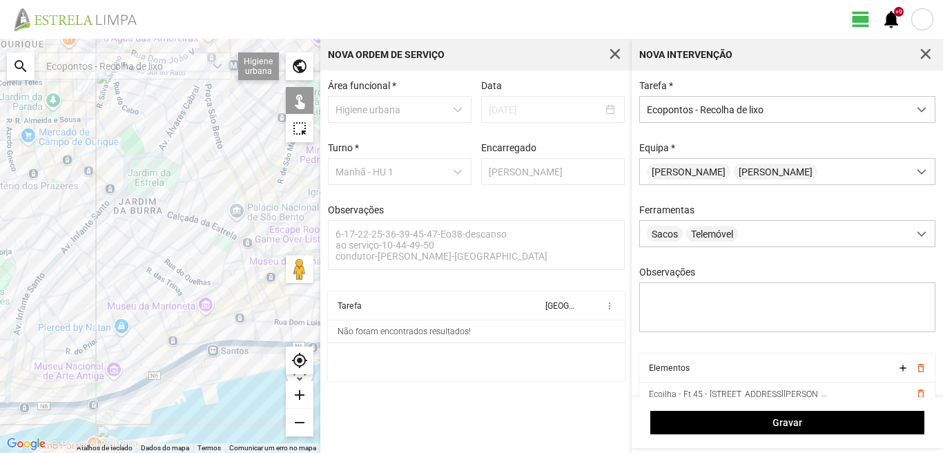
click at [165, 340] on div at bounding box center [160, 246] width 320 height 414
click at [181, 358] on div at bounding box center [160, 246] width 320 height 414
click at [182, 367] on div at bounding box center [160, 246] width 320 height 414
click at [135, 384] on div at bounding box center [160, 246] width 320 height 414
click at [65, 395] on div at bounding box center [160, 246] width 320 height 414
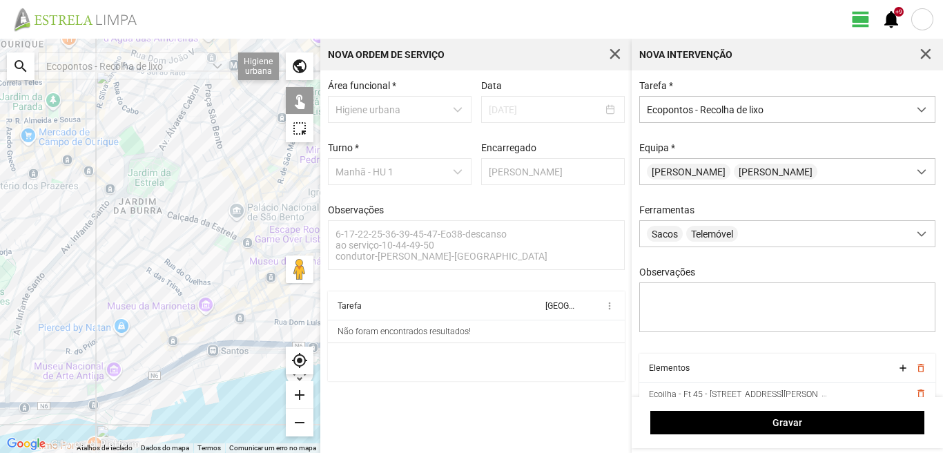
drag, startPoint x: 60, startPoint y: 380, endPoint x: 141, endPoint y: 344, distance: 89.0
click at [141, 344] on div at bounding box center [160, 246] width 320 height 414
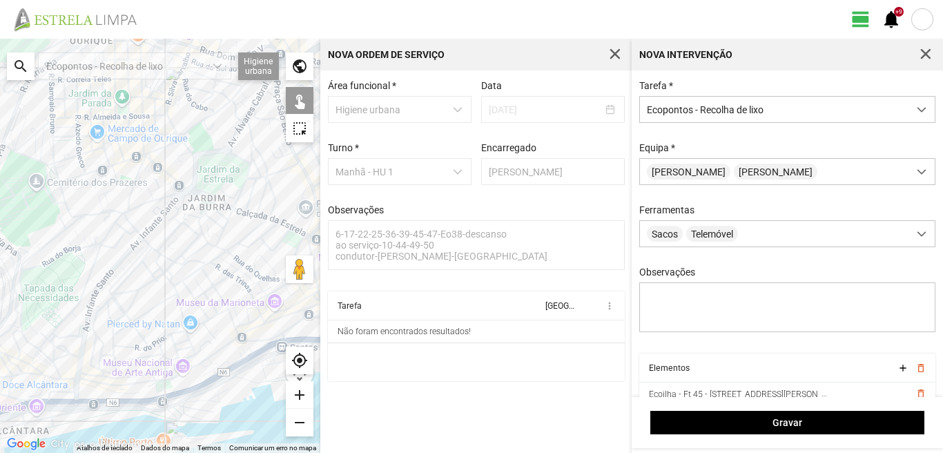
drag, startPoint x: 86, startPoint y: 311, endPoint x: 133, endPoint y: 295, distance: 48.7
click at [120, 299] on div at bounding box center [160, 246] width 320 height 414
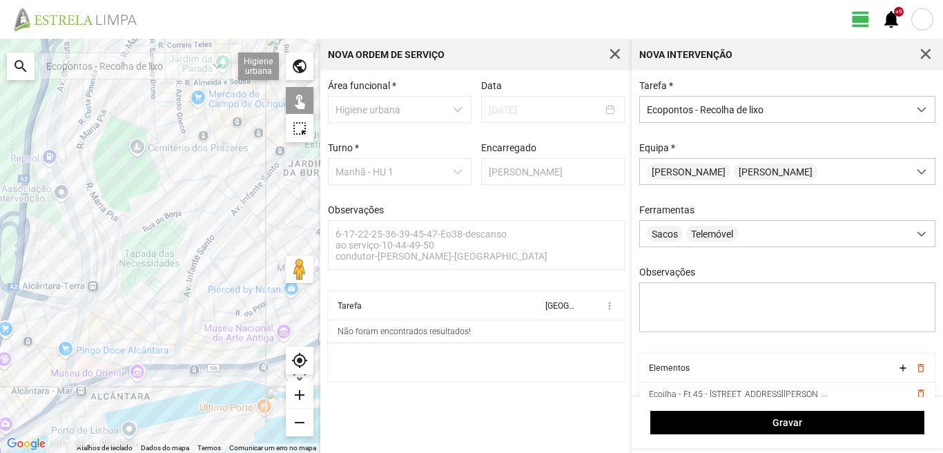
click at [135, 335] on div at bounding box center [160, 246] width 320 height 414
click at [174, 342] on div at bounding box center [160, 246] width 320 height 414
click at [191, 304] on div at bounding box center [160, 246] width 320 height 414
click at [183, 295] on div at bounding box center [160, 246] width 320 height 414
click at [191, 184] on div at bounding box center [160, 246] width 320 height 414
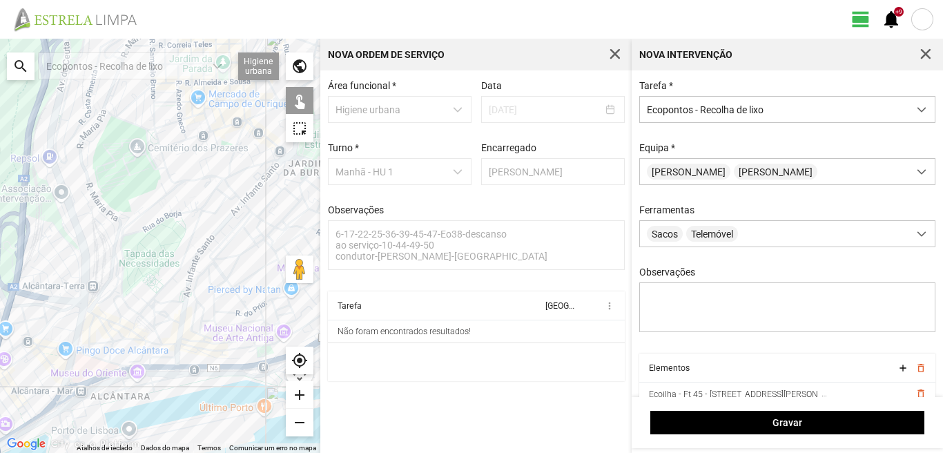
click at [150, 132] on div at bounding box center [160, 246] width 320 height 414
click at [73, 200] on div at bounding box center [160, 246] width 320 height 414
click at [133, 222] on div at bounding box center [160, 246] width 320 height 414
click at [99, 295] on div at bounding box center [160, 246] width 320 height 414
click at [124, 300] on div at bounding box center [160, 246] width 320 height 414
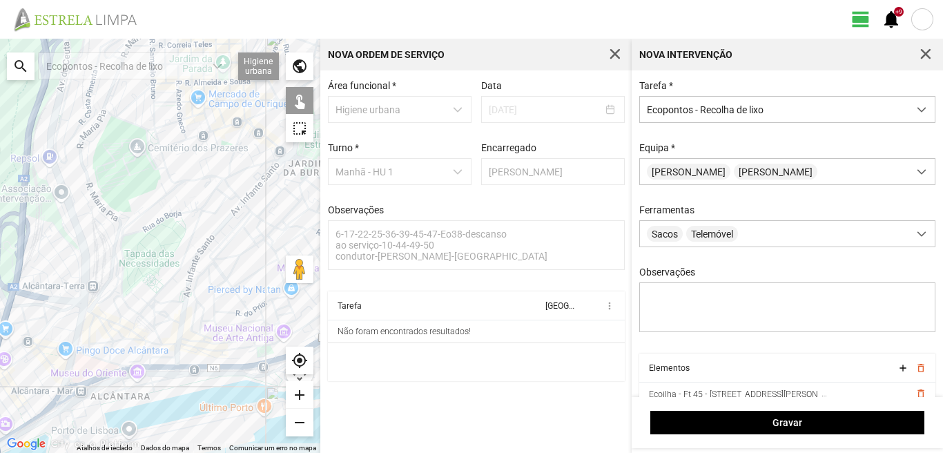
click at [206, 363] on div at bounding box center [160, 246] width 320 height 414
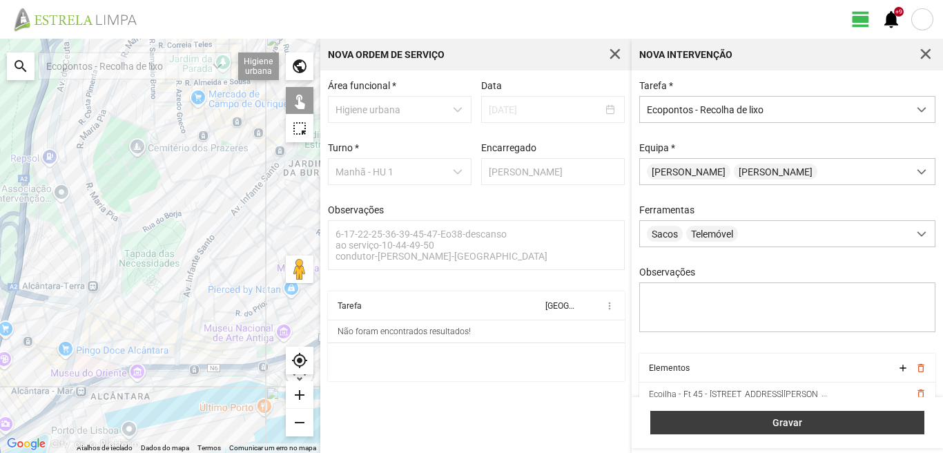
click at [744, 415] on button "Gravar" at bounding box center [787, 422] width 274 height 23
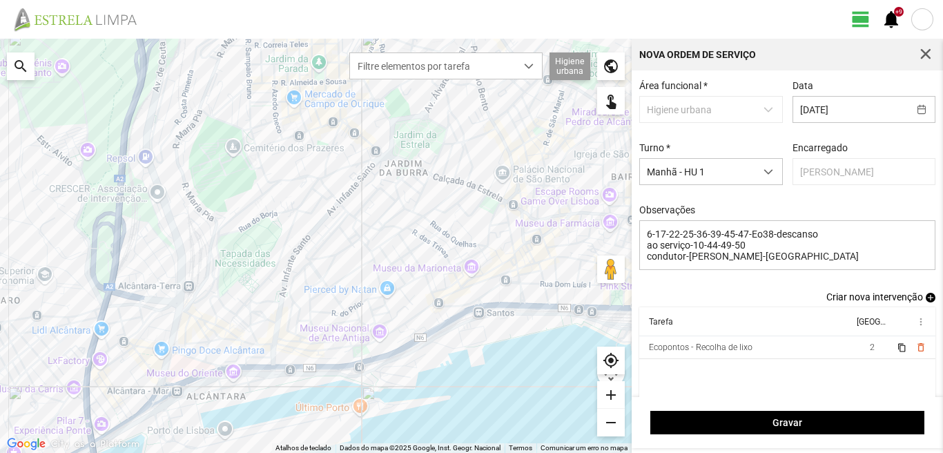
click at [926, 302] on span "add" at bounding box center [931, 298] width 10 height 10
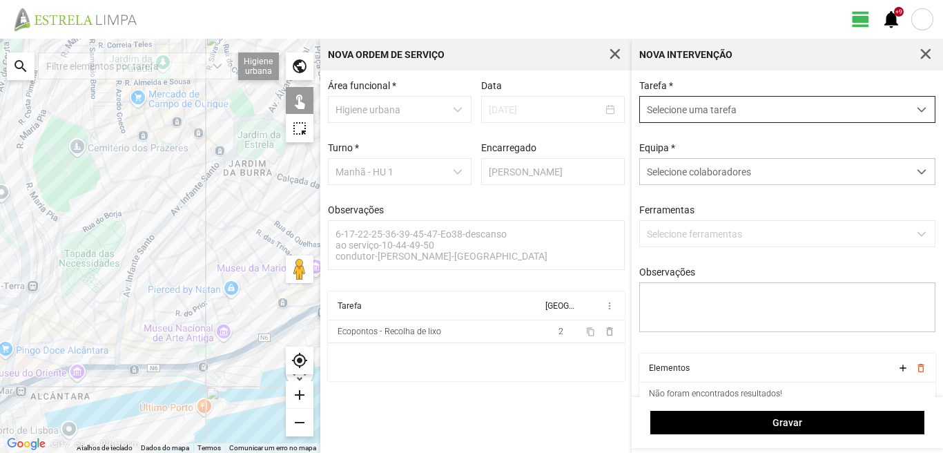
click at [672, 110] on span "Selecione uma tarefa" at bounding box center [774, 110] width 268 height 26
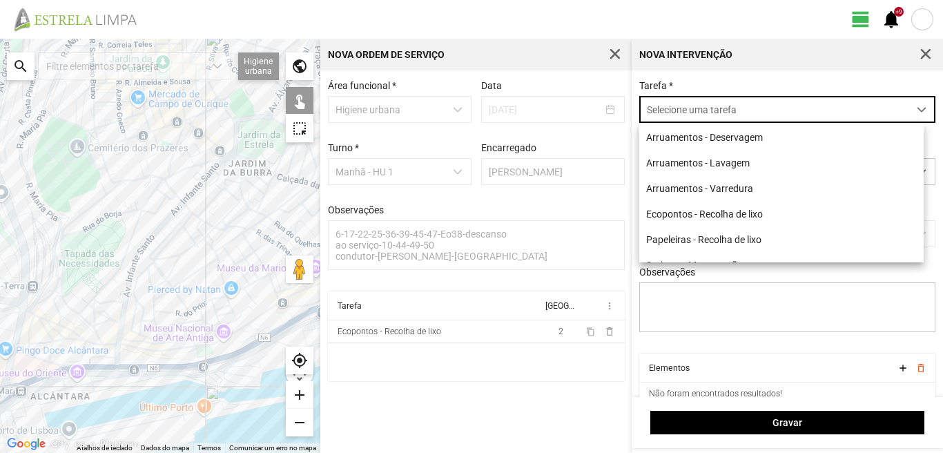
scroll to position [8, 61]
click at [681, 240] on li "Papeleiras - Recolha de lixo" at bounding box center [781, 239] width 284 height 26
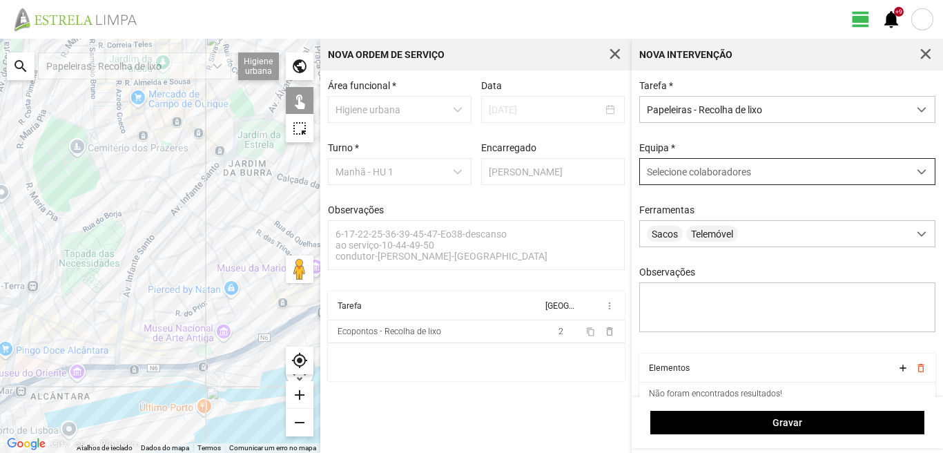
click at [685, 177] on span "Selecione colaboradores" at bounding box center [699, 171] width 104 height 11
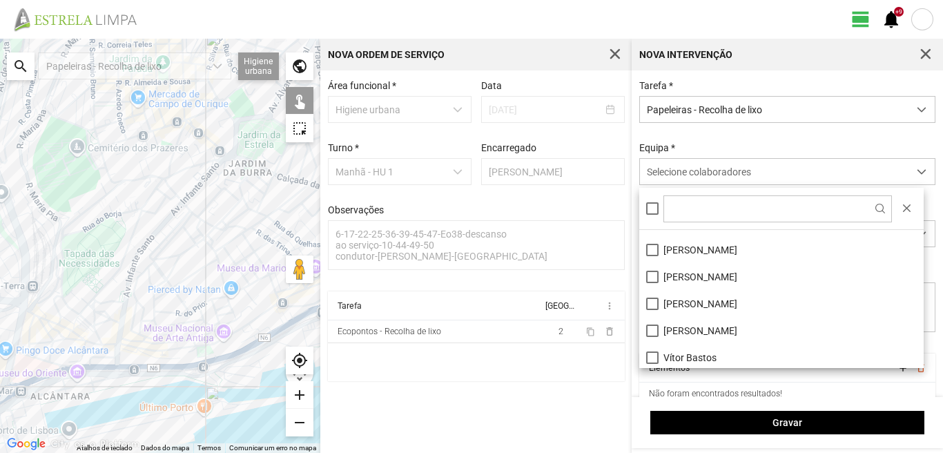
scroll to position [185, 0]
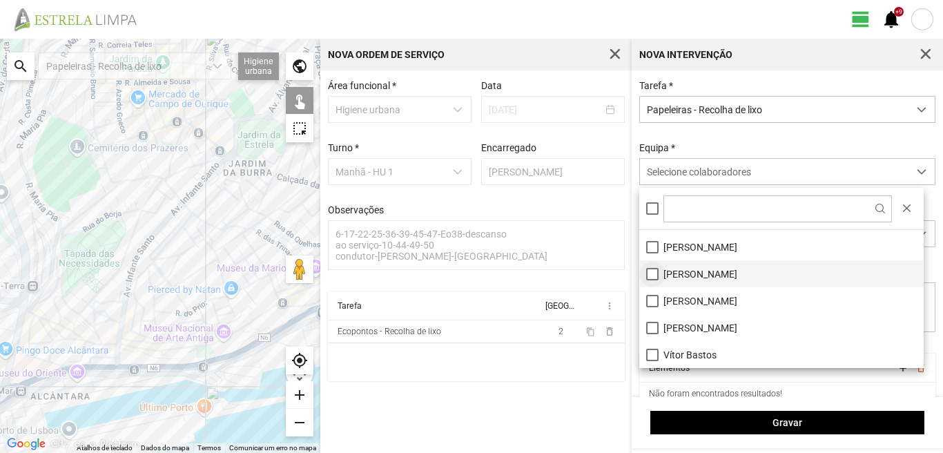
click at [656, 276] on li "Paulo Silva" at bounding box center [781, 273] width 284 height 27
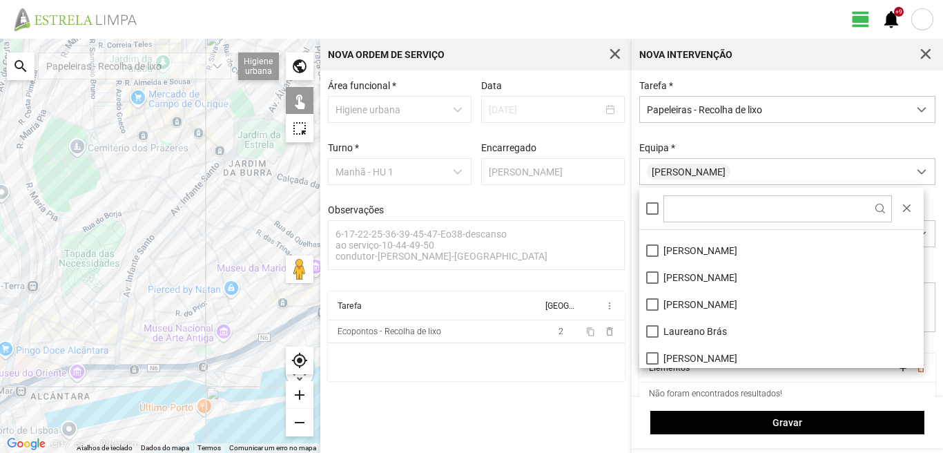
scroll to position [116, 0]
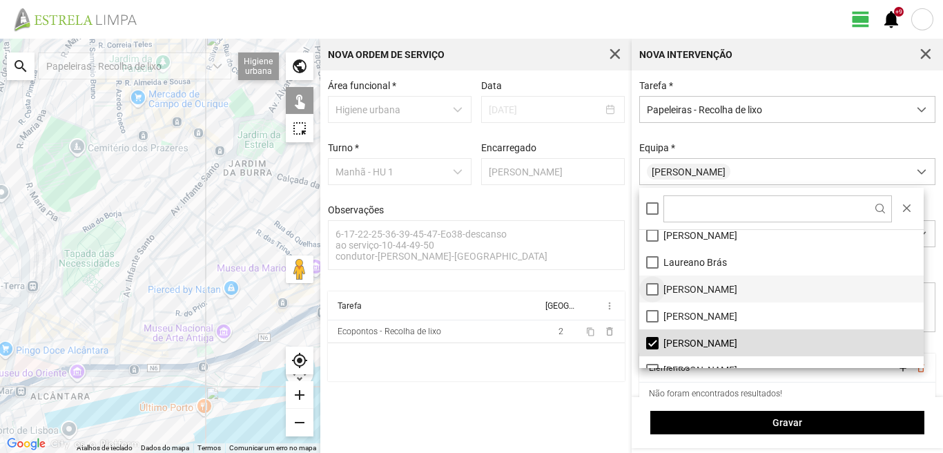
click at [654, 290] on li "[PERSON_NAME]" at bounding box center [781, 288] width 284 height 27
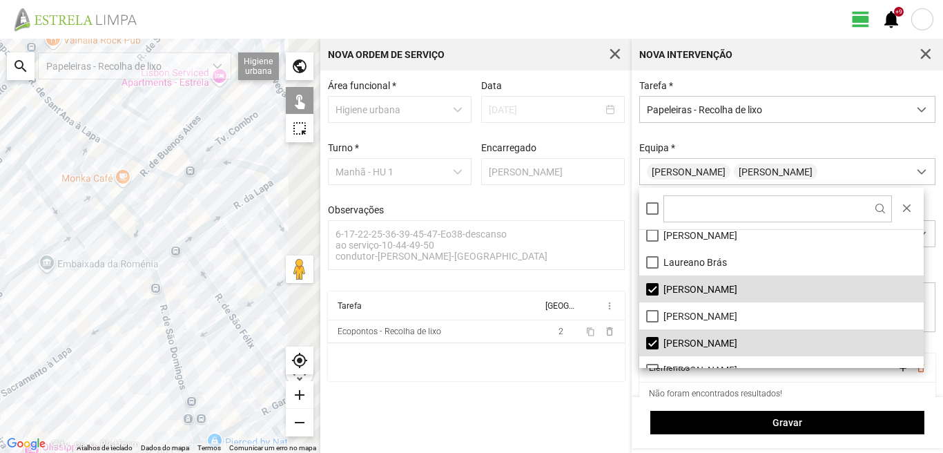
drag, startPoint x: 216, startPoint y: 250, endPoint x: 64, endPoint y: 281, distance: 155.7
click at [64, 281] on div at bounding box center [160, 246] width 320 height 414
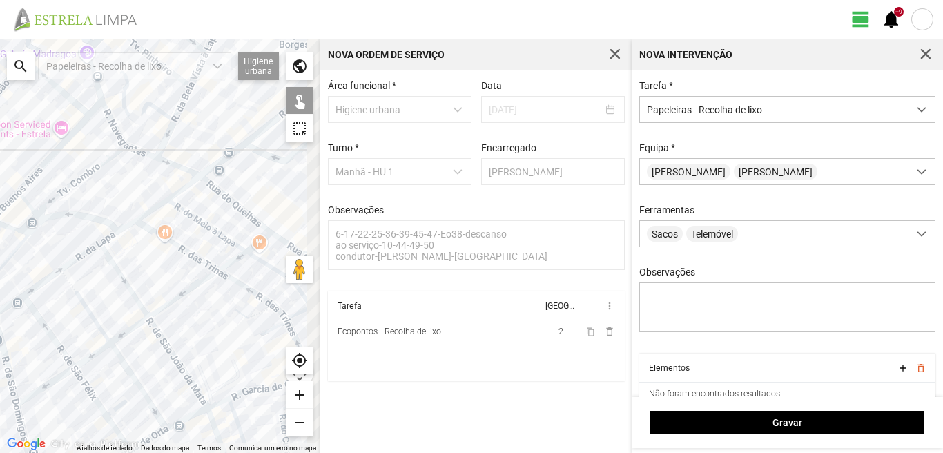
drag, startPoint x: 237, startPoint y: 212, endPoint x: 217, endPoint y: 218, distance: 21.0
click at [217, 218] on div at bounding box center [160, 246] width 320 height 414
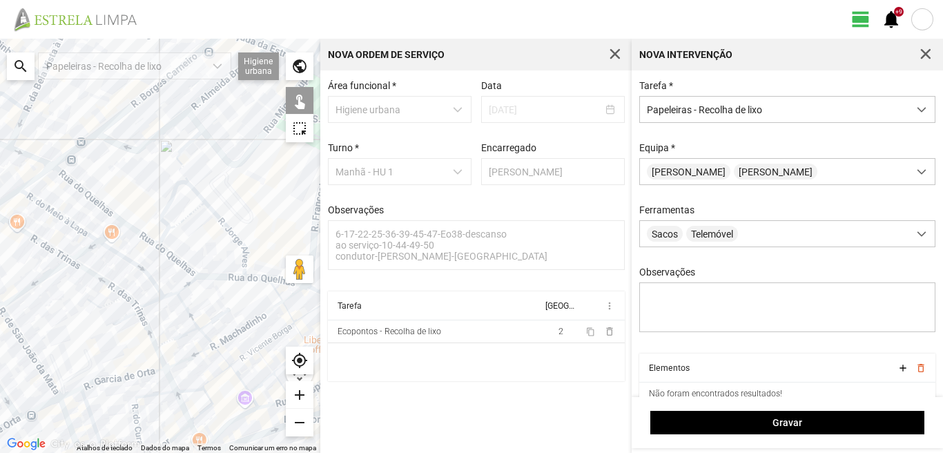
drag, startPoint x: 161, startPoint y: 238, endPoint x: 151, endPoint y: 231, distance: 11.9
click at [151, 231] on div at bounding box center [160, 246] width 320 height 414
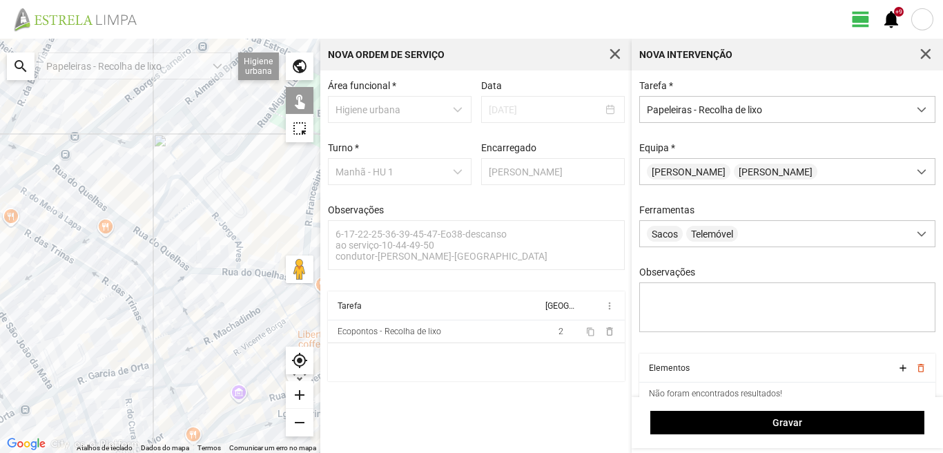
click at [151, 235] on div at bounding box center [160, 246] width 320 height 414
click at [163, 229] on div at bounding box center [160, 246] width 320 height 414
click at [170, 224] on div at bounding box center [160, 246] width 320 height 414
click at [179, 272] on div at bounding box center [160, 246] width 320 height 414
click at [243, 251] on div at bounding box center [160, 246] width 320 height 414
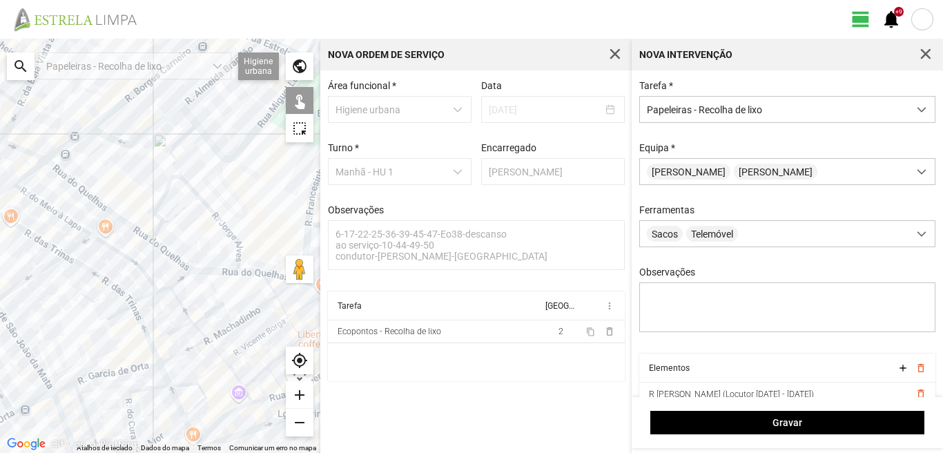
click at [239, 266] on div at bounding box center [160, 246] width 320 height 414
click at [243, 275] on div at bounding box center [160, 246] width 320 height 414
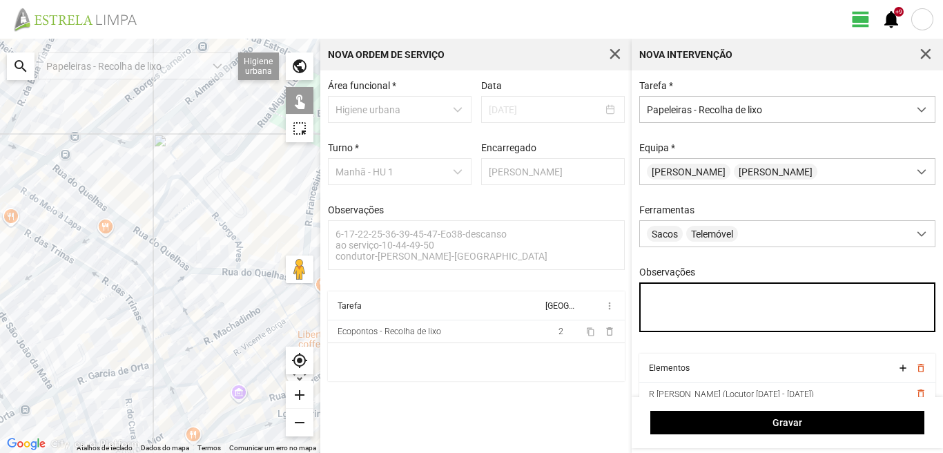
click at [662, 302] on textarea "Observações" at bounding box center [787, 307] width 297 height 50
type textarea "tarefa"
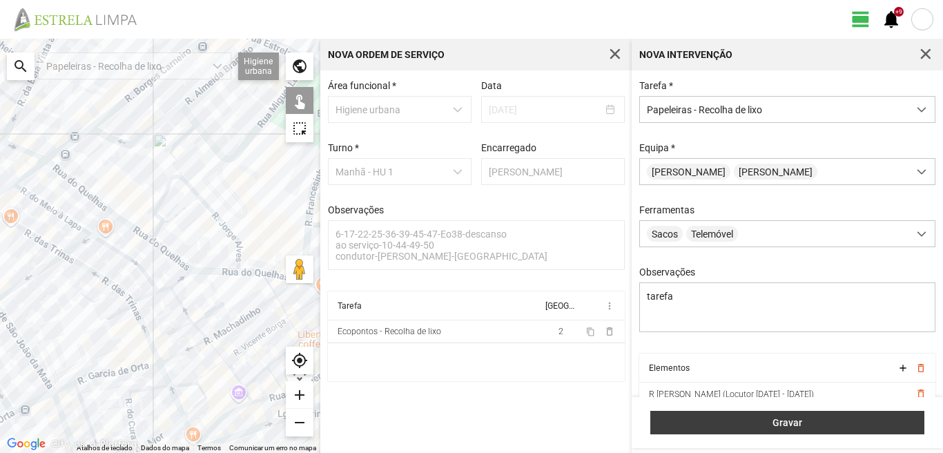
click at [780, 415] on button "Gravar" at bounding box center [787, 422] width 274 height 23
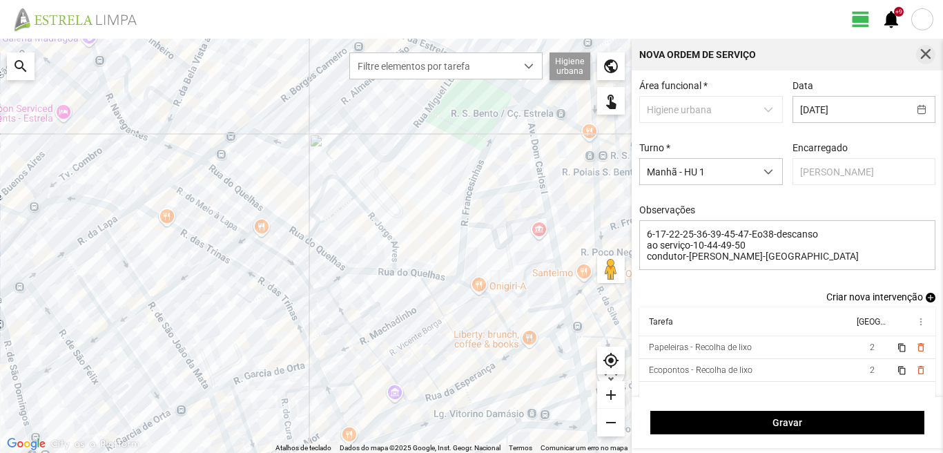
click at [934, 51] on button "button" at bounding box center [925, 54] width 19 height 19
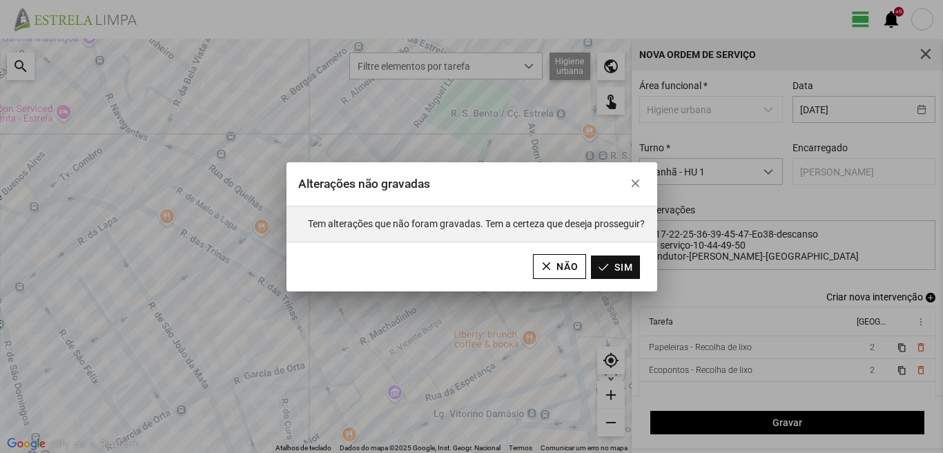
click at [605, 275] on button "Sim" at bounding box center [615, 266] width 49 height 23
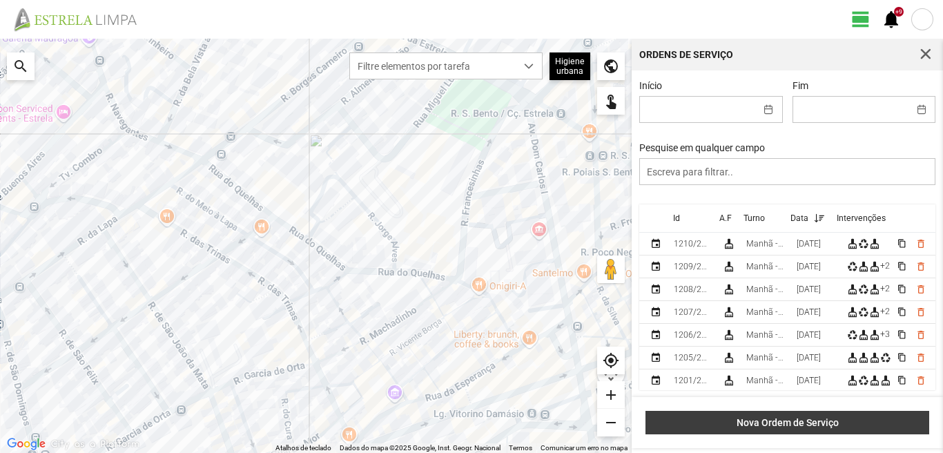
click at [785, 420] on span "Nova Ordem de Serviço" at bounding box center [787, 422] width 269 height 11
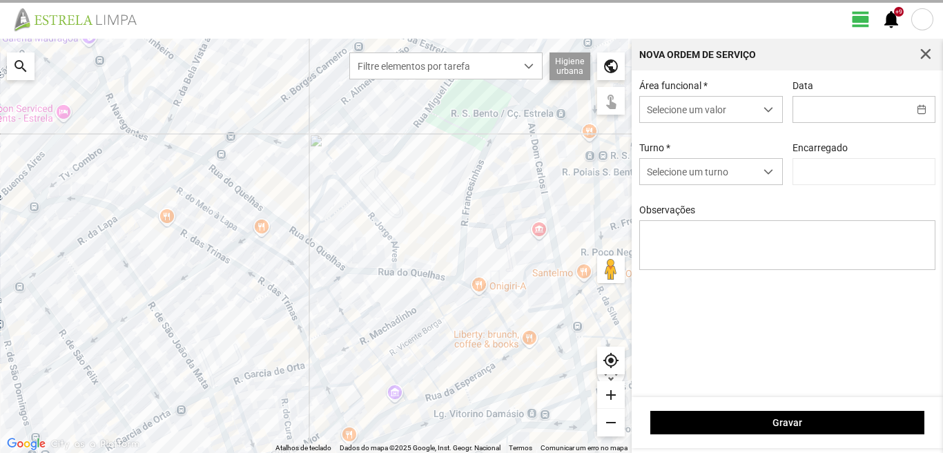
type input "[PERSON_NAME]"
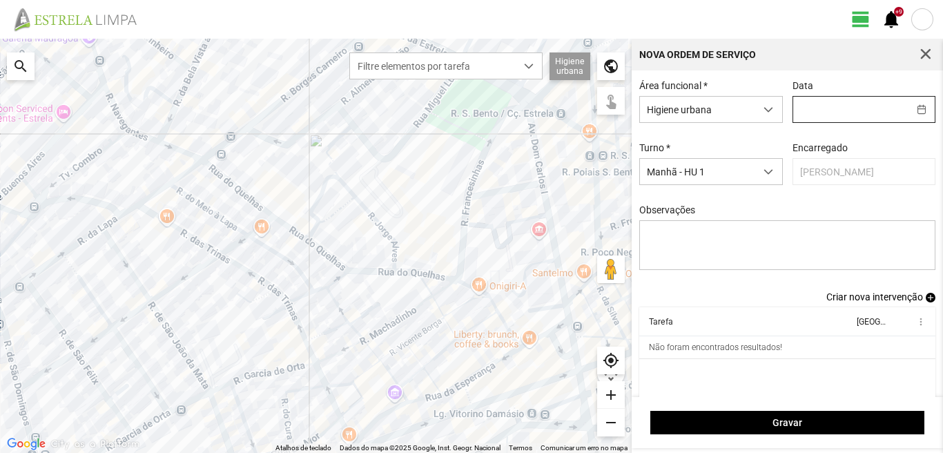
click at [797, 109] on input "text" at bounding box center [850, 110] width 115 height 26
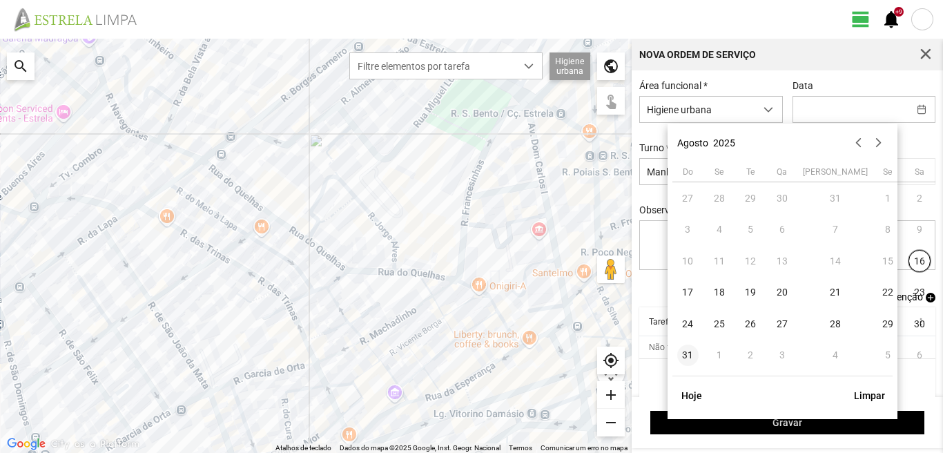
click at [683, 355] on span "31" at bounding box center [688, 355] width 22 height 22
type input "31/08/2025"
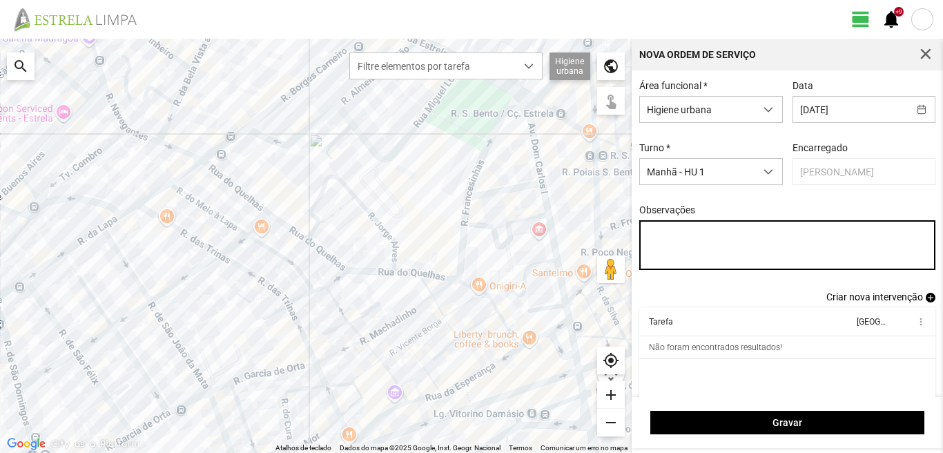
click at [647, 230] on textarea "Observações" at bounding box center [787, 245] width 297 height 50
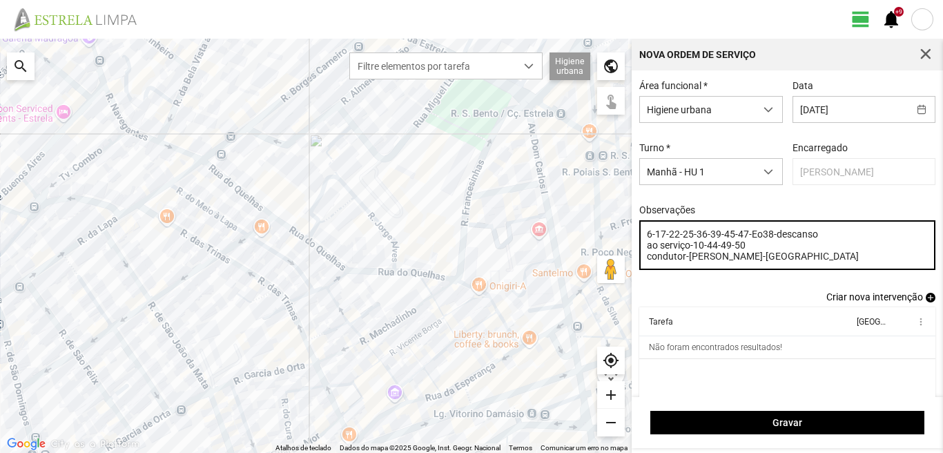
type textarea "6-17-22-25-36-39-45-47-Eo38-descanso ao serviço-10-44-49-50 condutor-luis-ajuda…"
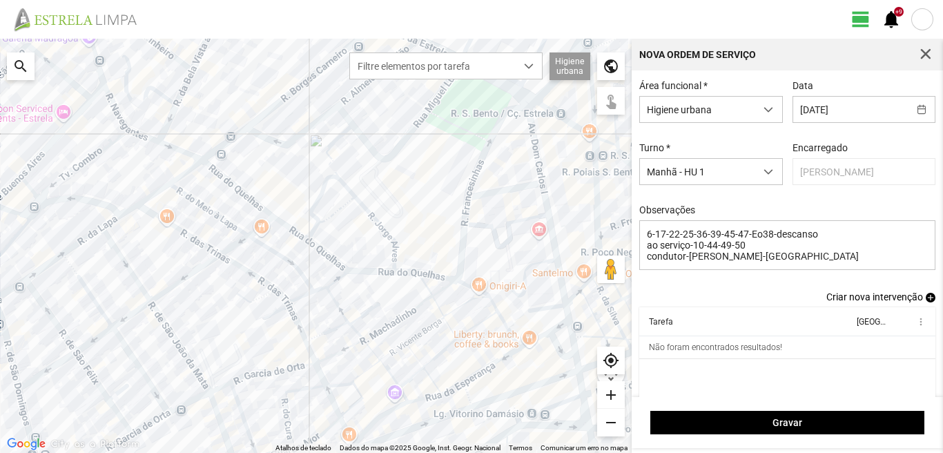
click at [926, 302] on span "add" at bounding box center [931, 298] width 10 height 10
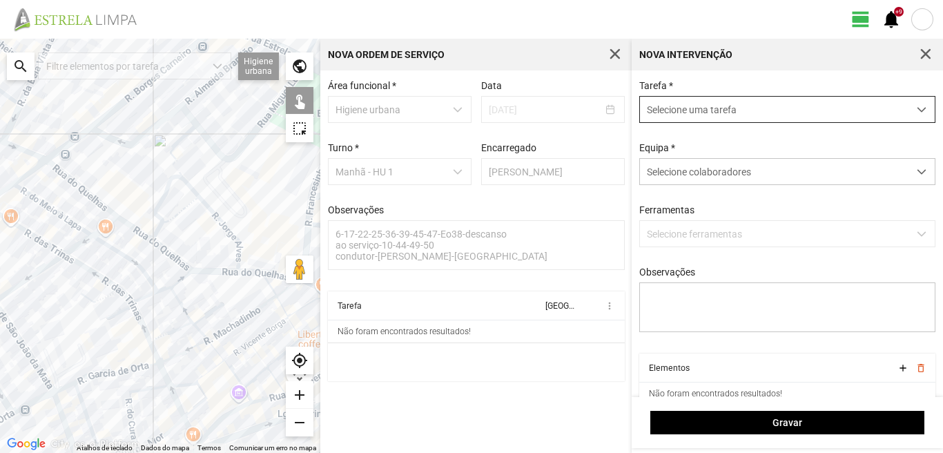
click at [705, 115] on span "Selecione uma tarefa" at bounding box center [774, 110] width 268 height 26
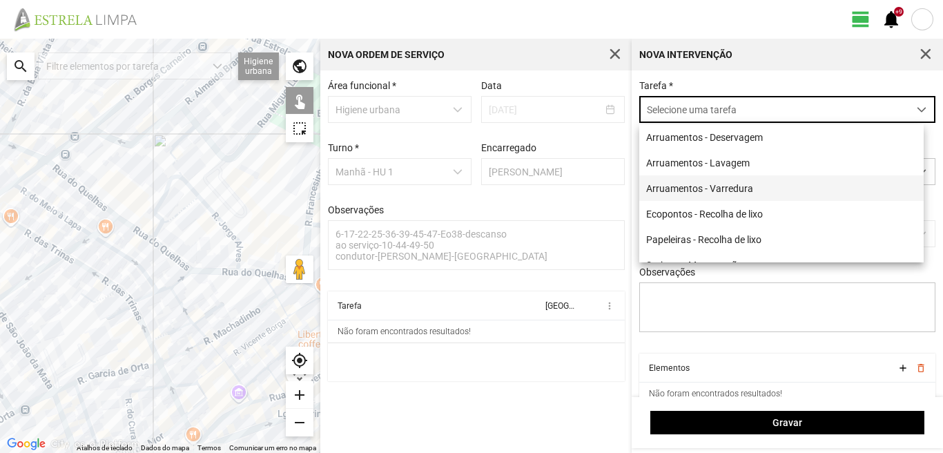
click at [706, 190] on li "Arruamentos - Varredura" at bounding box center [781, 188] width 284 height 26
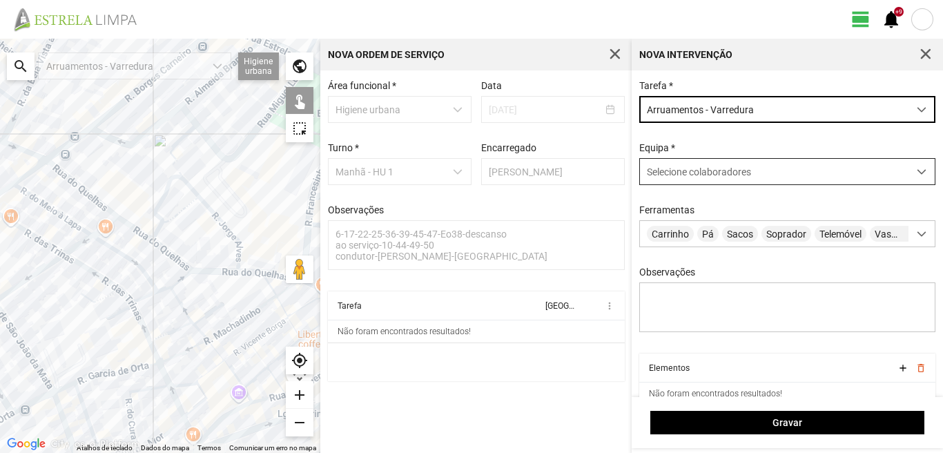
click at [699, 171] on span "Selecione colaboradores" at bounding box center [699, 171] width 104 height 11
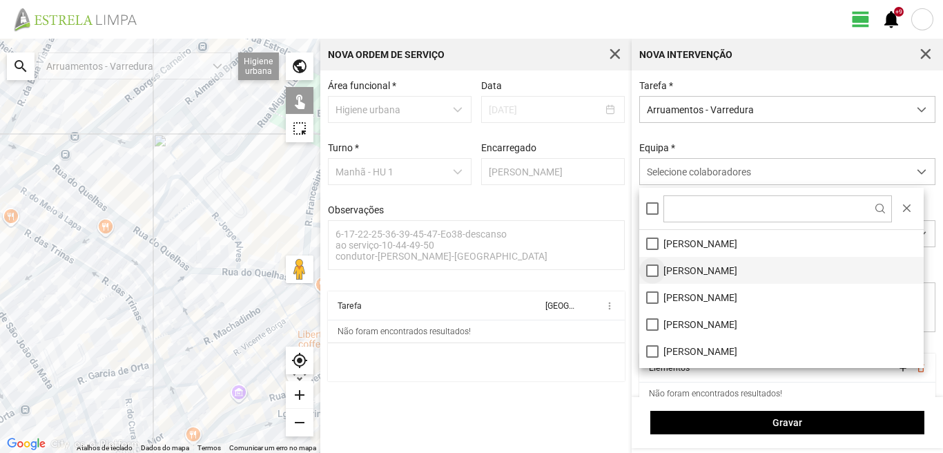
click at [651, 270] on li "Artur Pereira" at bounding box center [781, 270] width 284 height 27
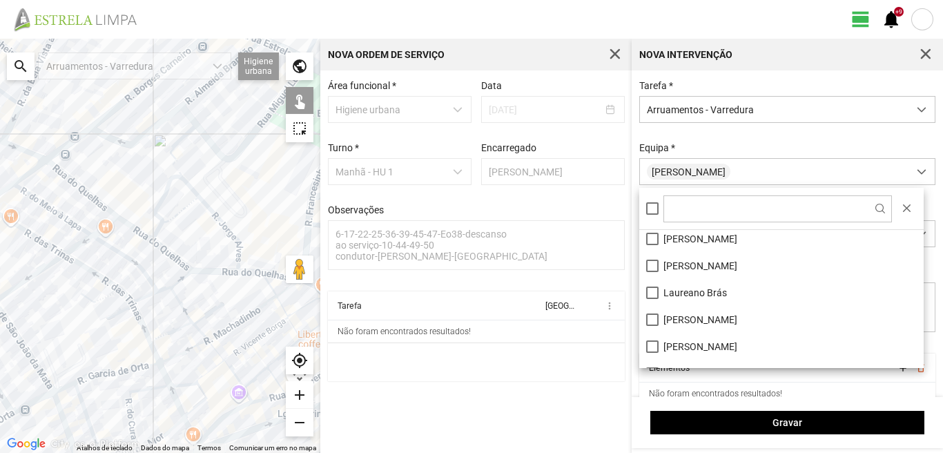
scroll to position [185, 0]
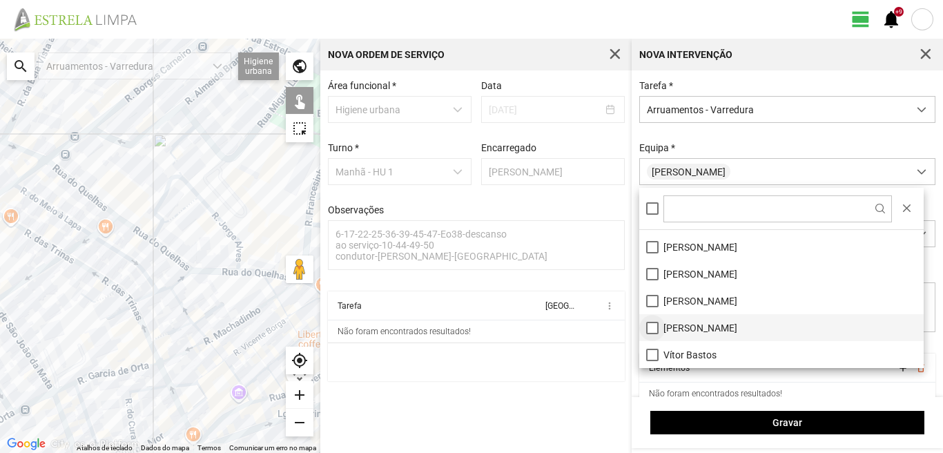
click at [650, 325] on li "Vanda Marques" at bounding box center [781, 327] width 284 height 27
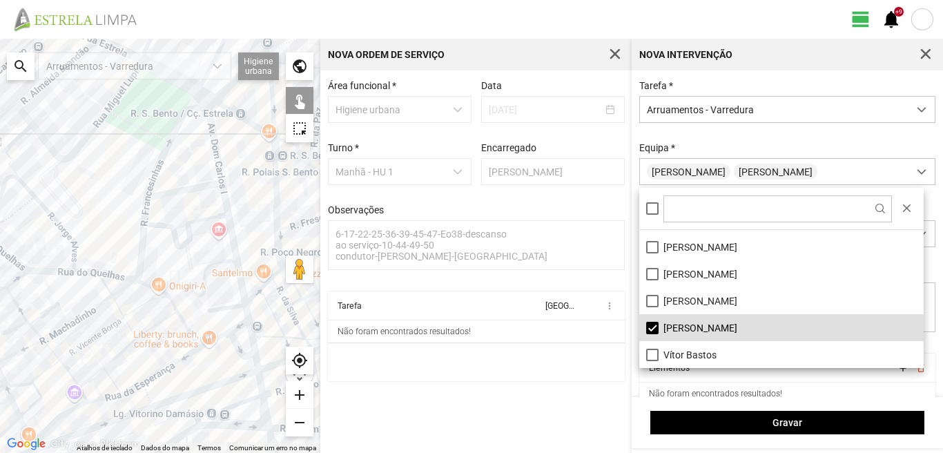
drag, startPoint x: 215, startPoint y: 294, endPoint x: 0, endPoint y: 305, distance: 214.9
click at [0, 305] on div at bounding box center [160, 246] width 320 height 414
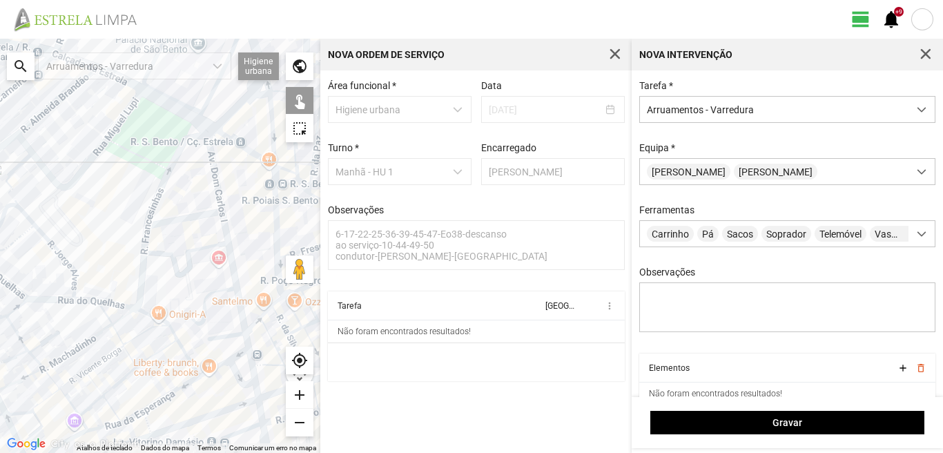
click at [214, 167] on div at bounding box center [160, 246] width 320 height 414
click at [195, 220] on div at bounding box center [160, 246] width 320 height 414
click at [195, 217] on div at bounding box center [160, 246] width 320 height 414
click at [226, 225] on div at bounding box center [160, 246] width 320 height 414
click at [224, 335] on div at bounding box center [160, 246] width 320 height 414
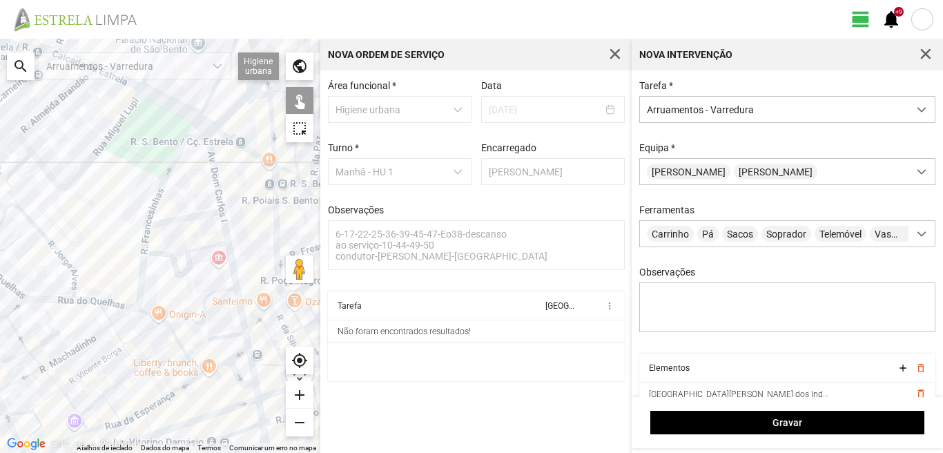
click at [218, 351] on div at bounding box center [160, 246] width 320 height 414
click at [249, 342] on div at bounding box center [160, 246] width 320 height 414
click at [238, 353] on div at bounding box center [160, 246] width 320 height 414
click at [235, 374] on div at bounding box center [160, 246] width 320 height 414
click at [253, 363] on div at bounding box center [160, 246] width 320 height 414
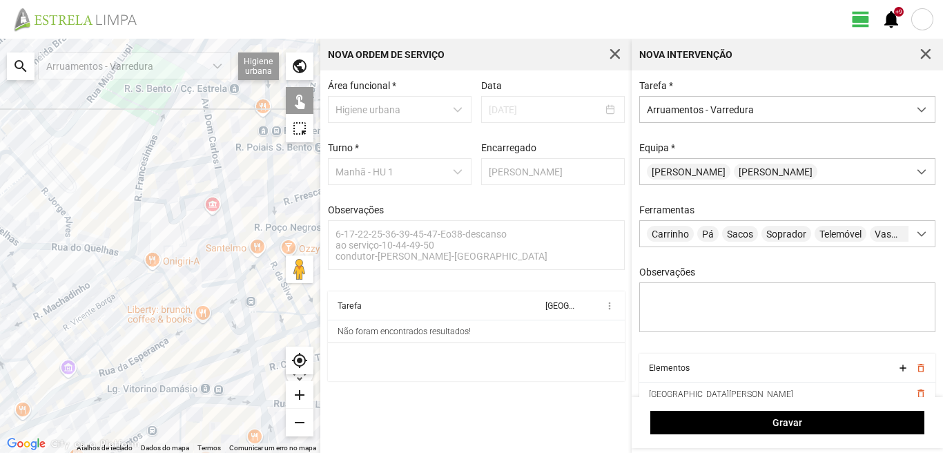
drag, startPoint x: 248, startPoint y: 391, endPoint x: 240, endPoint y: 326, distance: 64.7
click at [240, 327] on div at bounding box center [160, 246] width 320 height 414
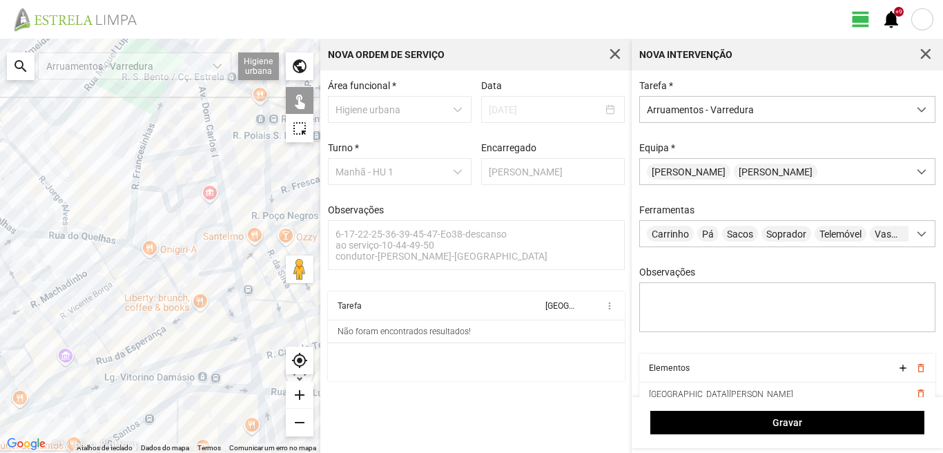
click at [248, 324] on div at bounding box center [160, 246] width 320 height 414
click at [253, 357] on div at bounding box center [160, 246] width 320 height 414
click at [240, 362] on div at bounding box center [160, 246] width 320 height 414
click at [254, 376] on div at bounding box center [160, 246] width 320 height 414
click at [228, 389] on div at bounding box center [160, 246] width 320 height 414
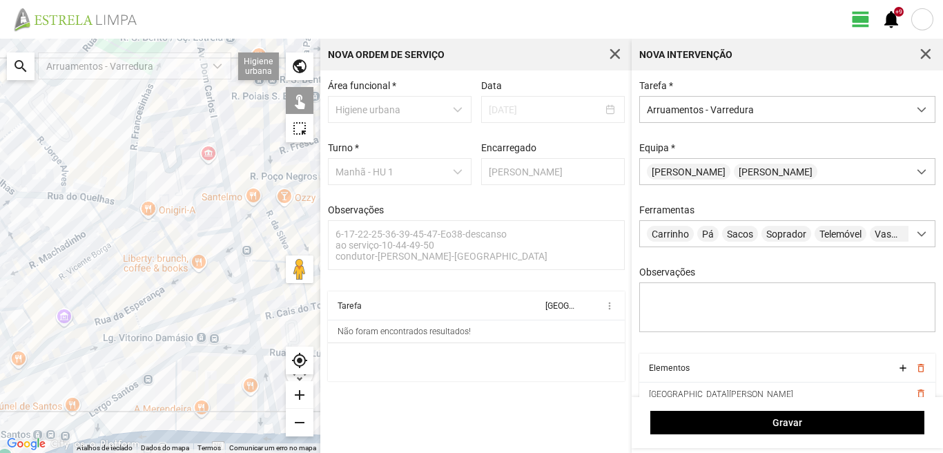
drag, startPoint x: 228, startPoint y: 389, endPoint x: 224, endPoint y: 322, distance: 67.1
click at [224, 322] on div at bounding box center [160, 246] width 320 height 414
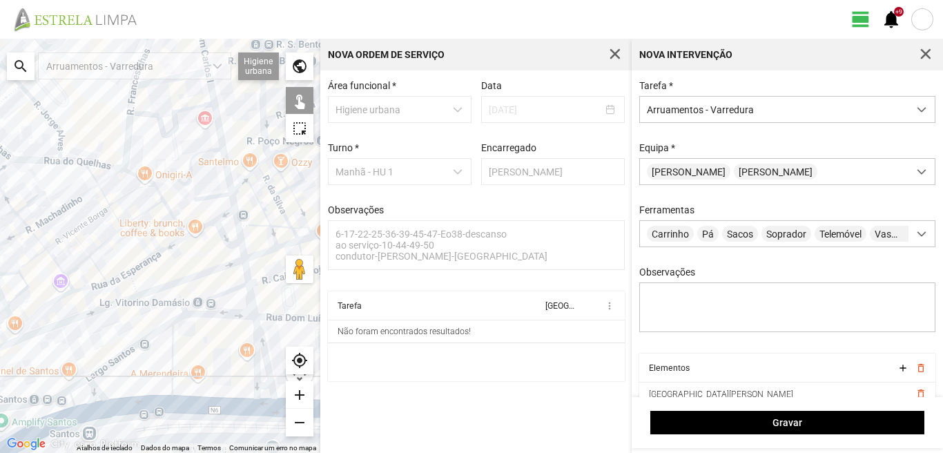
click at [253, 349] on div at bounding box center [160, 246] width 320 height 414
click at [262, 349] on div at bounding box center [160, 246] width 320 height 414
click at [257, 384] on div at bounding box center [160, 246] width 320 height 414
click at [233, 402] on div at bounding box center [160, 246] width 320 height 414
click at [173, 363] on div at bounding box center [160, 246] width 320 height 414
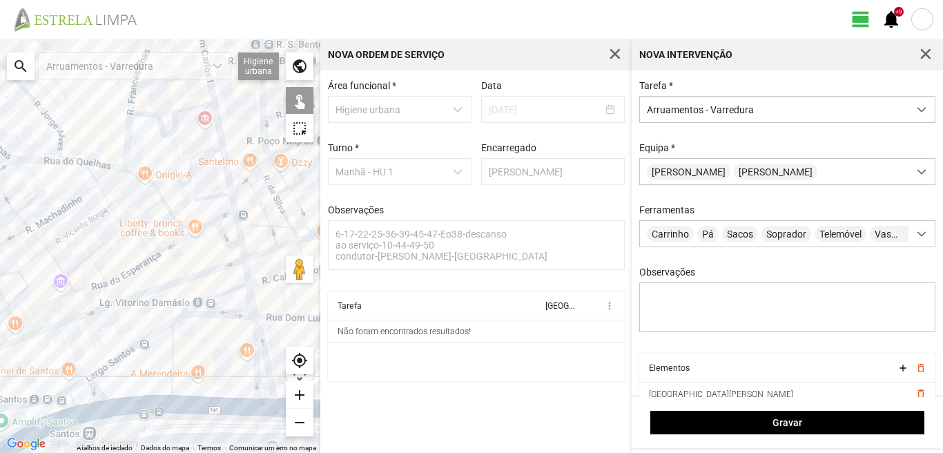
click at [135, 342] on div at bounding box center [160, 246] width 320 height 414
click at [134, 344] on div at bounding box center [160, 246] width 320 height 414
drag, startPoint x: 117, startPoint y: 369, endPoint x: 99, endPoint y: 420, distance: 54.1
click at [104, 411] on div at bounding box center [160, 246] width 320 height 414
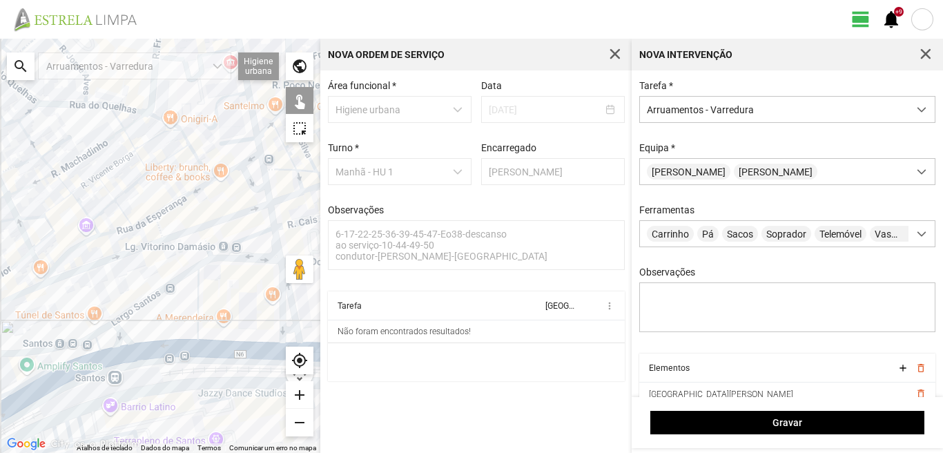
drag, startPoint x: 115, startPoint y: 368, endPoint x: 136, endPoint y: 328, distance: 45.1
click at [136, 328] on div at bounding box center [160, 246] width 320 height 414
click at [141, 350] on div at bounding box center [160, 246] width 320 height 414
click at [223, 350] on div at bounding box center [160, 246] width 320 height 414
click at [154, 350] on div at bounding box center [160, 246] width 320 height 414
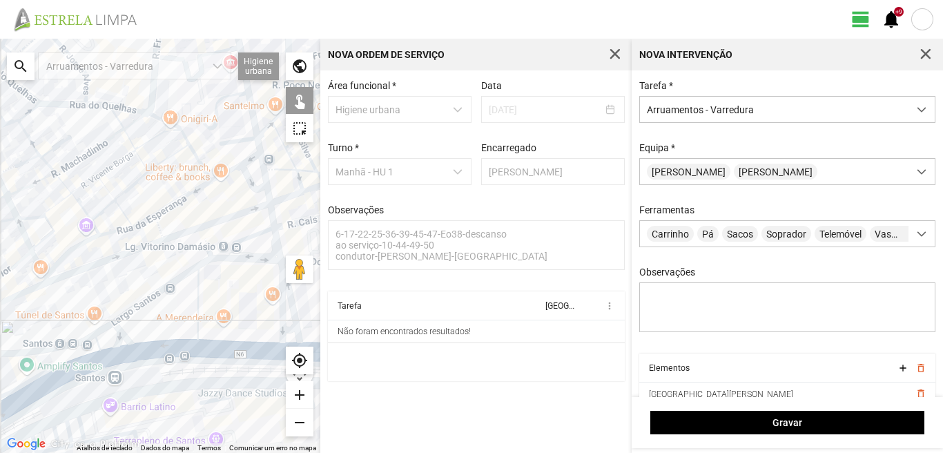
click at [124, 336] on div at bounding box center [160, 246] width 320 height 414
click at [98, 331] on div at bounding box center [160, 246] width 320 height 414
click at [121, 335] on div at bounding box center [160, 246] width 320 height 414
click at [90, 349] on div at bounding box center [160, 246] width 320 height 414
click at [94, 359] on div at bounding box center [160, 246] width 320 height 414
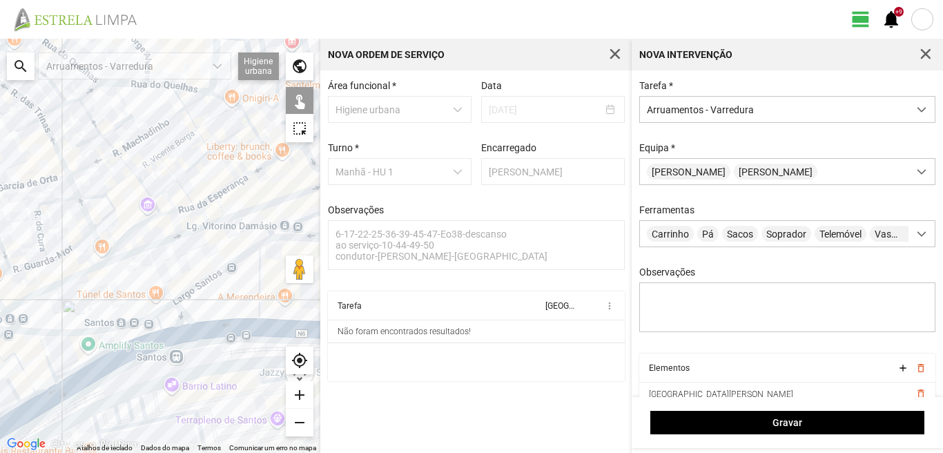
drag, startPoint x: 65, startPoint y: 369, endPoint x: 164, endPoint y: 337, distance: 103.7
click at [160, 338] on div at bounding box center [160, 246] width 320 height 414
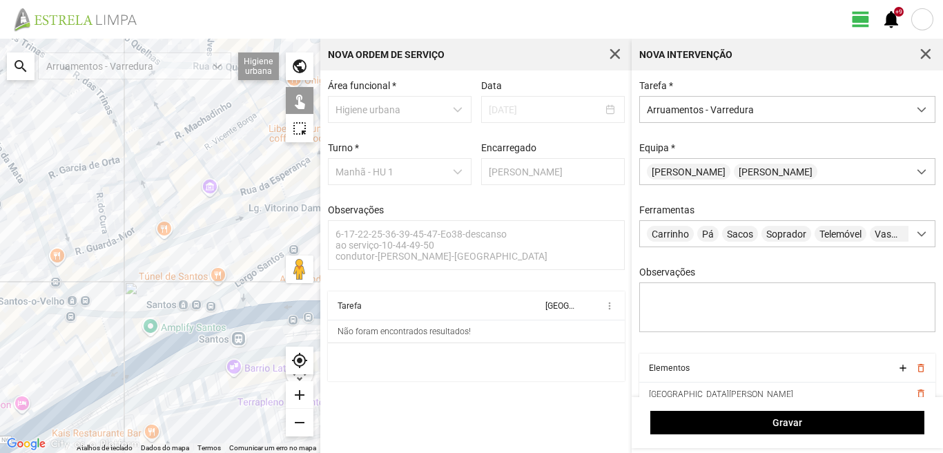
click at [104, 331] on div at bounding box center [160, 246] width 320 height 414
click at [58, 322] on div at bounding box center [160, 246] width 320 height 414
click at [58, 333] on div at bounding box center [160, 246] width 320 height 414
click at [108, 370] on div at bounding box center [160, 246] width 320 height 414
click at [88, 382] on div at bounding box center [160, 246] width 320 height 414
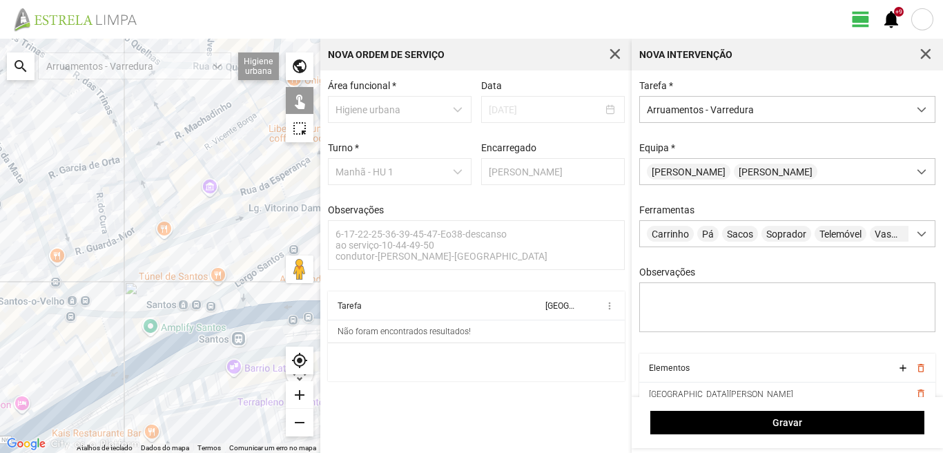
click at [78, 376] on div at bounding box center [160, 246] width 320 height 414
click at [94, 395] on div at bounding box center [160, 246] width 320 height 414
click at [82, 400] on div at bounding box center [160, 246] width 320 height 414
click at [61, 400] on div at bounding box center [160, 246] width 320 height 414
click at [26, 402] on div at bounding box center [160, 246] width 320 height 414
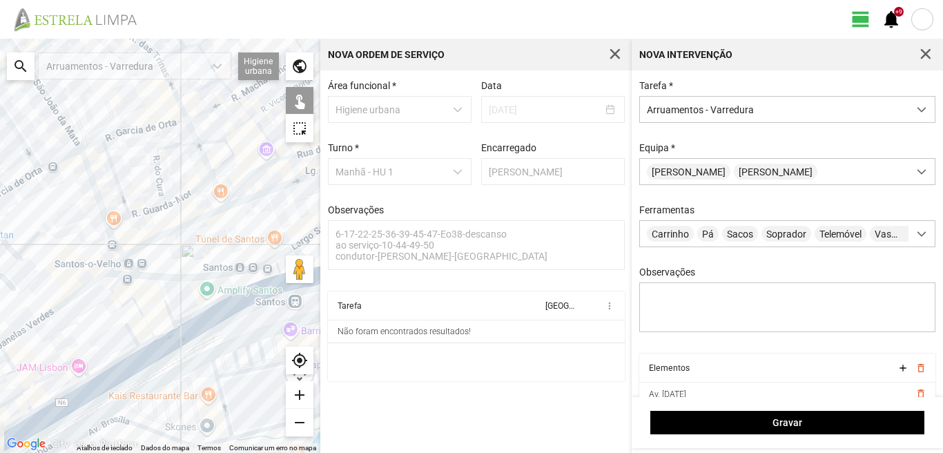
drag, startPoint x: 34, startPoint y: 404, endPoint x: 114, endPoint y: 348, distance: 97.7
click at [114, 348] on div at bounding box center [160, 246] width 320 height 414
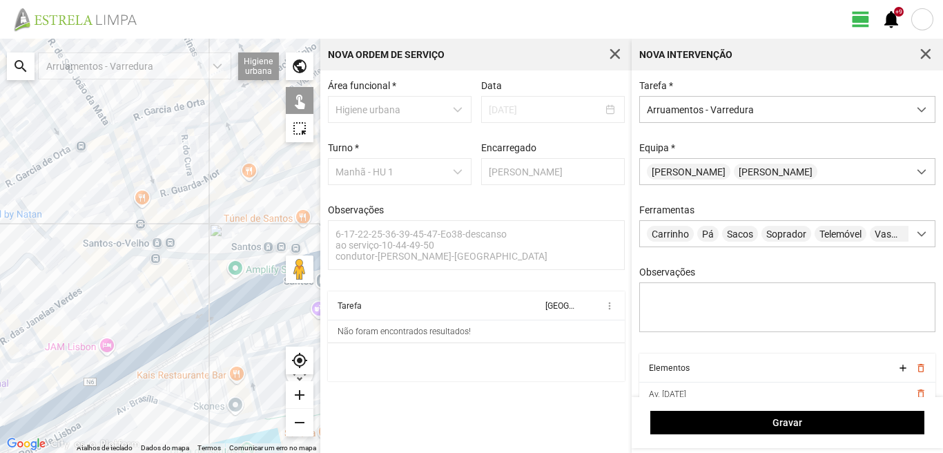
click at [61, 344] on div at bounding box center [160, 246] width 320 height 414
click at [61, 364] on div at bounding box center [160, 246] width 320 height 414
click at [41, 379] on div at bounding box center [160, 246] width 320 height 414
click at [57, 381] on div at bounding box center [160, 246] width 320 height 414
click at [56, 380] on div at bounding box center [160, 246] width 320 height 414
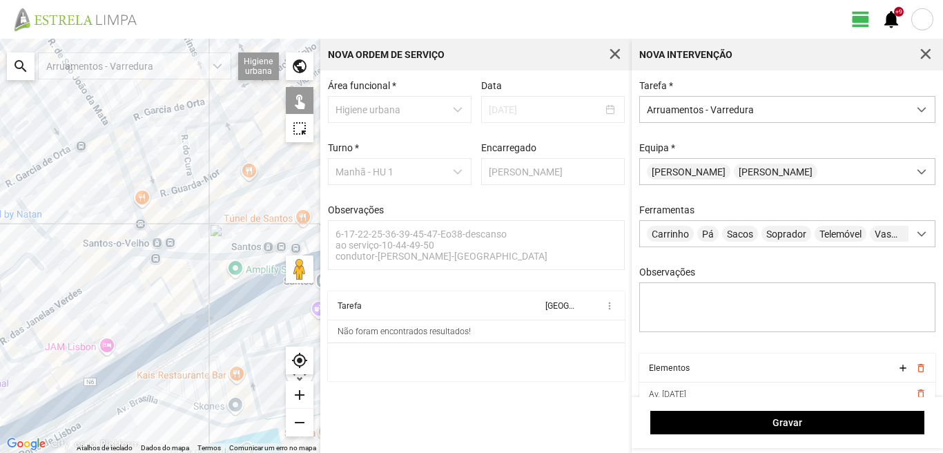
click at [92, 372] on div at bounding box center [160, 246] width 320 height 414
click at [95, 389] on div at bounding box center [160, 246] width 320 height 414
click at [54, 413] on div at bounding box center [160, 246] width 320 height 414
click at [47, 400] on div at bounding box center [160, 246] width 320 height 414
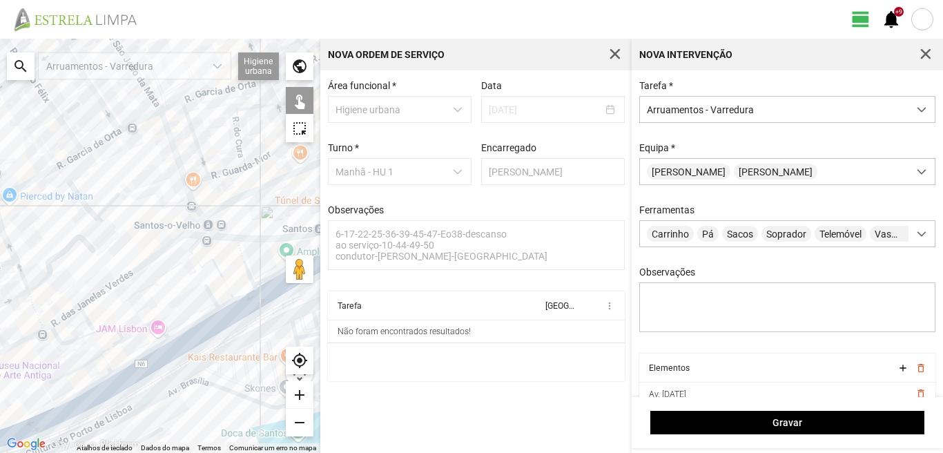
drag, startPoint x: 79, startPoint y: 377, endPoint x: 167, endPoint y: 345, distance: 93.9
click at [166, 346] on div at bounding box center [160, 246] width 320 height 414
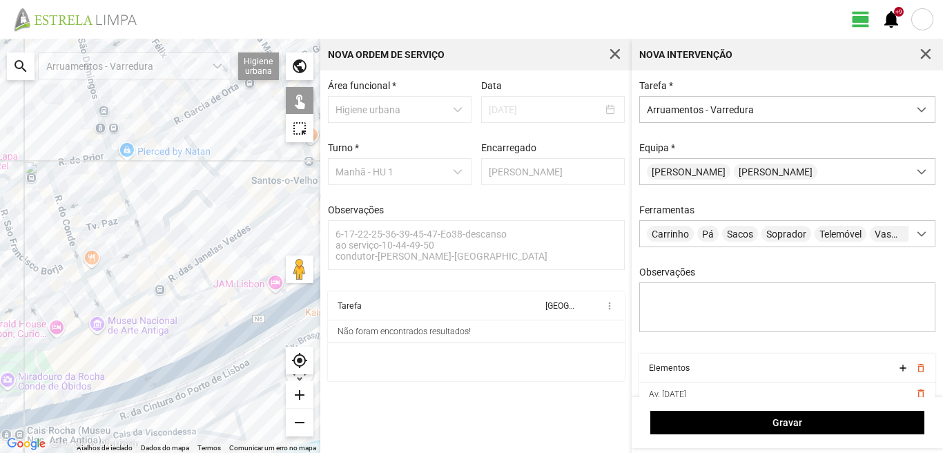
click at [101, 404] on div at bounding box center [160, 246] width 320 height 414
click at [70, 400] on div at bounding box center [160, 246] width 320 height 414
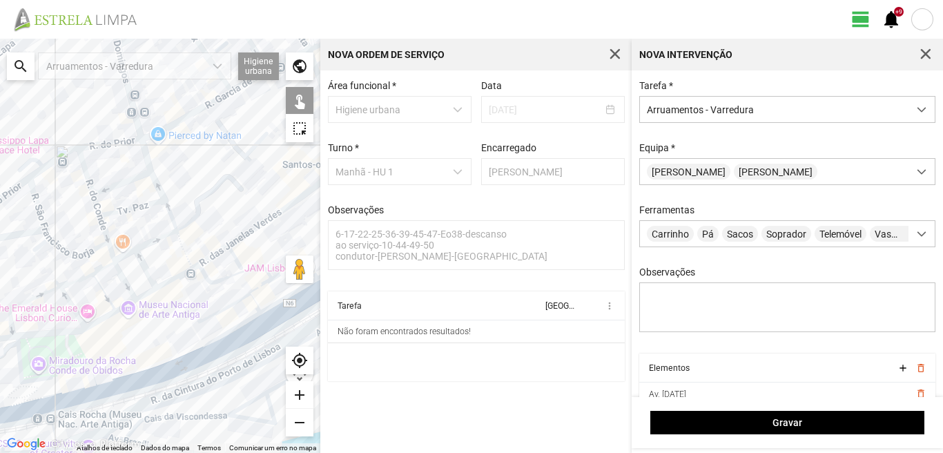
drag, startPoint x: 95, startPoint y: 379, endPoint x: 139, endPoint y: 359, distance: 47.9
click at [138, 360] on div at bounding box center [160, 246] width 320 height 414
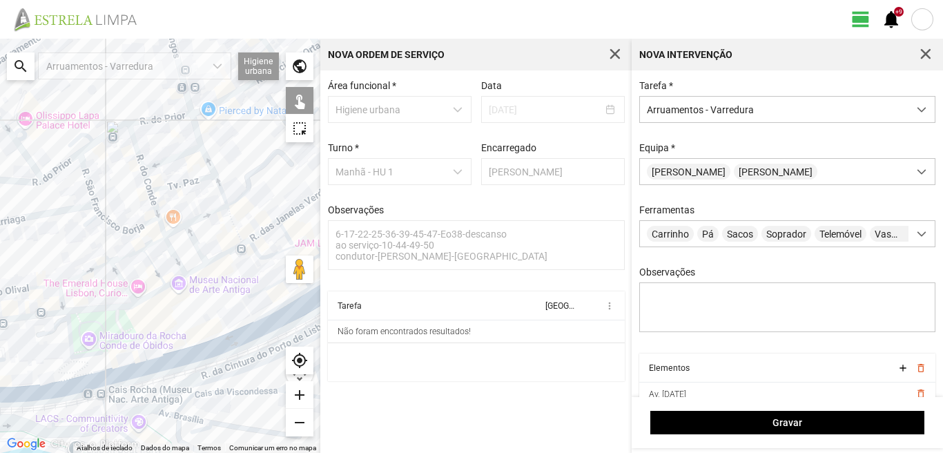
drag, startPoint x: 139, startPoint y: 359, endPoint x: 71, endPoint y: 369, distance: 68.3
click at [71, 369] on div at bounding box center [160, 246] width 320 height 414
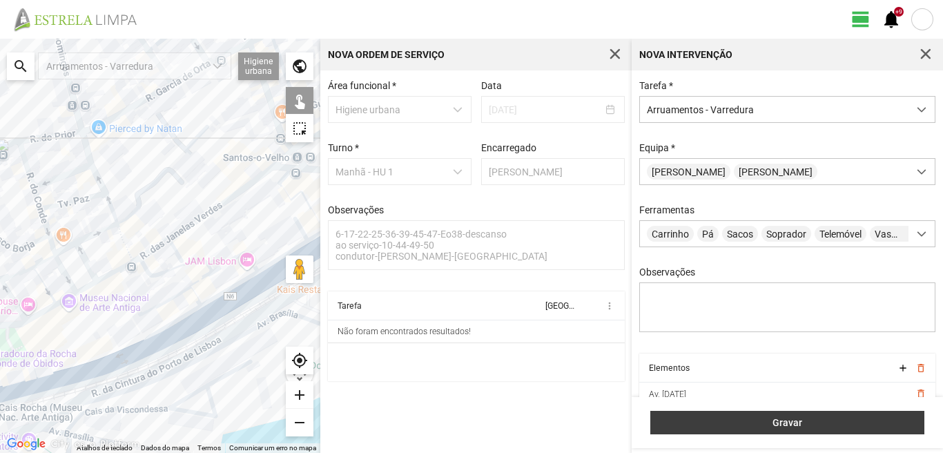
click at [720, 418] on span "Gravar" at bounding box center [788, 422] width 260 height 11
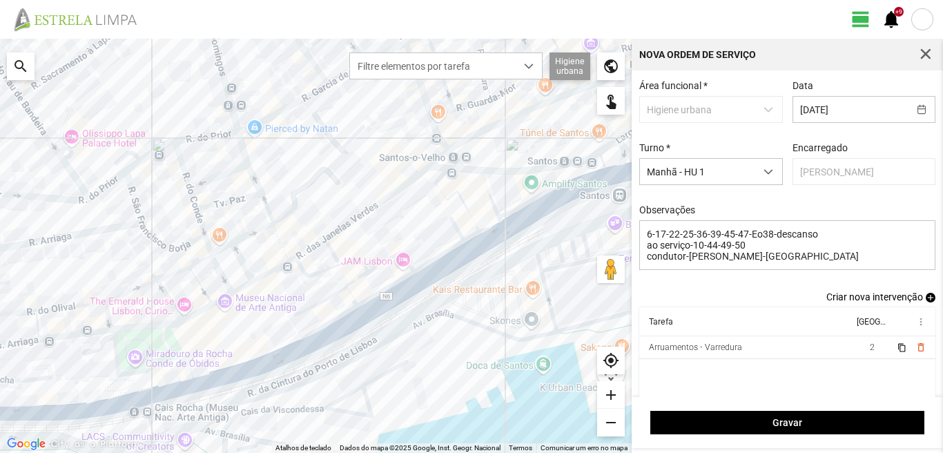
click at [926, 301] on span "add" at bounding box center [931, 298] width 10 height 10
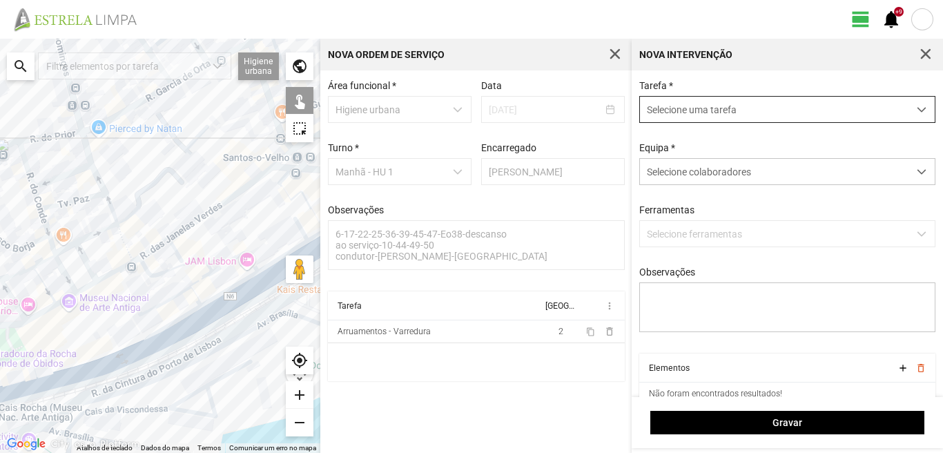
click at [688, 117] on span "Selecione uma tarefa" at bounding box center [774, 110] width 268 height 26
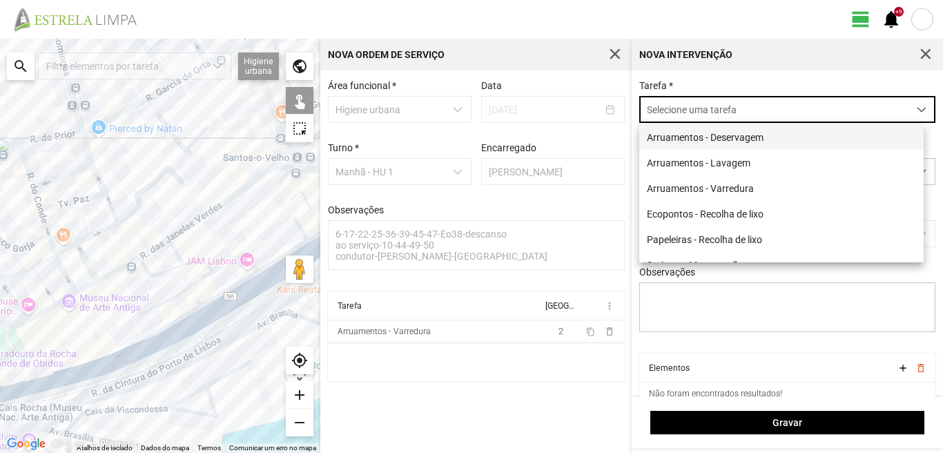
scroll to position [8, 61]
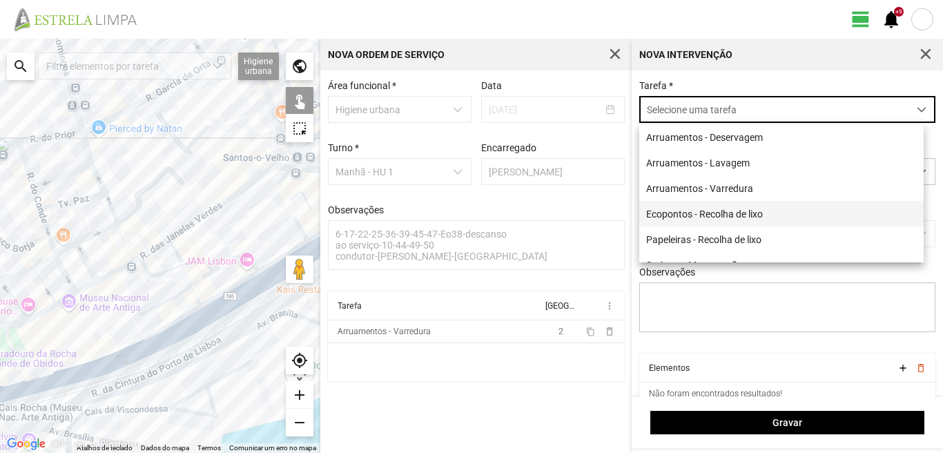
click at [658, 208] on li "Ecopontos - Recolha de lixo" at bounding box center [781, 214] width 284 height 26
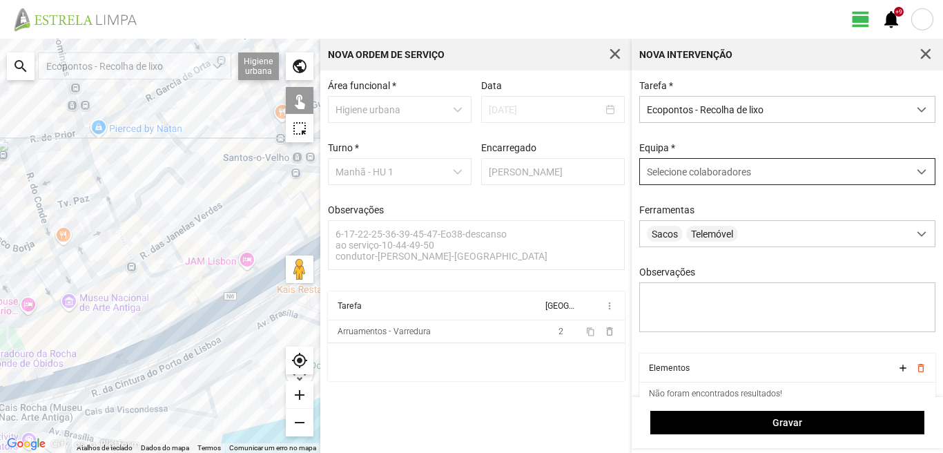
click at [674, 168] on span "Selecione colaboradores" at bounding box center [699, 171] width 104 height 11
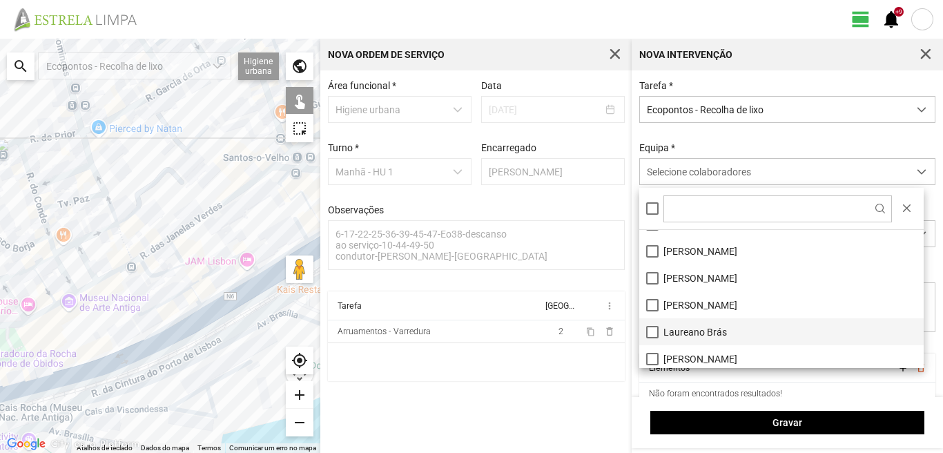
scroll to position [69, 0]
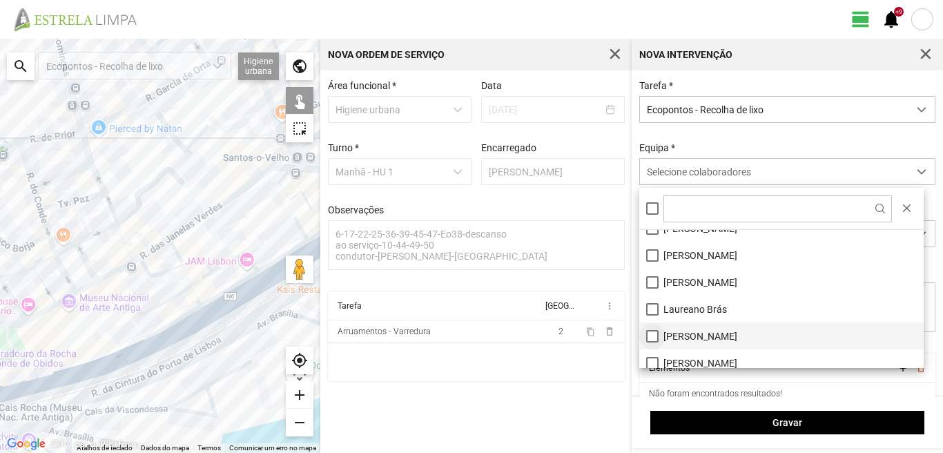
click at [657, 335] on li "[PERSON_NAME]" at bounding box center [781, 335] width 284 height 27
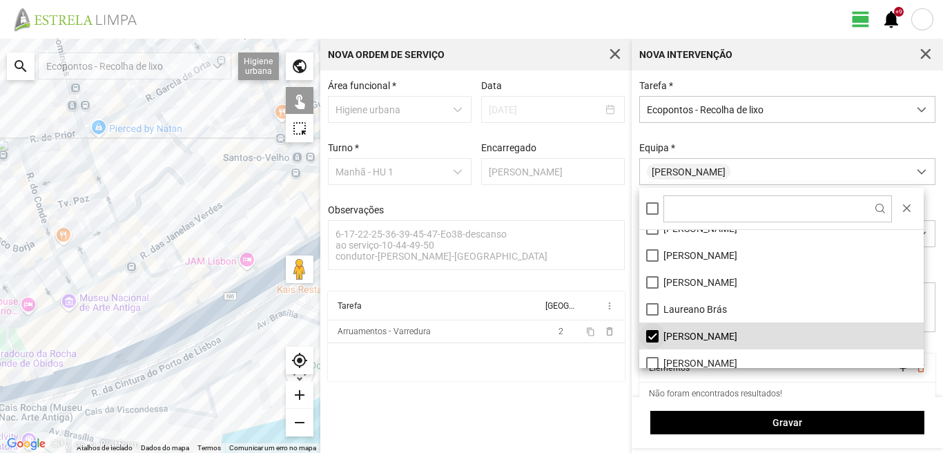
scroll to position [138, 0]
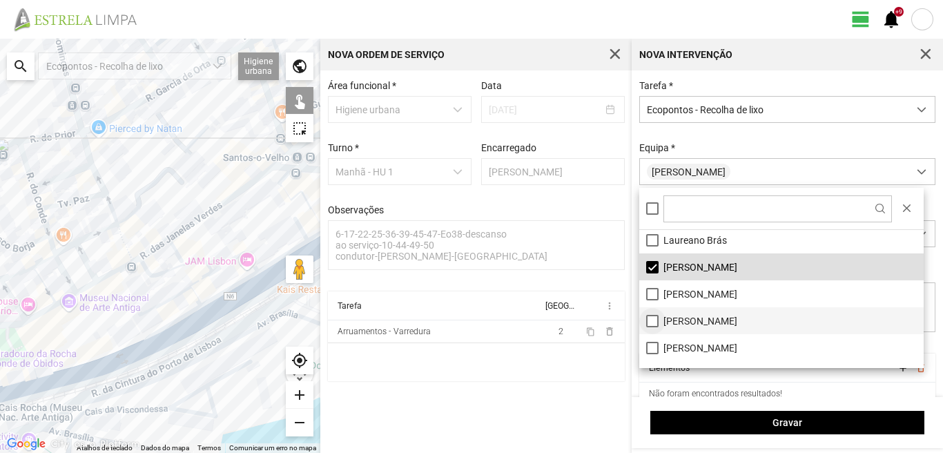
click at [646, 319] on li "Paulo Silva" at bounding box center [781, 320] width 284 height 27
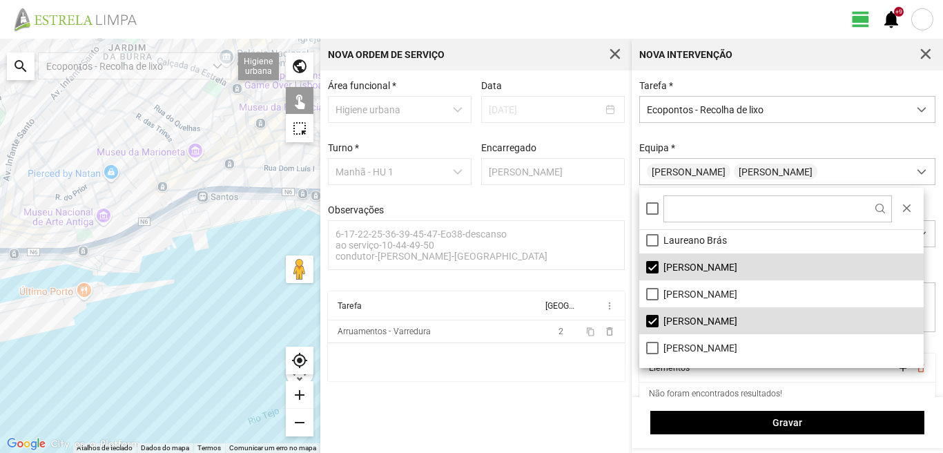
click at [68, 115] on div at bounding box center [160, 246] width 320 height 414
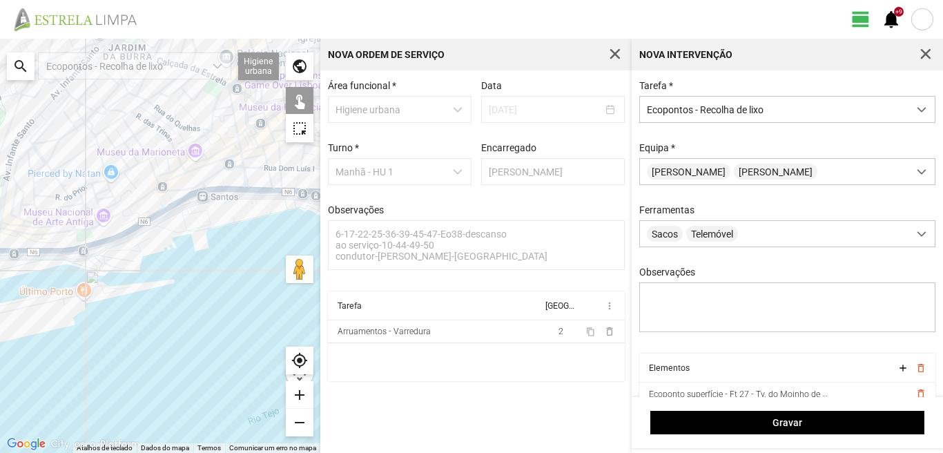
click at [106, 153] on div at bounding box center [160, 246] width 320 height 414
click at [126, 167] on div at bounding box center [160, 246] width 320 height 414
click at [154, 155] on div at bounding box center [160, 246] width 320 height 414
drag, startPoint x: 148, startPoint y: 162, endPoint x: 143, endPoint y: 180, distance: 18.8
click at [148, 166] on div at bounding box center [160, 246] width 320 height 414
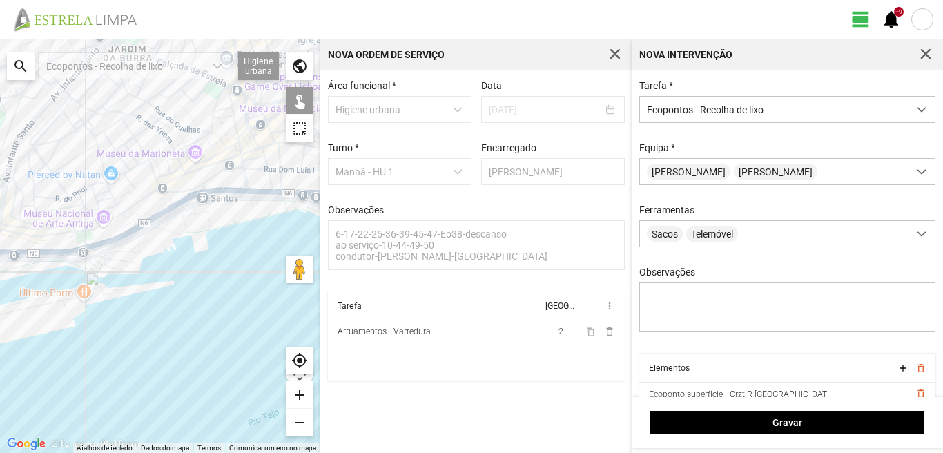
click at [146, 163] on div at bounding box center [160, 246] width 320 height 414
click at [148, 157] on div at bounding box center [160, 246] width 320 height 414
click at [151, 193] on div at bounding box center [160, 246] width 320 height 414
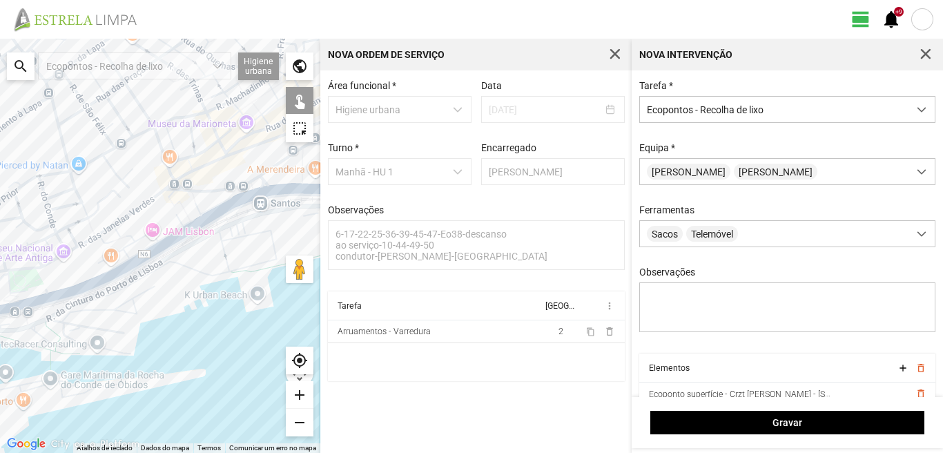
click at [97, 273] on div at bounding box center [160, 246] width 320 height 414
drag, startPoint x: 193, startPoint y: 224, endPoint x: 200, endPoint y: 234, distance: 12.4
click at [194, 224] on div at bounding box center [160, 246] width 320 height 414
click at [202, 237] on div at bounding box center [160, 246] width 320 height 414
drag, startPoint x: 237, startPoint y: 151, endPoint x: 256, endPoint y: 178, distance: 32.7
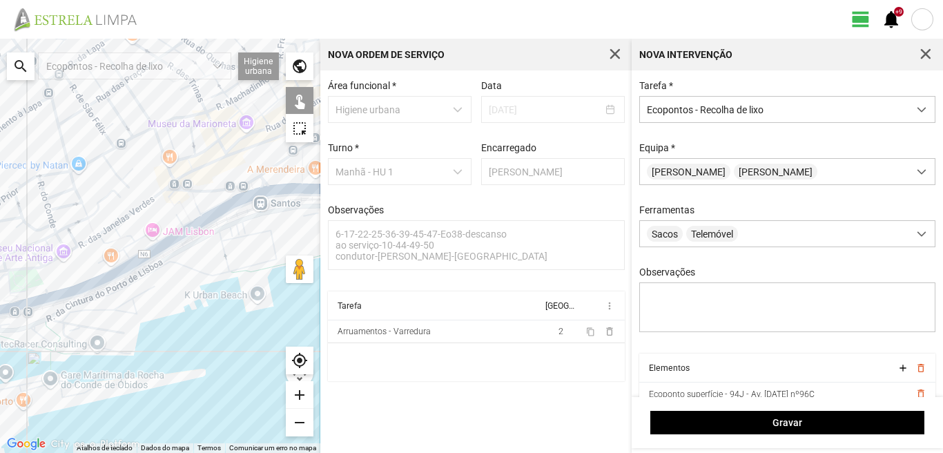
click at [242, 157] on div at bounding box center [160, 246] width 320 height 414
click at [264, 182] on div at bounding box center [160, 246] width 320 height 414
click at [233, 155] on div at bounding box center [160, 246] width 320 height 414
click at [257, 217] on div at bounding box center [160, 246] width 320 height 414
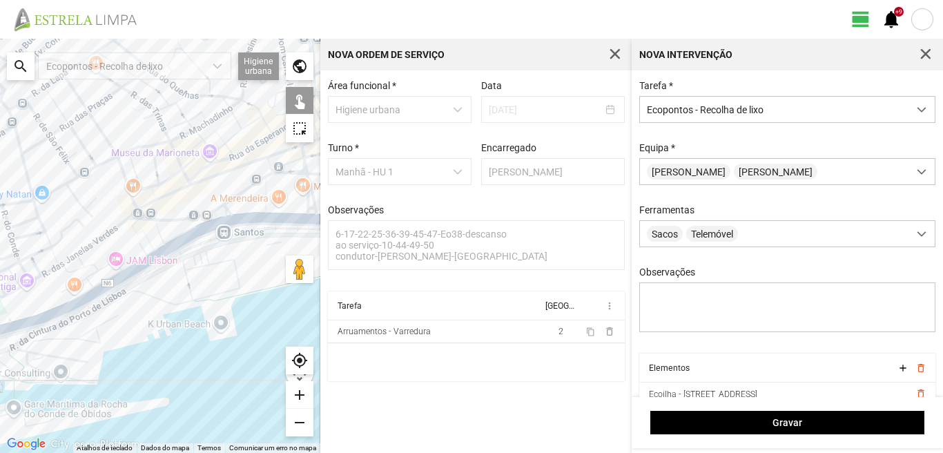
drag, startPoint x: 207, startPoint y: 178, endPoint x: 124, endPoint y: 224, distance: 95.5
click at [124, 224] on div at bounding box center [160, 246] width 320 height 414
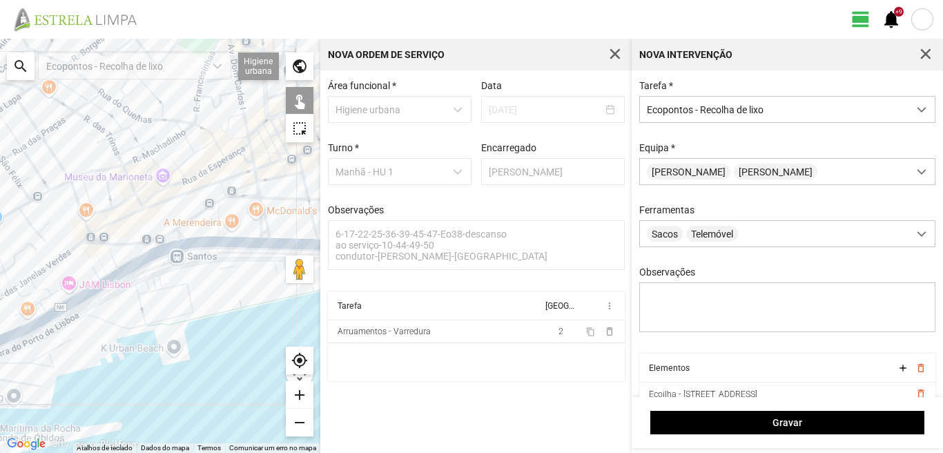
drag, startPoint x: 212, startPoint y: 187, endPoint x: 219, endPoint y: 196, distance: 11.8
click at [215, 188] on div at bounding box center [160, 246] width 320 height 414
click at [220, 196] on div at bounding box center [160, 246] width 320 height 414
click at [215, 186] on div at bounding box center [160, 246] width 320 height 414
click at [226, 199] on div at bounding box center [160, 246] width 320 height 414
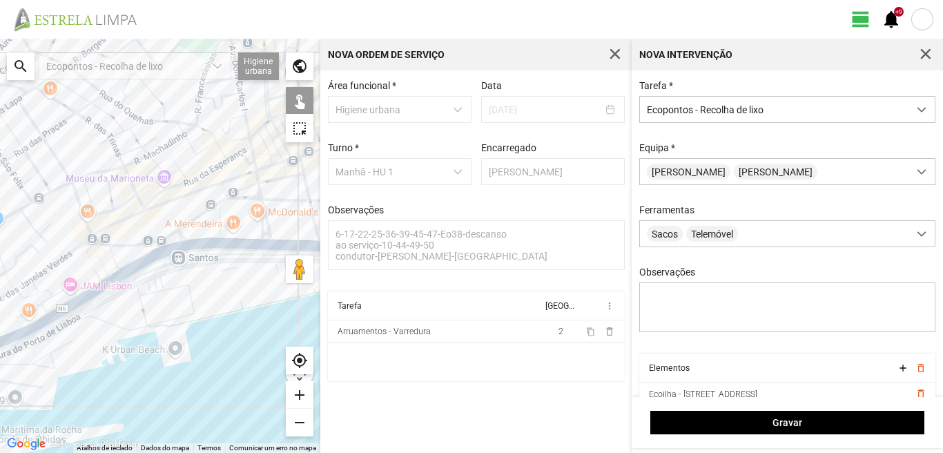
click at [262, 262] on div at bounding box center [160, 246] width 320 height 414
click at [245, 139] on div at bounding box center [160, 246] width 320 height 414
click at [199, 130] on div at bounding box center [160, 246] width 320 height 414
click at [197, 113] on div at bounding box center [160, 246] width 320 height 414
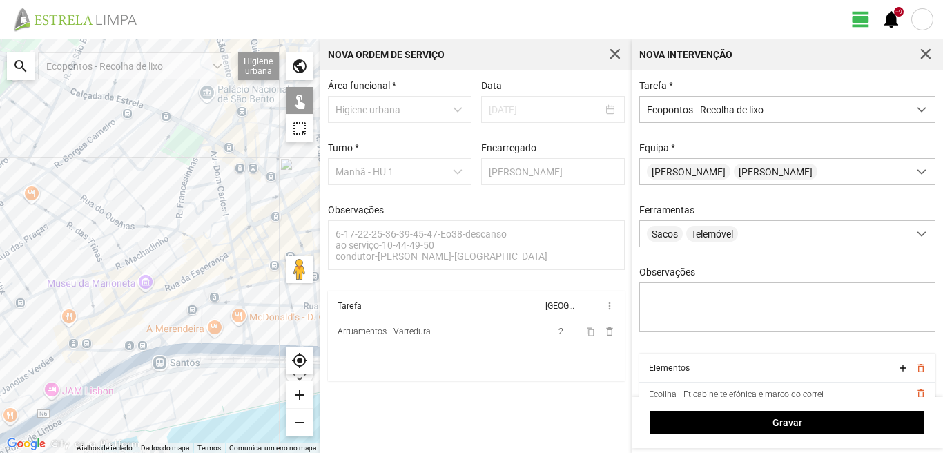
drag, startPoint x: 215, startPoint y: 93, endPoint x: 196, endPoint y: 203, distance: 111.3
click at [196, 203] on div at bounding box center [160, 246] width 320 height 414
click at [197, 190] on div at bounding box center [160, 246] width 320 height 414
click at [202, 145] on div at bounding box center [160, 246] width 320 height 414
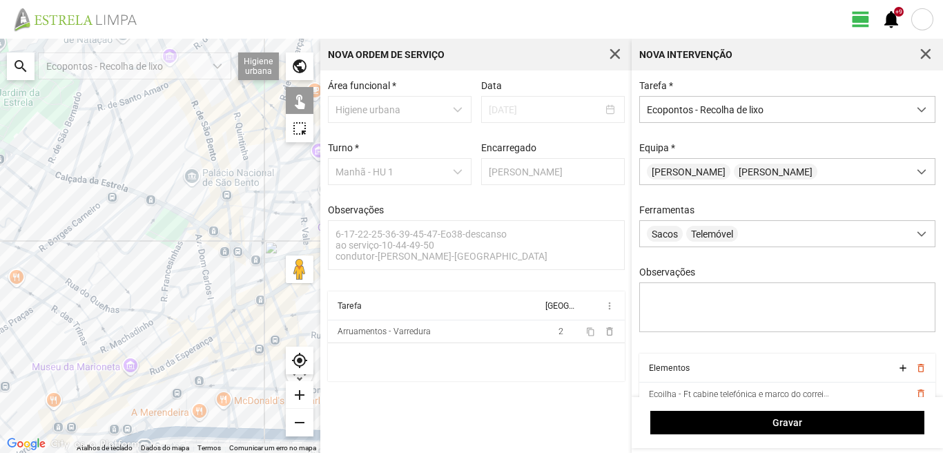
drag, startPoint x: 193, startPoint y: 145, endPoint x: 170, endPoint y: 207, distance: 65.9
click at [175, 240] on div at bounding box center [160, 246] width 320 height 414
click at [179, 164] on div at bounding box center [160, 246] width 320 height 414
click at [55, 156] on div at bounding box center [160, 246] width 320 height 414
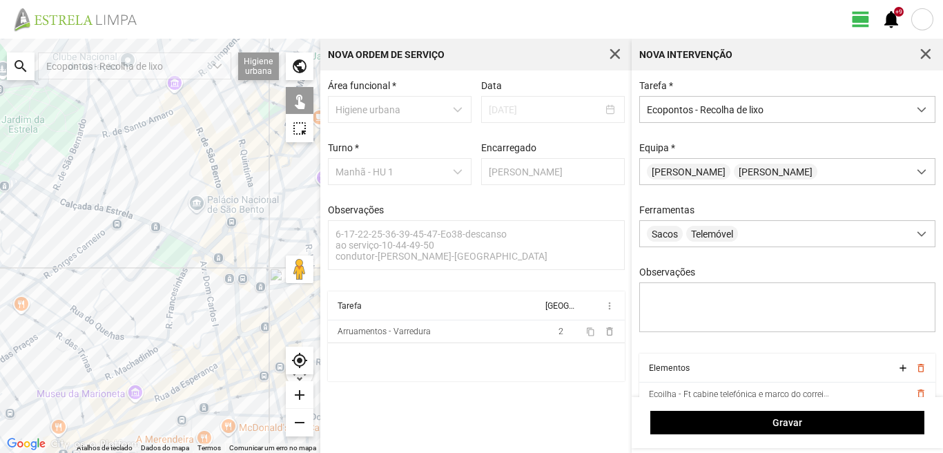
drag, startPoint x: 68, startPoint y: 132, endPoint x: 74, endPoint y: 163, distance: 31.5
click at [74, 163] on div at bounding box center [160, 246] width 320 height 414
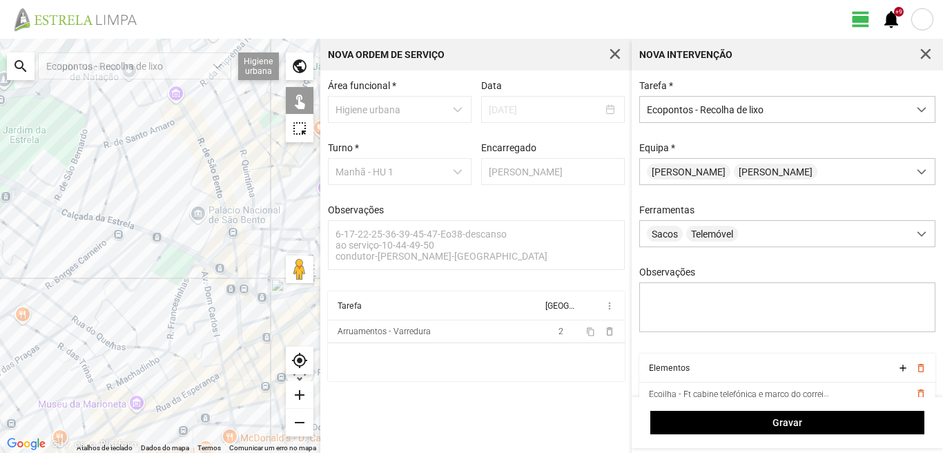
click at [83, 118] on div at bounding box center [160, 246] width 320 height 414
click at [64, 273] on div at bounding box center [160, 246] width 320 height 414
click at [51, 300] on div at bounding box center [160, 246] width 320 height 414
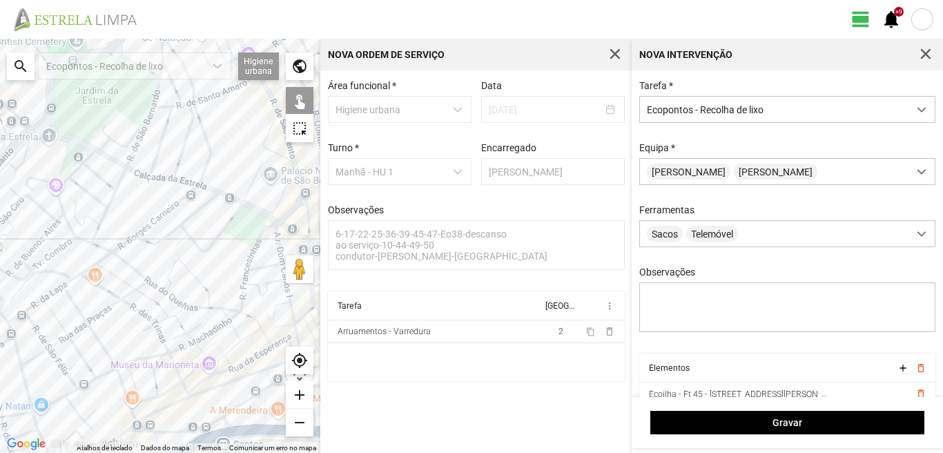
drag, startPoint x: 44, startPoint y: 309, endPoint x: 157, endPoint y: 251, distance: 126.9
click at [157, 251] on div at bounding box center [160, 246] width 320 height 414
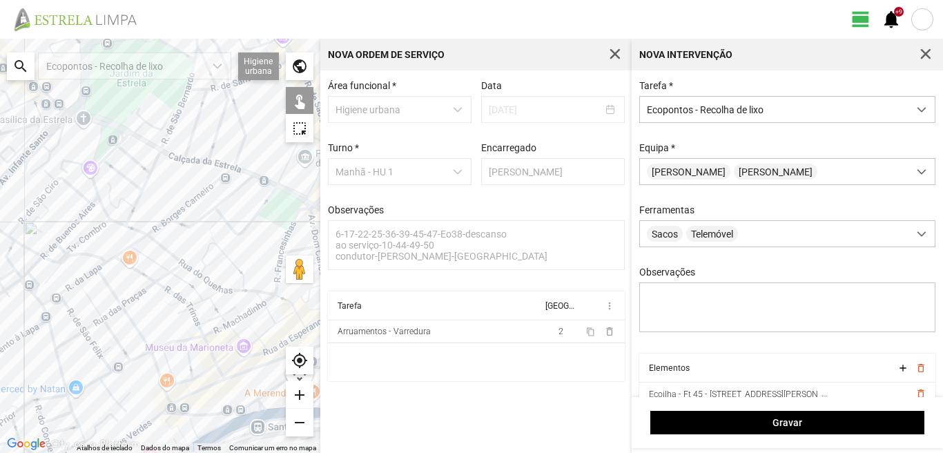
click at [93, 277] on div at bounding box center [160, 246] width 320 height 414
click at [94, 268] on div at bounding box center [160, 246] width 320 height 414
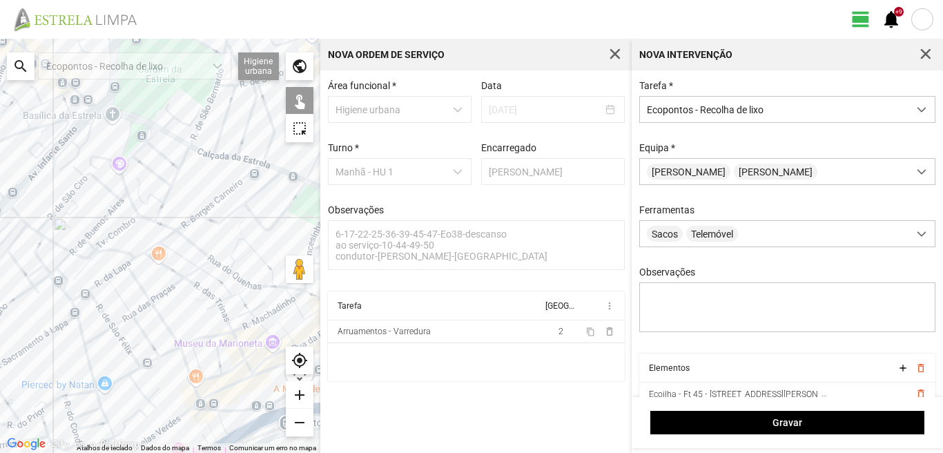
drag, startPoint x: 54, startPoint y: 266, endPoint x: 154, endPoint y: 261, distance: 100.2
click at [154, 261] on div at bounding box center [160, 246] width 320 height 414
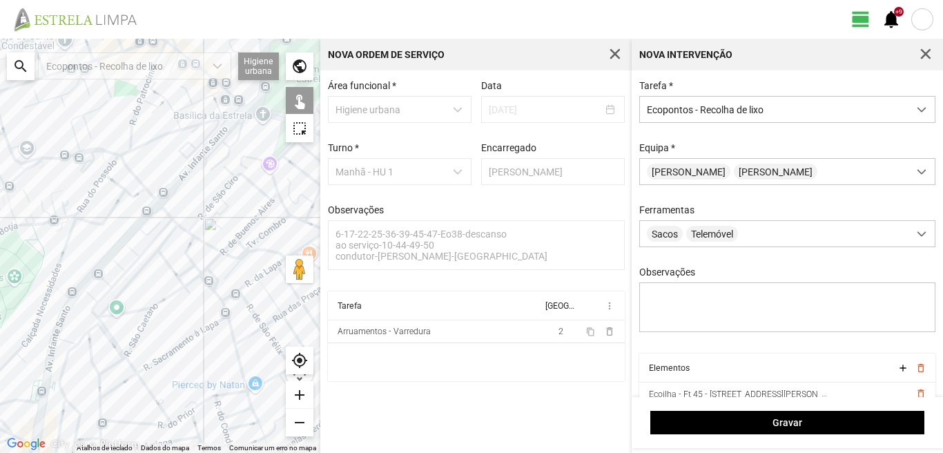
click at [126, 249] on div at bounding box center [160, 246] width 320 height 414
click at [121, 251] on div at bounding box center [160, 246] width 320 height 414
click at [126, 229] on div at bounding box center [160, 246] width 320 height 414
click at [162, 212] on div at bounding box center [160, 246] width 320 height 414
click at [162, 231] on div at bounding box center [160, 246] width 320 height 414
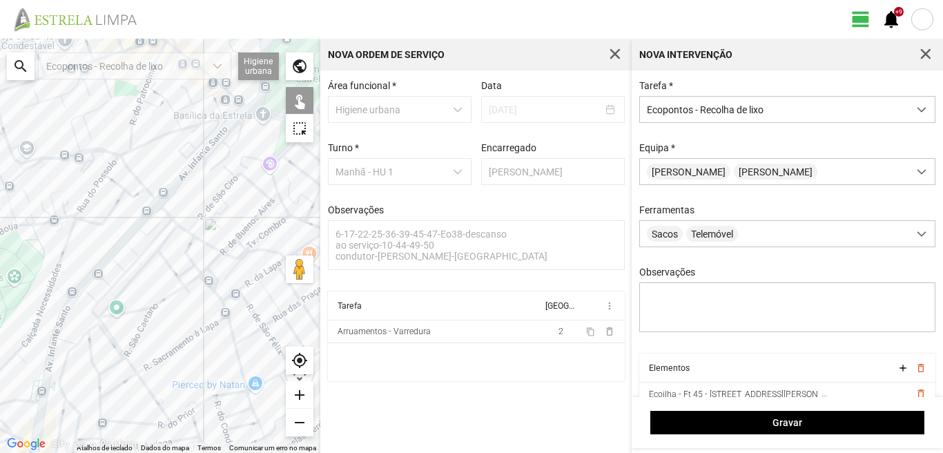
click at [176, 234] on div at bounding box center [160, 246] width 320 height 414
click at [163, 257] on div at bounding box center [160, 246] width 320 height 414
click at [61, 166] on div at bounding box center [160, 246] width 320 height 414
click at [193, 127] on div at bounding box center [160, 246] width 320 height 414
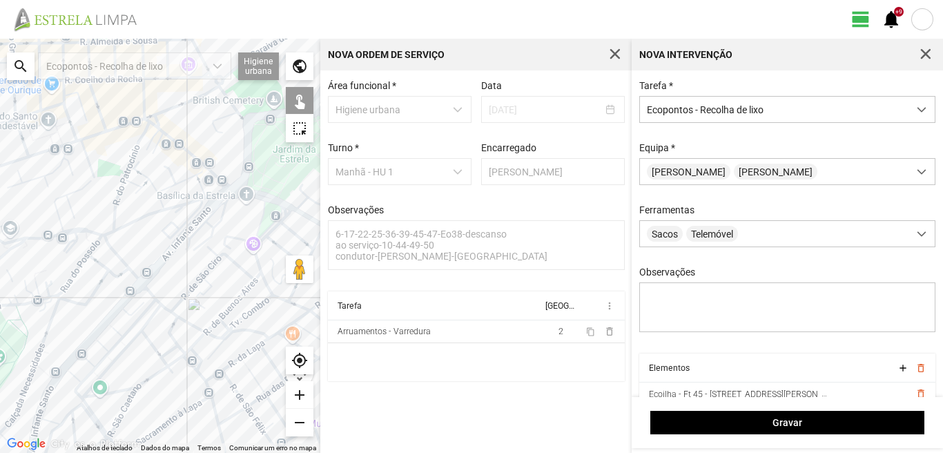
drag, startPoint x: 156, startPoint y: 124, endPoint x: 131, endPoint y: 237, distance: 115.9
click at [131, 247] on div at bounding box center [160, 246] width 320 height 414
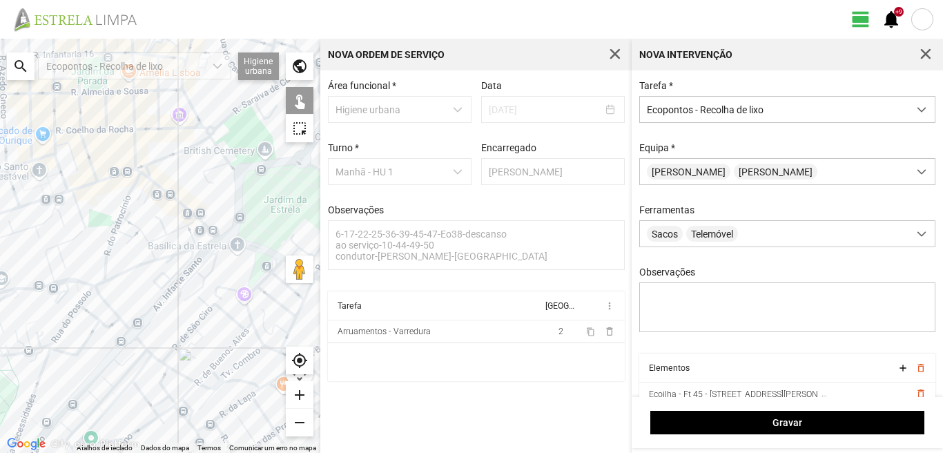
click at [146, 175] on div at bounding box center [160, 246] width 320 height 414
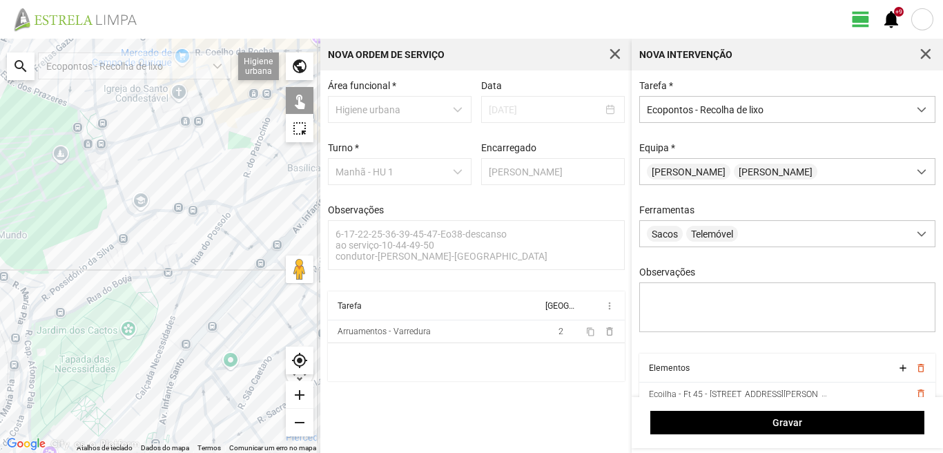
drag, startPoint x: 51, startPoint y: 398, endPoint x: 197, endPoint y: 326, distance: 162.7
click at [197, 326] on div at bounding box center [160, 246] width 320 height 414
click at [89, 114] on div at bounding box center [160, 246] width 320 height 414
click at [49, 292] on div at bounding box center [160, 246] width 320 height 414
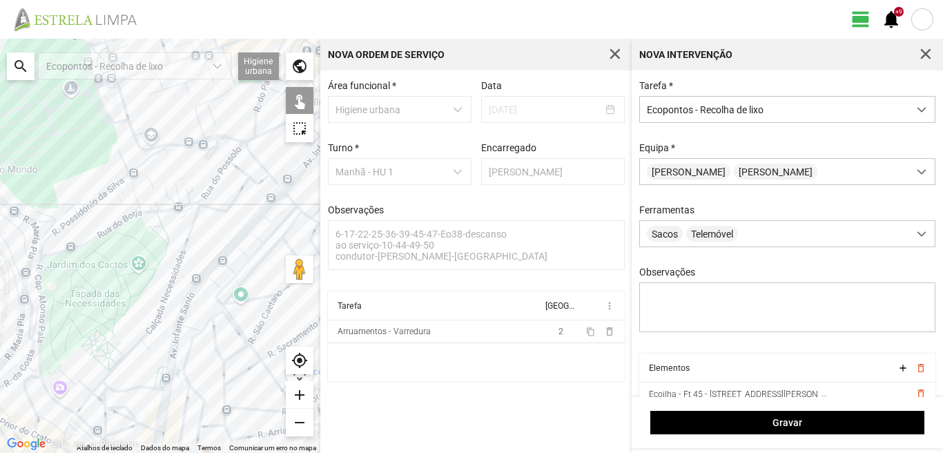
drag, startPoint x: 72, startPoint y: 339, endPoint x: 103, endPoint y: 197, distance: 145.5
click at [103, 197] on div at bounding box center [160, 246] width 320 height 414
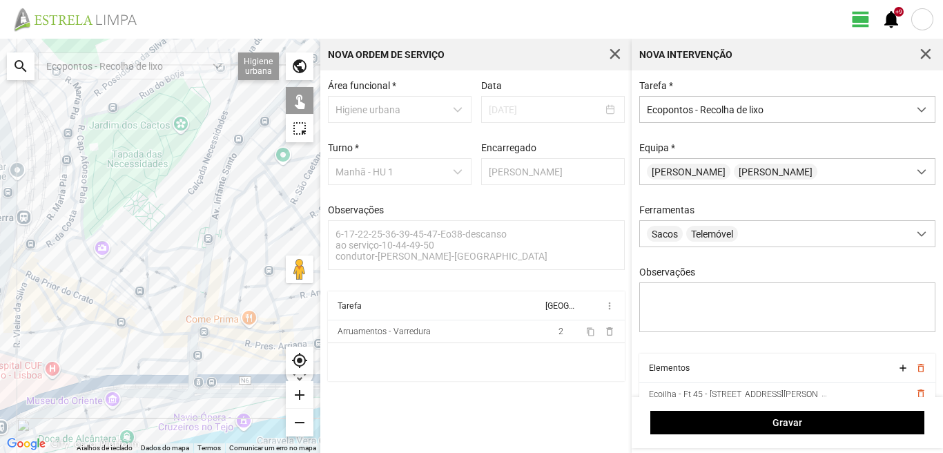
click at [210, 236] on div at bounding box center [160, 246] width 320 height 414
click at [212, 244] on div at bounding box center [160, 246] width 320 height 414
click at [190, 338] on div at bounding box center [160, 246] width 320 height 414
click at [116, 319] on div at bounding box center [160, 246] width 320 height 414
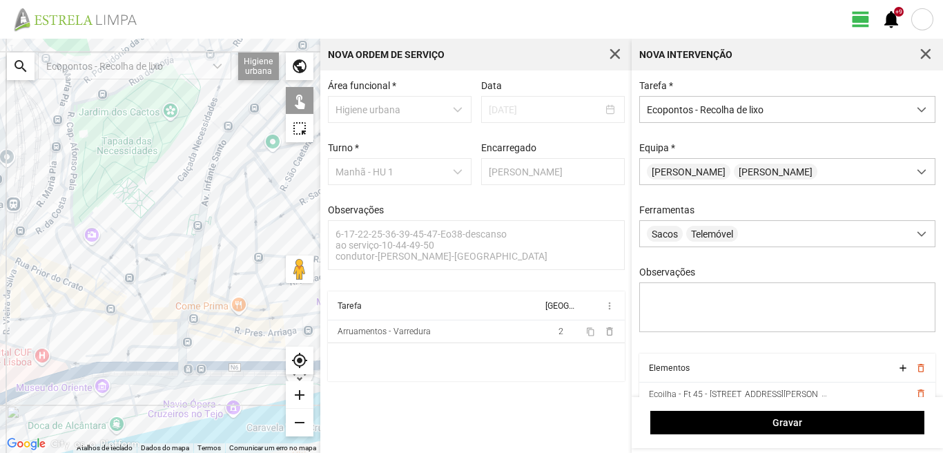
drag, startPoint x: 148, startPoint y: 335, endPoint x: 49, endPoint y: 271, distance: 117.9
click at [49, 271] on div at bounding box center [160, 246] width 320 height 414
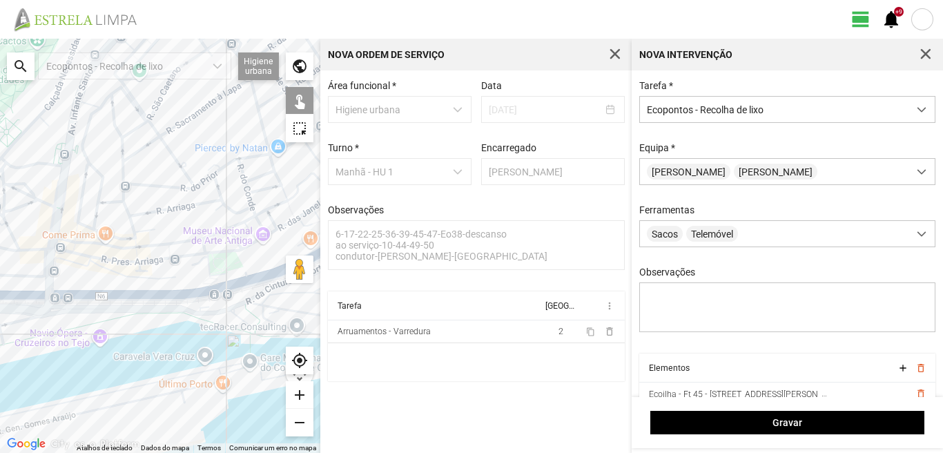
click at [104, 289] on div at bounding box center [160, 246] width 320 height 414
click at [166, 269] on div at bounding box center [160, 246] width 320 height 414
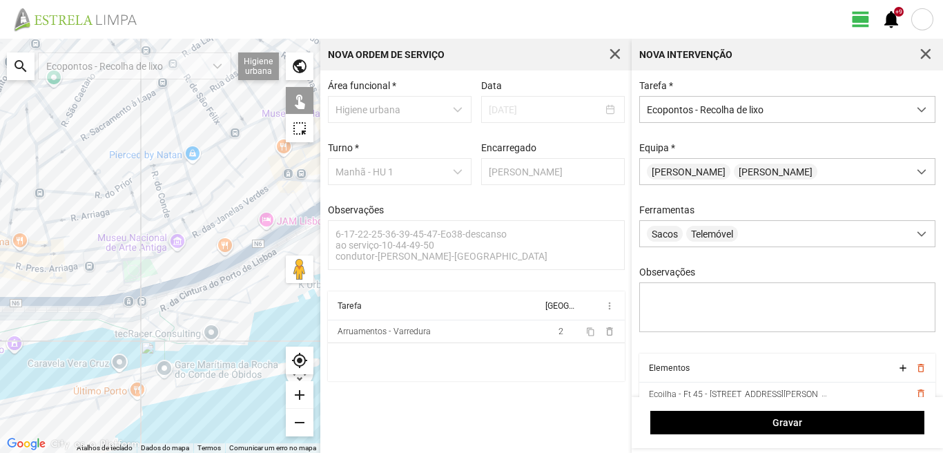
drag, startPoint x: 208, startPoint y: 244, endPoint x: 120, endPoint y: 253, distance: 88.9
click at [120, 253] on div at bounding box center [160, 246] width 320 height 414
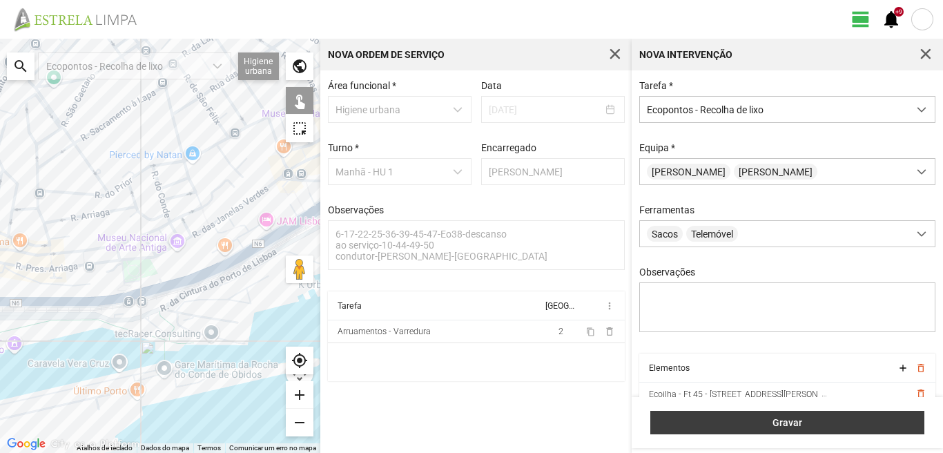
click at [772, 425] on span "Gravar" at bounding box center [788, 422] width 260 height 11
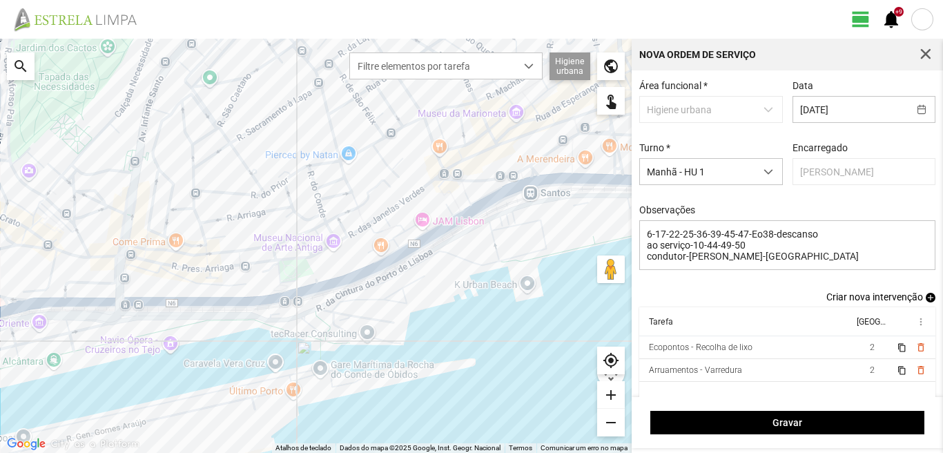
click at [926, 297] on span "add" at bounding box center [931, 298] width 10 height 10
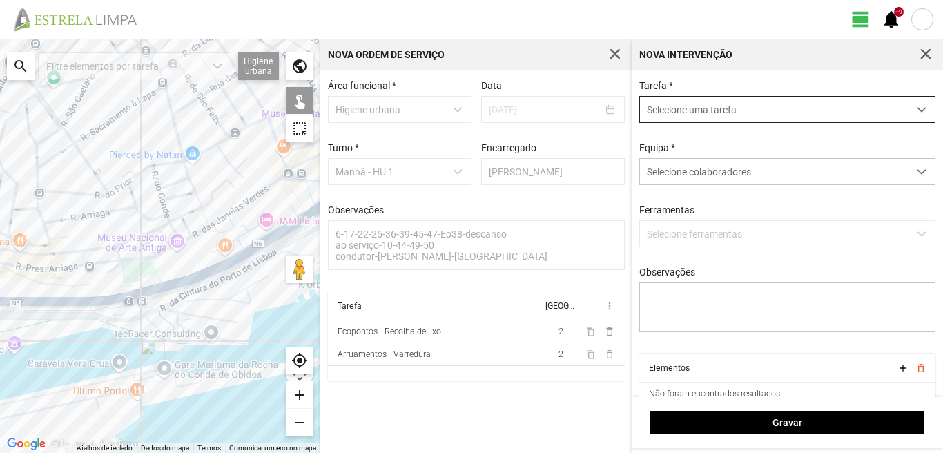
click at [669, 103] on span "Selecione uma tarefa" at bounding box center [774, 110] width 268 height 26
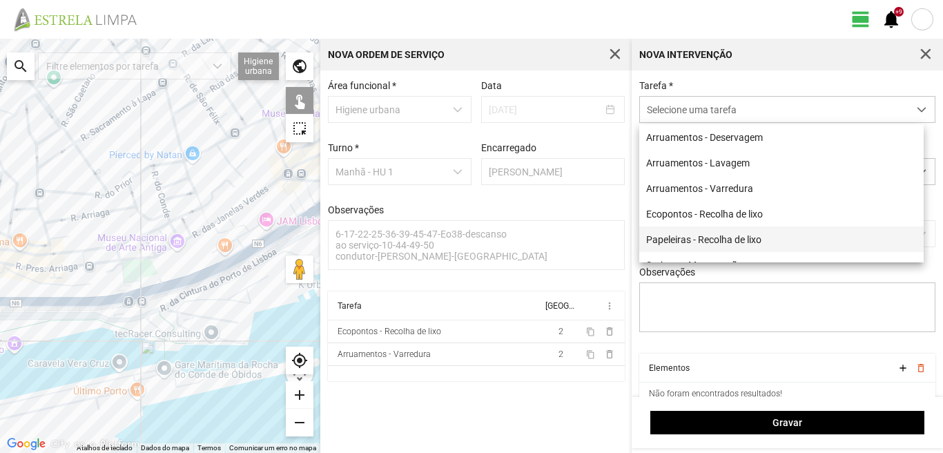
click at [678, 239] on li "Papeleiras - Recolha de lixo" at bounding box center [781, 239] width 284 height 26
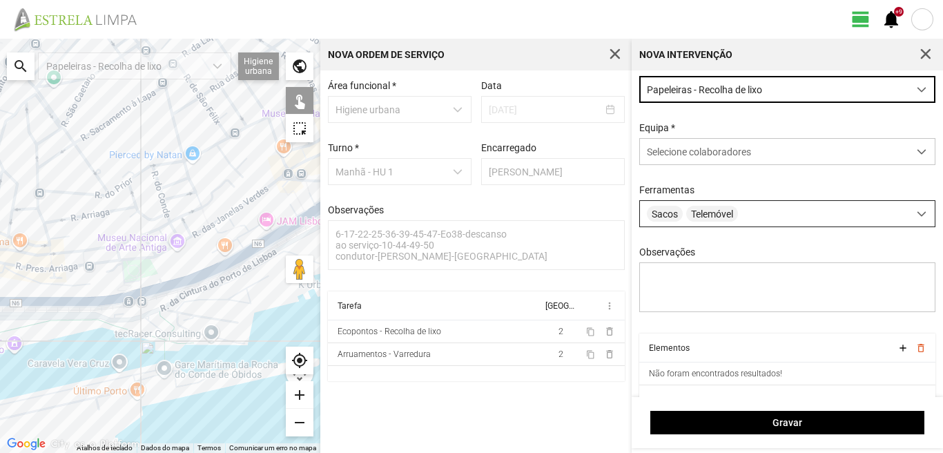
scroll to position [0, 0]
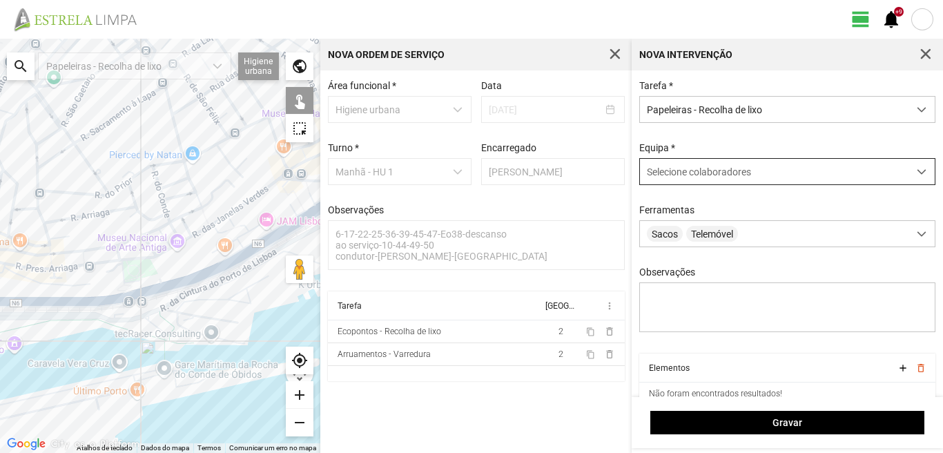
click at [671, 177] on span "Selecione colaboradores" at bounding box center [699, 171] width 104 height 11
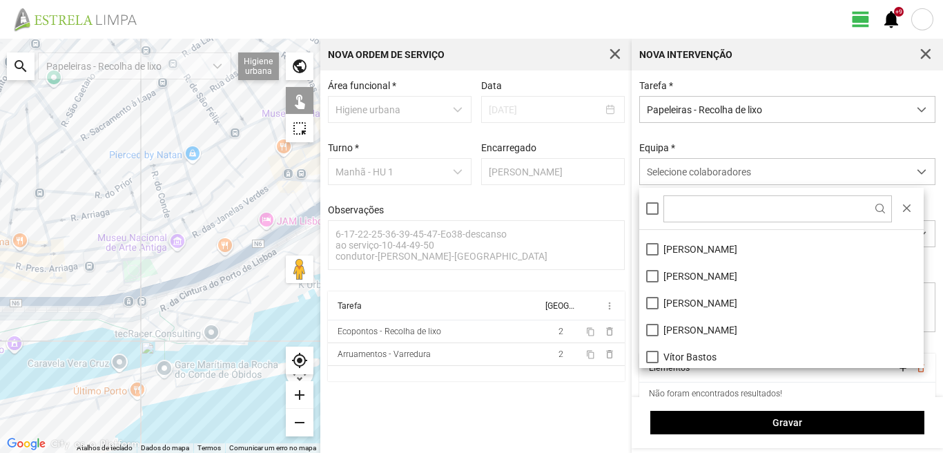
scroll to position [185, 0]
click at [652, 273] on li "Paulo Silva" at bounding box center [781, 273] width 284 height 27
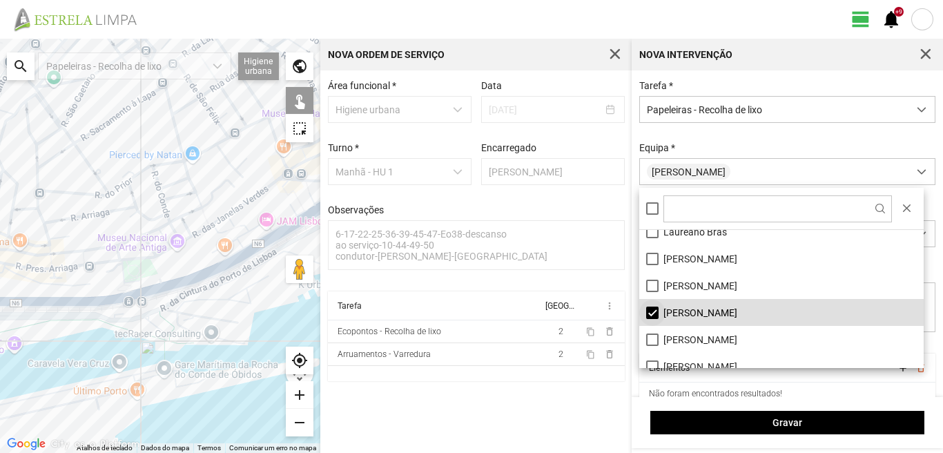
scroll to position [116, 0]
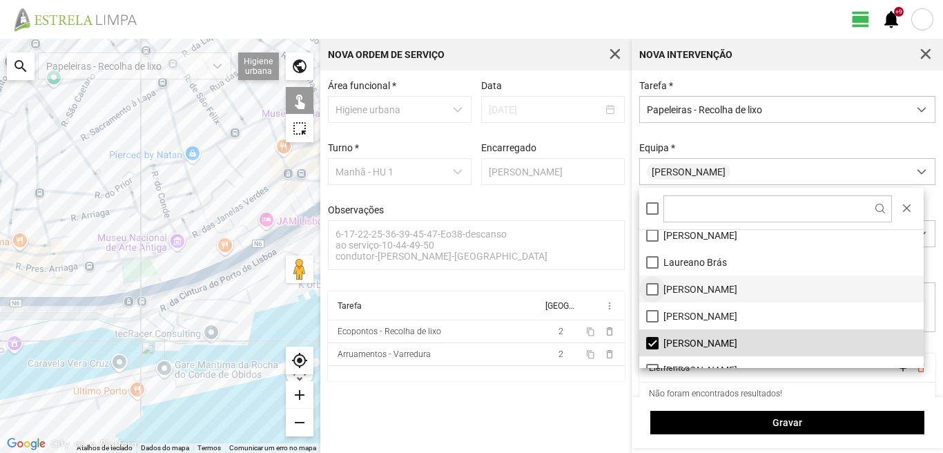
click at [652, 286] on li "[PERSON_NAME]" at bounding box center [781, 288] width 284 height 27
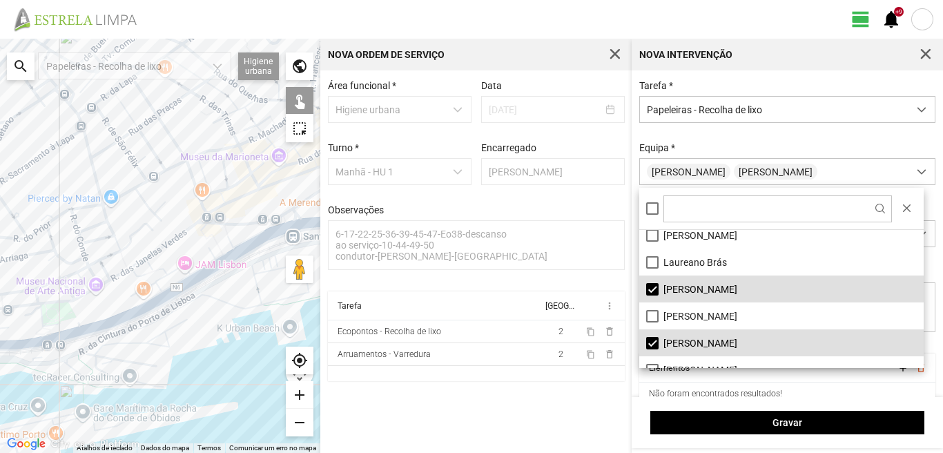
drag, startPoint x: 116, startPoint y: 191, endPoint x: 26, endPoint y: 239, distance: 102.2
click at [26, 239] on div at bounding box center [160, 246] width 320 height 414
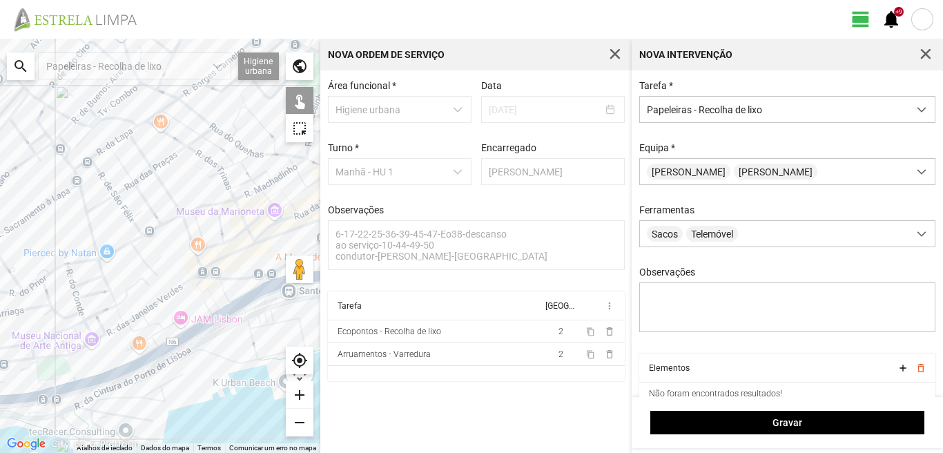
drag, startPoint x: 29, startPoint y: 422, endPoint x: 28, endPoint y: 480, distance: 57.3
click at [28, 452] on html "view_day +9 notifications ← Mover para a esquerda → Mover para a direita ↑ Move…" at bounding box center [471, 226] width 943 height 453
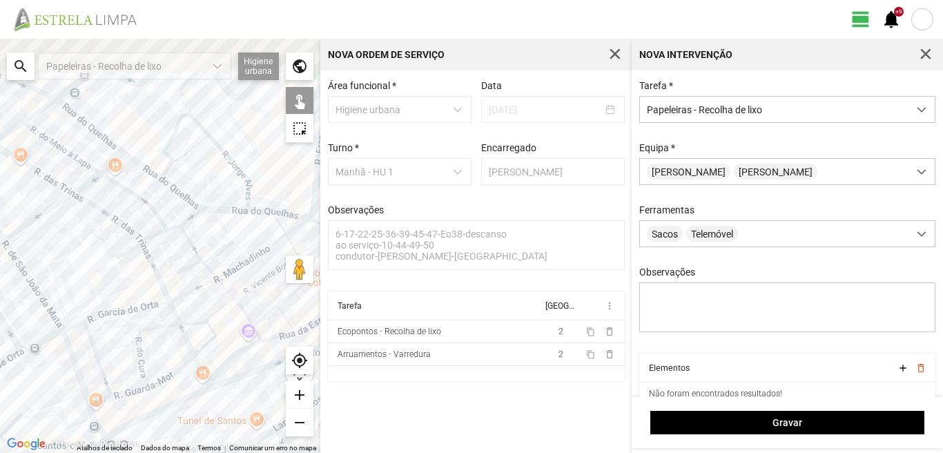
drag, startPoint x: 191, startPoint y: 170, endPoint x: 2, endPoint y: 424, distance: 316.7
click at [2, 424] on div at bounding box center [160, 246] width 320 height 414
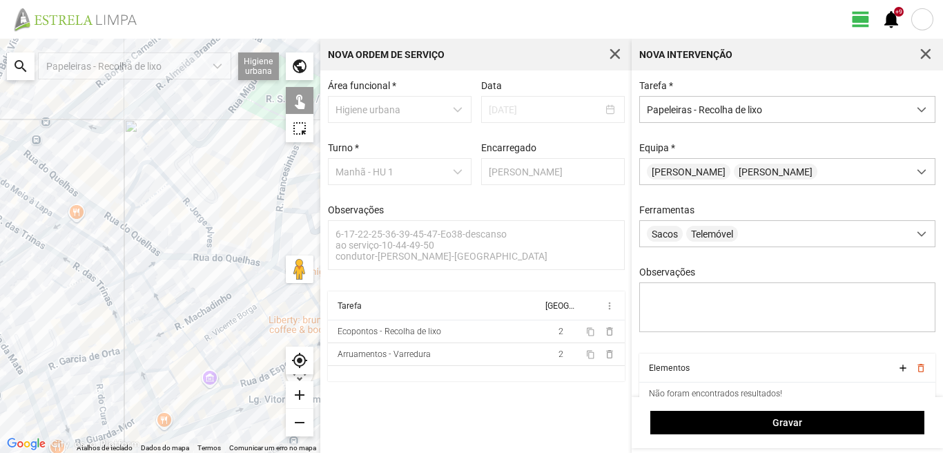
click at [124, 218] on div at bounding box center [160, 246] width 320 height 414
click at [141, 216] on div at bounding box center [160, 246] width 320 height 414
click at [142, 211] on div at bounding box center [160, 246] width 320 height 414
click at [150, 255] on div at bounding box center [160, 246] width 320 height 414
click at [211, 238] on div at bounding box center [160, 246] width 320 height 414
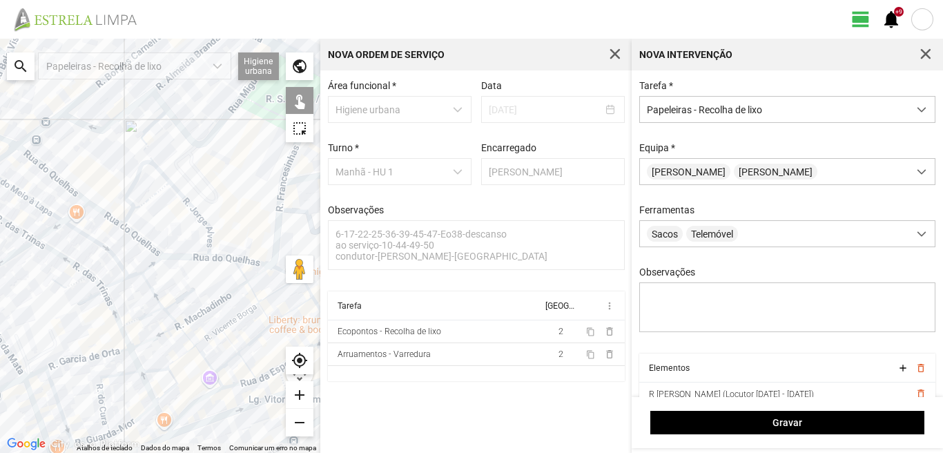
click at [213, 255] on div at bounding box center [160, 246] width 320 height 414
click at [215, 259] on div at bounding box center [160, 246] width 320 height 414
click at [211, 253] on div at bounding box center [160, 246] width 320 height 414
click at [267, 179] on div at bounding box center [160, 246] width 320 height 414
click at [286, 186] on div at bounding box center [160, 246] width 320 height 414
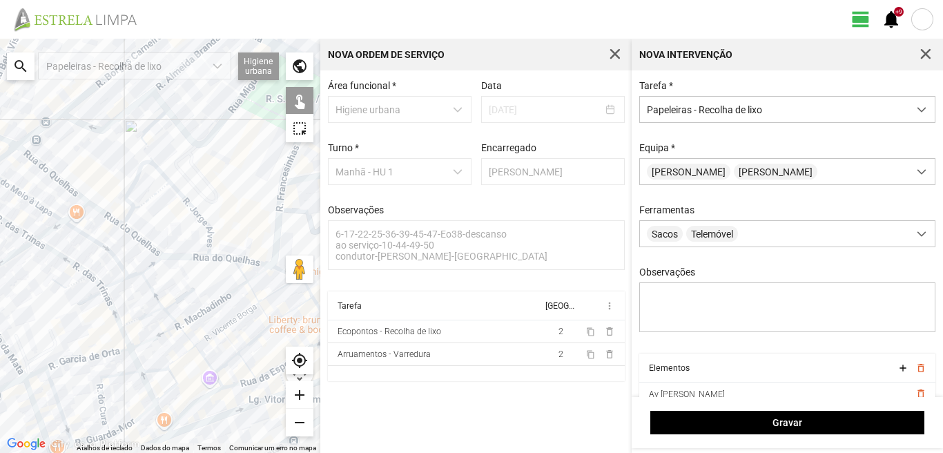
click at [285, 195] on div at bounding box center [160, 246] width 320 height 414
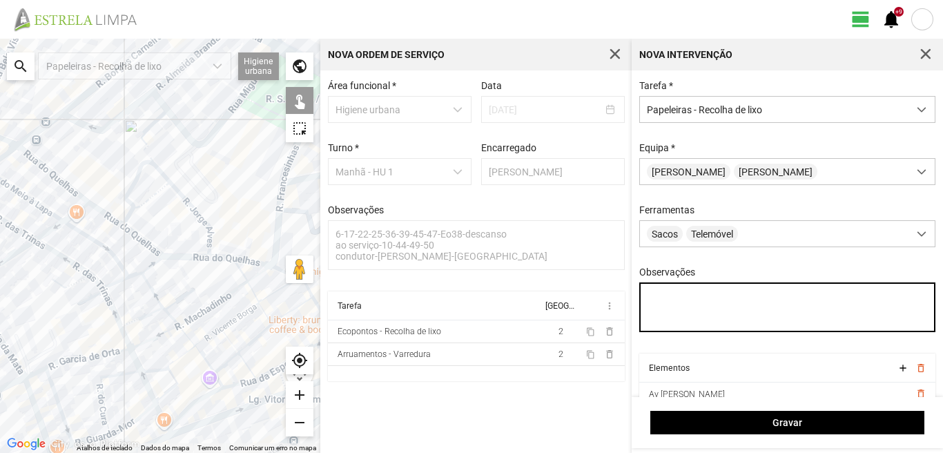
click at [654, 299] on textarea "Observações" at bounding box center [787, 307] width 297 height 50
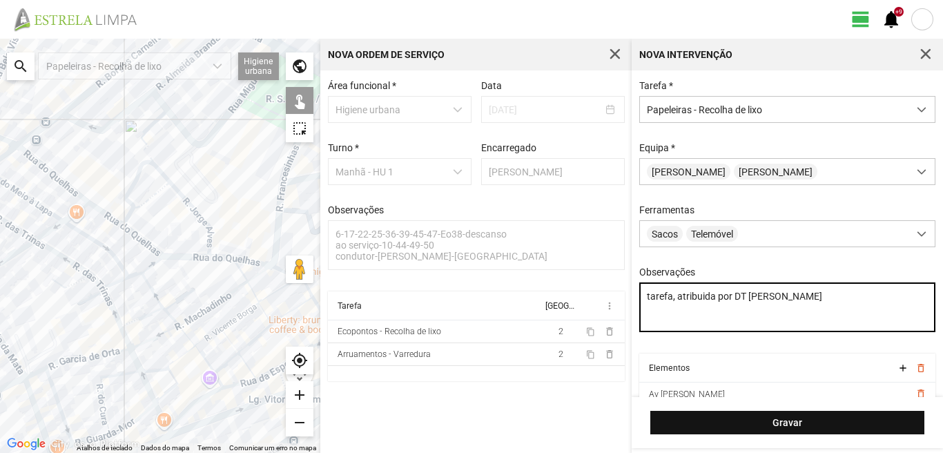
type textarea "tarefa, atribuida por DT Mariana"
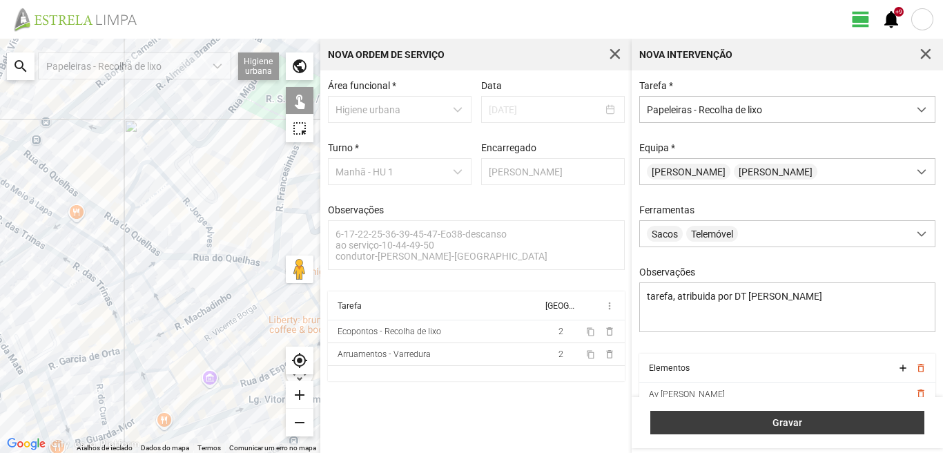
click at [786, 420] on span "Gravar" at bounding box center [788, 422] width 260 height 11
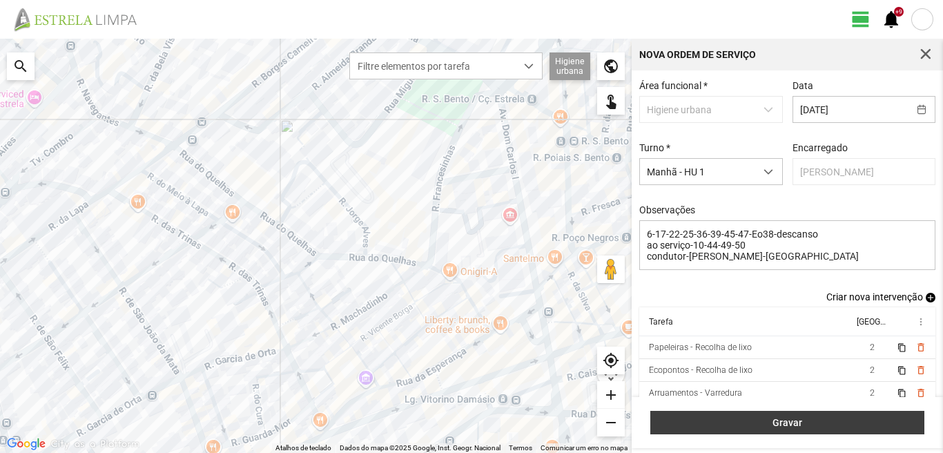
click at [837, 428] on span "Gravar" at bounding box center [788, 422] width 260 height 11
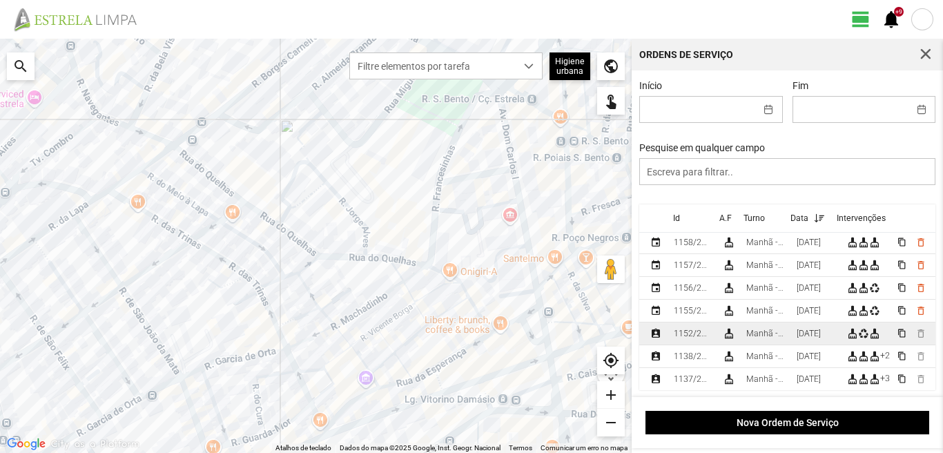
scroll to position [276, 0]
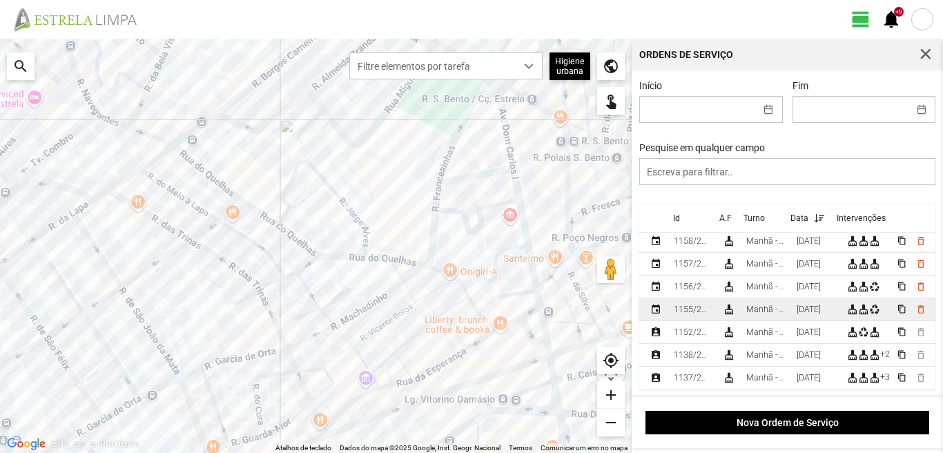
click at [808, 314] on div "16/08/2025" at bounding box center [809, 309] width 24 height 10
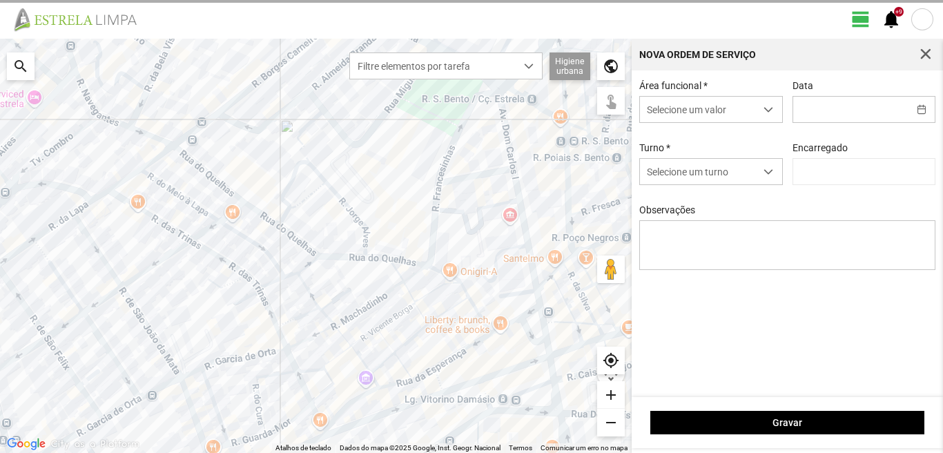
type input "16/08/2025"
type textarea "6-10-22-25-36-39-45-49-50-Descanso ao serviço-17-44-47-Eo38 carro electrico-17-…"
type input "[PERSON_NAME]"
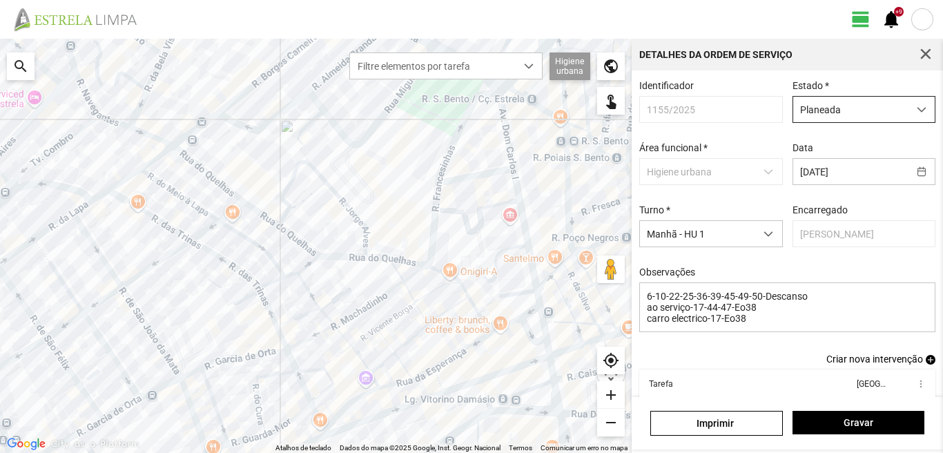
click at [826, 108] on span "Planeada" at bounding box center [850, 110] width 115 height 26
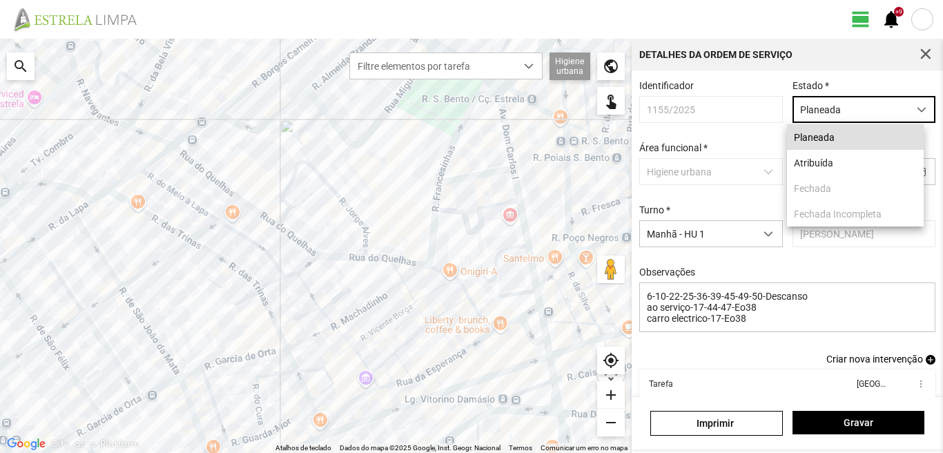
scroll to position [8, 61]
click at [812, 163] on li "Atribuída" at bounding box center [855, 163] width 137 height 26
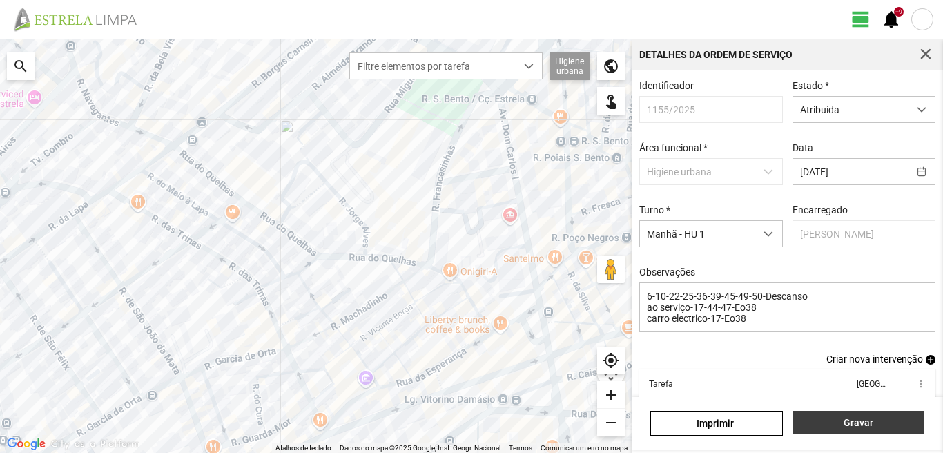
click at [816, 418] on span "Gravar" at bounding box center [857, 422] width 117 height 11
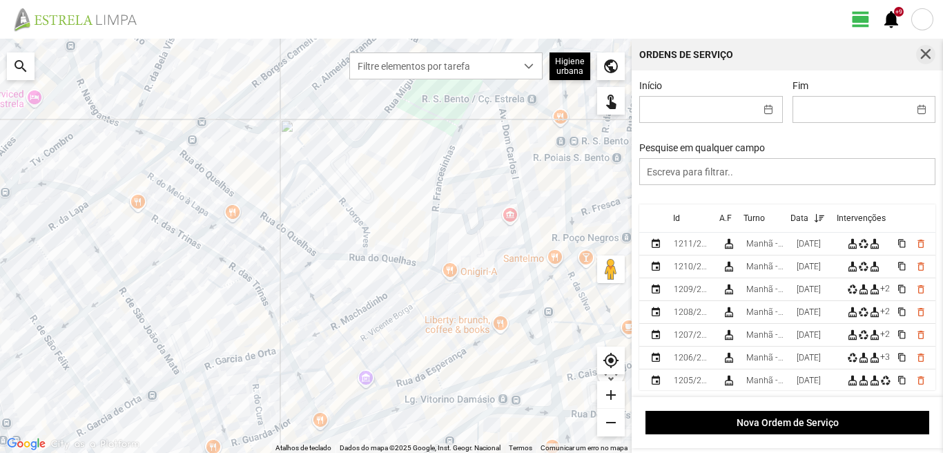
click at [922, 50] on span "button" at bounding box center [925, 54] width 12 height 12
